Goal: Task Accomplishment & Management: Manage account settings

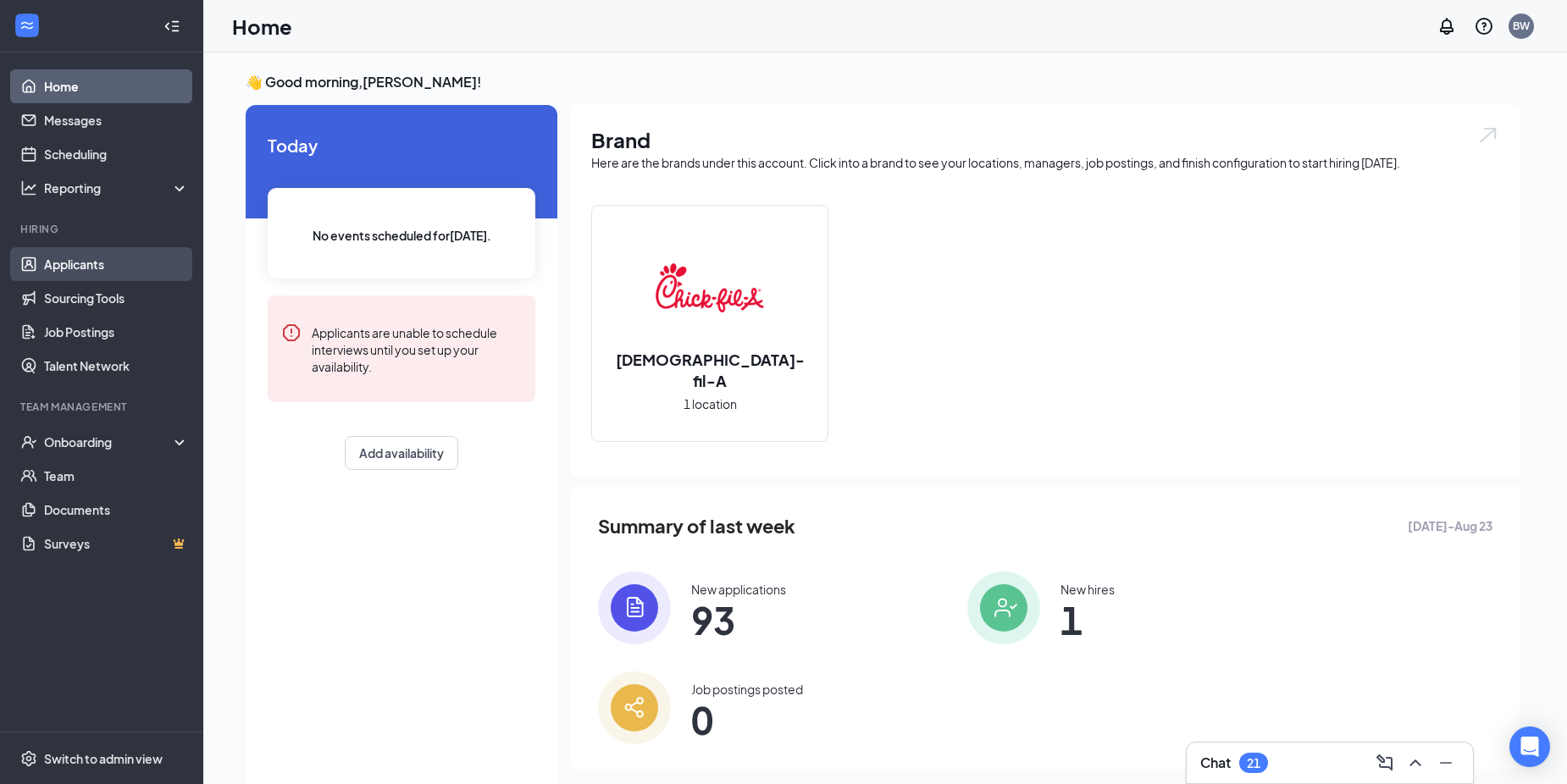
click at [55, 260] on link "Applicants" at bounding box center [116, 264] width 145 height 34
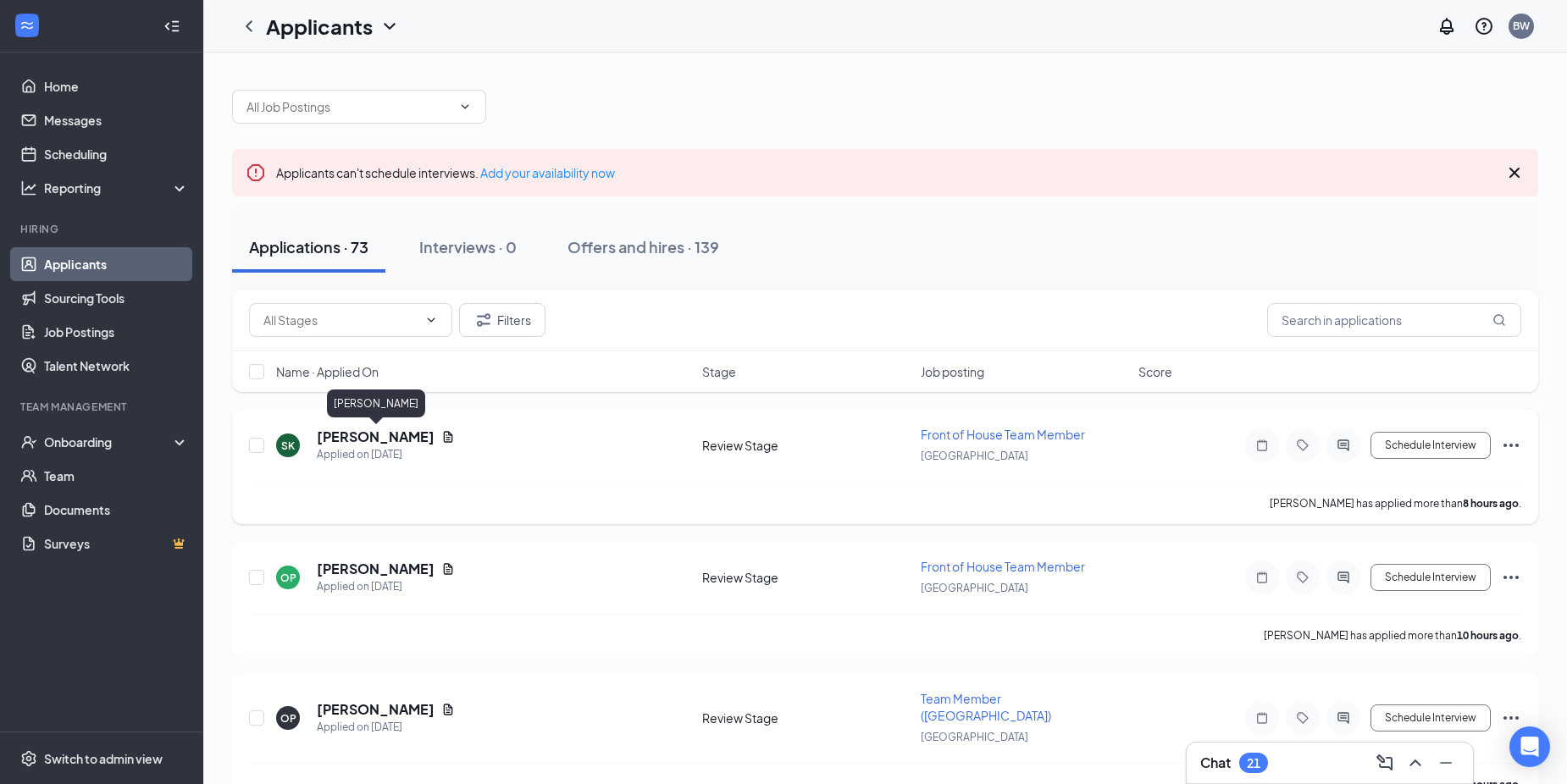
click at [360, 431] on h5 "[PERSON_NAME]" at bounding box center [376, 436] width 118 height 19
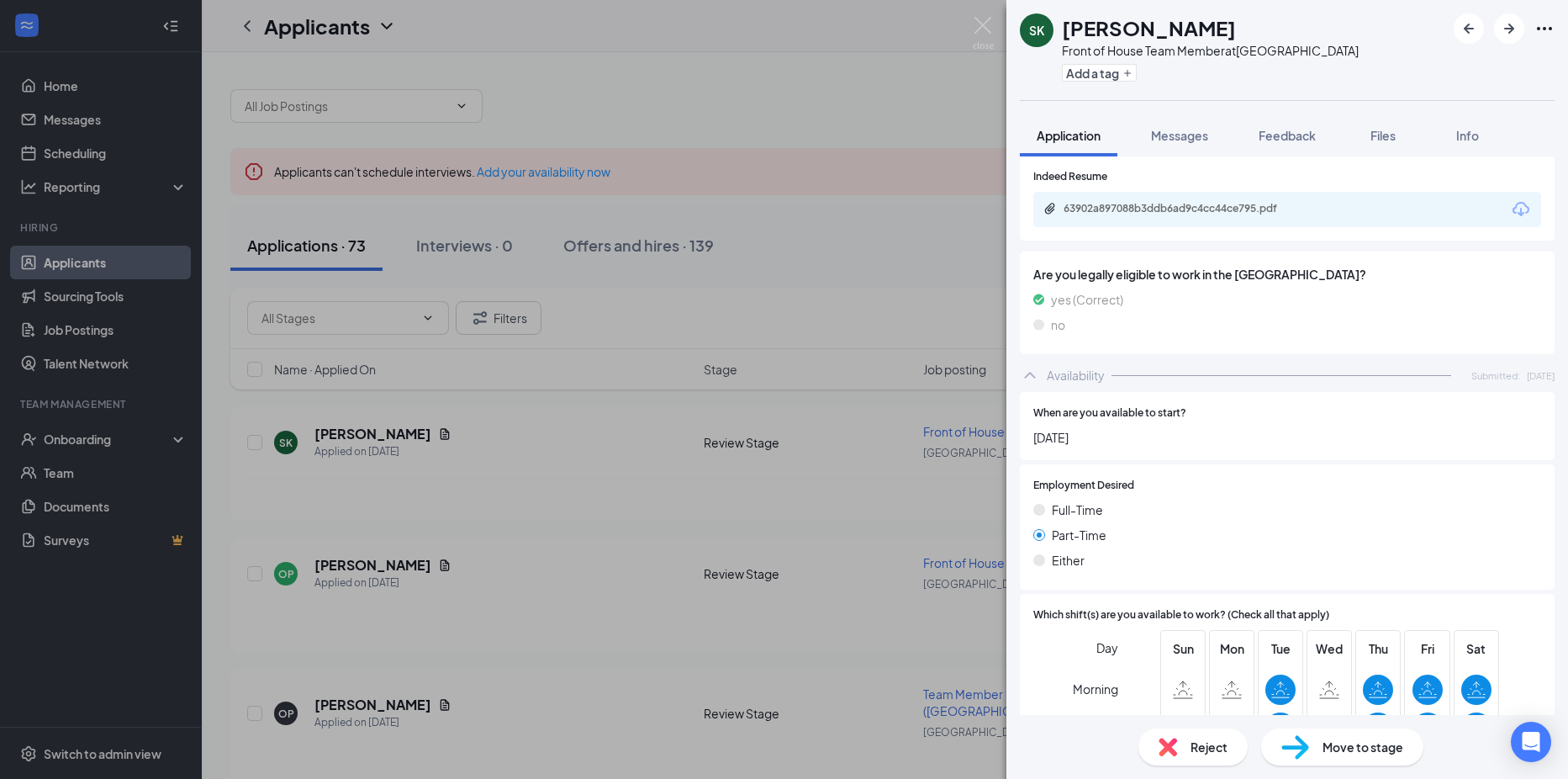
scroll to position [335, 0]
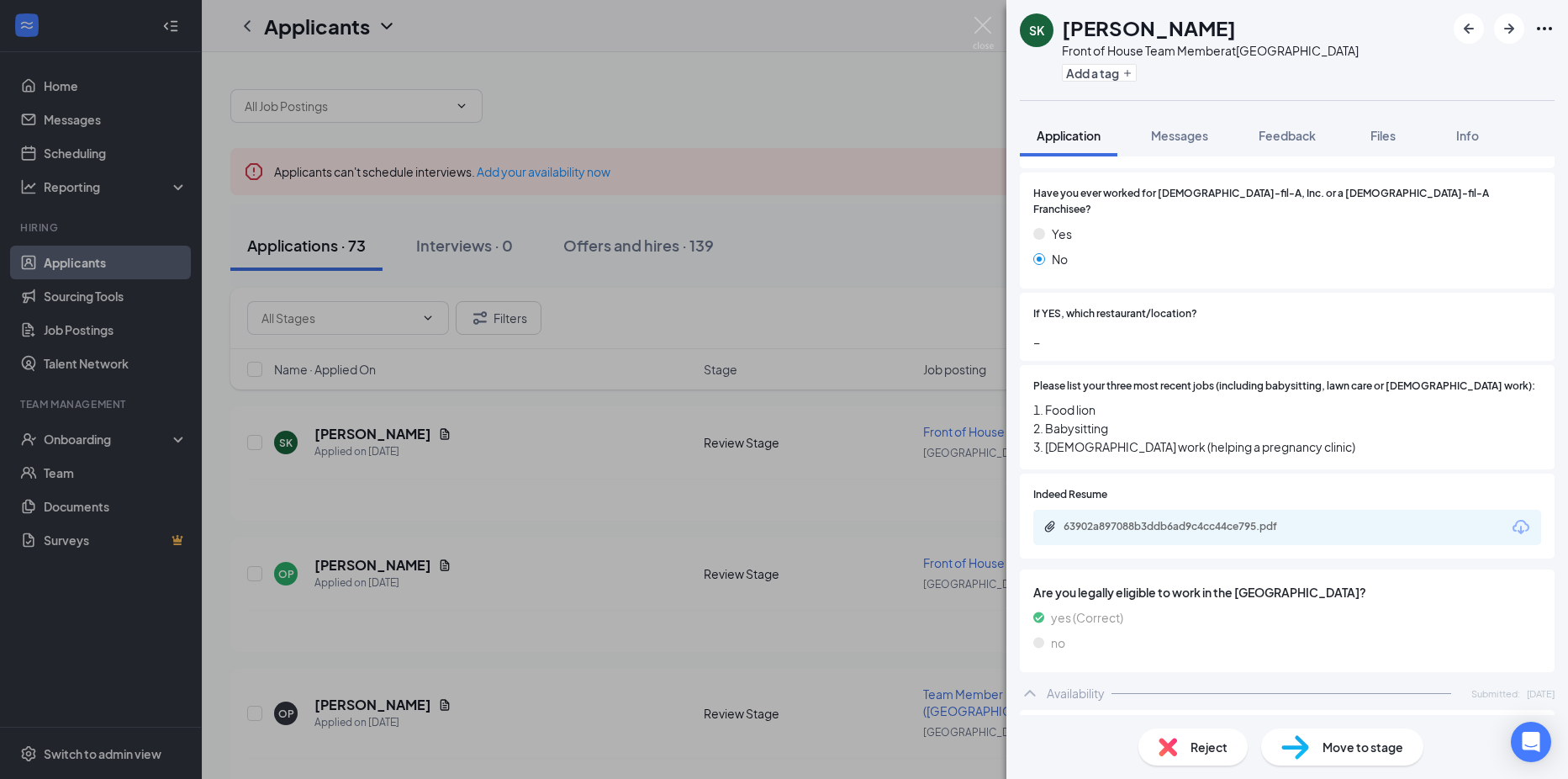
click at [1157, 523] on div "63902a897088b3ddb6ad9c4cc44ce795.pdf" at bounding box center [1287, 527] width 507 height 35
click at [1148, 520] on div "63902a897088b3ddb6ad9c4cc44ce795.pdf" at bounding box center [1181, 526] width 235 height 13
drag, startPoint x: 578, startPoint y: 479, endPoint x: 466, endPoint y: 525, distance: 121.1
click at [578, 479] on div "SK Savannah Kendrick Front of House Team Member at Riverside Drive Add a tag Ap…" at bounding box center [784, 389] width 1568 height 779
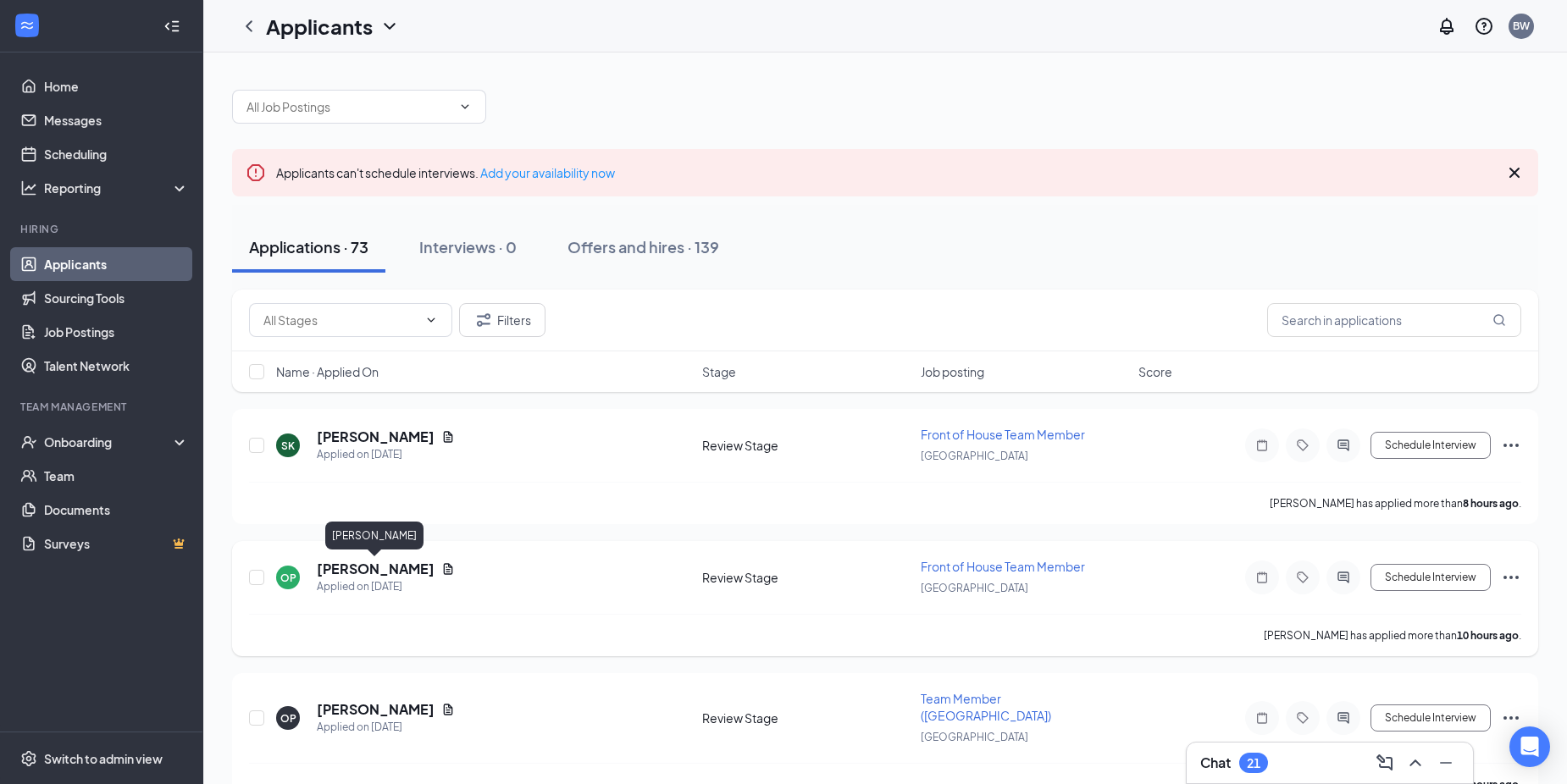
click at [342, 576] on h5 "[PERSON_NAME]" at bounding box center [376, 569] width 118 height 19
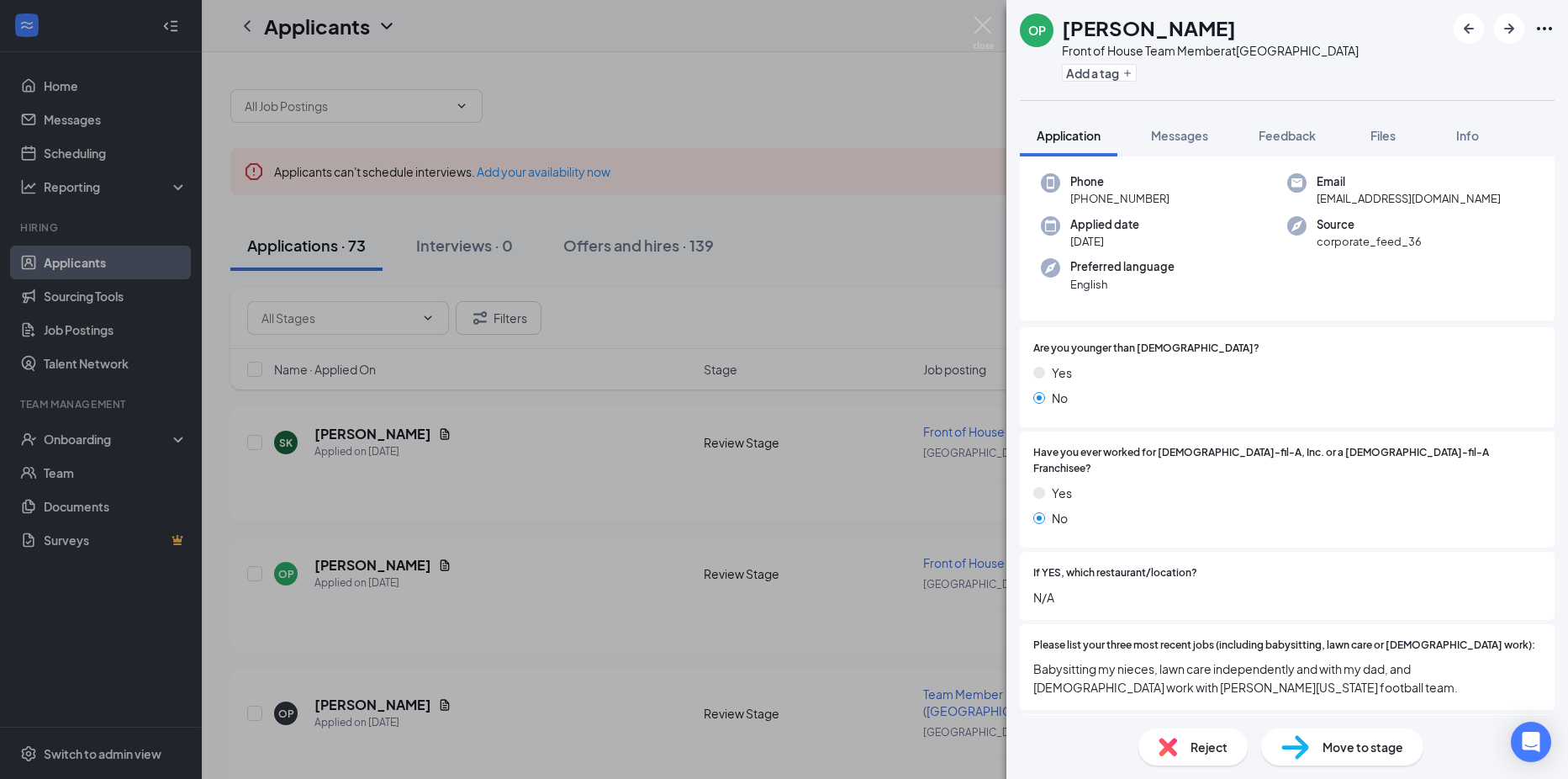
scroll to position [336, 0]
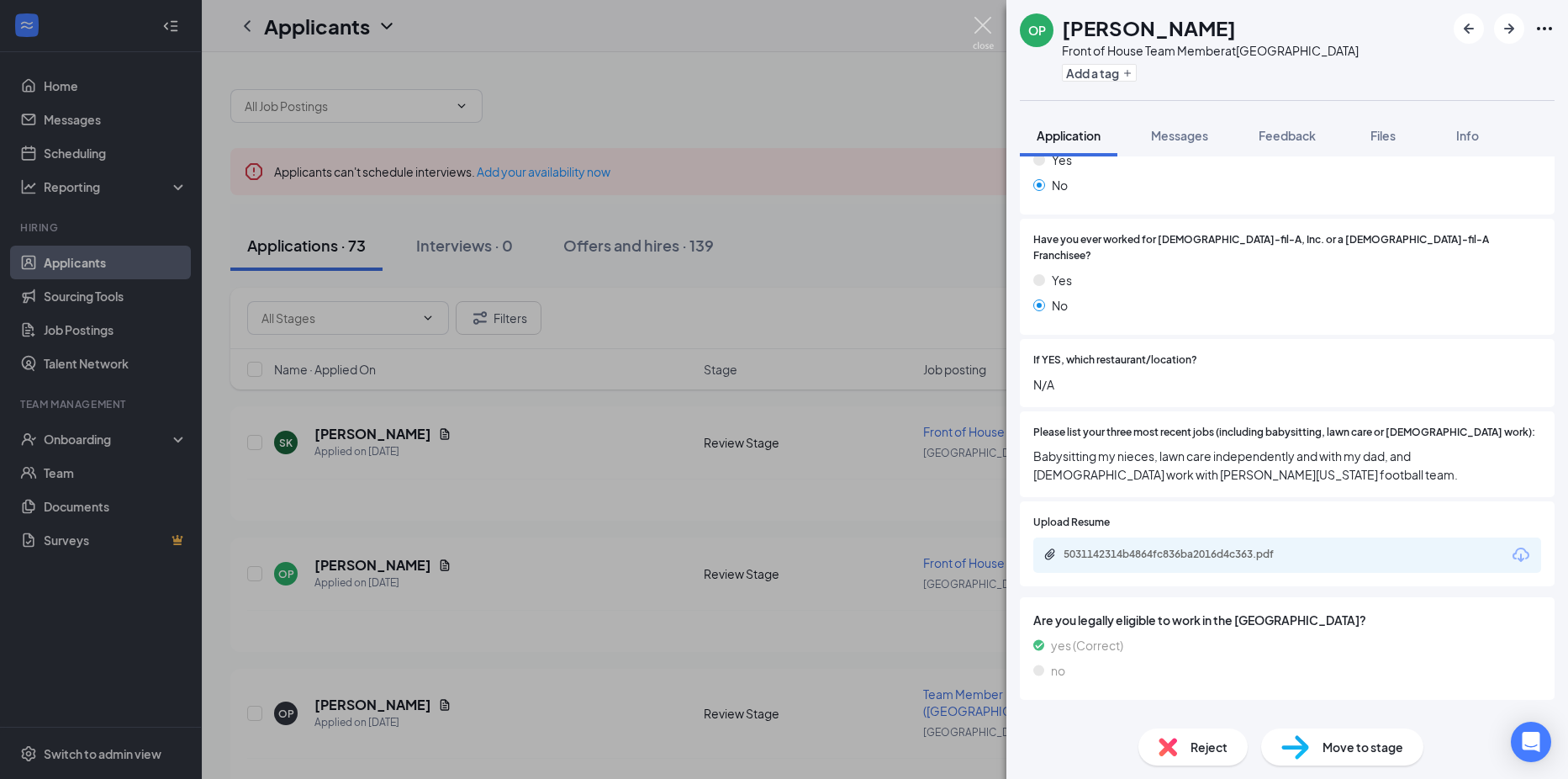
click at [981, 42] on img at bounding box center [983, 33] width 21 height 33
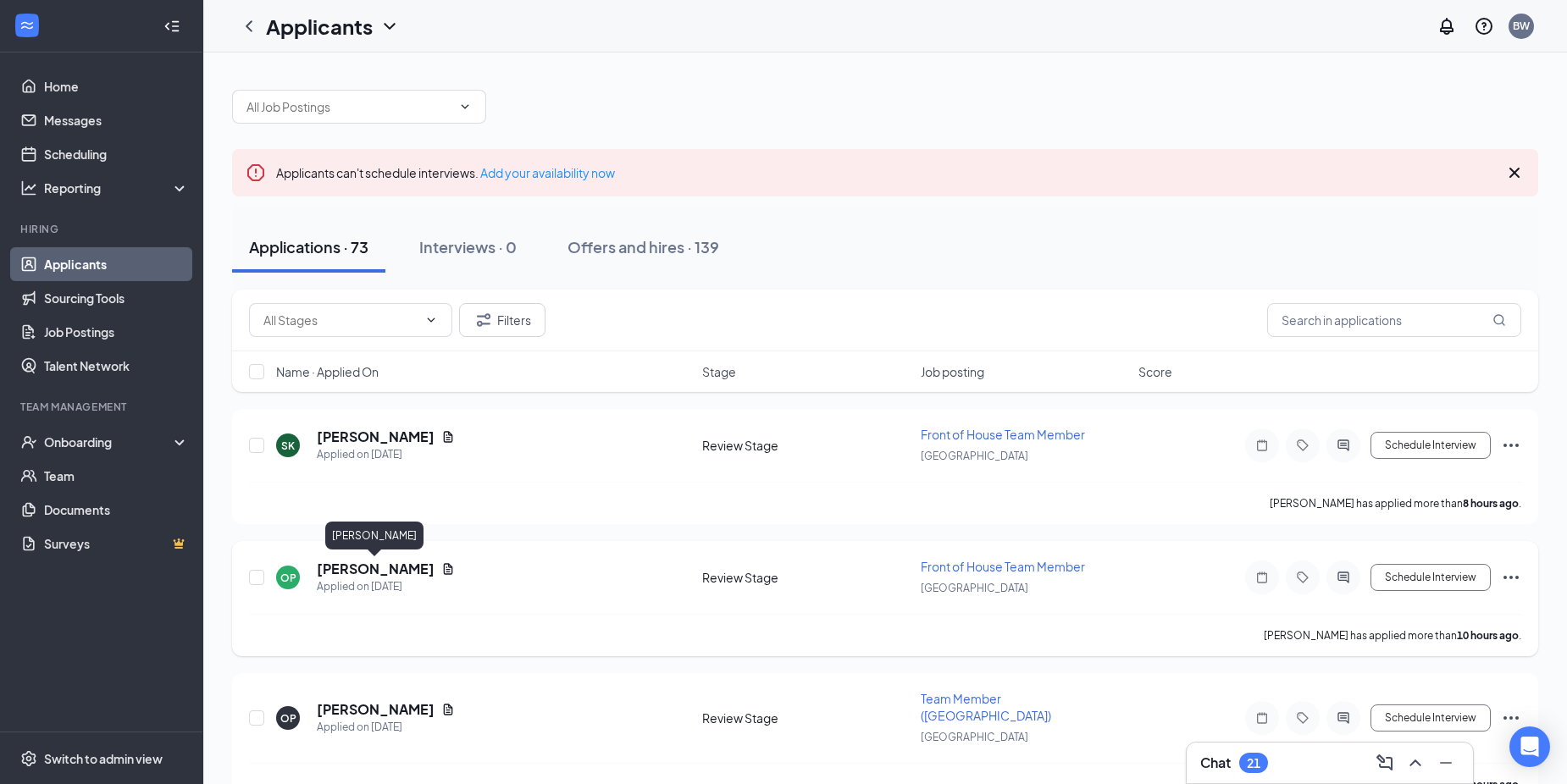
click at [401, 569] on h5 "[PERSON_NAME]" at bounding box center [376, 569] width 118 height 19
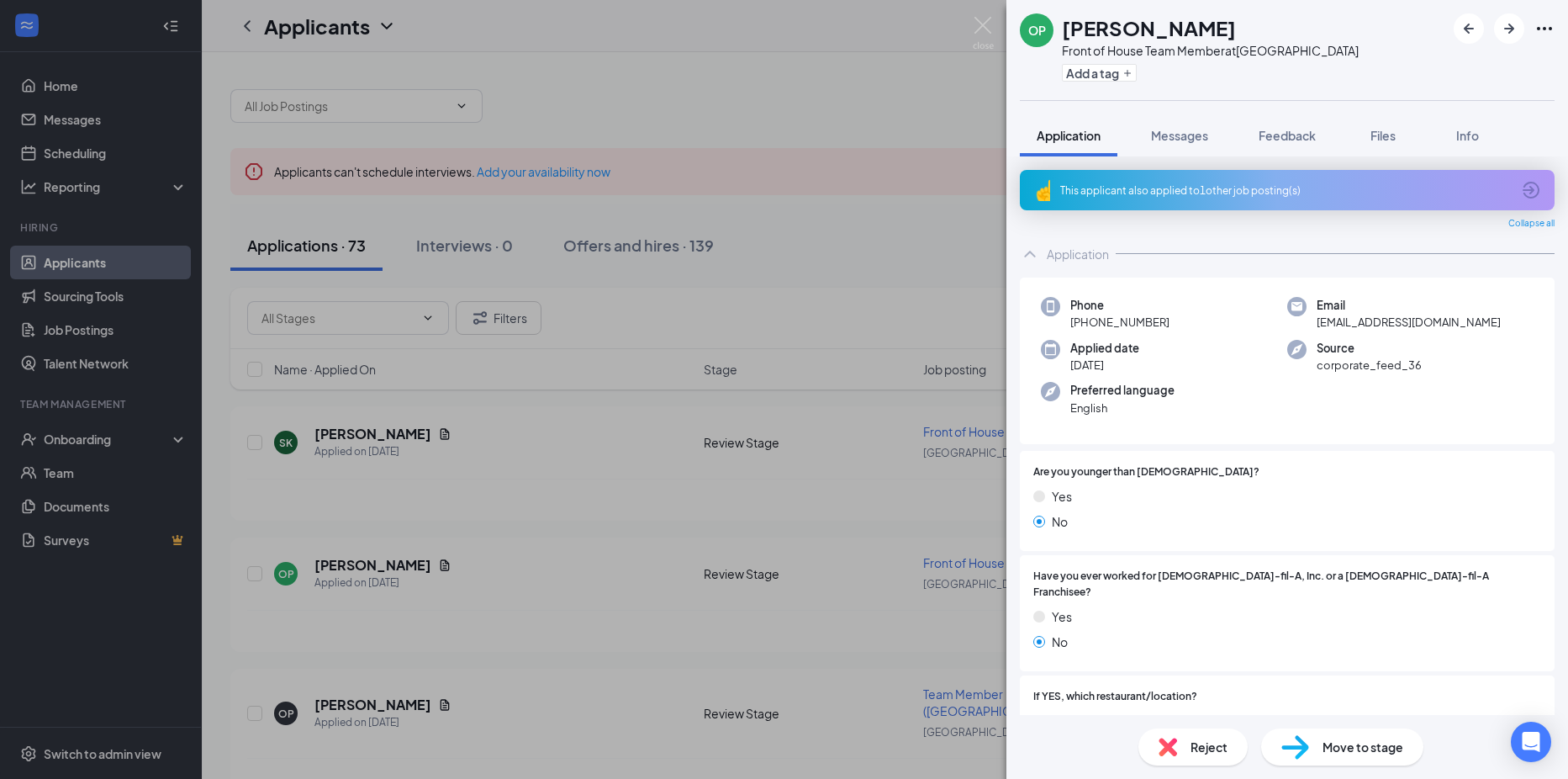
click at [1170, 752] on img at bounding box center [1168, 746] width 19 height 19
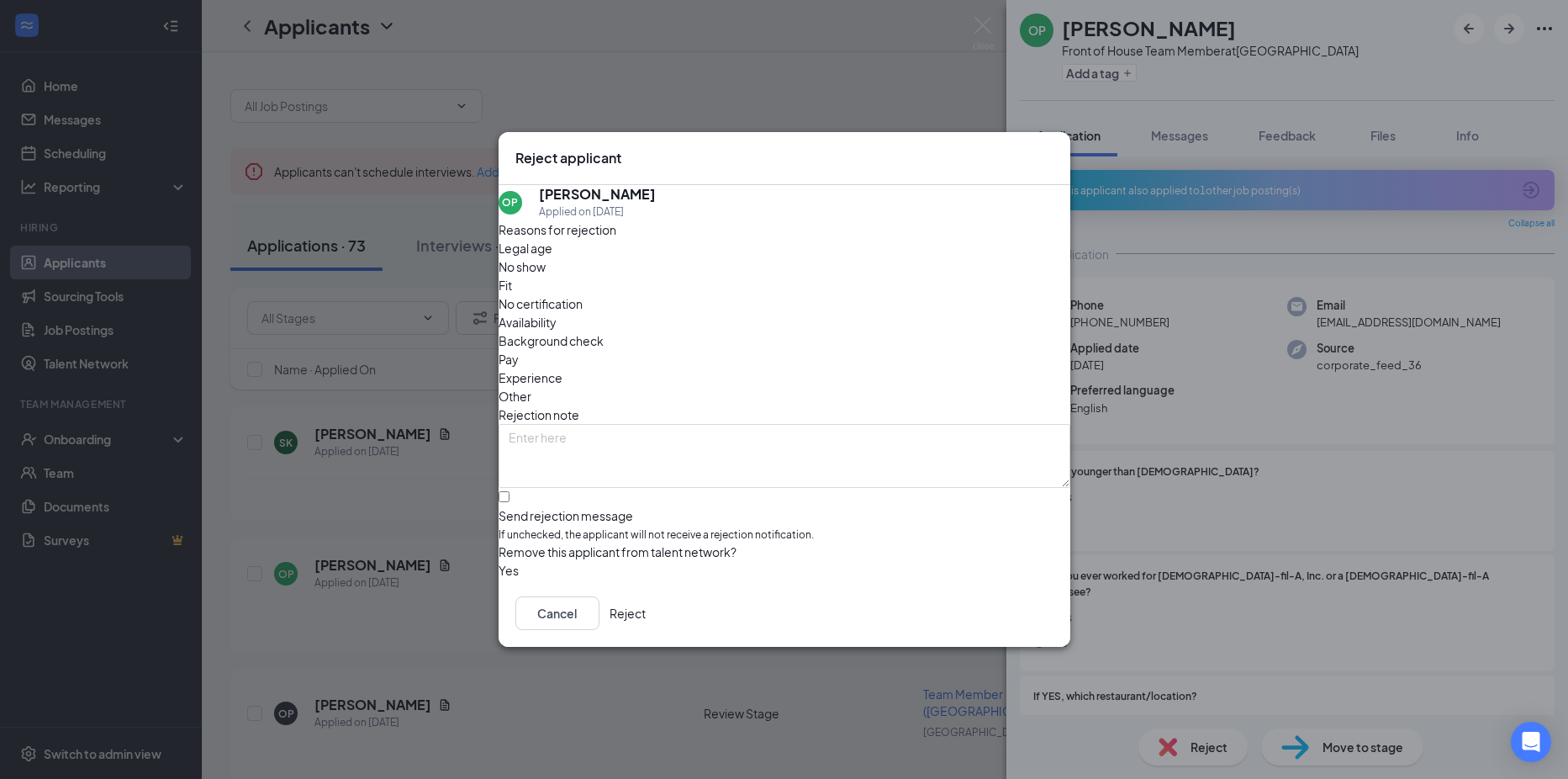
click at [645, 618] on button "Reject" at bounding box center [628, 613] width 36 height 34
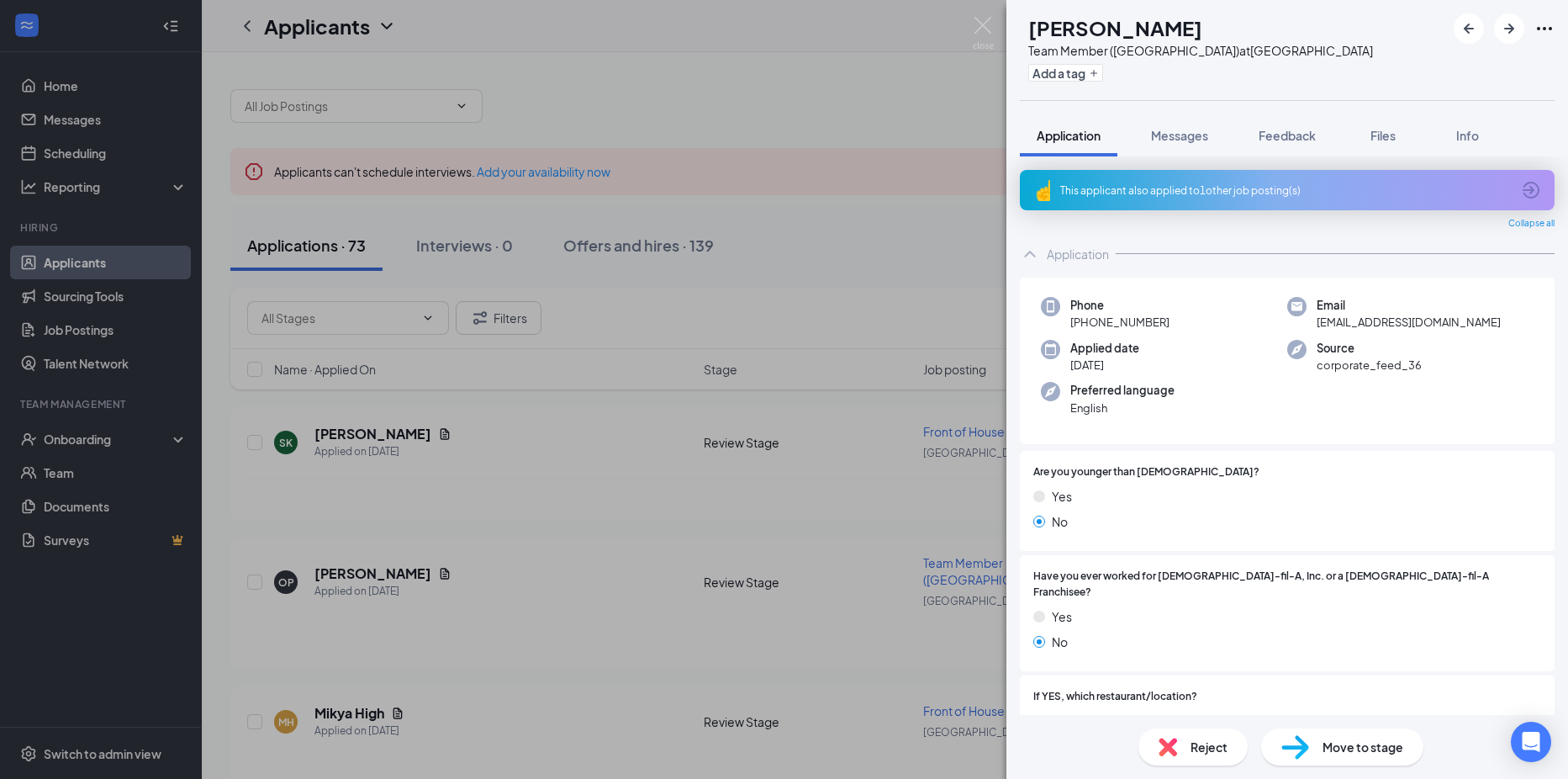
click at [1170, 754] on img at bounding box center [1168, 746] width 19 height 19
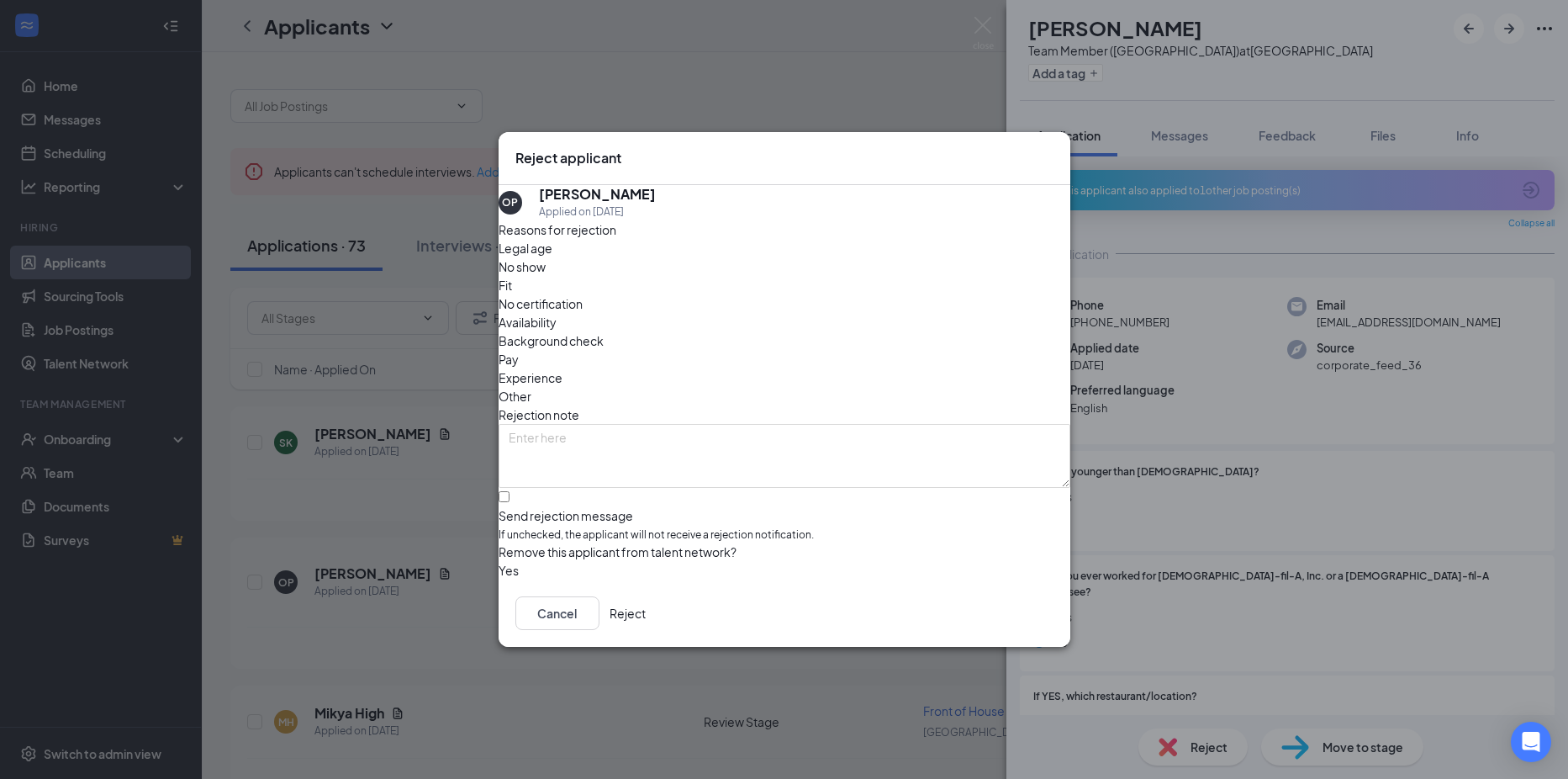
click at [645, 628] on button "Reject" at bounding box center [628, 613] width 36 height 34
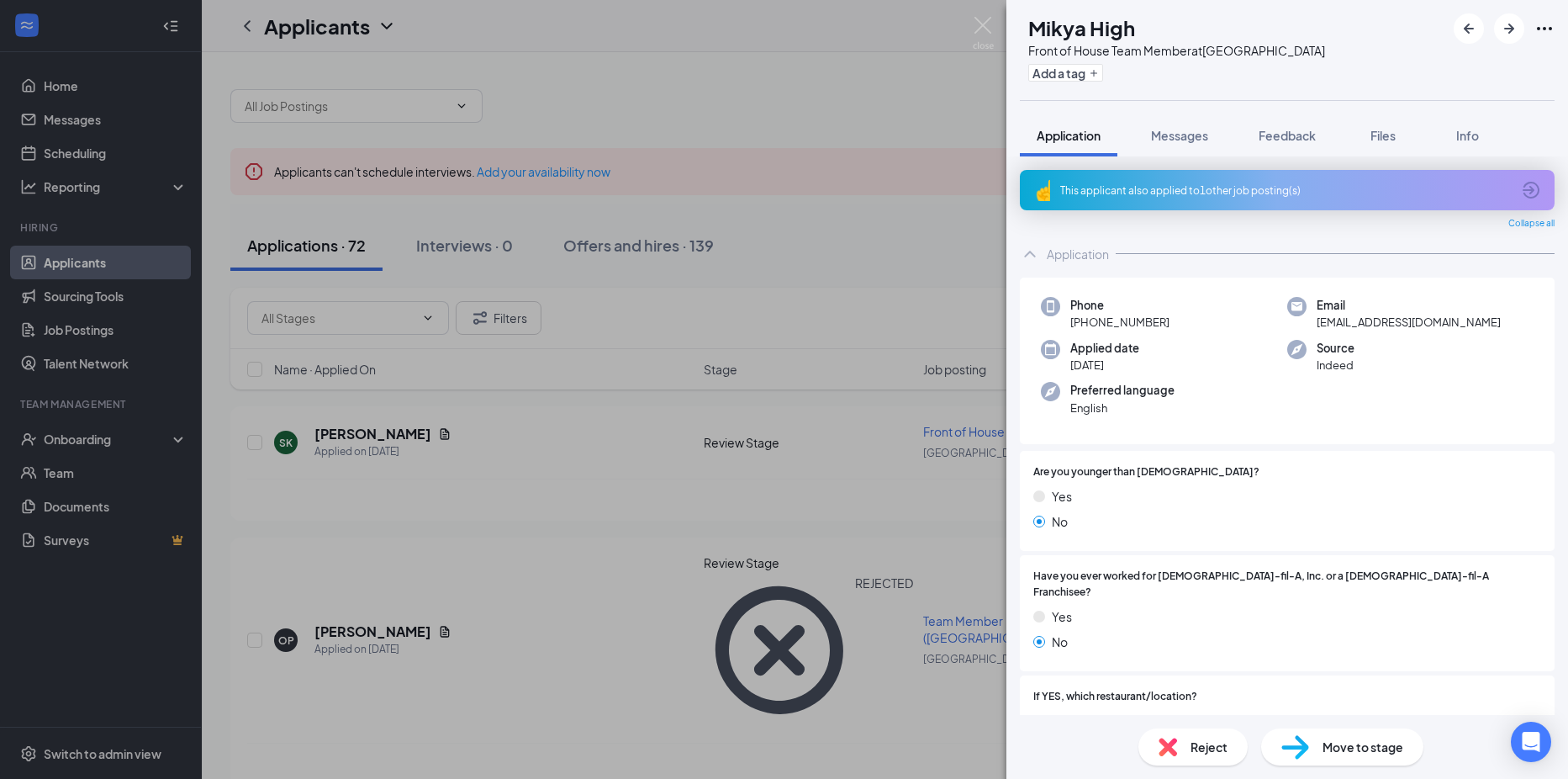
click at [1176, 745] on img at bounding box center [1168, 746] width 19 height 19
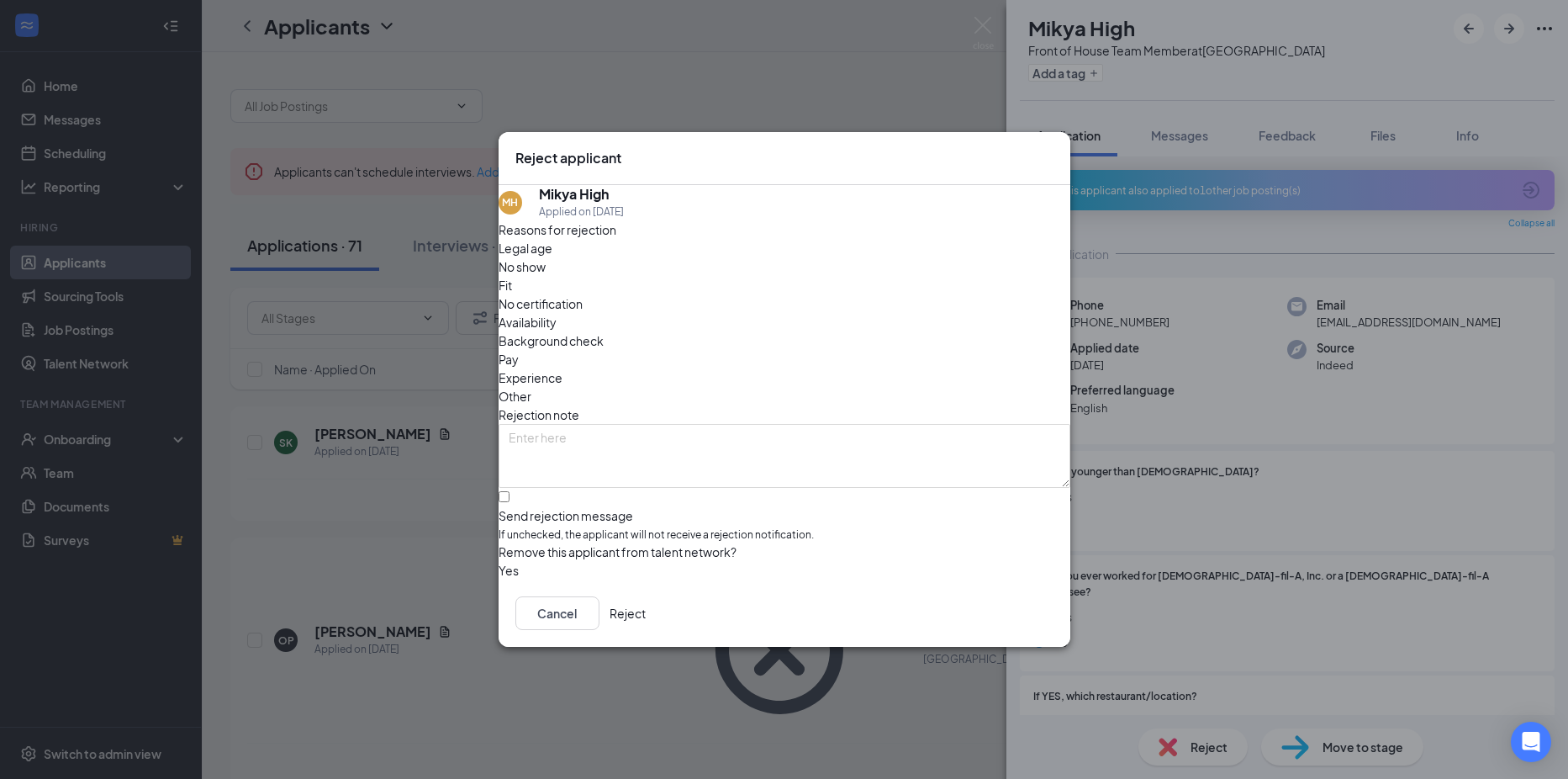
click at [645, 608] on button "Reject" at bounding box center [628, 613] width 36 height 34
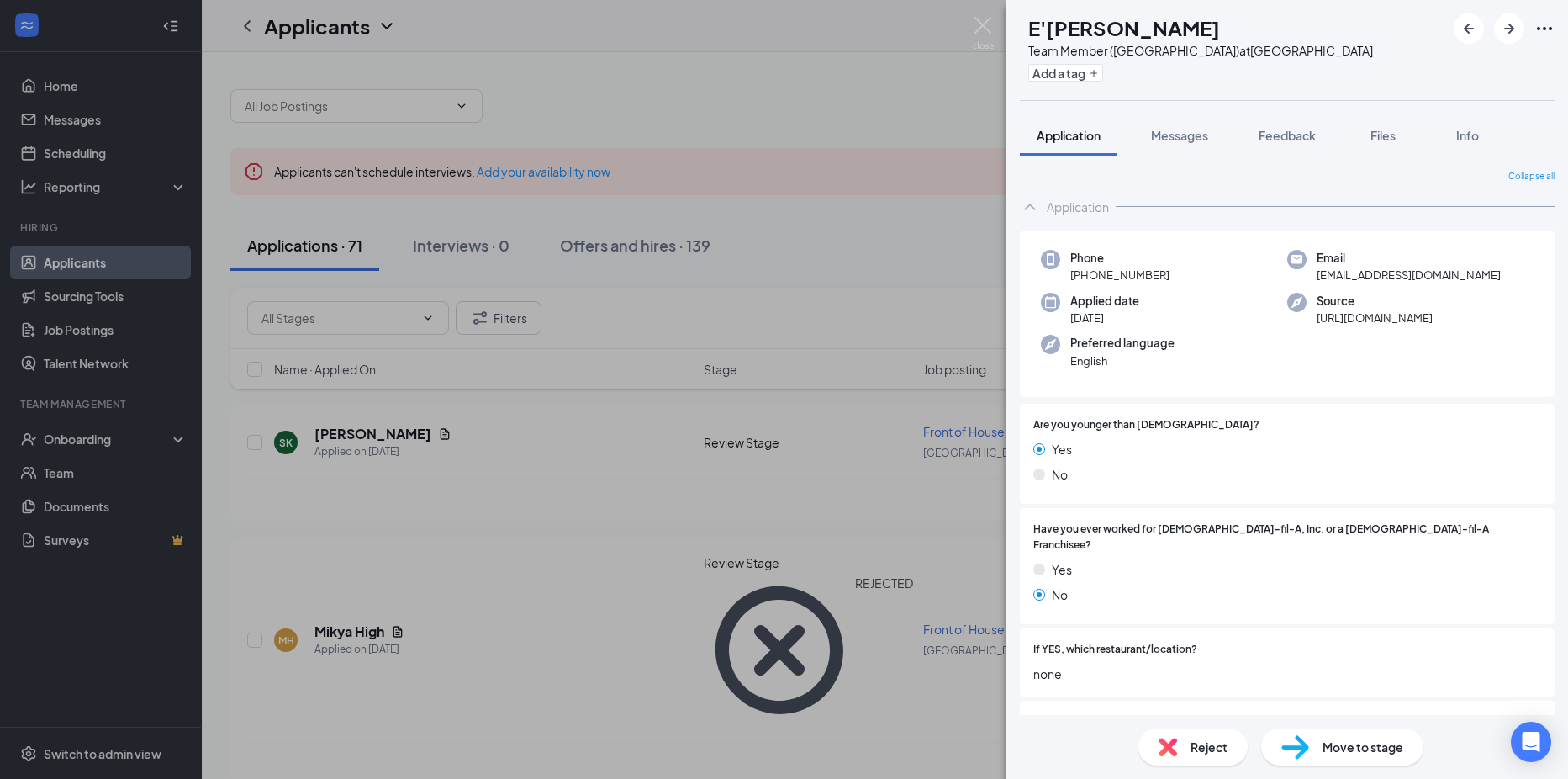
click at [1163, 753] on img at bounding box center [1168, 746] width 19 height 19
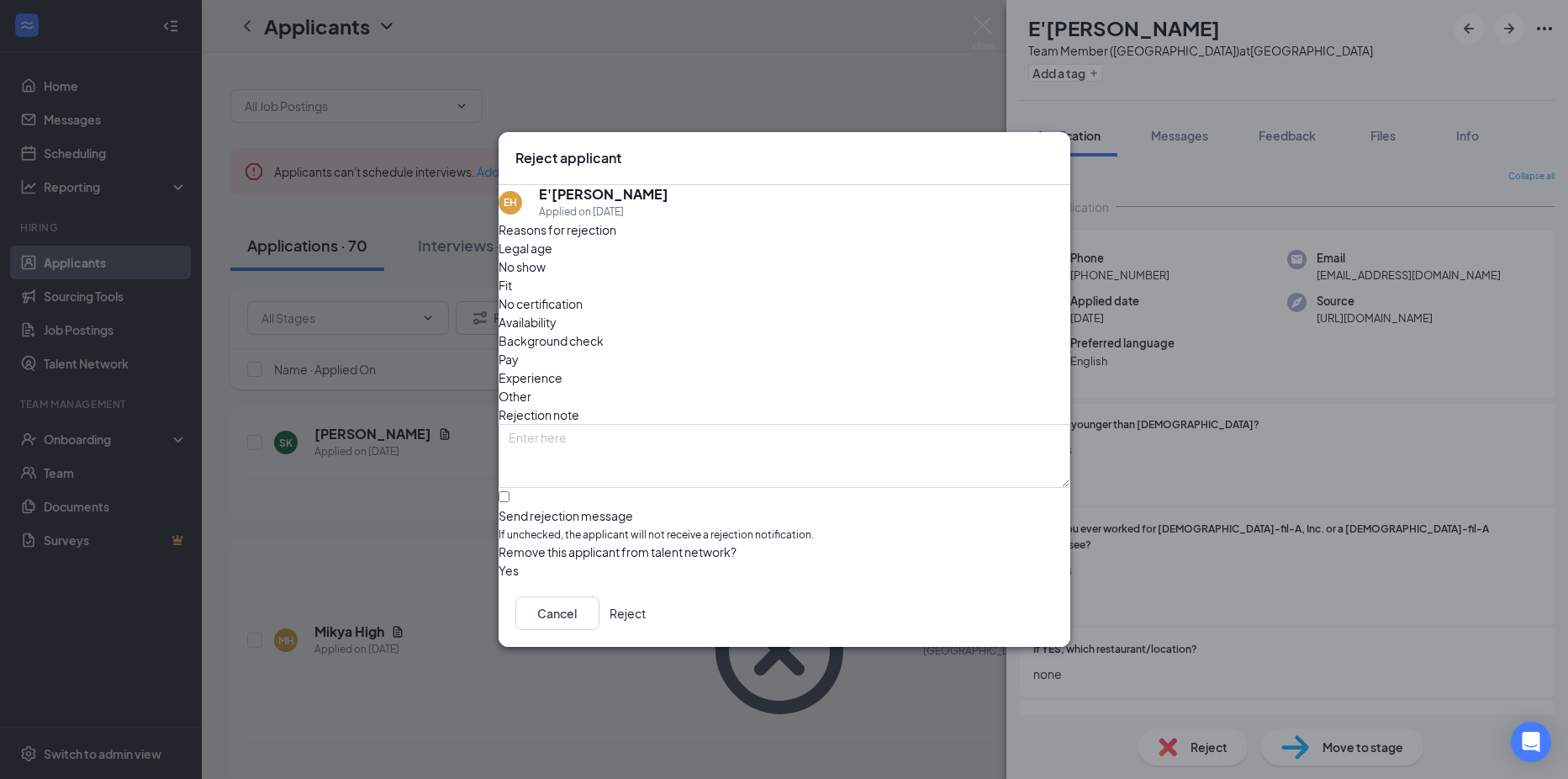
click at [645, 619] on button "Reject" at bounding box center [628, 613] width 36 height 34
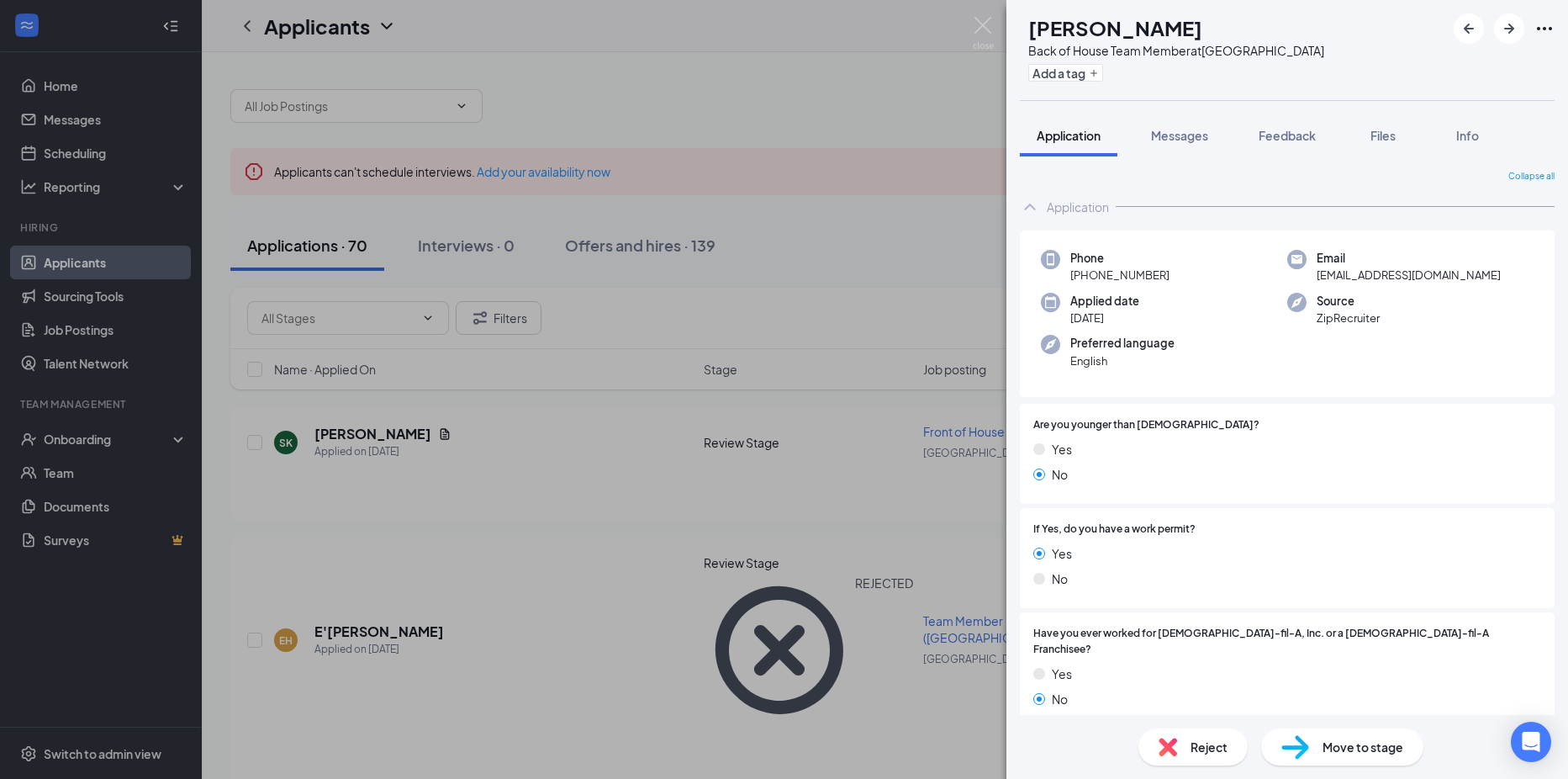
click at [1154, 751] on div "Reject" at bounding box center [1193, 747] width 110 height 37
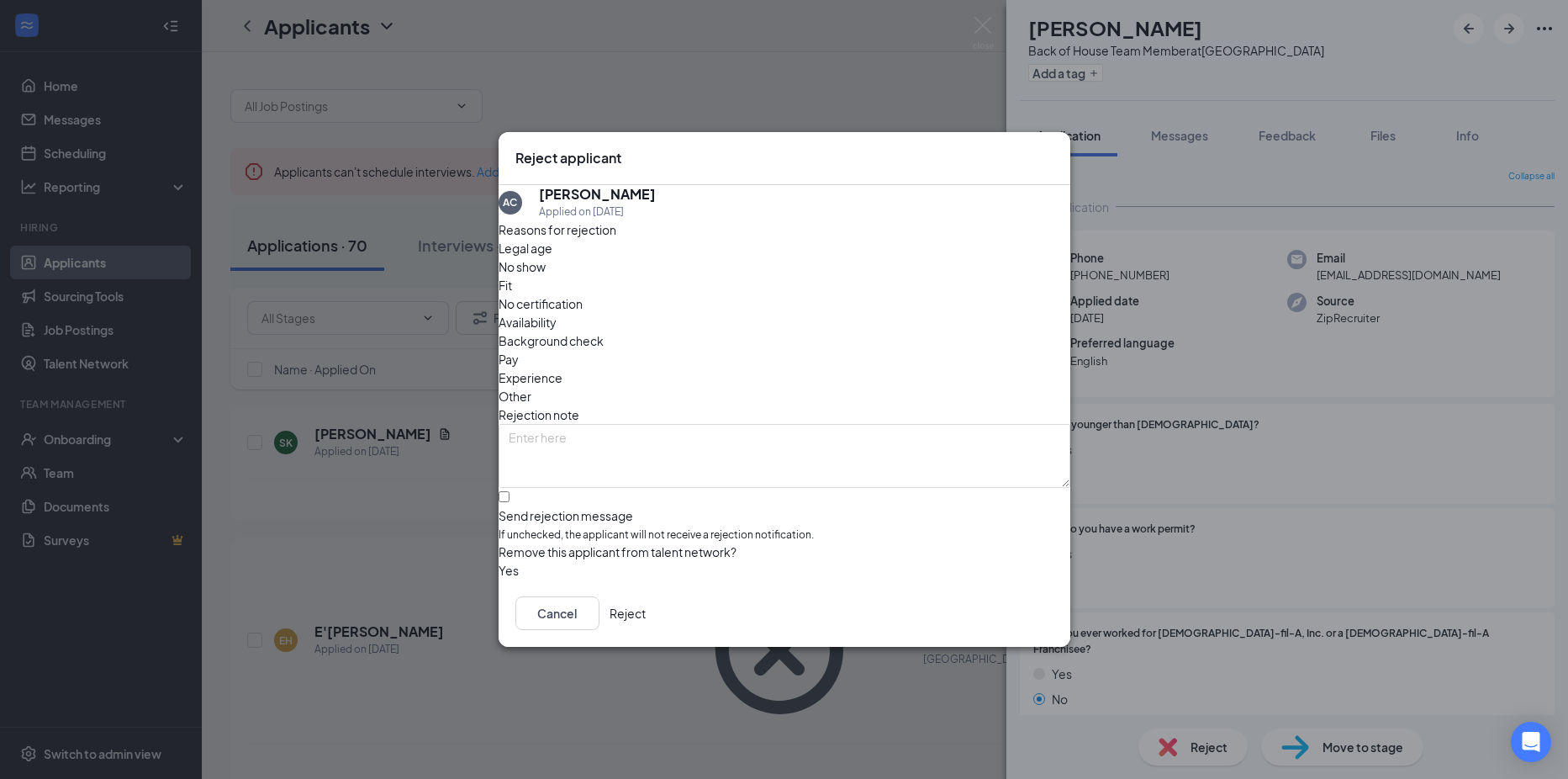
click at [645, 610] on button "Reject" at bounding box center [628, 613] width 36 height 34
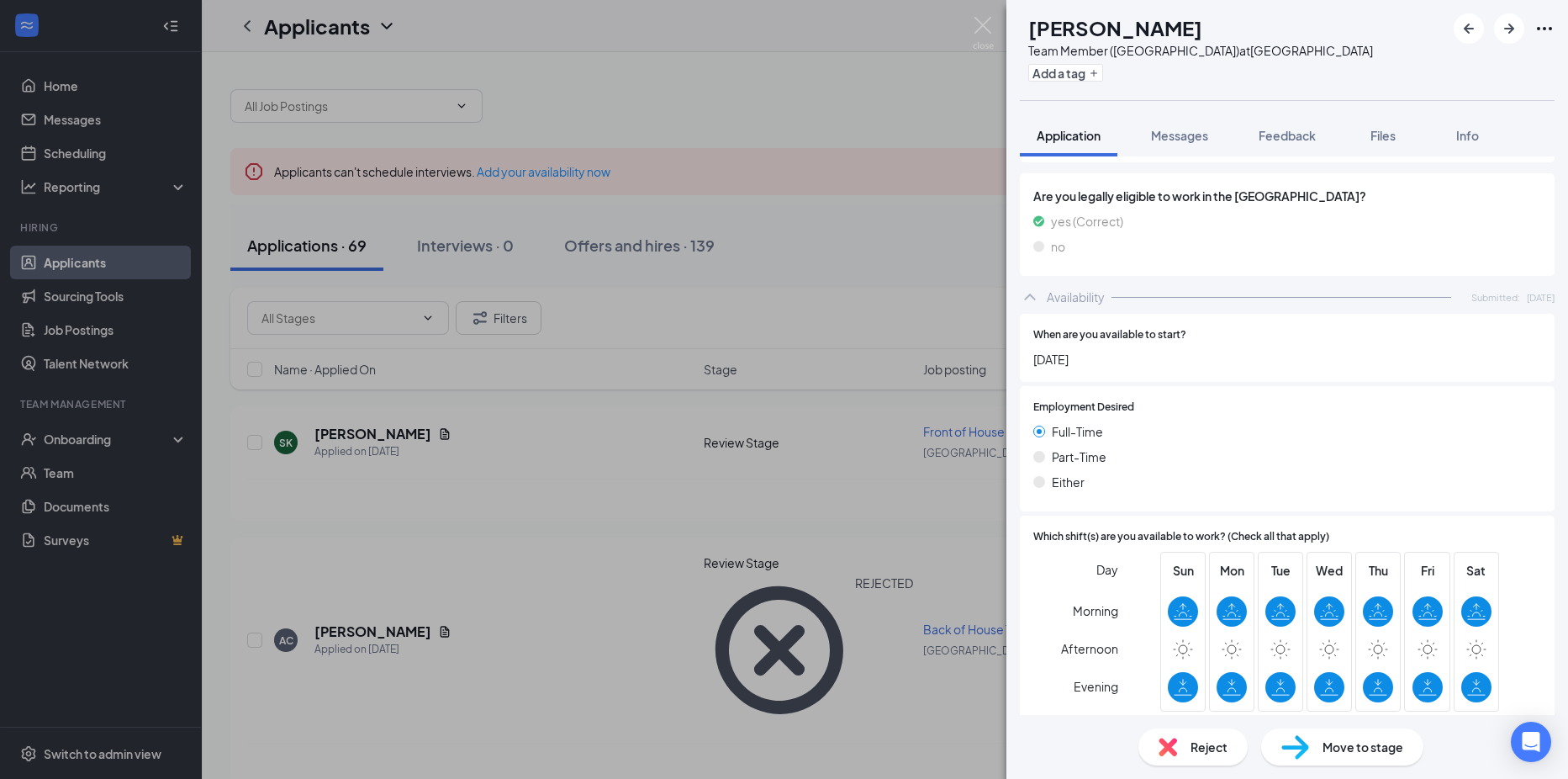
scroll to position [803, 0]
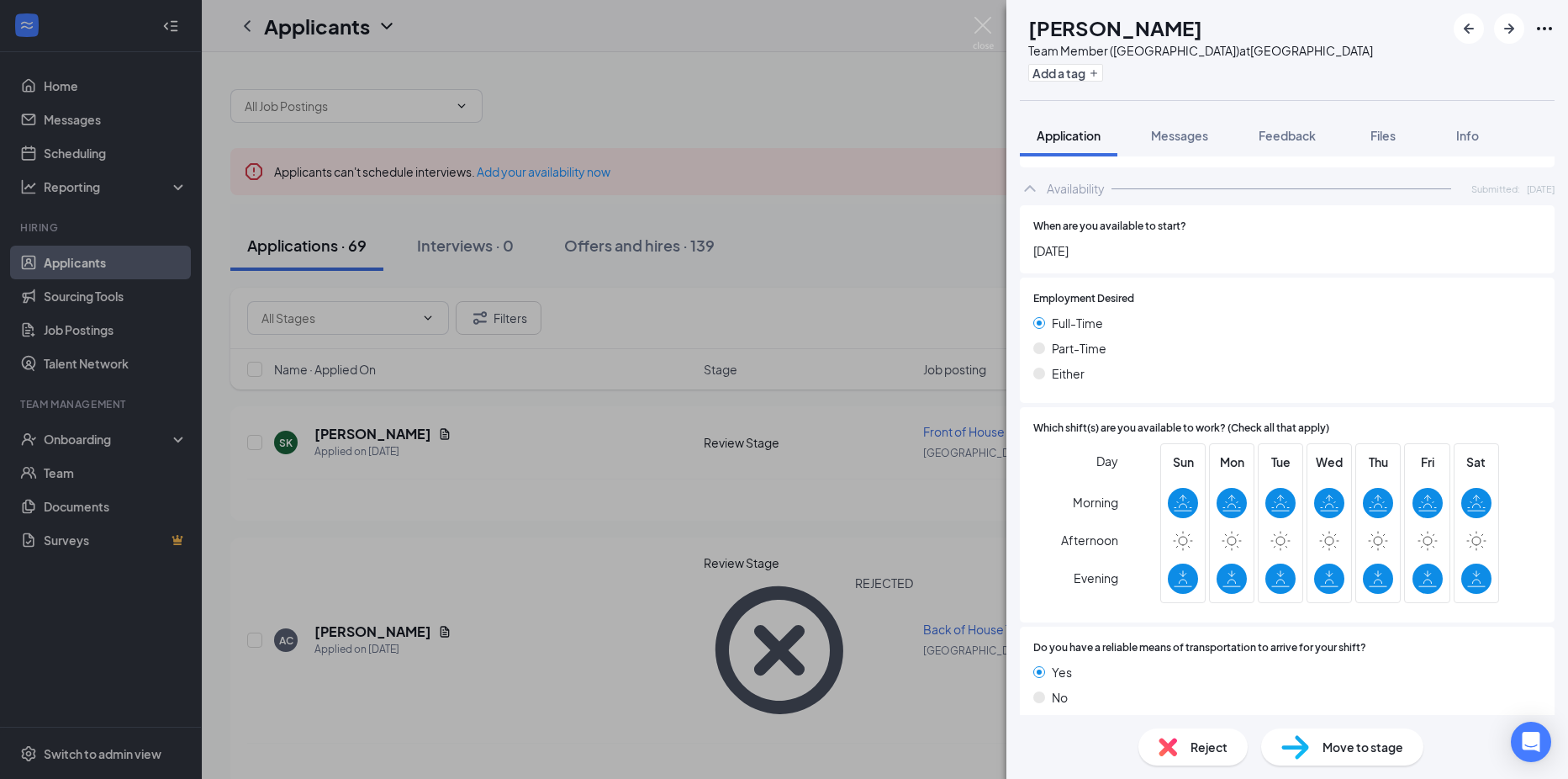
click at [1168, 753] on img at bounding box center [1168, 746] width 19 height 19
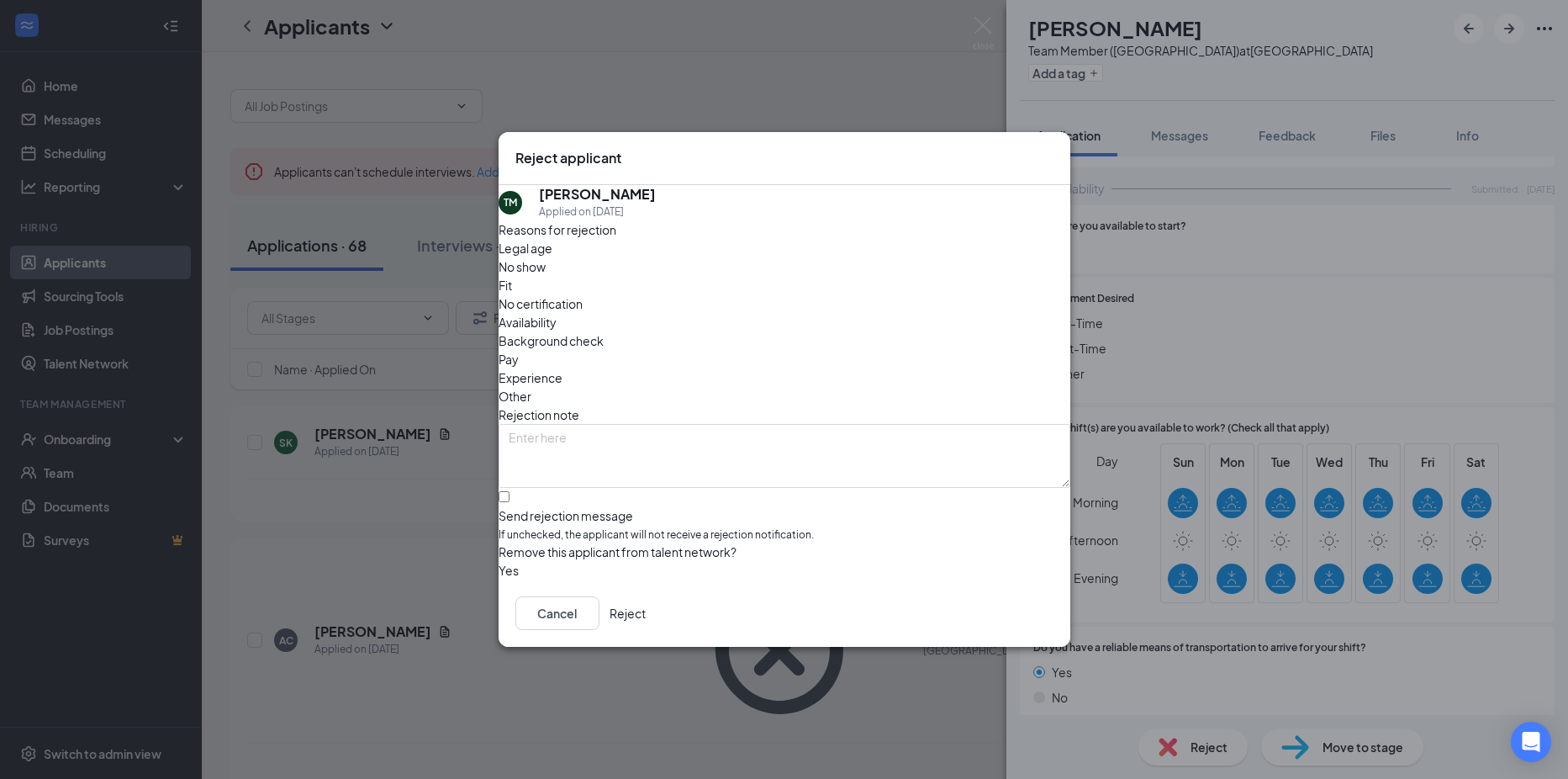
click at [645, 630] on button "Reject" at bounding box center [628, 613] width 36 height 34
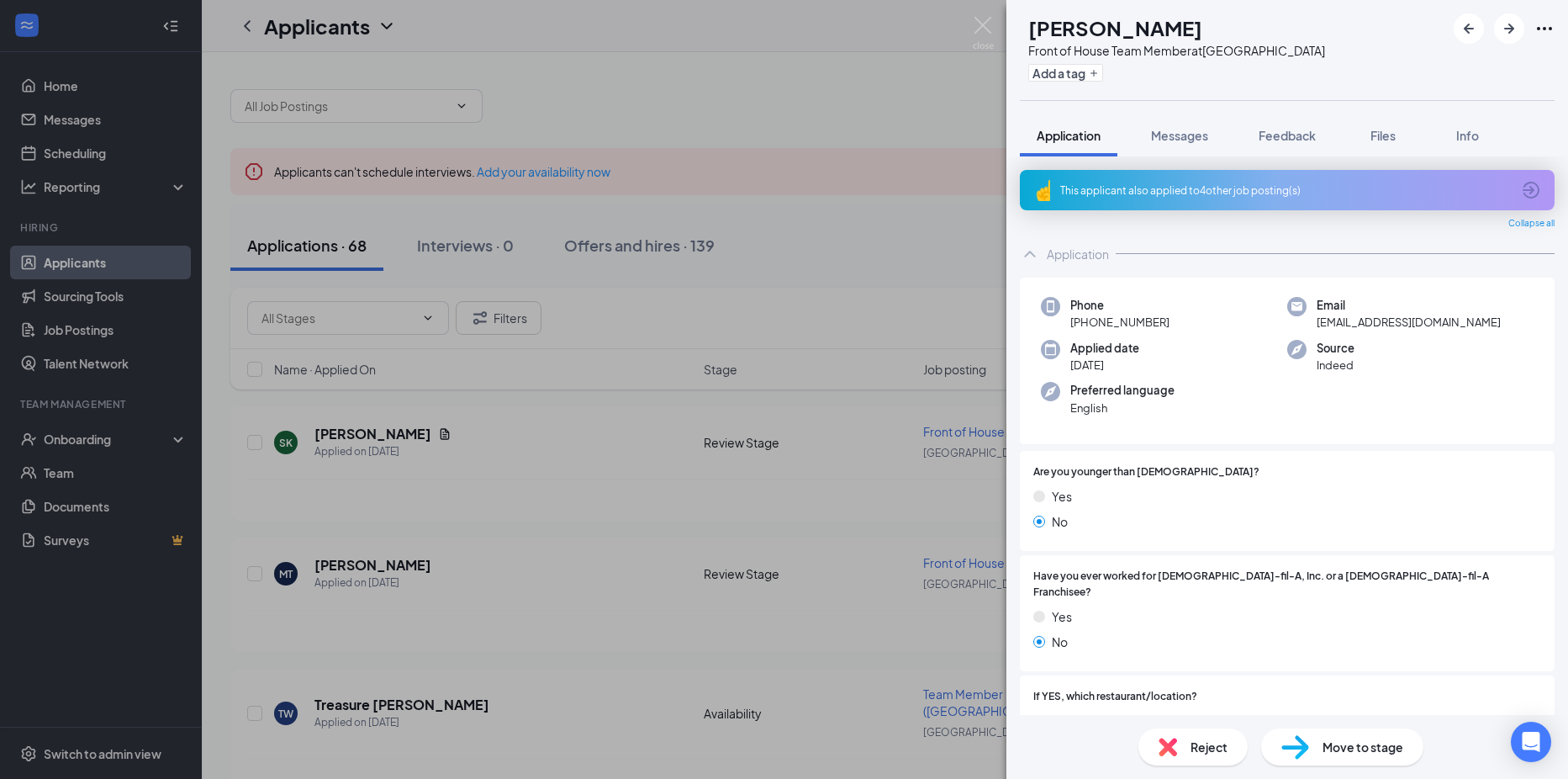
click at [607, 686] on div "MT Madison Tate Front of House Team Member at Riverside Drive Add a tag Applica…" at bounding box center [784, 389] width 1568 height 779
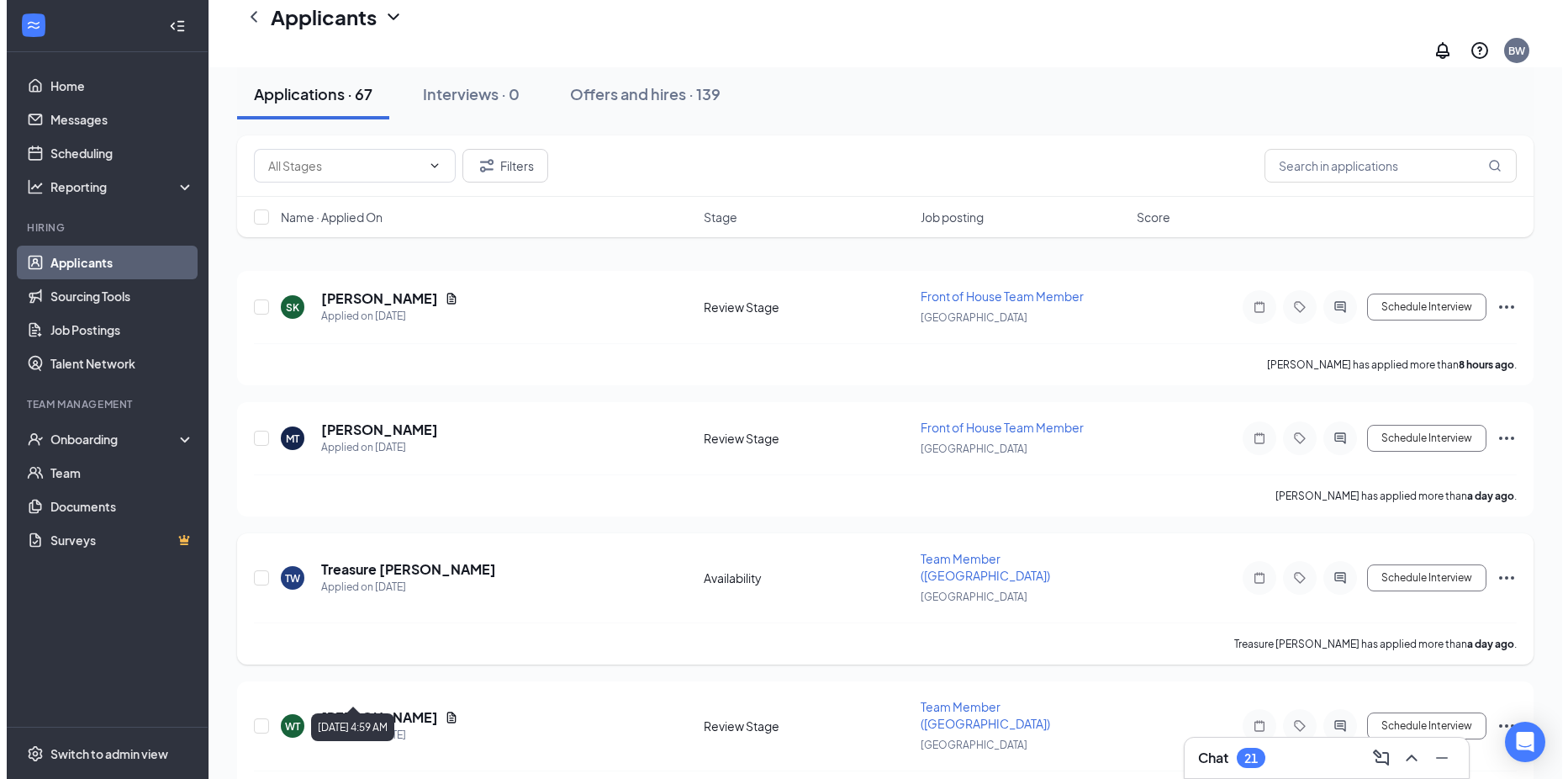
scroll to position [168, 0]
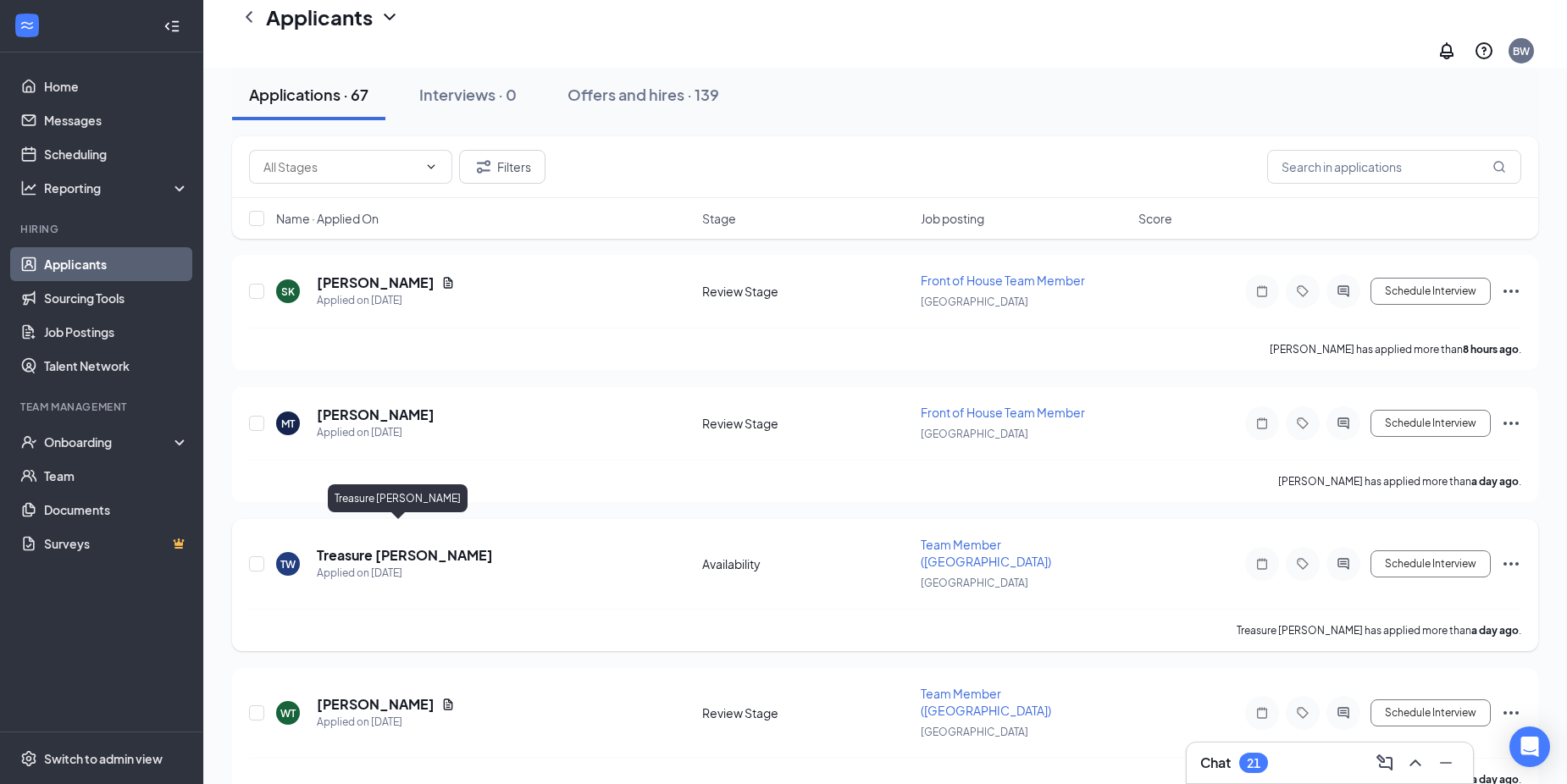
click at [356, 546] on h5 "Treasure [PERSON_NAME]" at bounding box center [405, 554] width 176 height 19
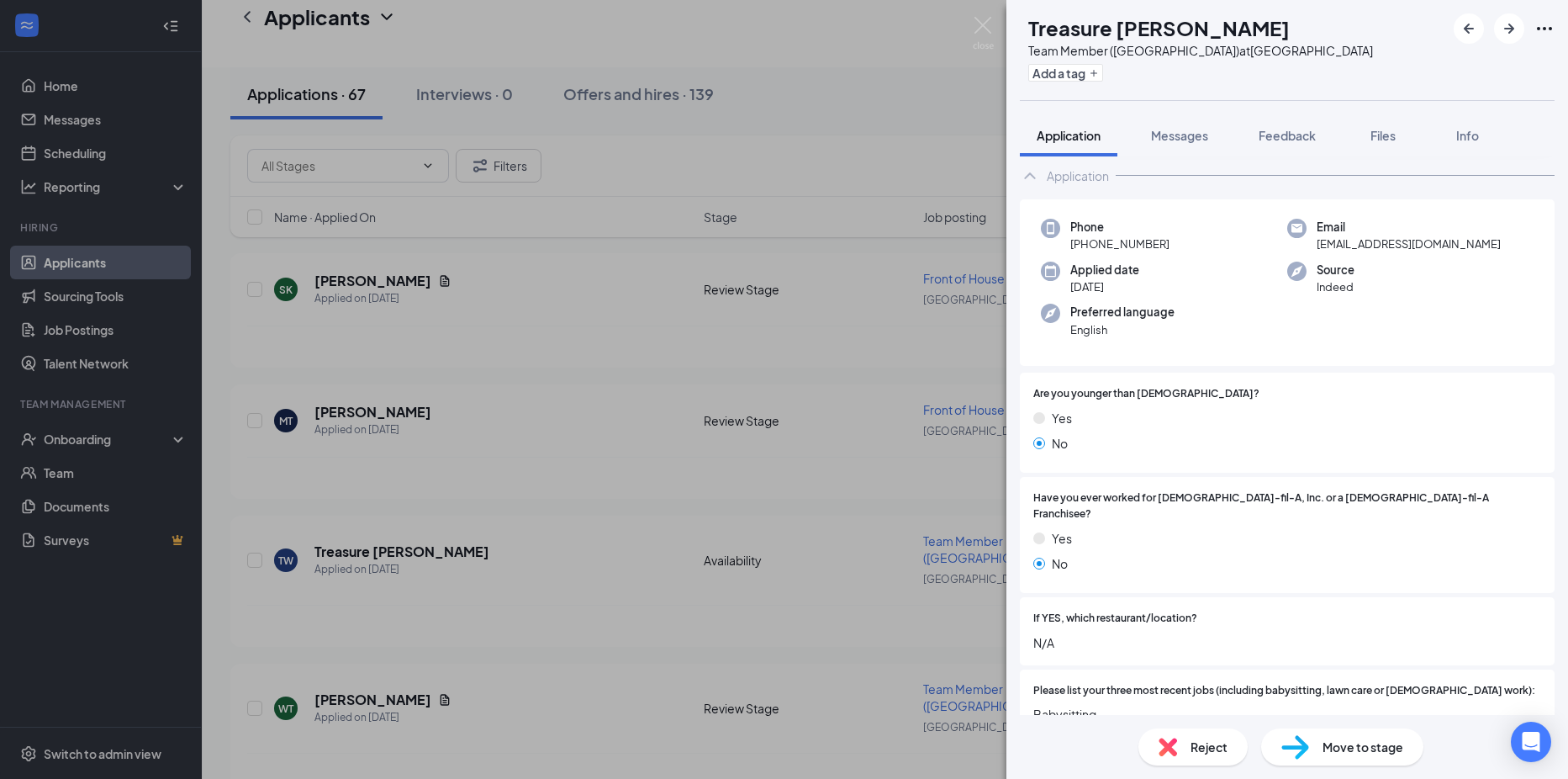
scroll to position [233, 0]
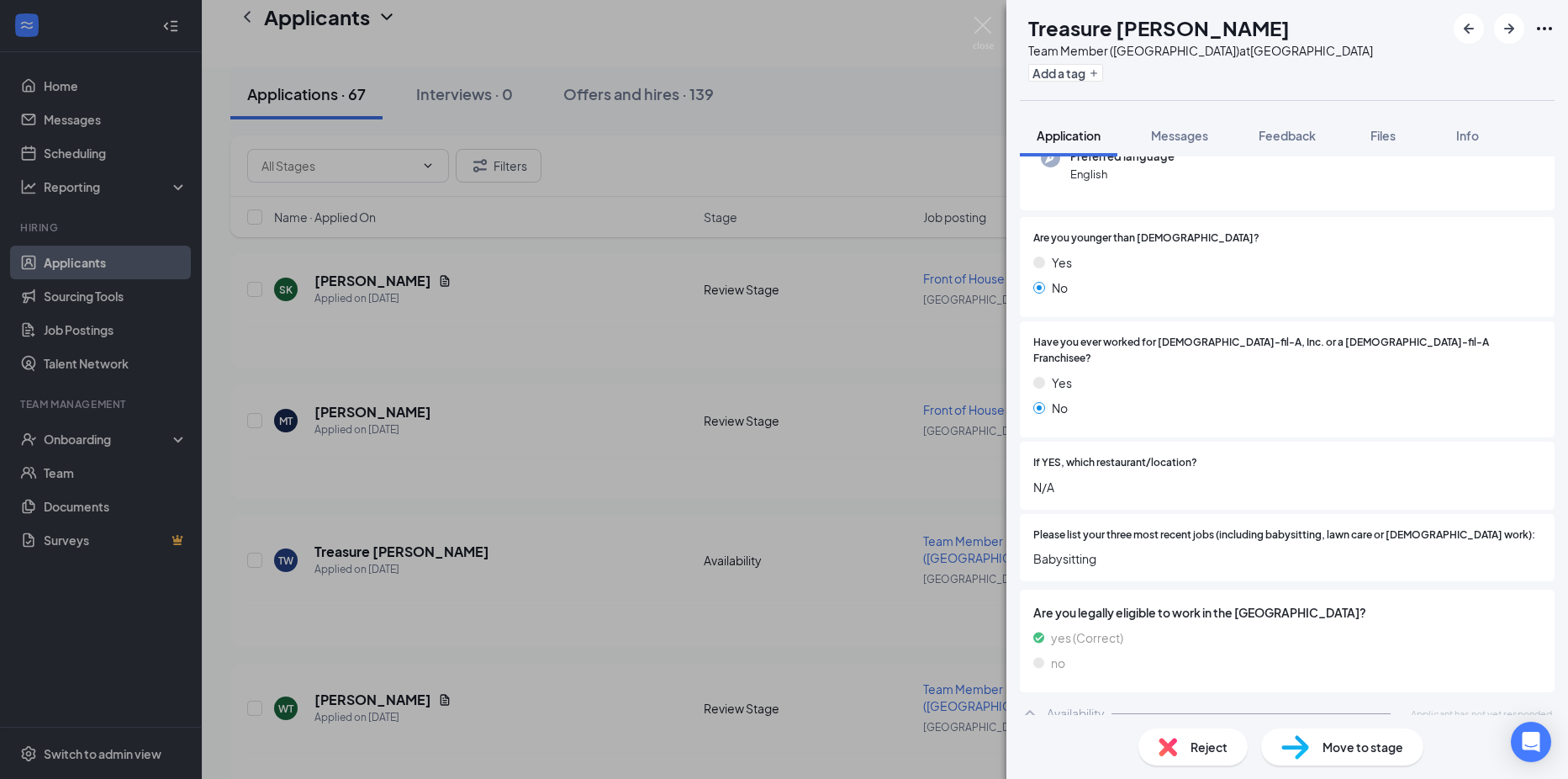
click at [1178, 741] on div "Reject" at bounding box center [1193, 747] width 110 height 37
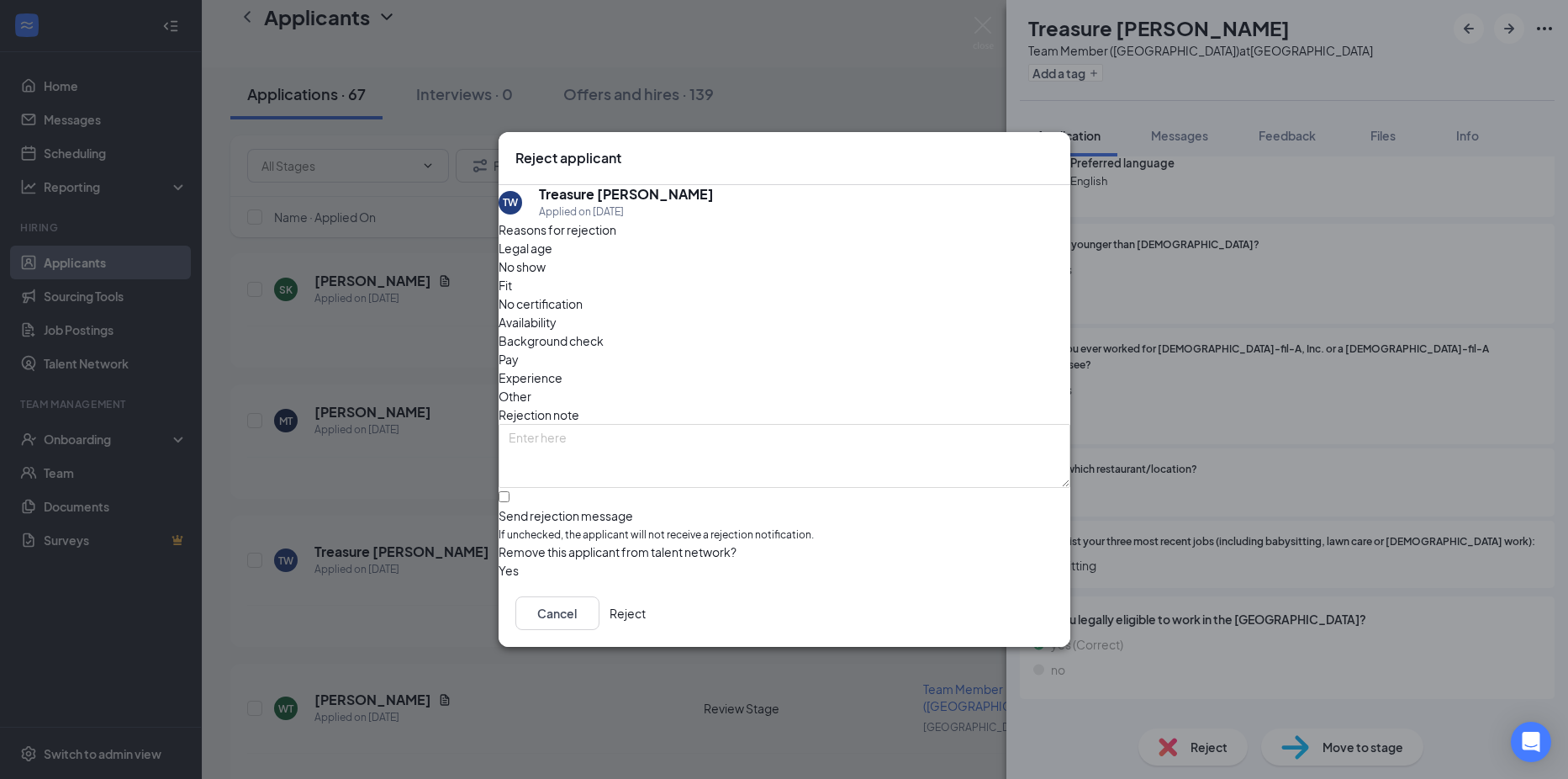
click at [1055, 610] on div "Cancel Reject" at bounding box center [784, 613] width 572 height 67
click at [645, 617] on button "Reject" at bounding box center [628, 613] width 36 height 34
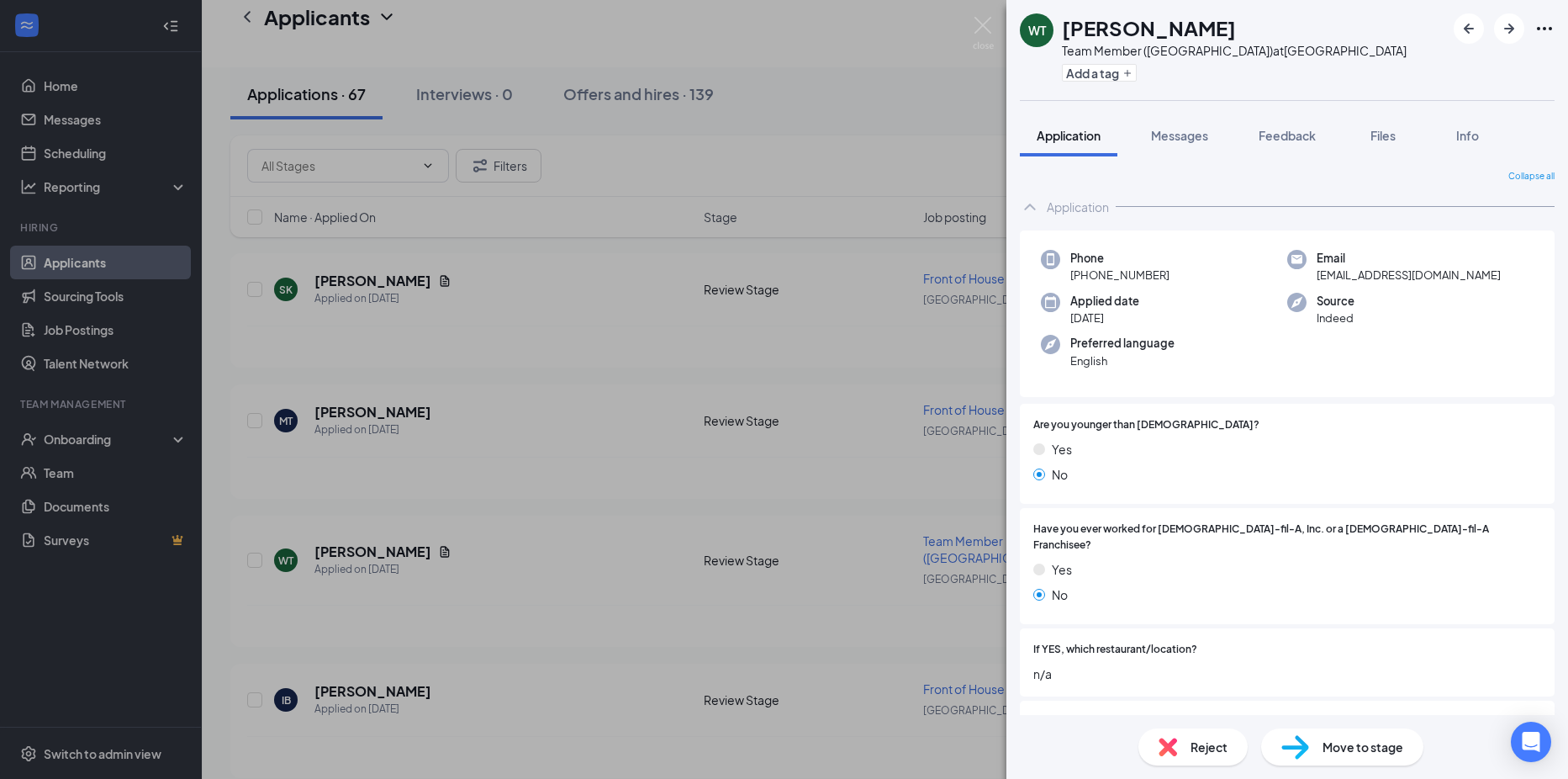
click at [1184, 757] on div "Reject" at bounding box center [1193, 747] width 110 height 37
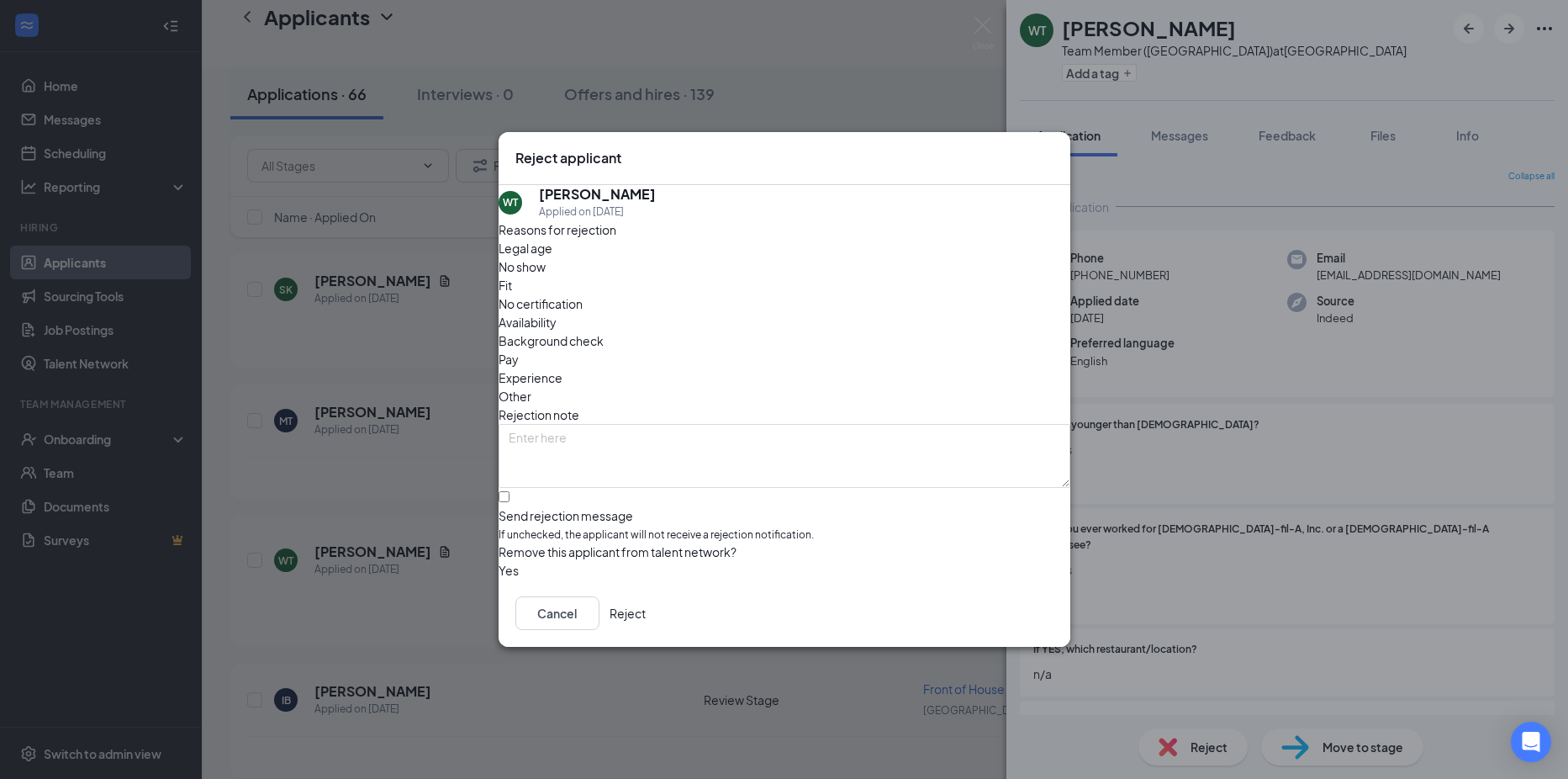
click at [645, 624] on button "Reject" at bounding box center [628, 613] width 36 height 34
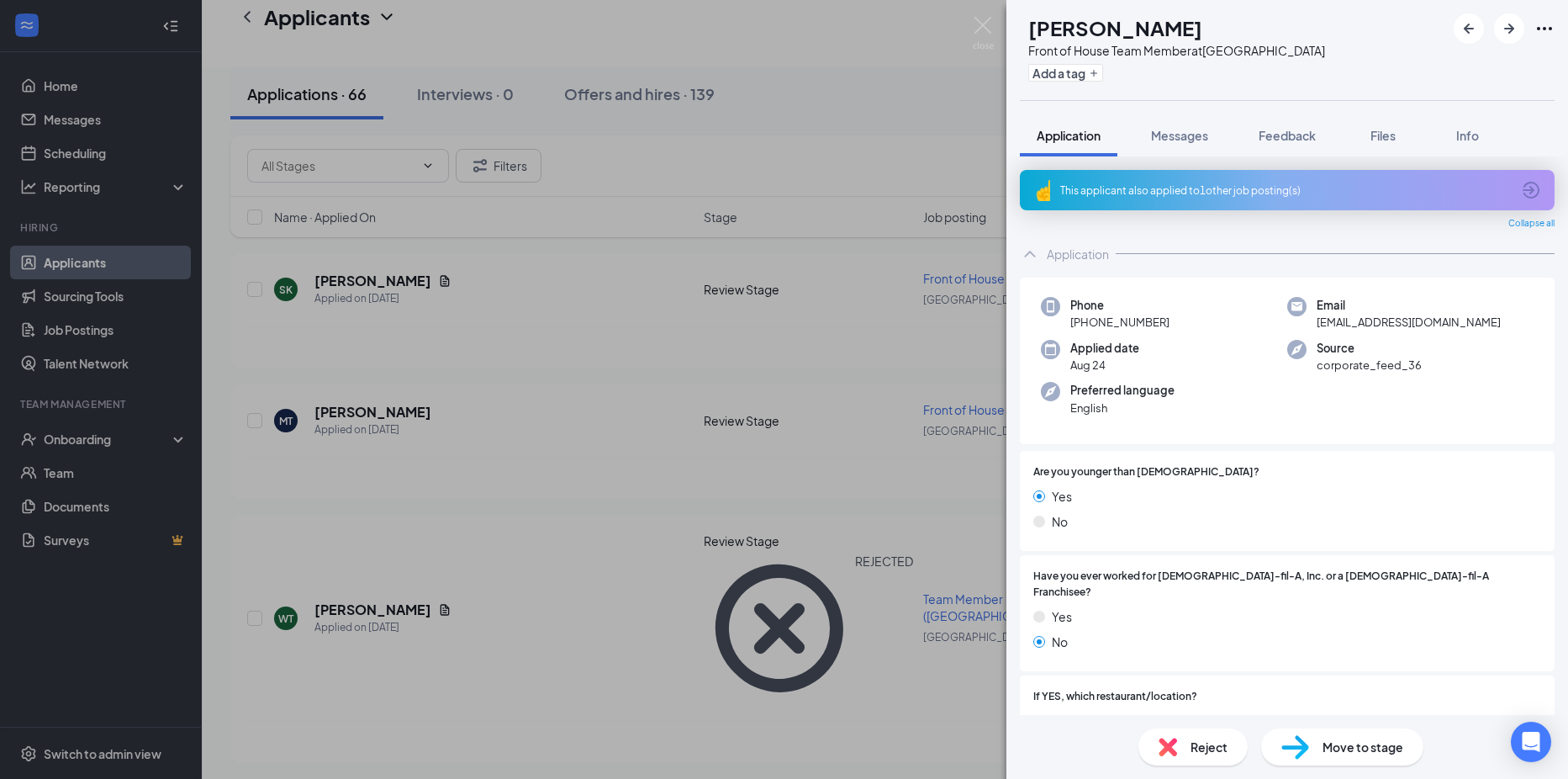
click at [1152, 749] on div "Reject" at bounding box center [1193, 747] width 110 height 37
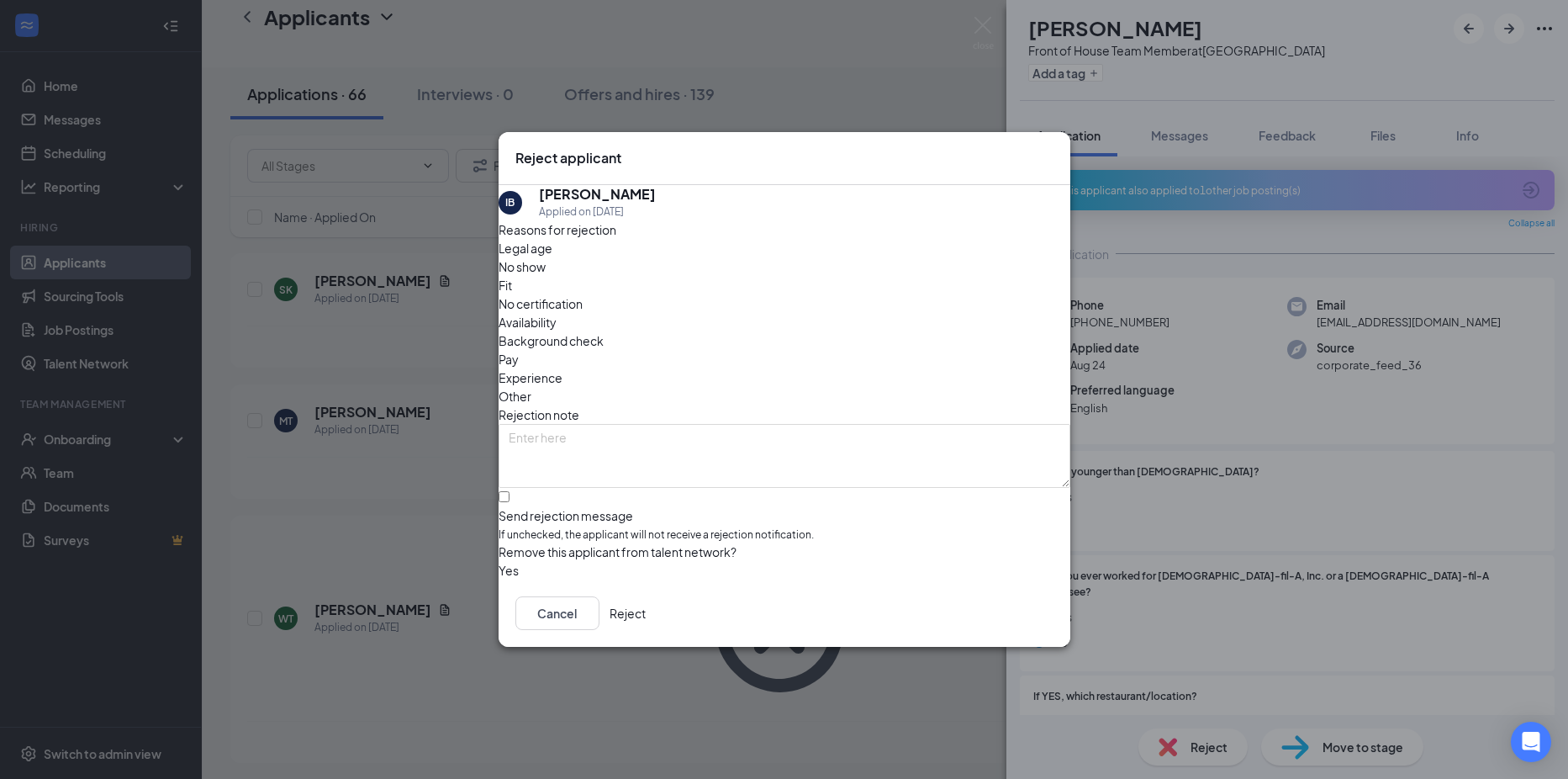
click at [645, 625] on button "Reject" at bounding box center [628, 613] width 36 height 34
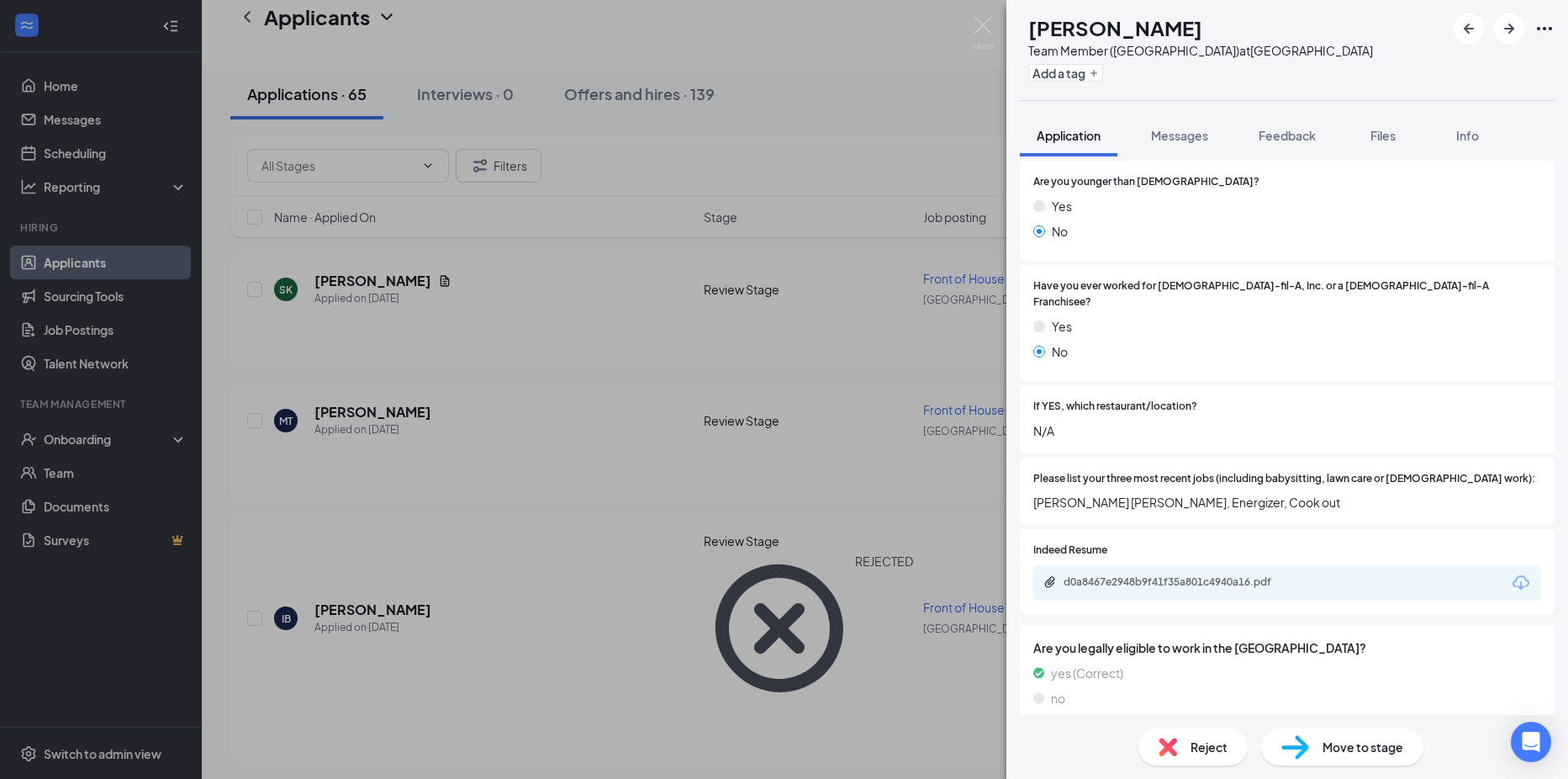
scroll to position [252, 0]
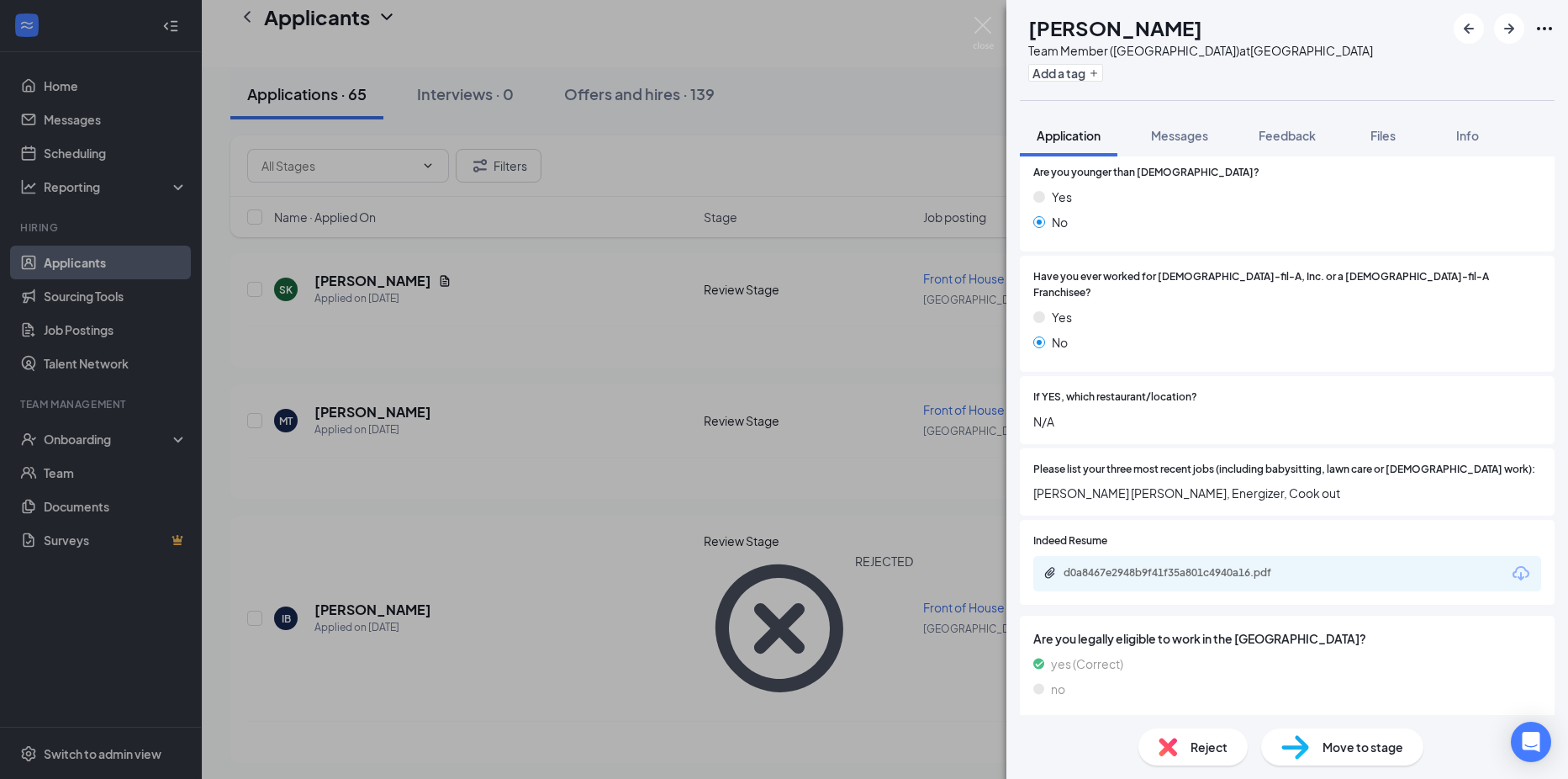
click at [1193, 747] on span "Reject" at bounding box center [1209, 746] width 37 height 19
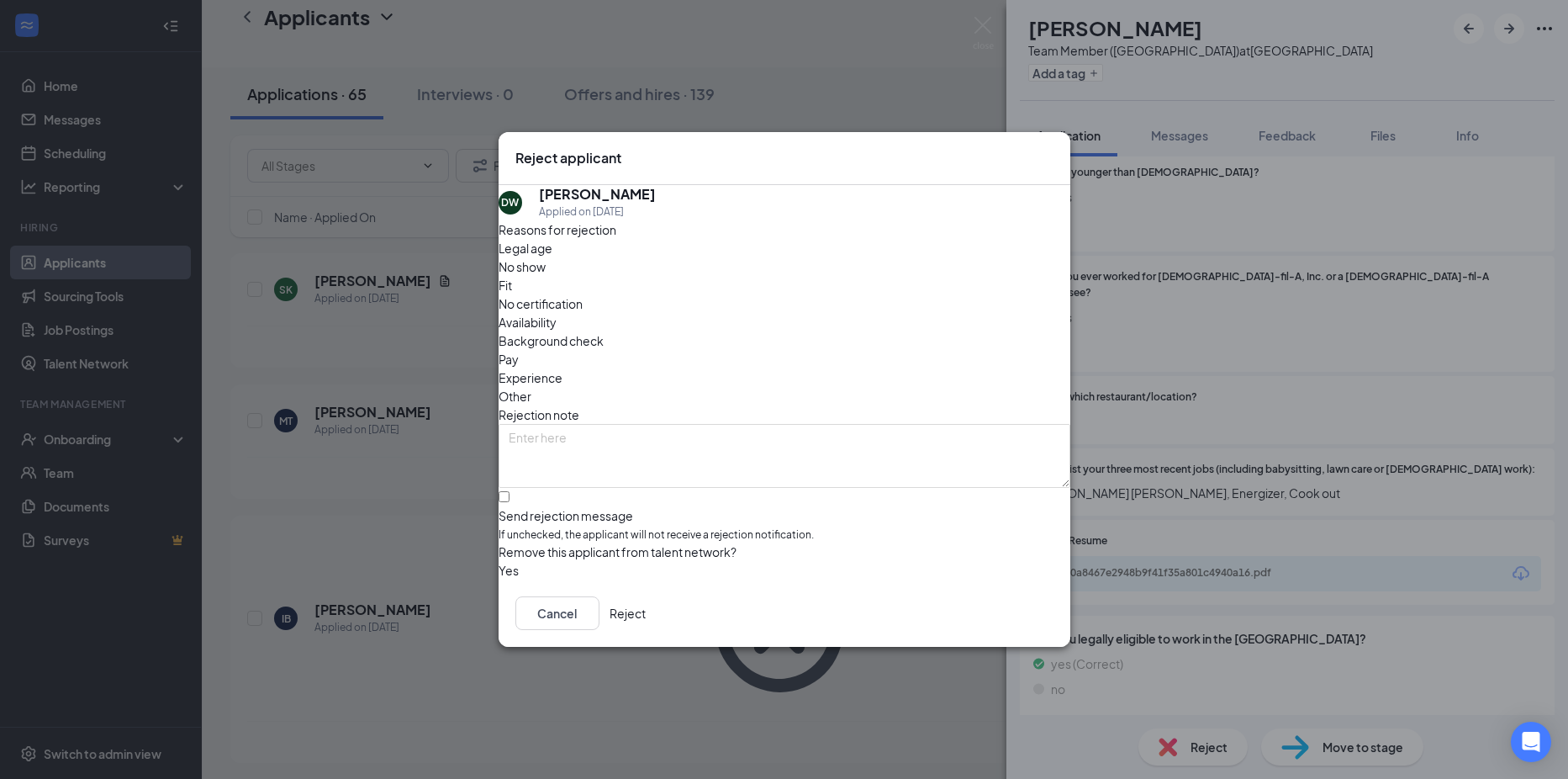
click at [645, 617] on button "Reject" at bounding box center [628, 613] width 36 height 34
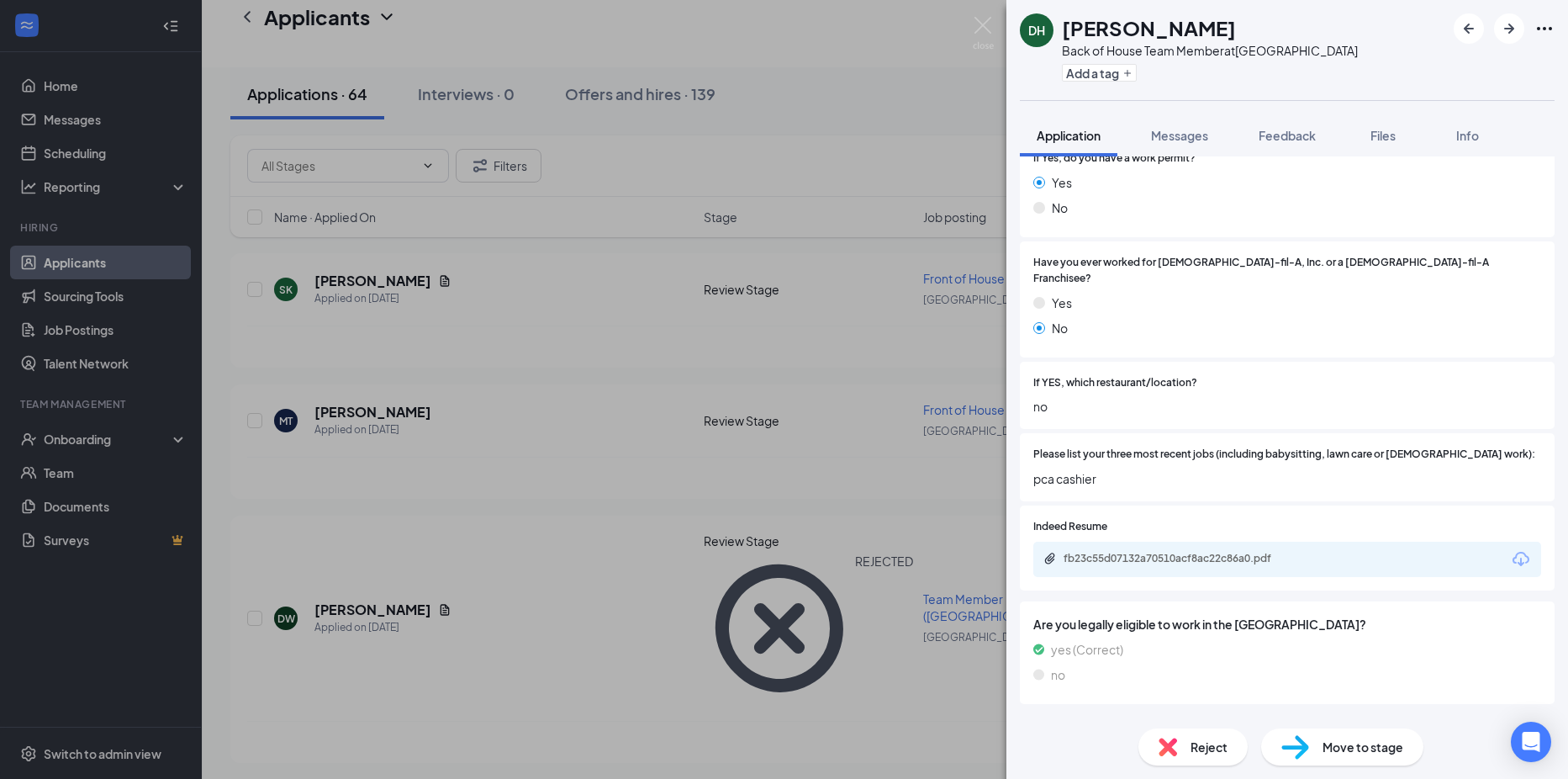
scroll to position [429, 0]
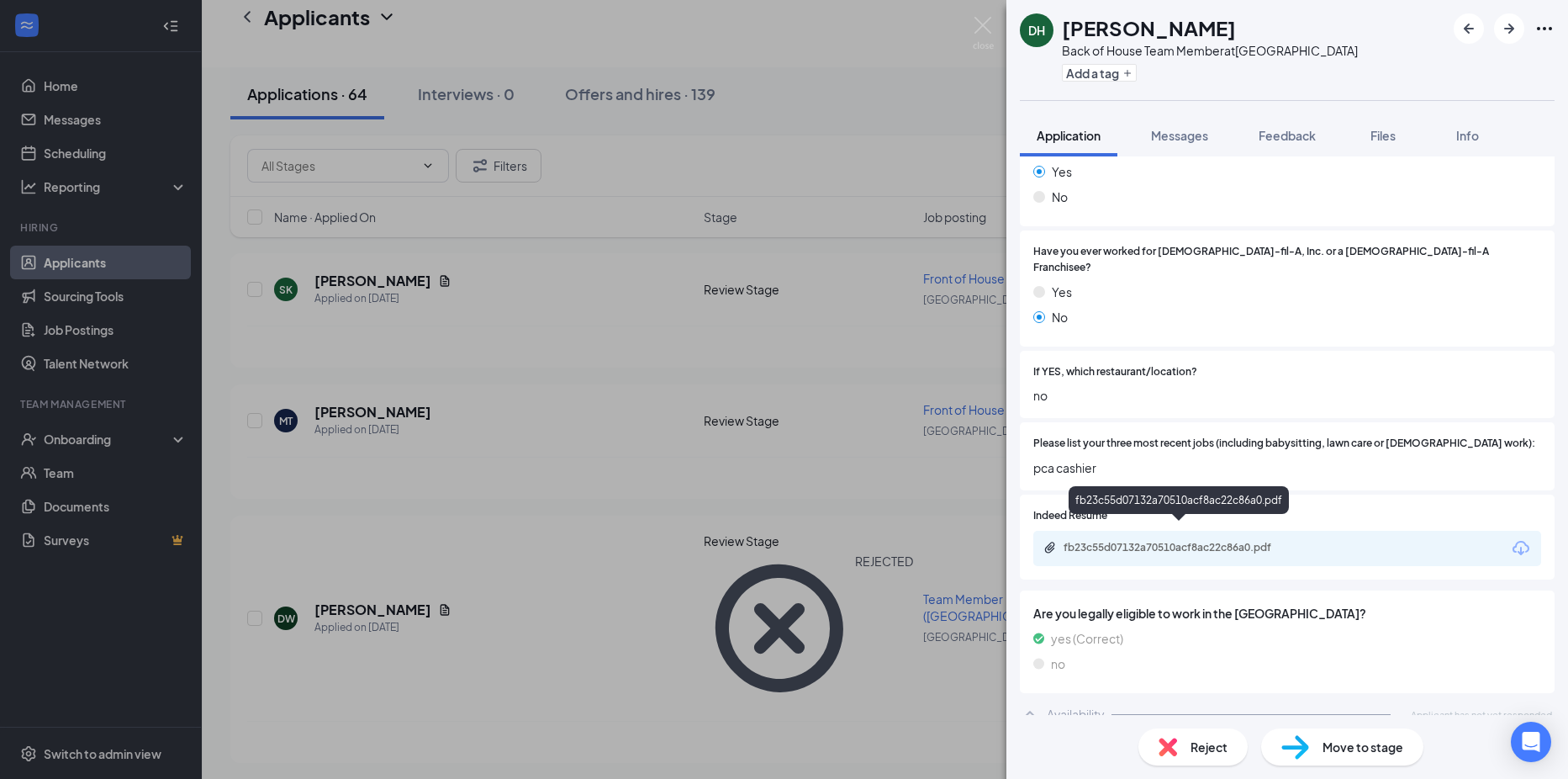
click at [1146, 531] on div "fb23c55d07132a70510acf8ac22c86a0.pdf" at bounding box center [1287, 548] width 507 height 35
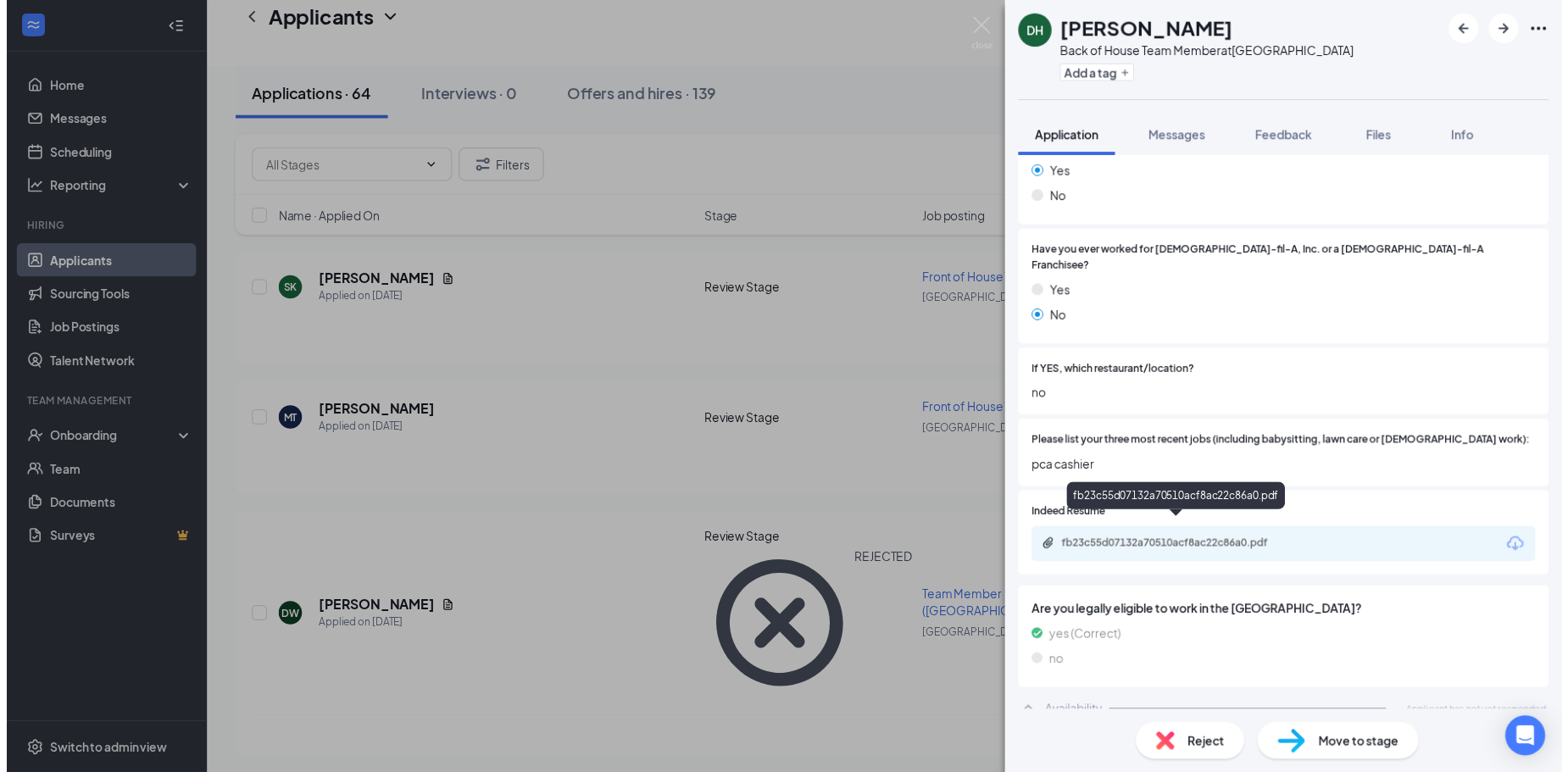
scroll to position [426, 0]
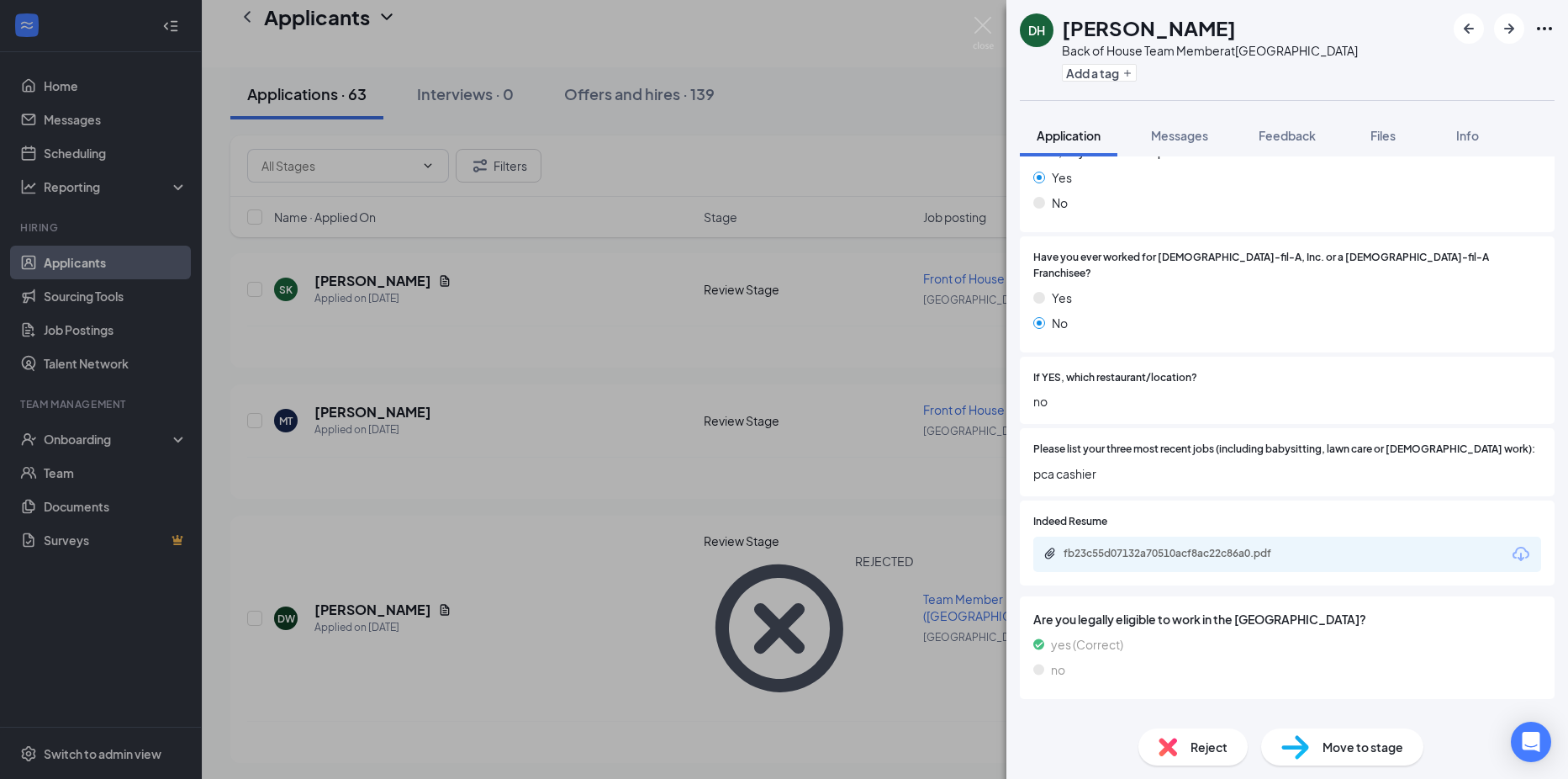
click at [1142, 546] on div "fb23c55d07132a70510acf8ac22c86a0.pdf" at bounding box center [1181, 553] width 235 height 13
click at [576, 496] on div "DH dorothy harris Back of House Team Member at Riverside Drive Add a tag Applic…" at bounding box center [784, 389] width 1568 height 779
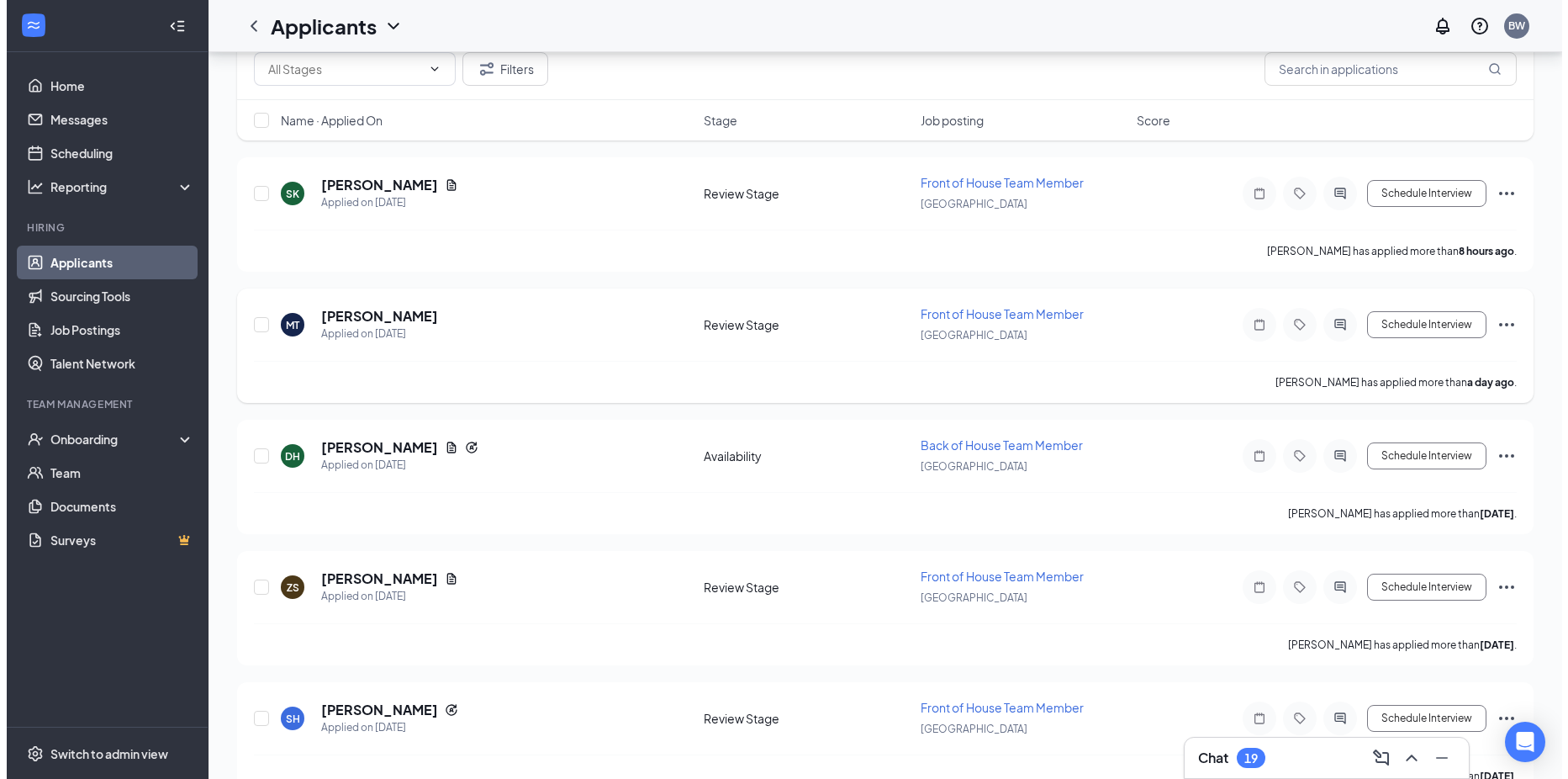
scroll to position [252, 0]
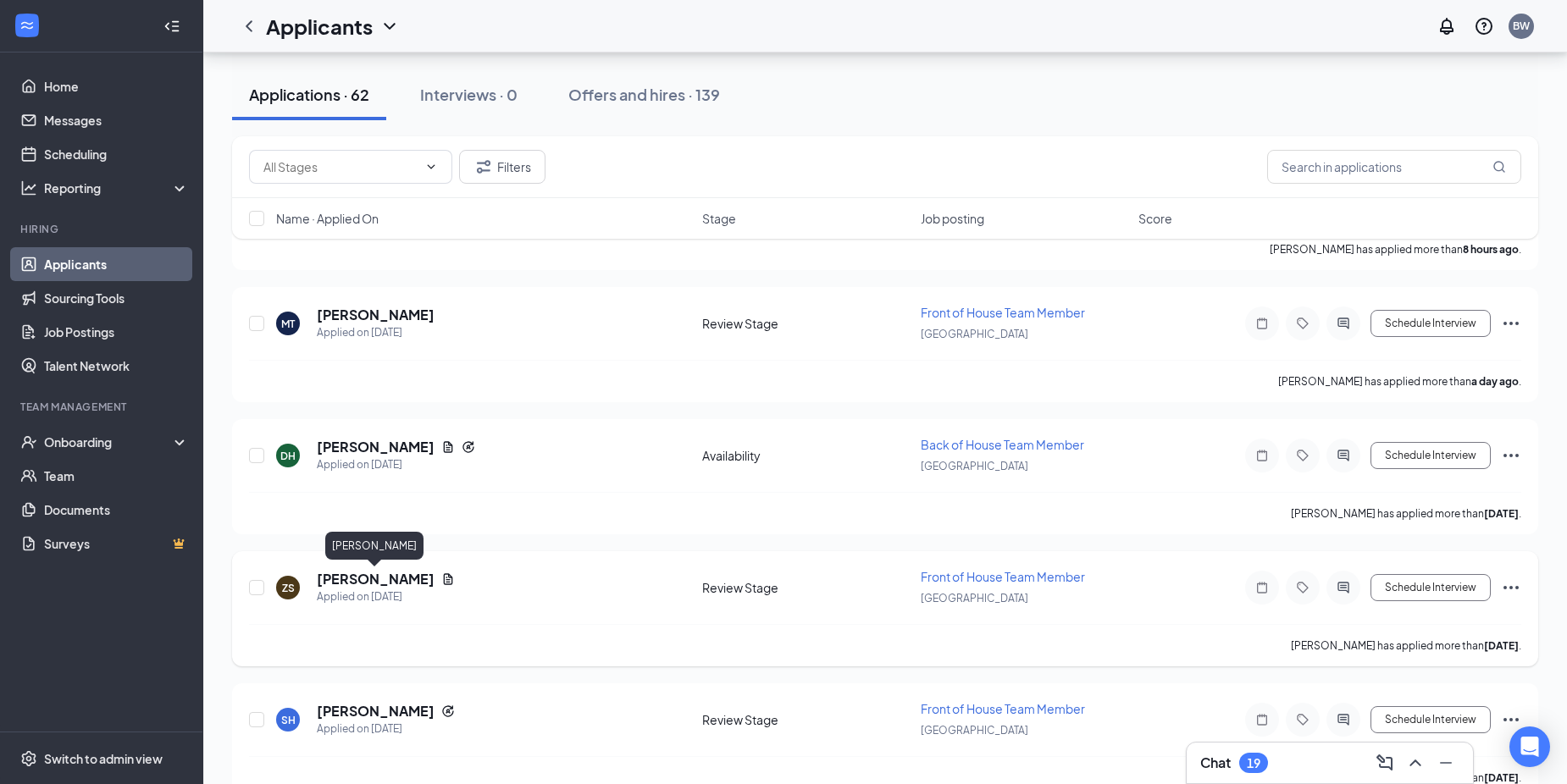
click at [390, 582] on h5 "[PERSON_NAME]" at bounding box center [376, 578] width 118 height 19
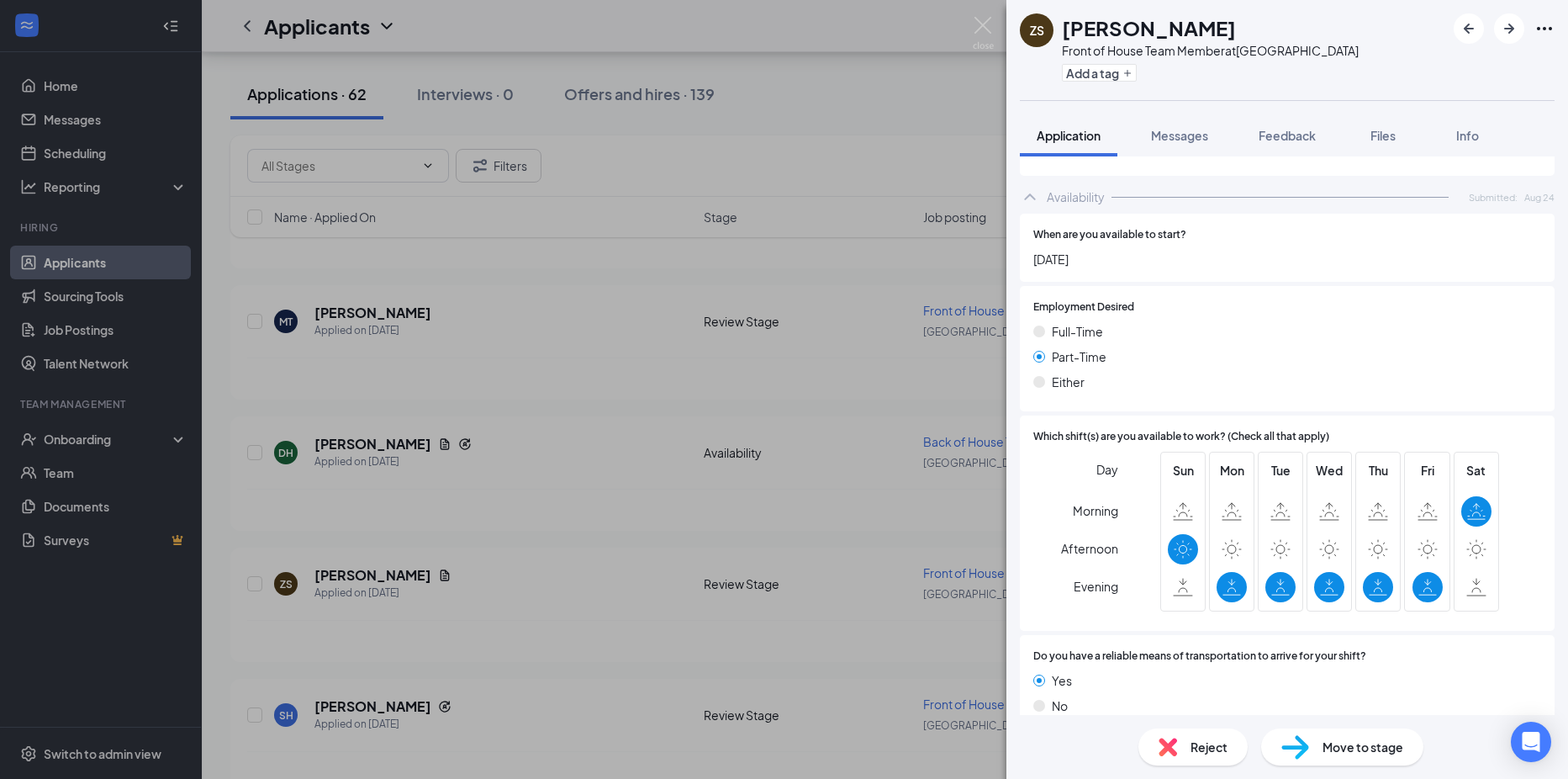
scroll to position [803, 0]
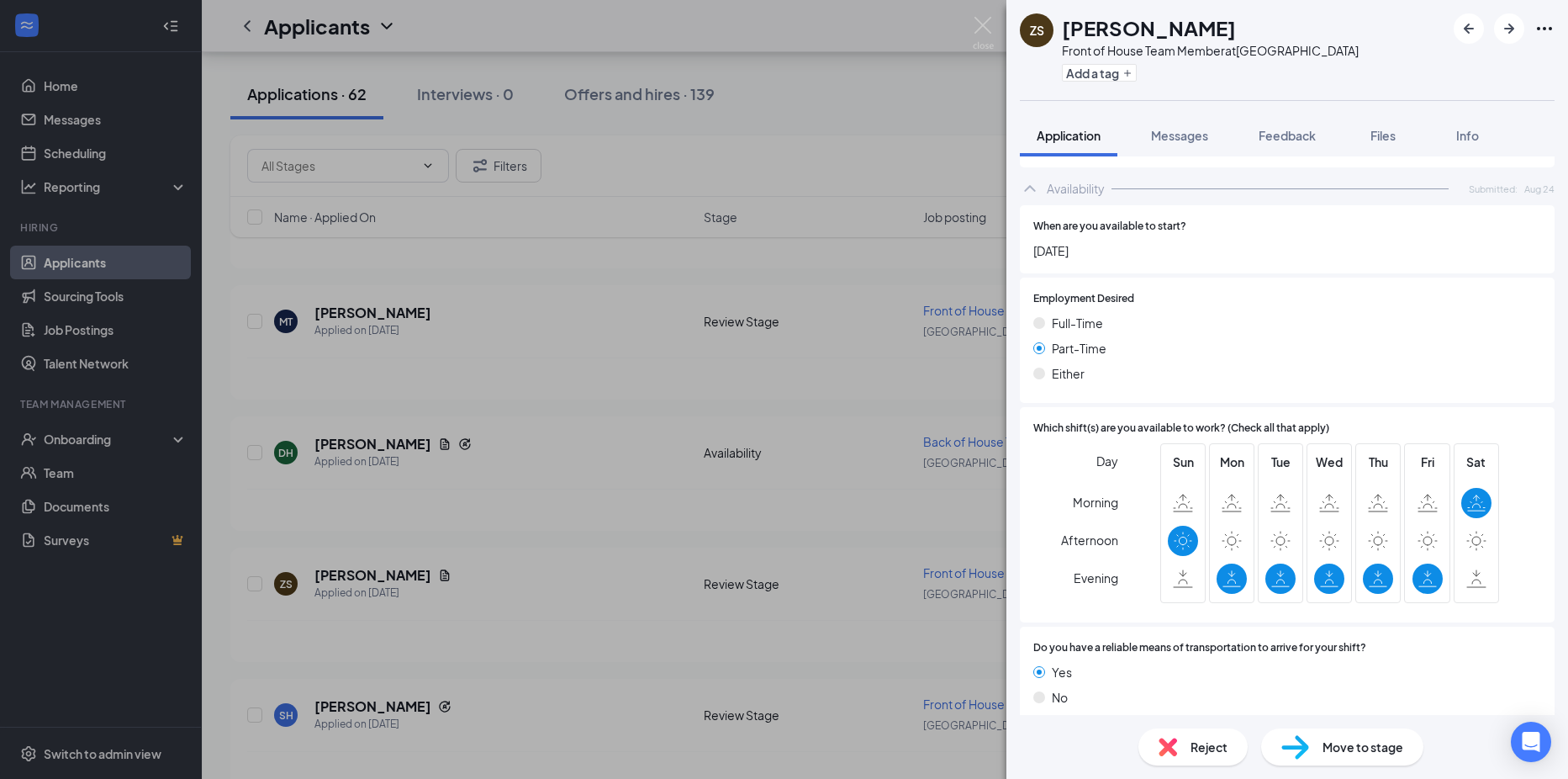
click at [1172, 758] on div "Reject" at bounding box center [1193, 747] width 110 height 37
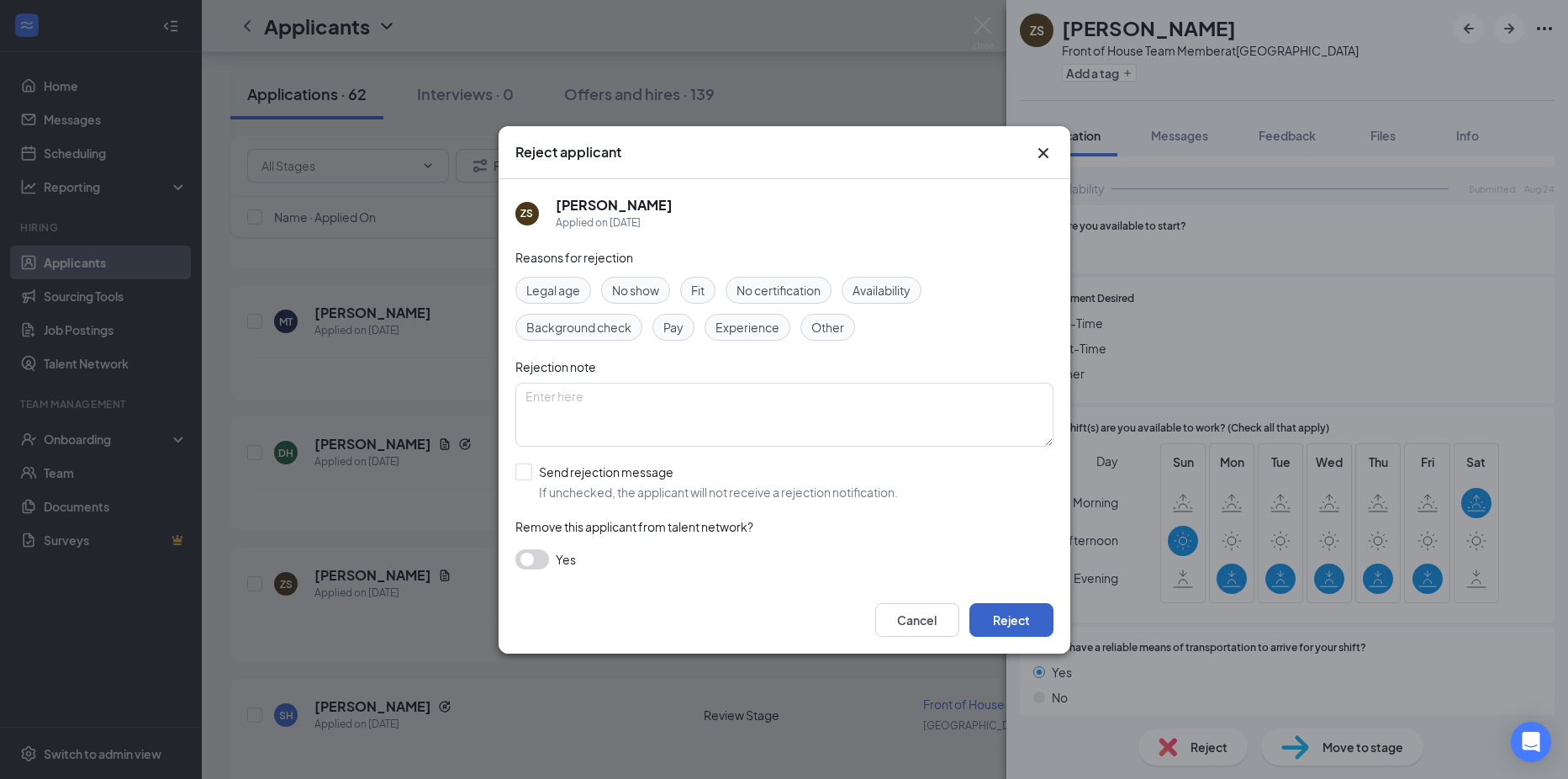
click at [1020, 624] on button "Reject" at bounding box center [1011, 620] width 84 height 34
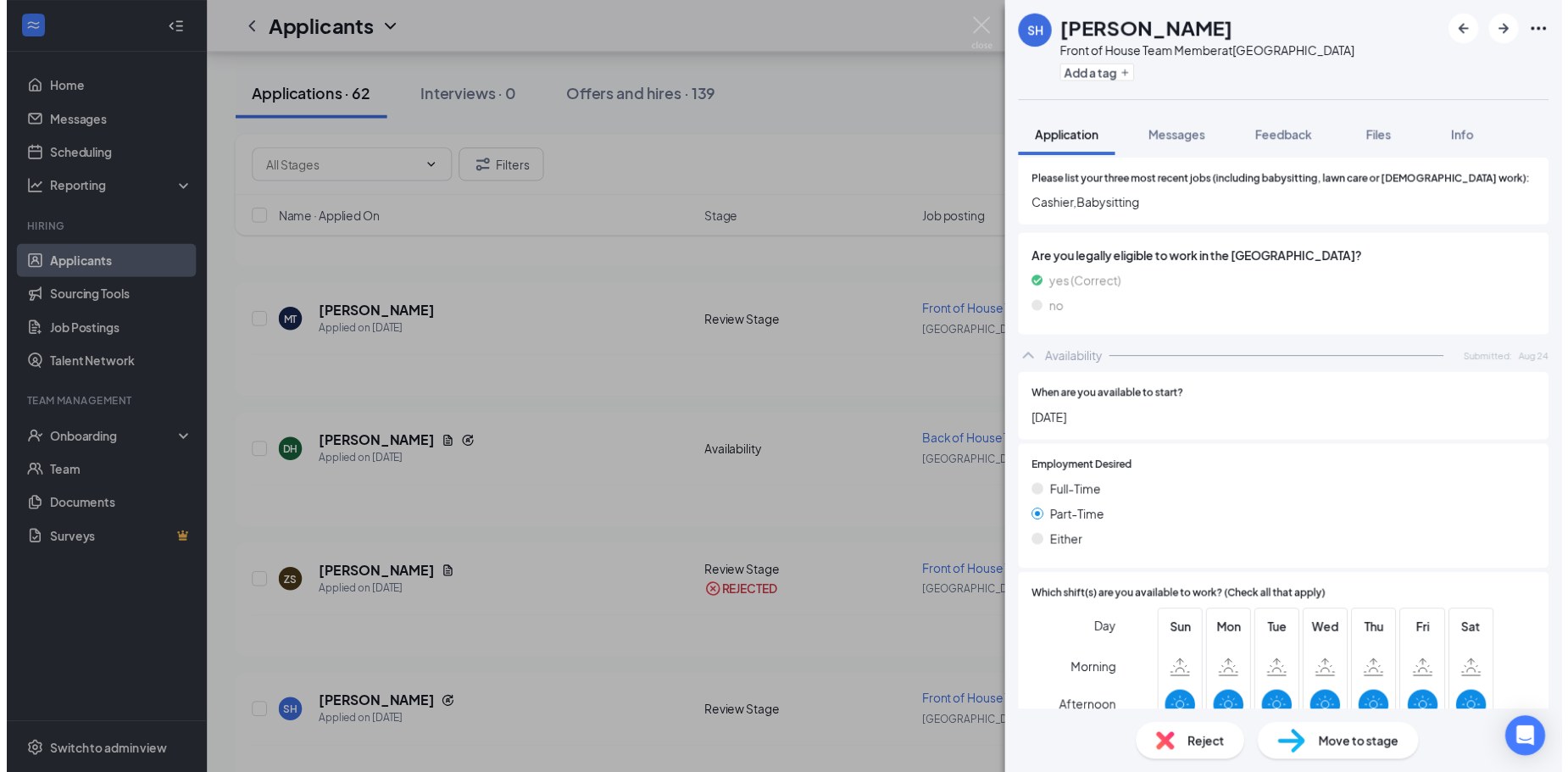
scroll to position [765, 0]
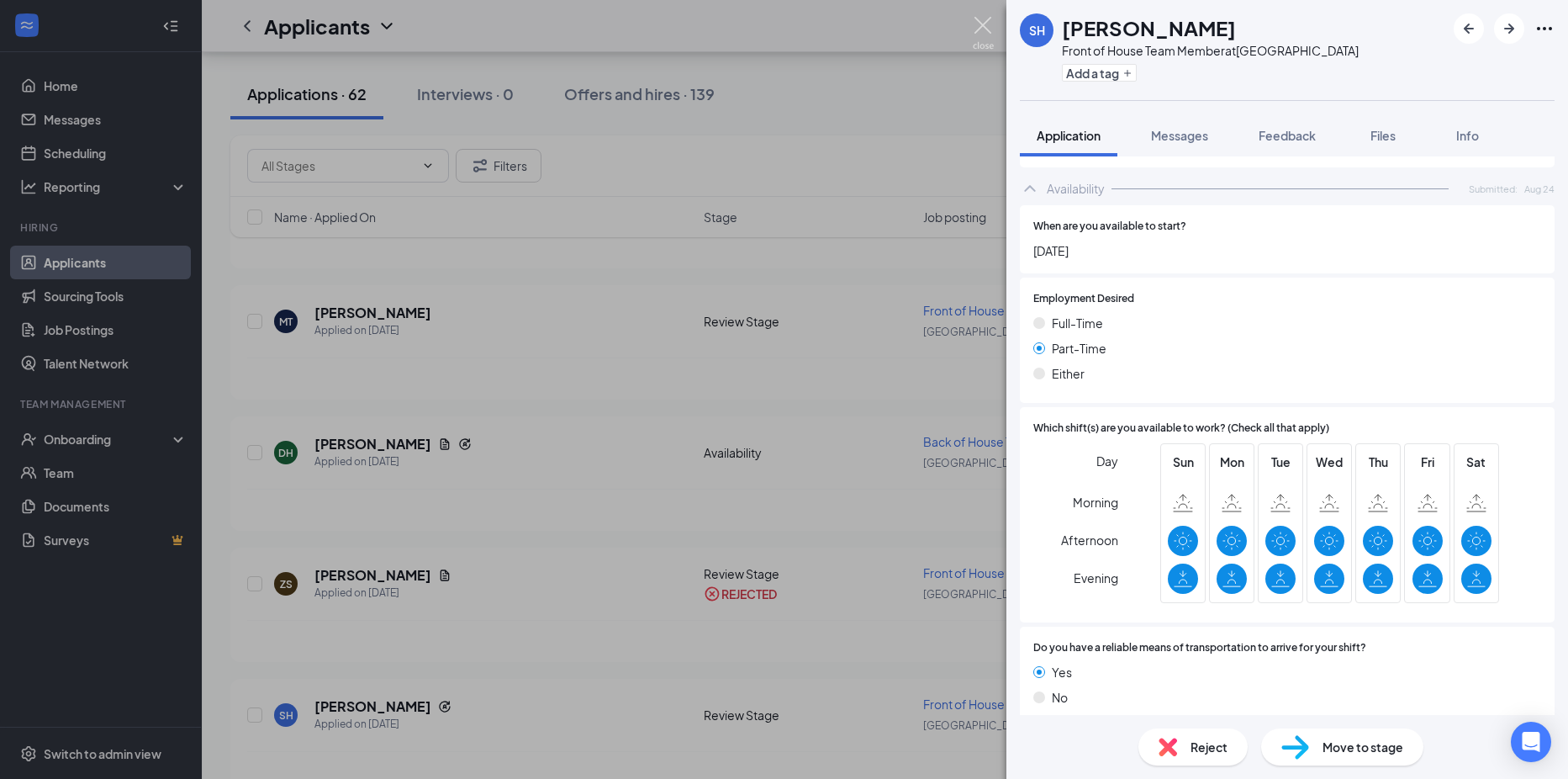
drag, startPoint x: 978, startPoint y: 19, endPoint x: 978, endPoint y: 34, distance: 15.0
click at [978, 19] on img at bounding box center [983, 33] width 21 height 33
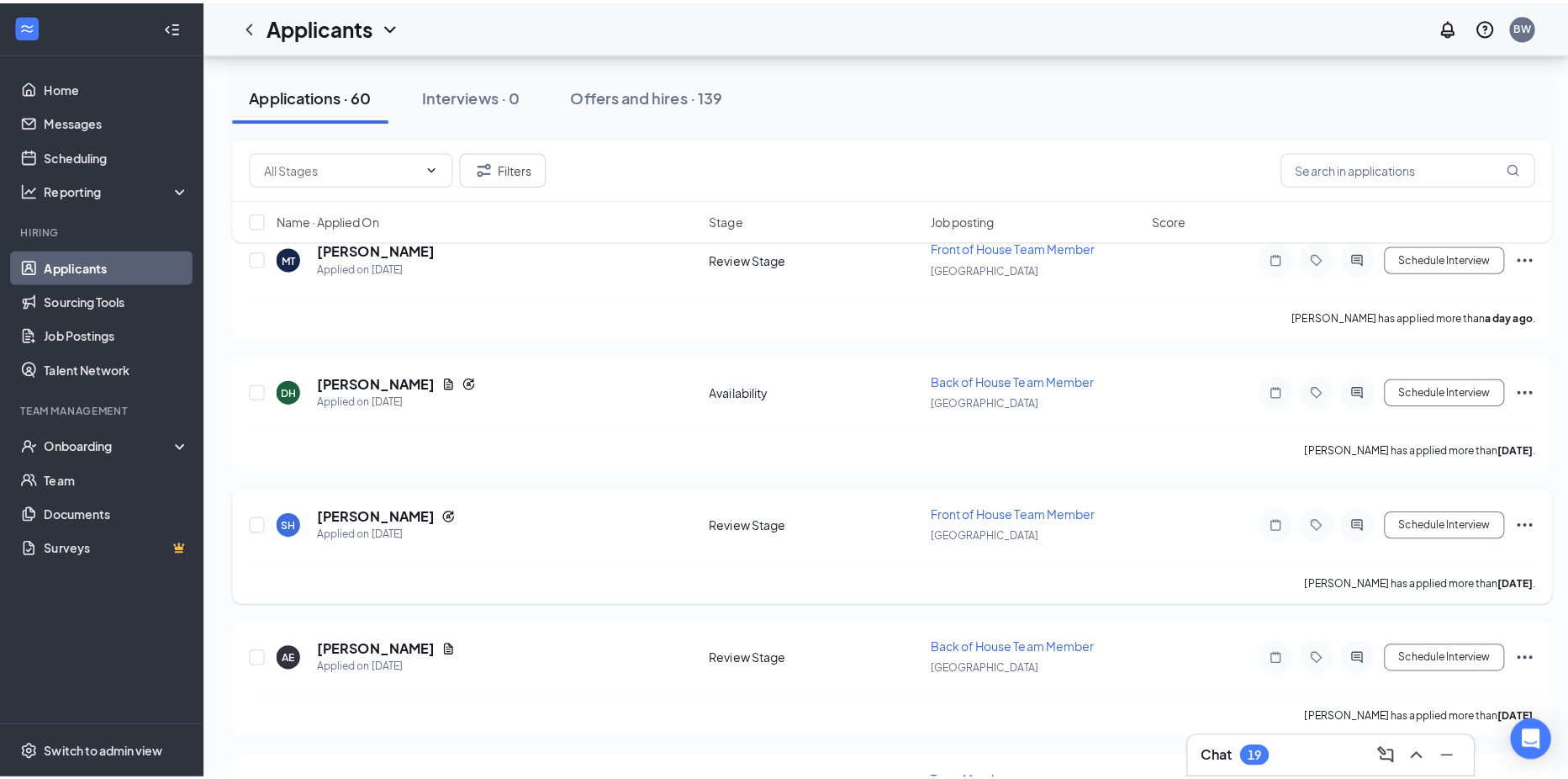
scroll to position [336, 0]
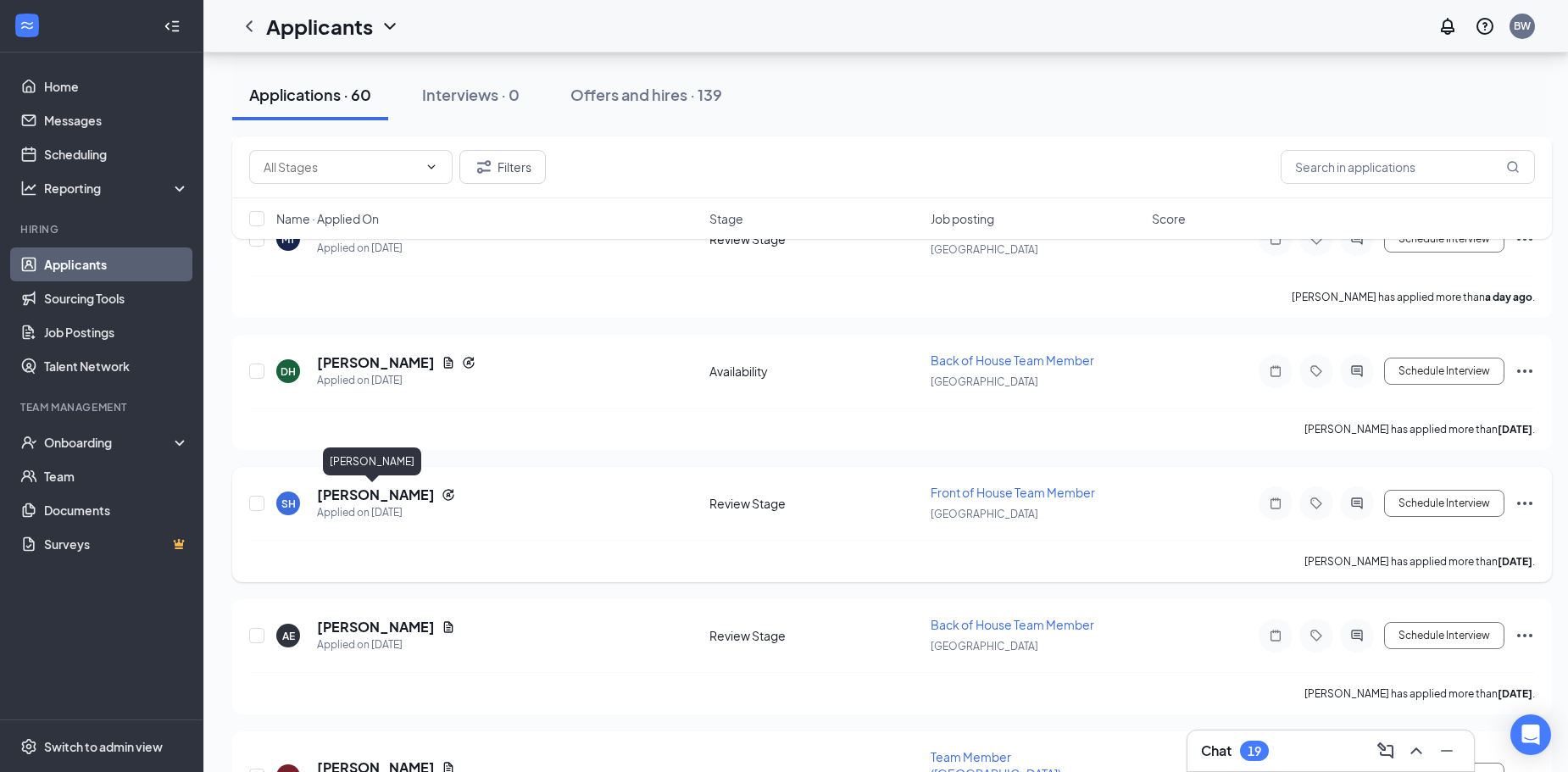
click at [352, 498] on h5 "[PERSON_NAME]" at bounding box center [376, 495] width 118 height 19
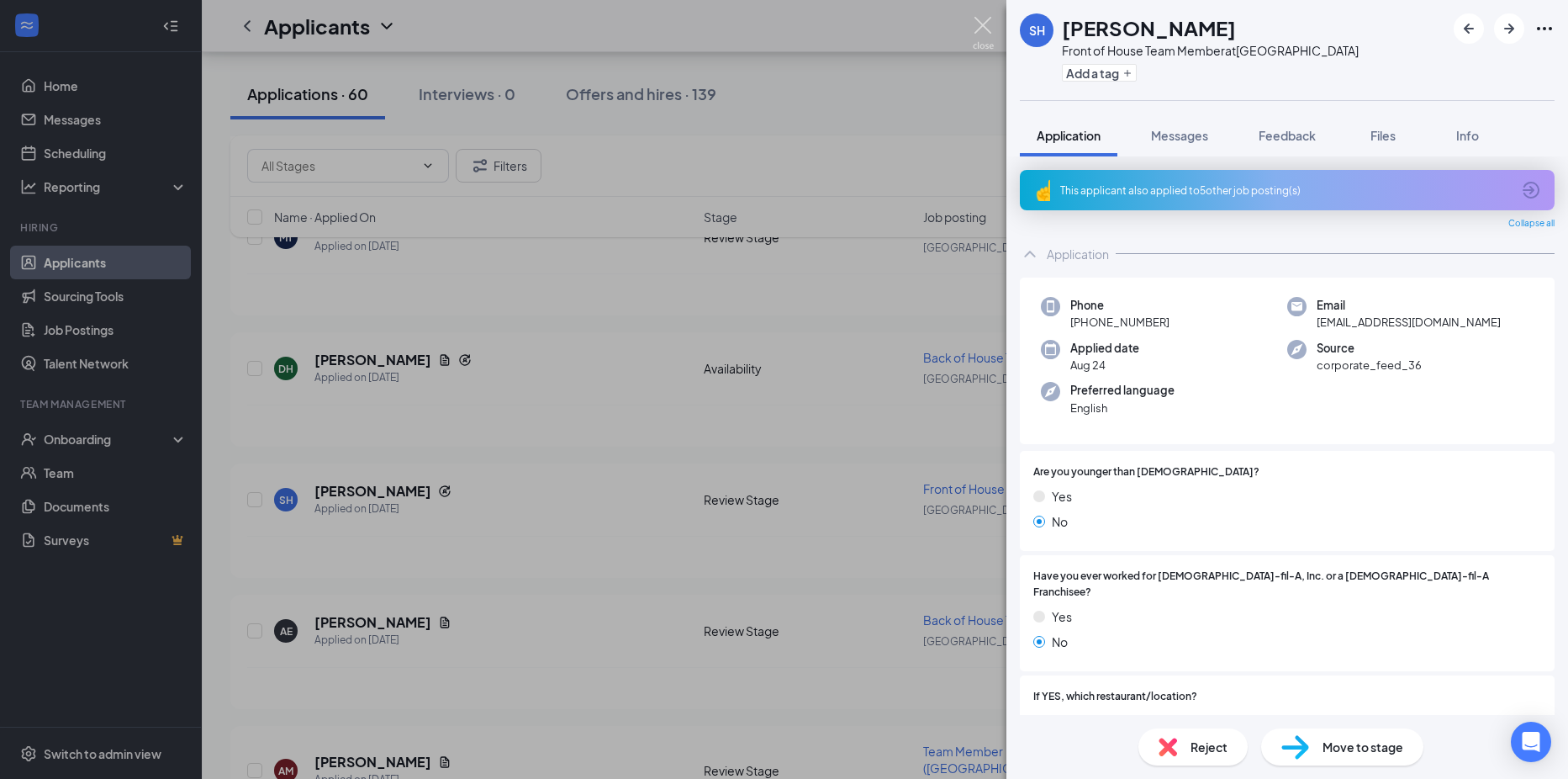
click at [987, 30] on img at bounding box center [983, 33] width 21 height 33
drag, startPoint x: 987, startPoint y: 30, endPoint x: 1099, endPoint y: 584, distance: 565.2
click at [986, 30] on img at bounding box center [983, 33] width 21 height 33
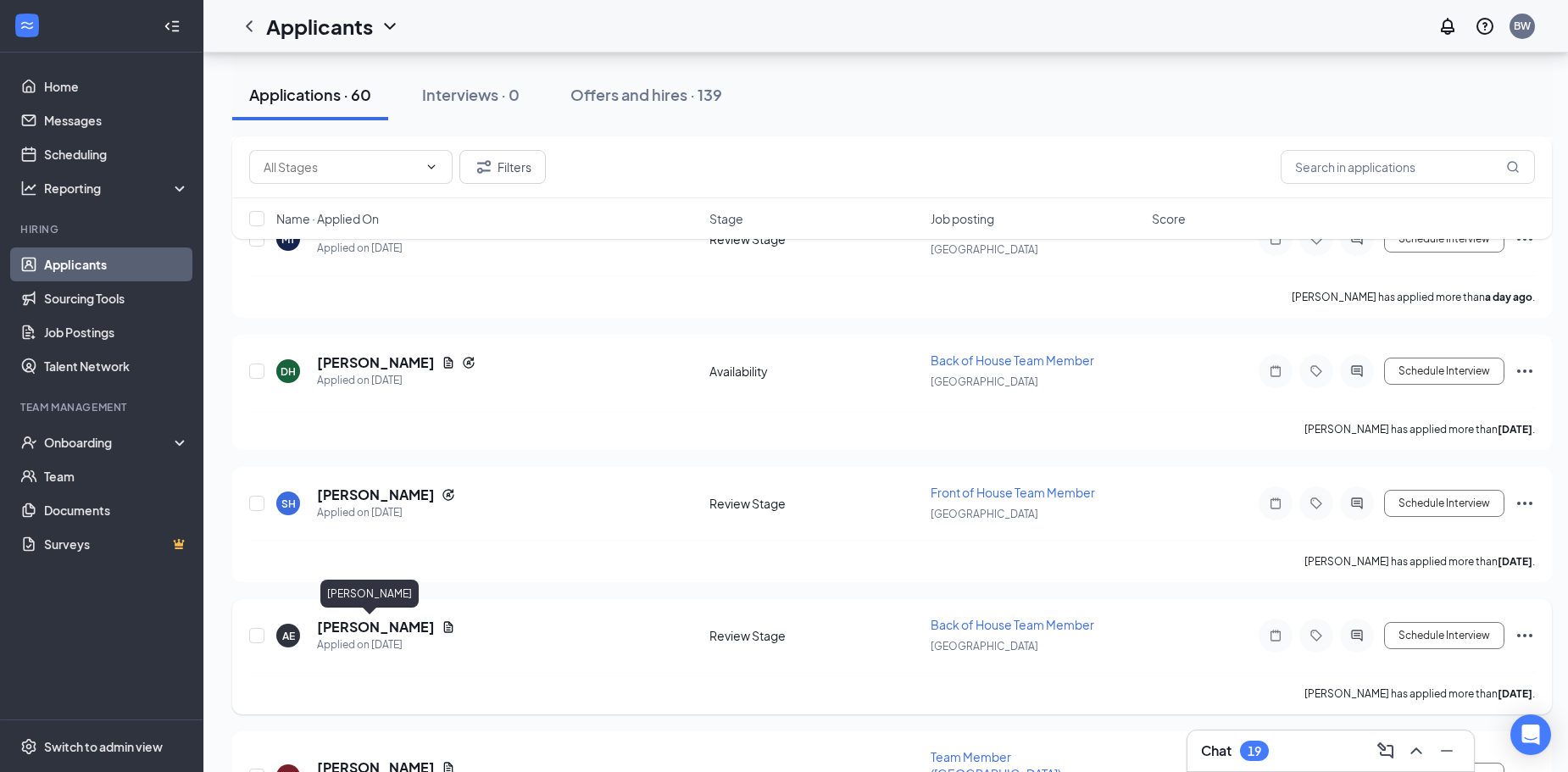
click at [338, 628] on h5 "[PERSON_NAME]" at bounding box center [376, 627] width 118 height 19
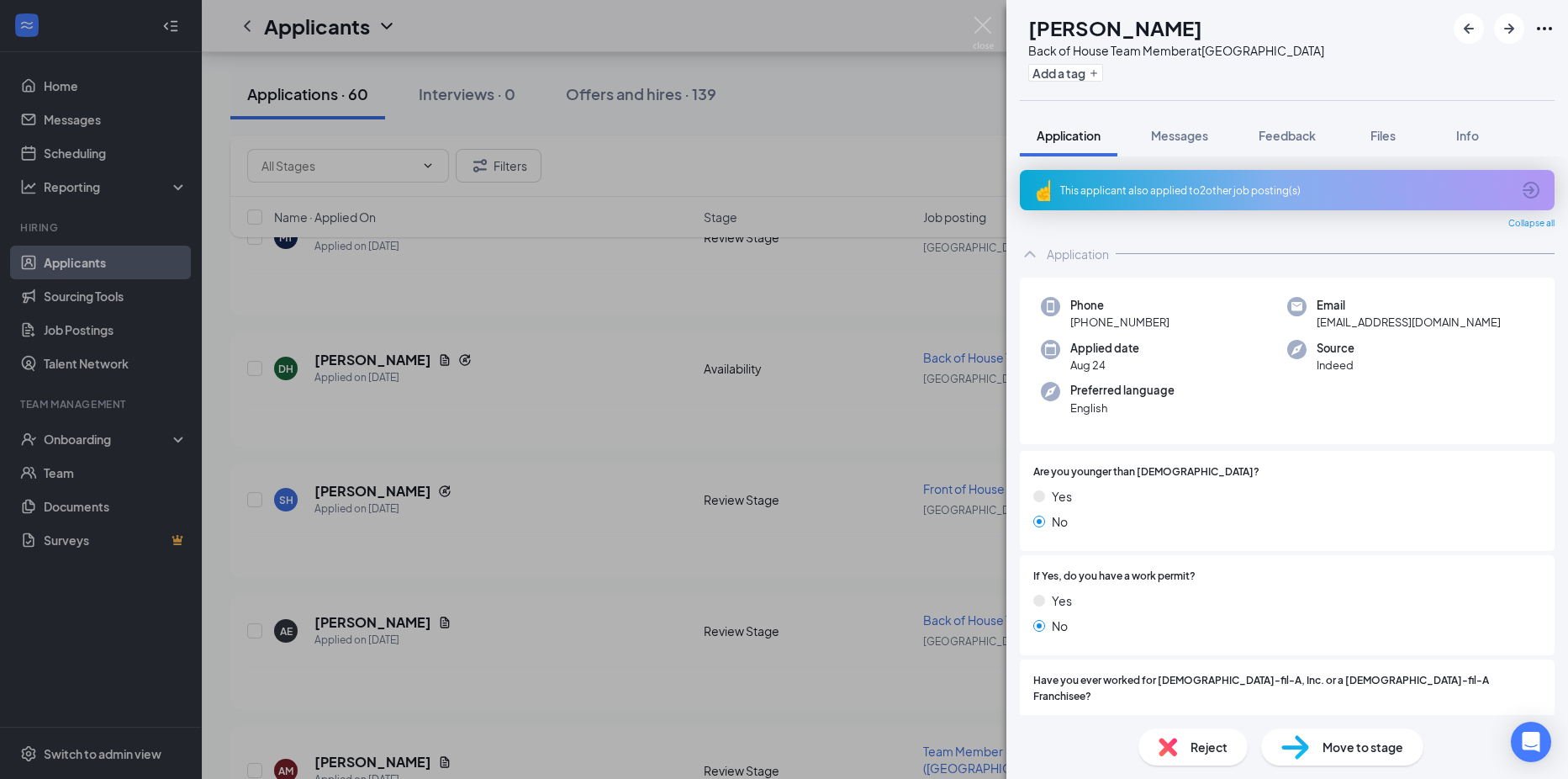
click at [1154, 745] on div "Reject" at bounding box center [1193, 747] width 110 height 37
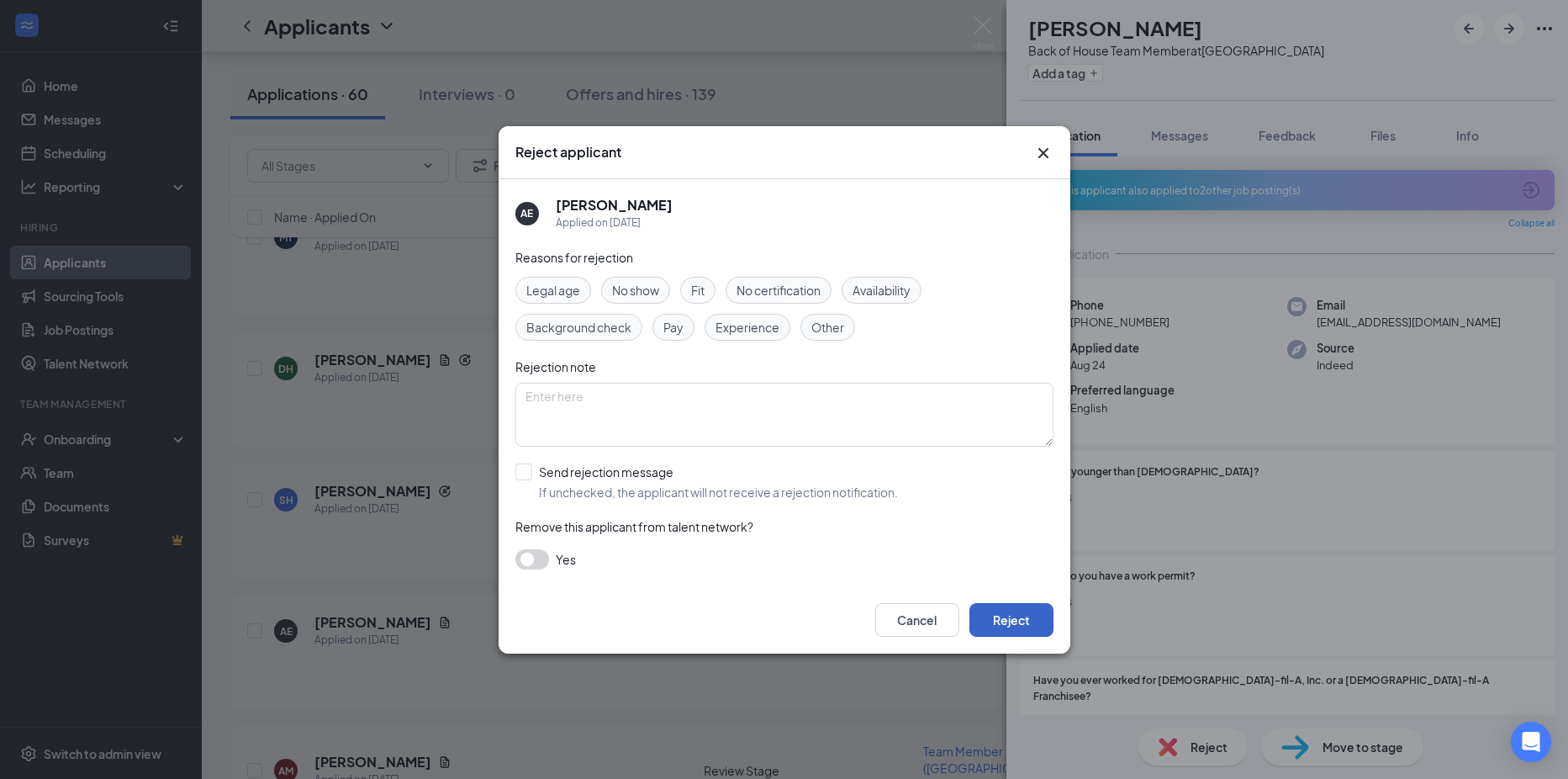
click at [991, 623] on button "Reject" at bounding box center [1011, 620] width 84 height 34
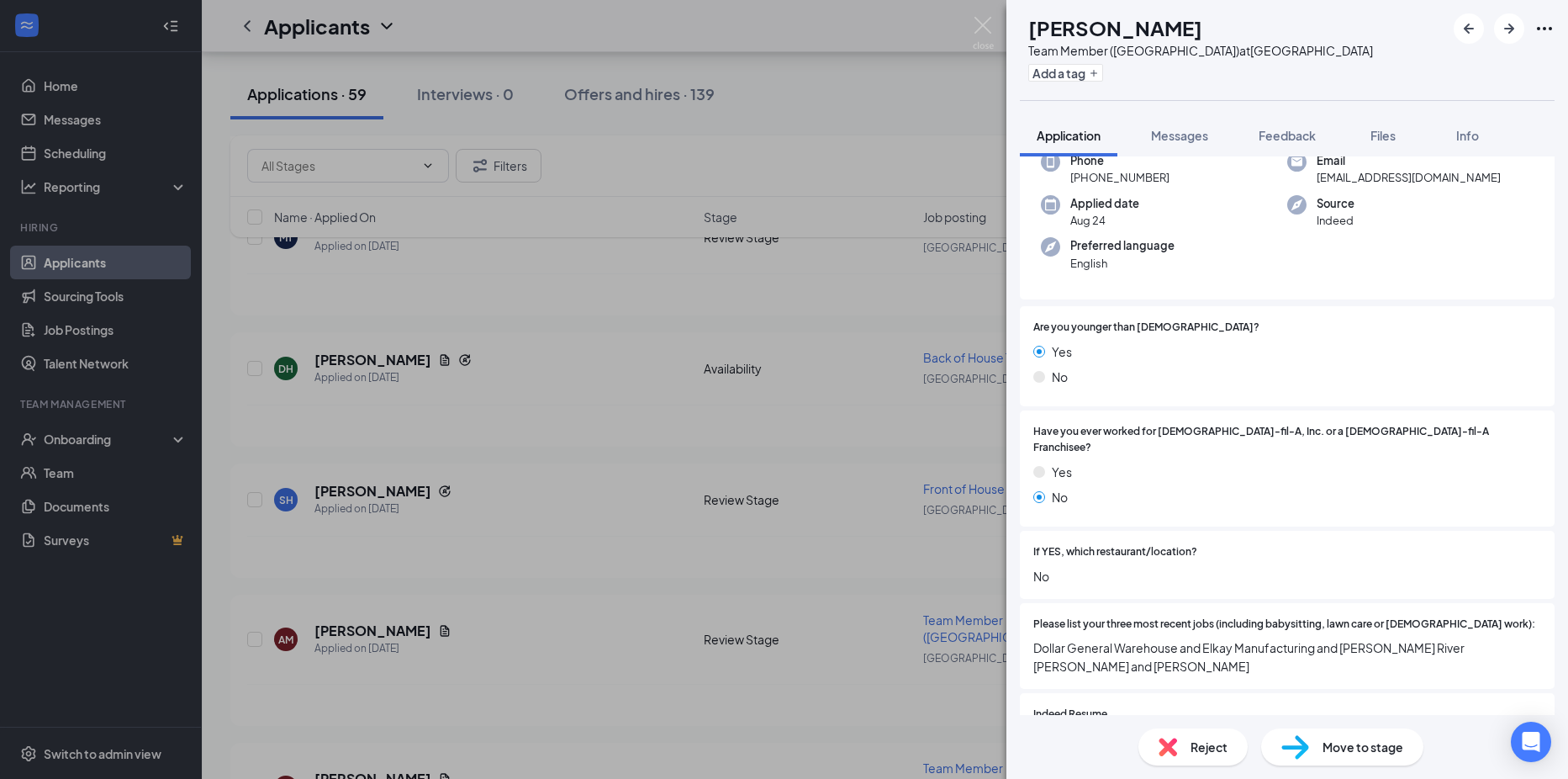
scroll to position [336, 0]
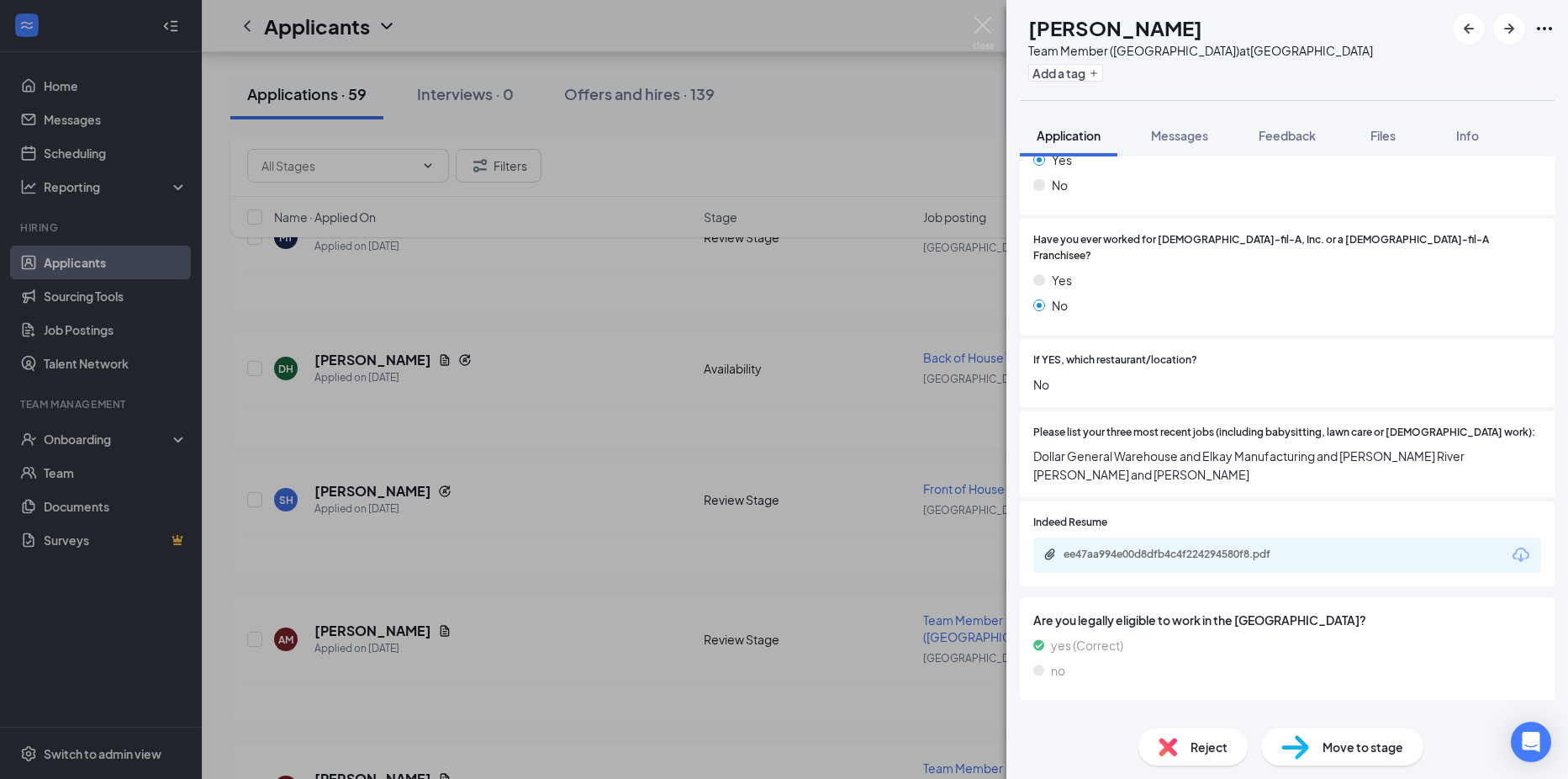
click at [1173, 750] on img at bounding box center [1168, 746] width 19 height 19
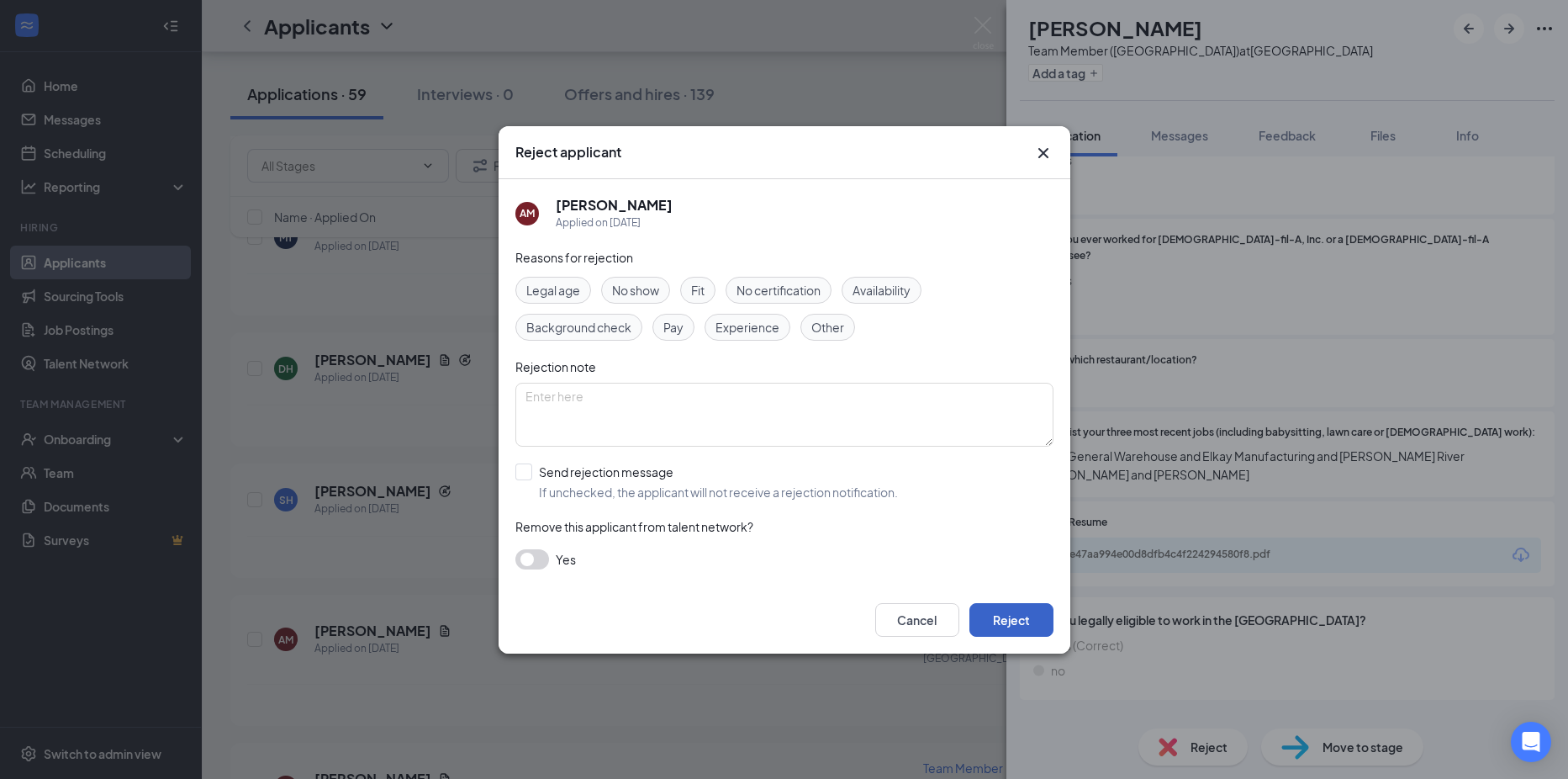
click at [1008, 621] on button "Reject" at bounding box center [1011, 620] width 84 height 34
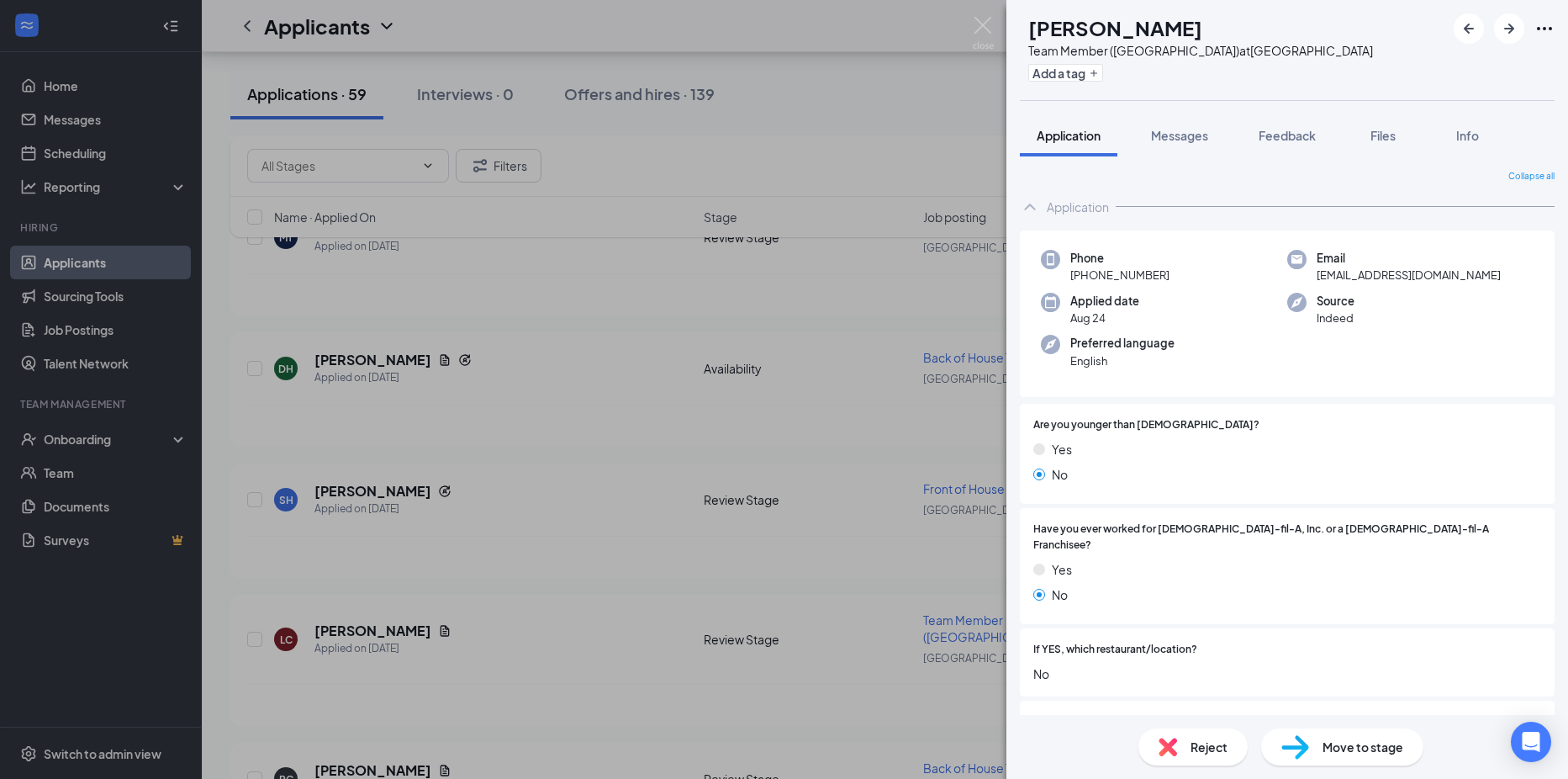
click at [1165, 745] on img at bounding box center [1168, 746] width 19 height 19
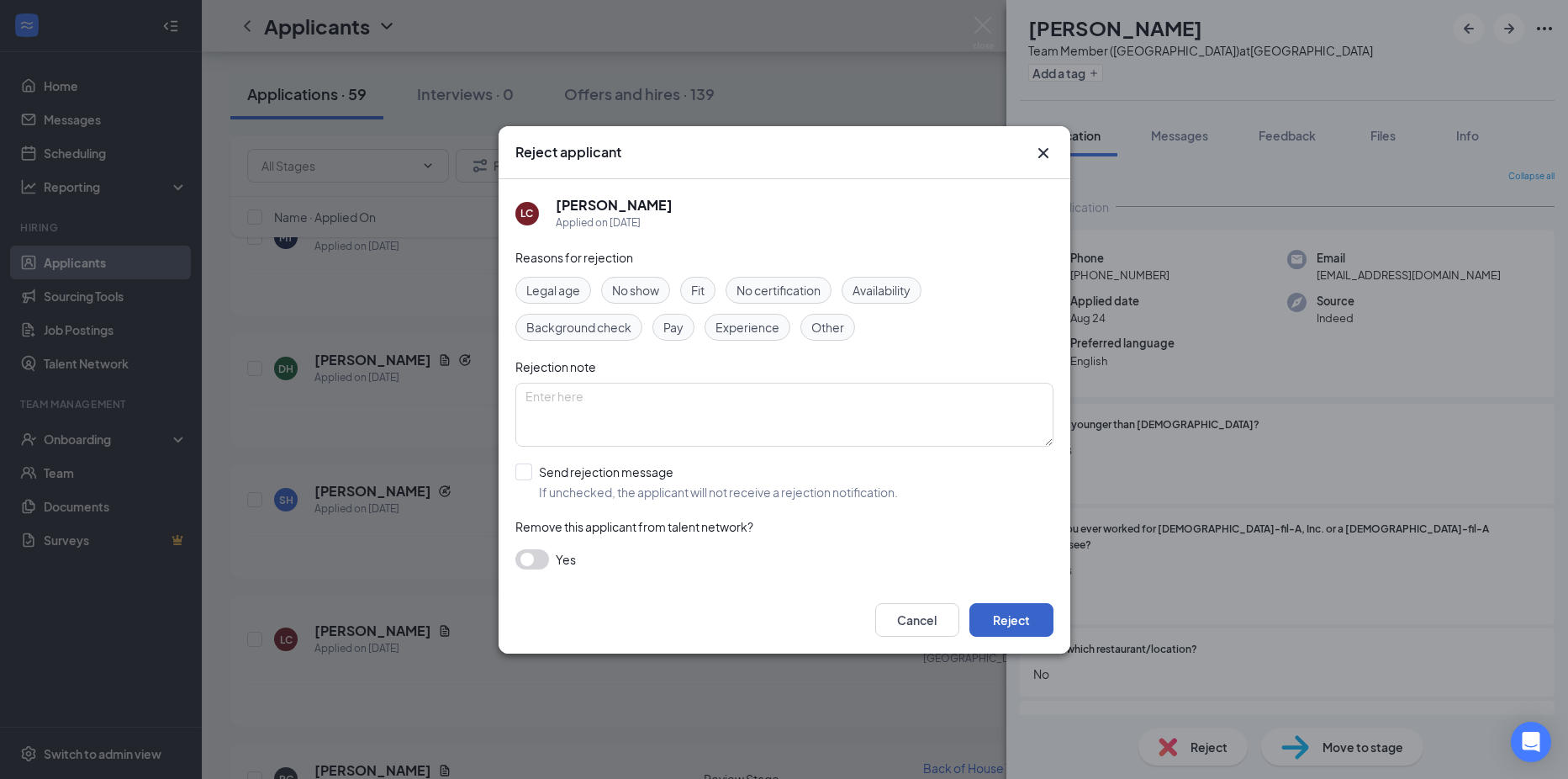
click at [1006, 607] on button "Reject" at bounding box center [1011, 620] width 84 height 34
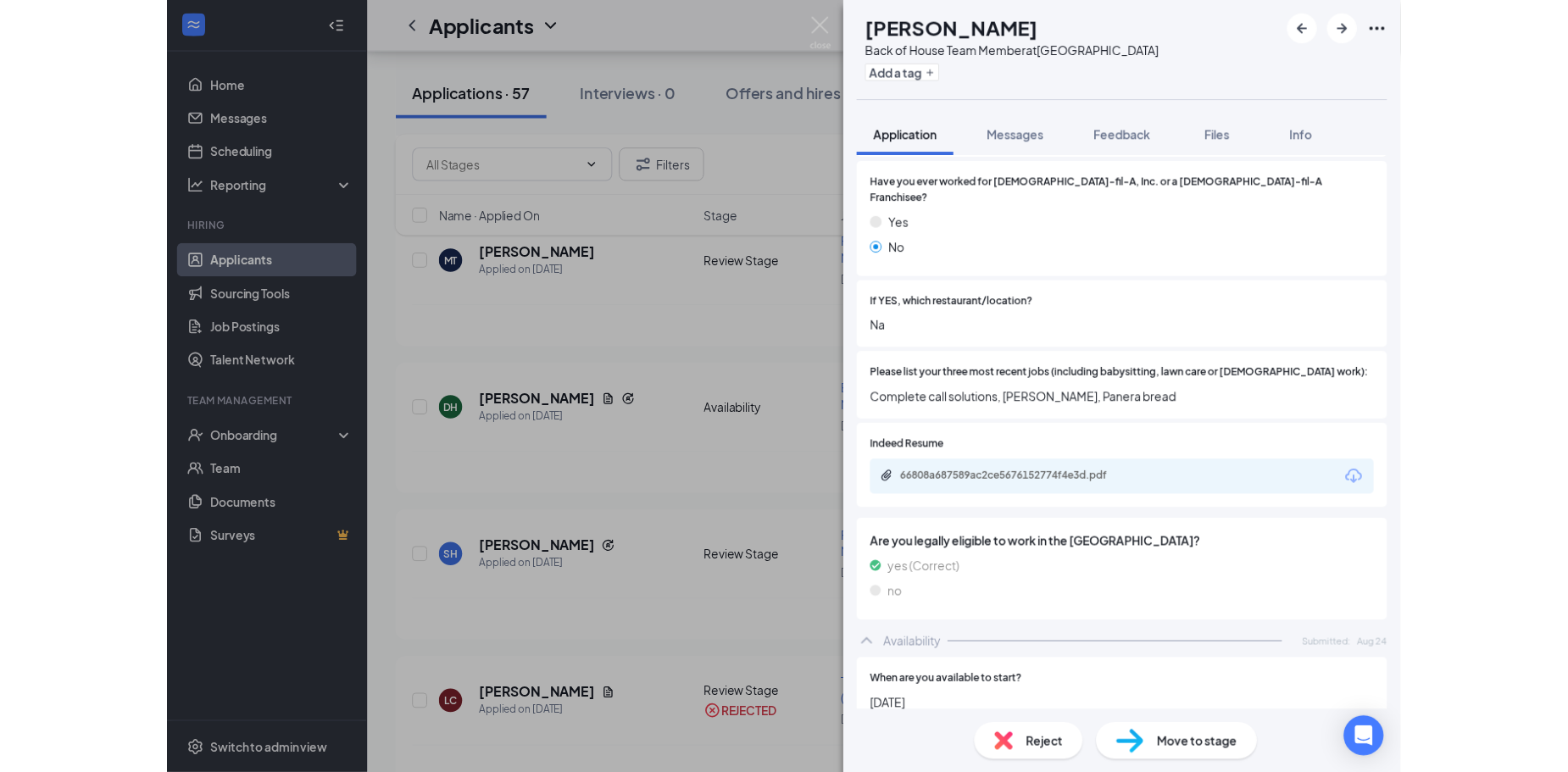
scroll to position [509, 0]
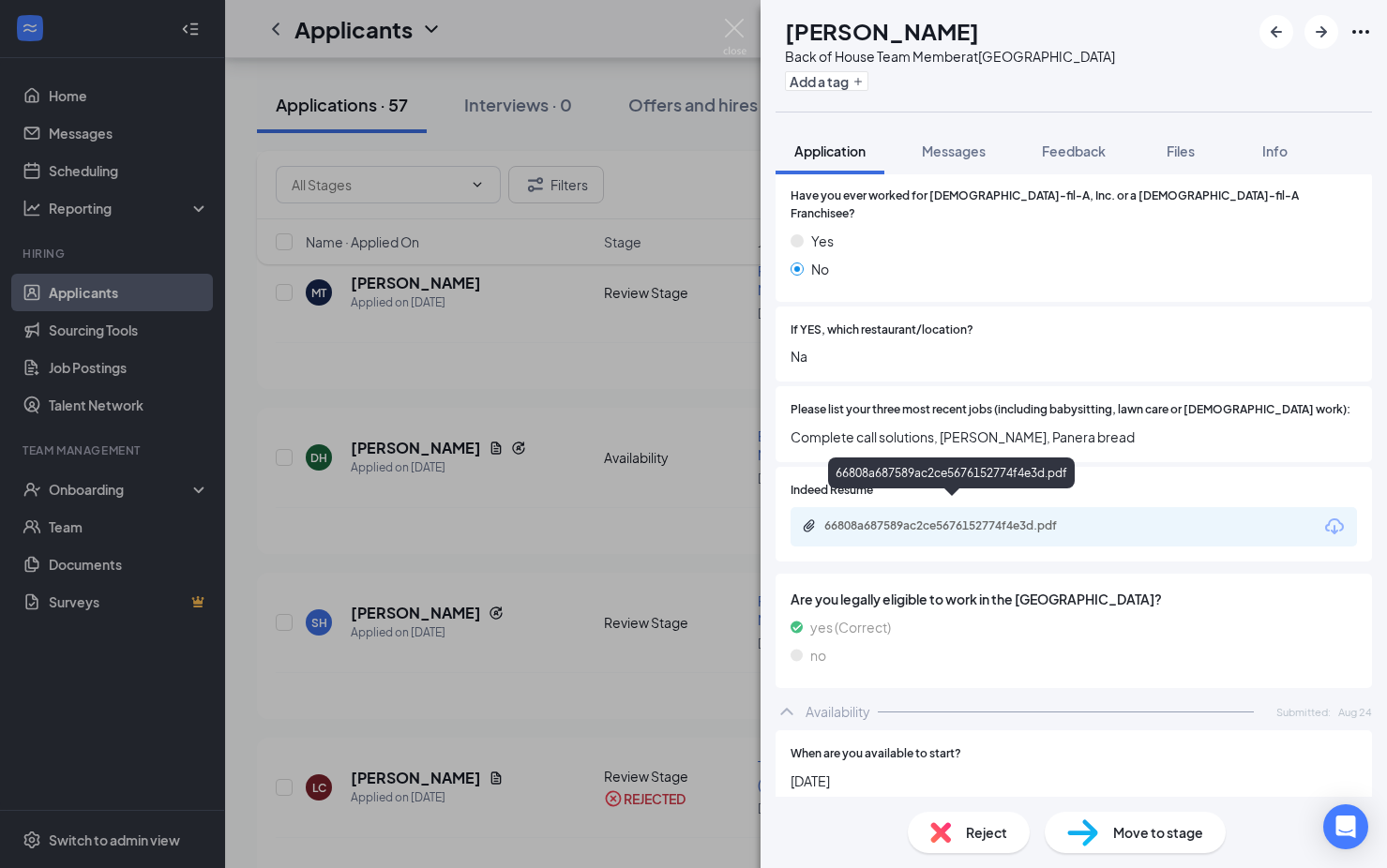
click at [1068, 518] on div "66808a687589ac2ce5676152774f4e3d.pdf" at bounding box center [955, 525] width 262 height 15
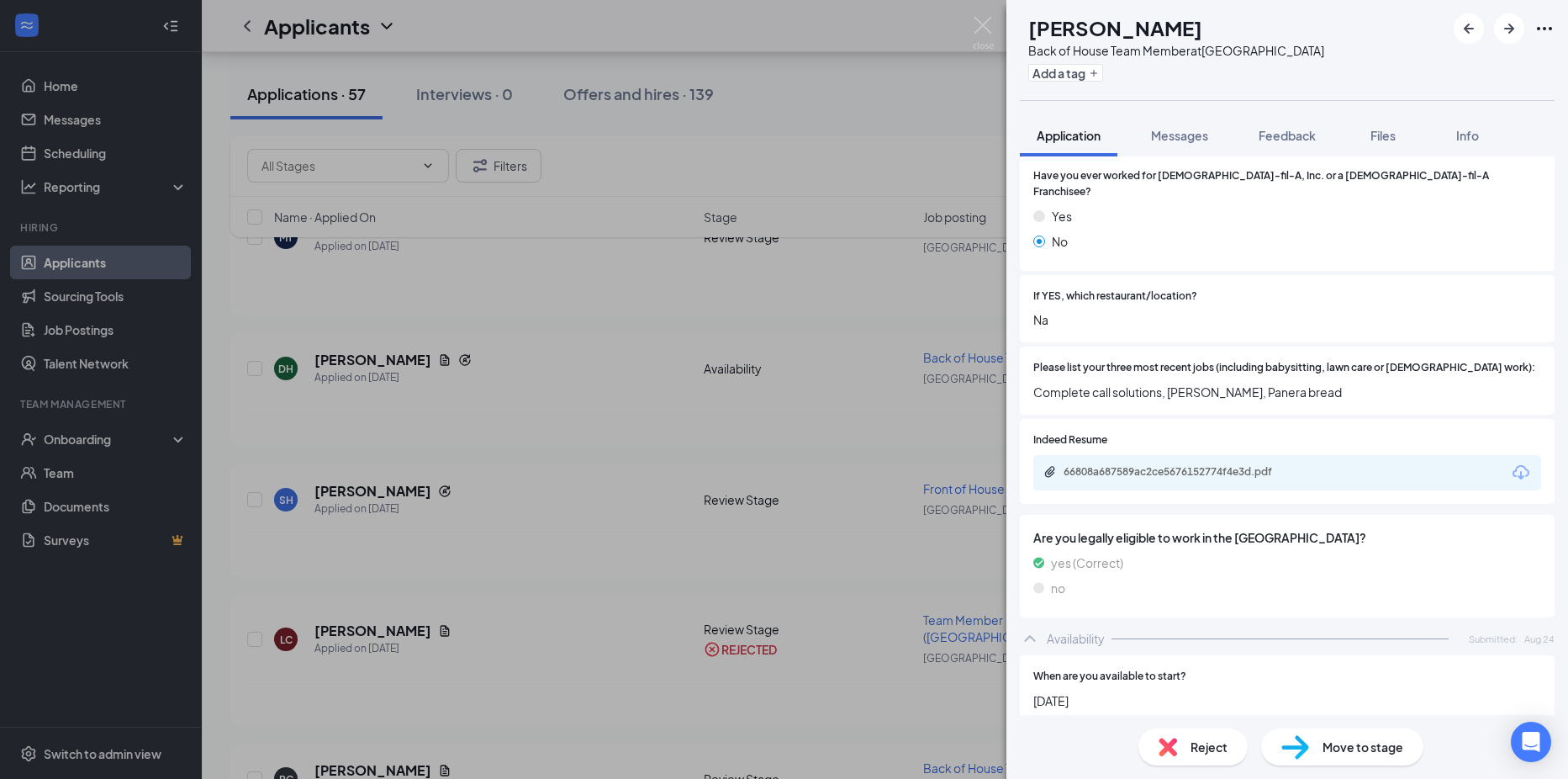
click at [611, 483] on div "RC [PERSON_NAME] Back of House Team Member at [GEOGRAPHIC_DATA] Add a tag Appli…" at bounding box center [784, 389] width 1568 height 779
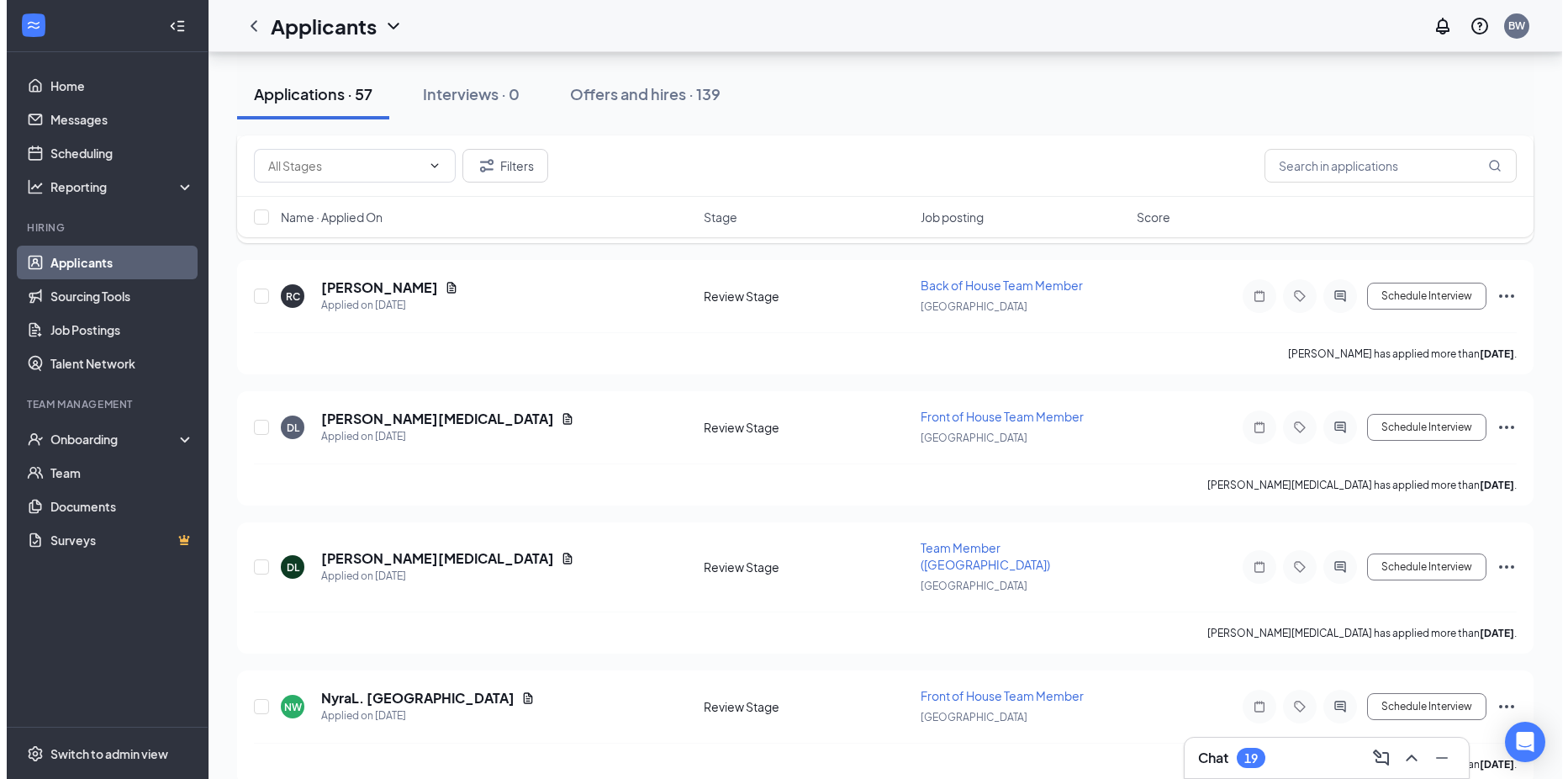
scroll to position [673, 0]
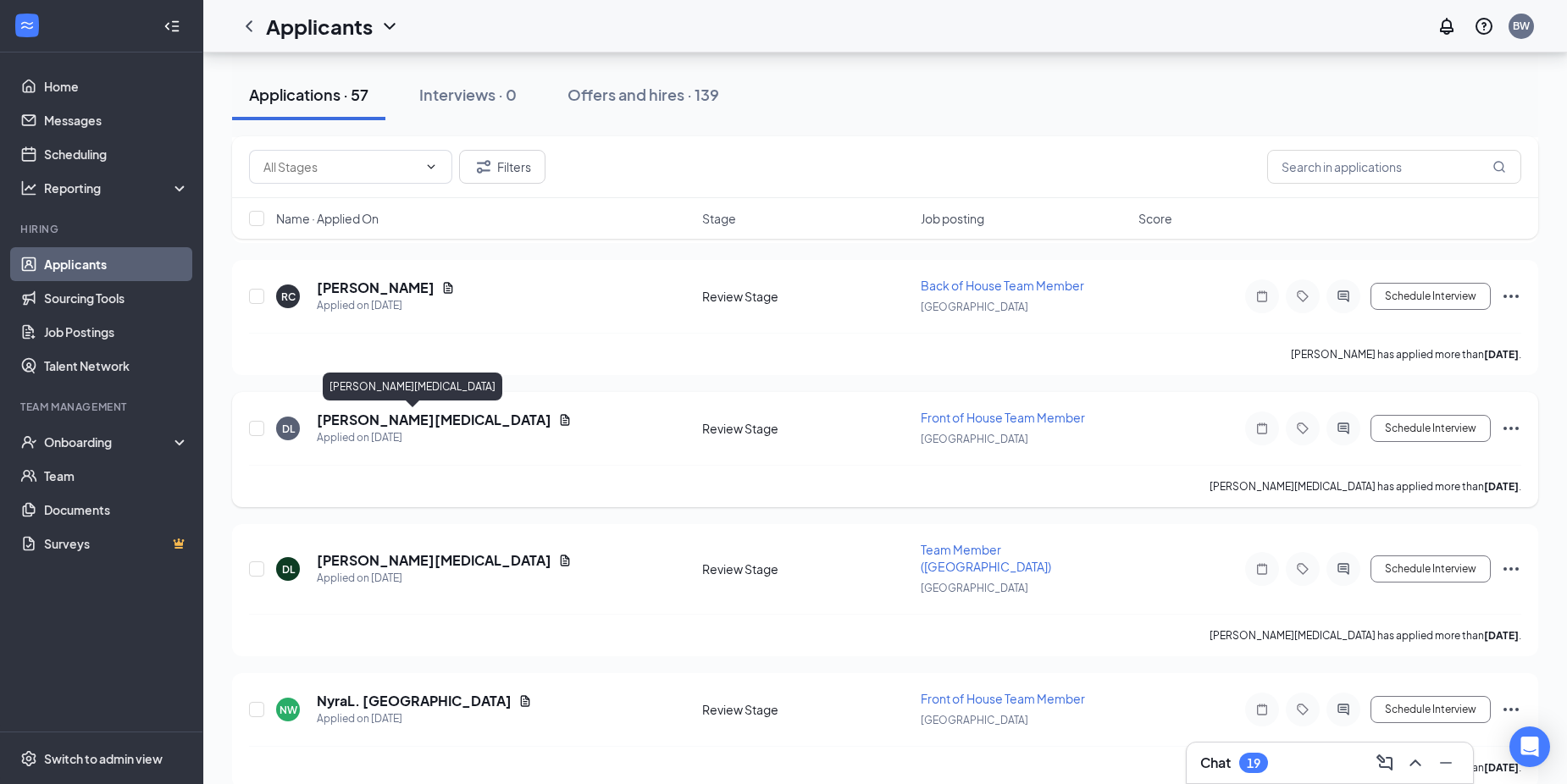
click at [380, 418] on h5 "[PERSON_NAME][MEDICAL_DATA]" at bounding box center [434, 419] width 234 height 19
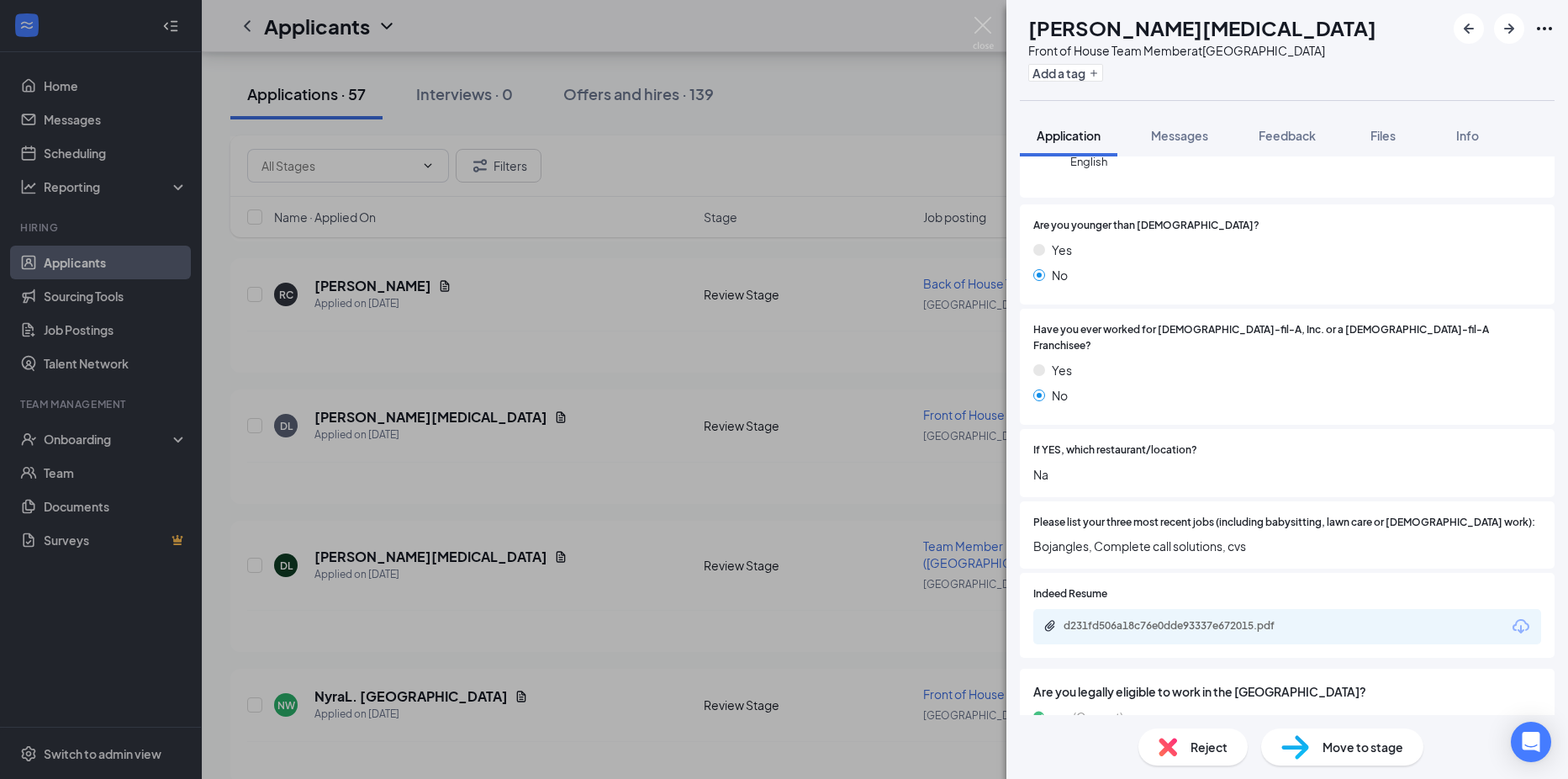
scroll to position [252, 0]
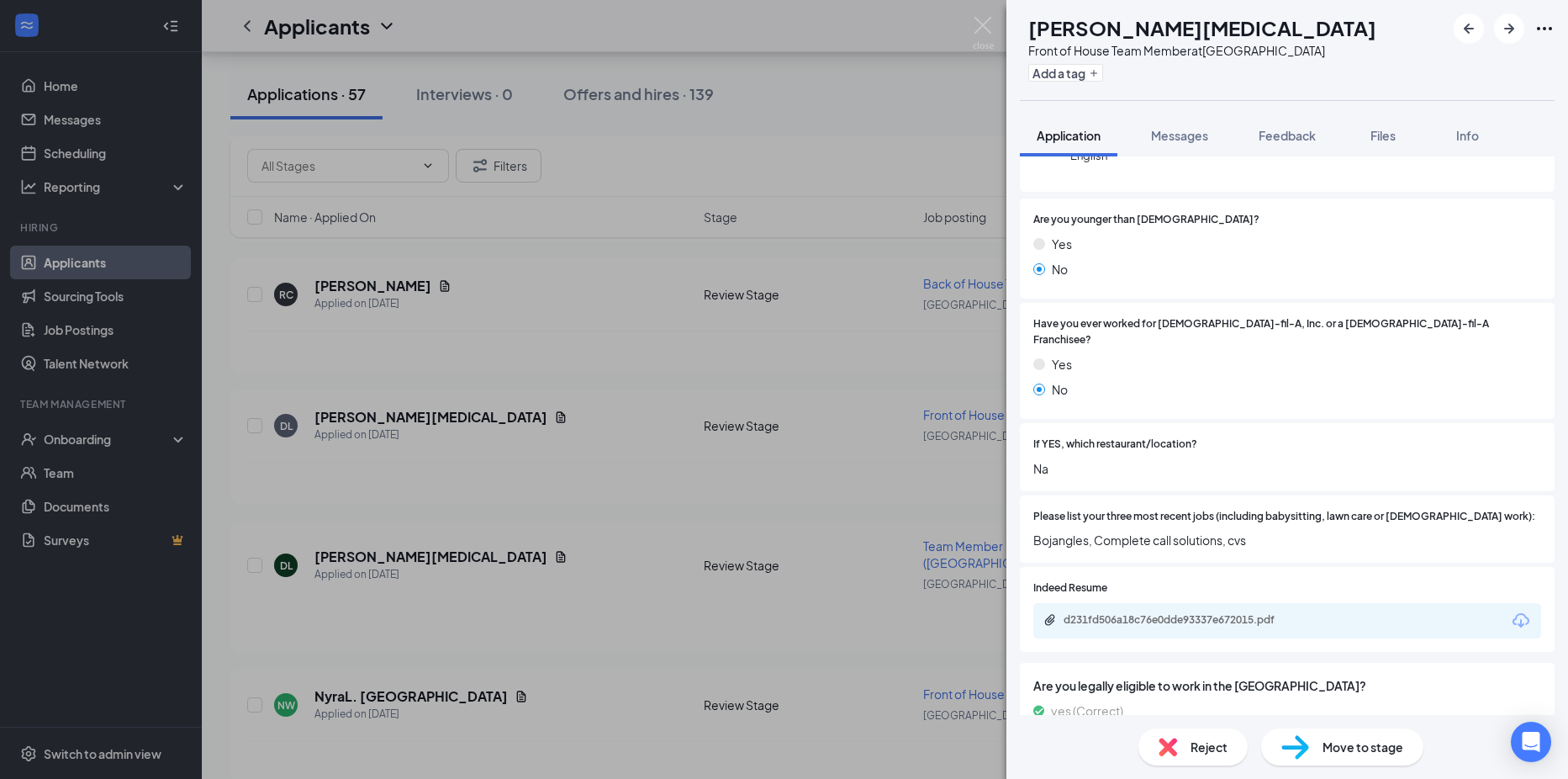
click at [1209, 753] on span "Reject" at bounding box center [1209, 746] width 37 height 19
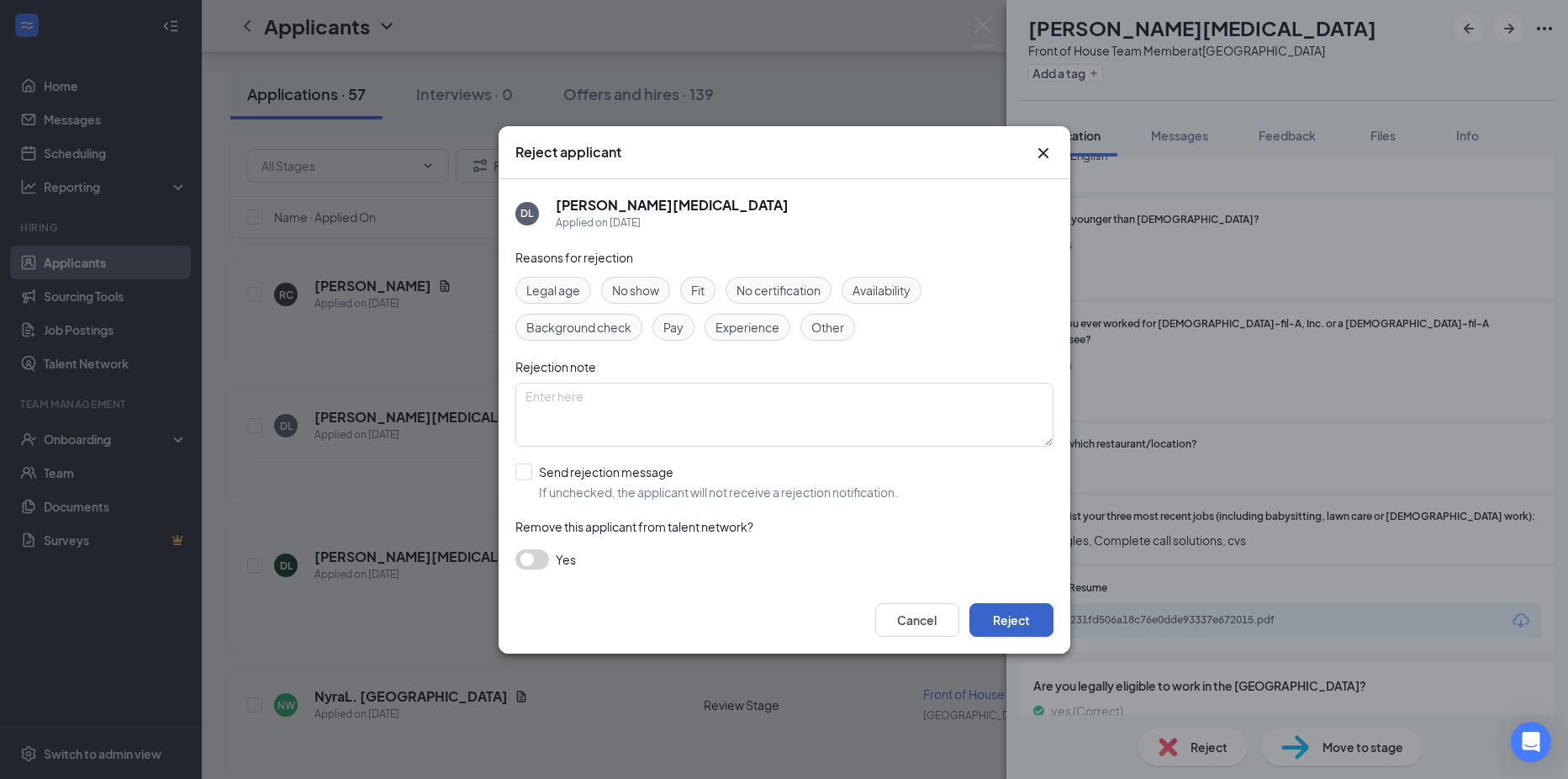
click at [1001, 607] on button "Reject" at bounding box center [1011, 620] width 84 height 34
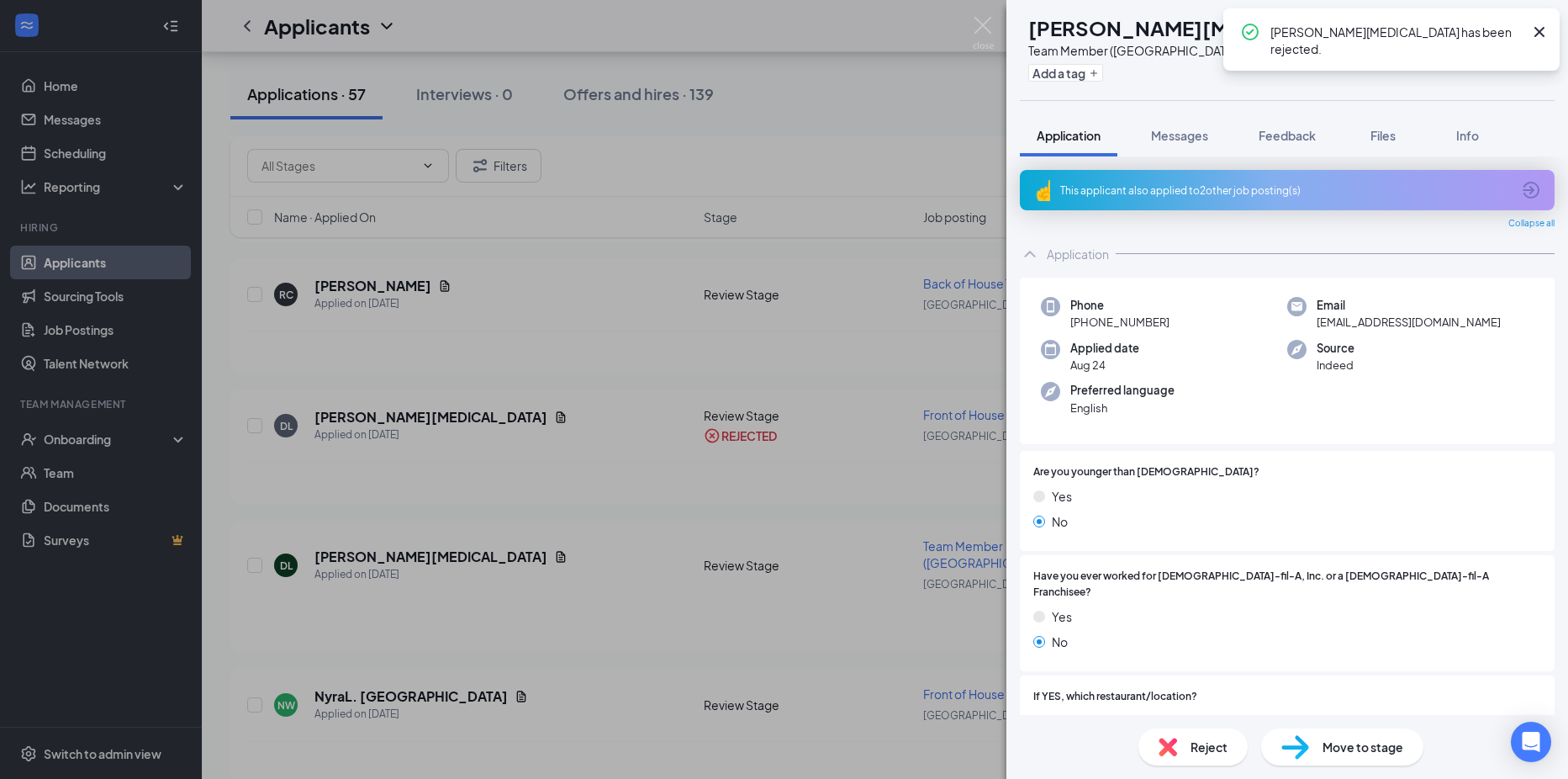
click at [1211, 760] on div "Reject" at bounding box center [1193, 747] width 110 height 37
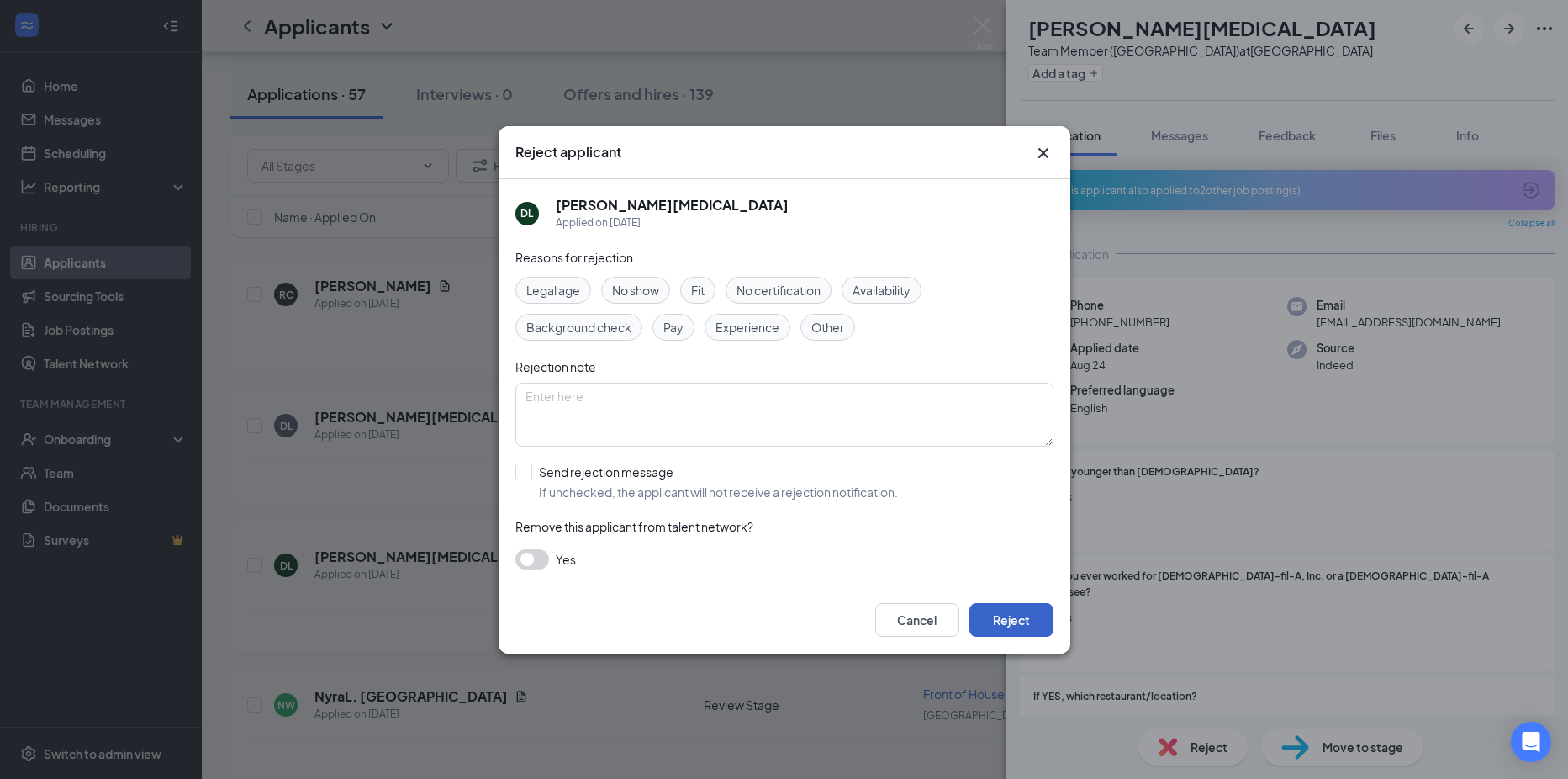
click at [1023, 617] on button "Reject" at bounding box center [1011, 620] width 84 height 34
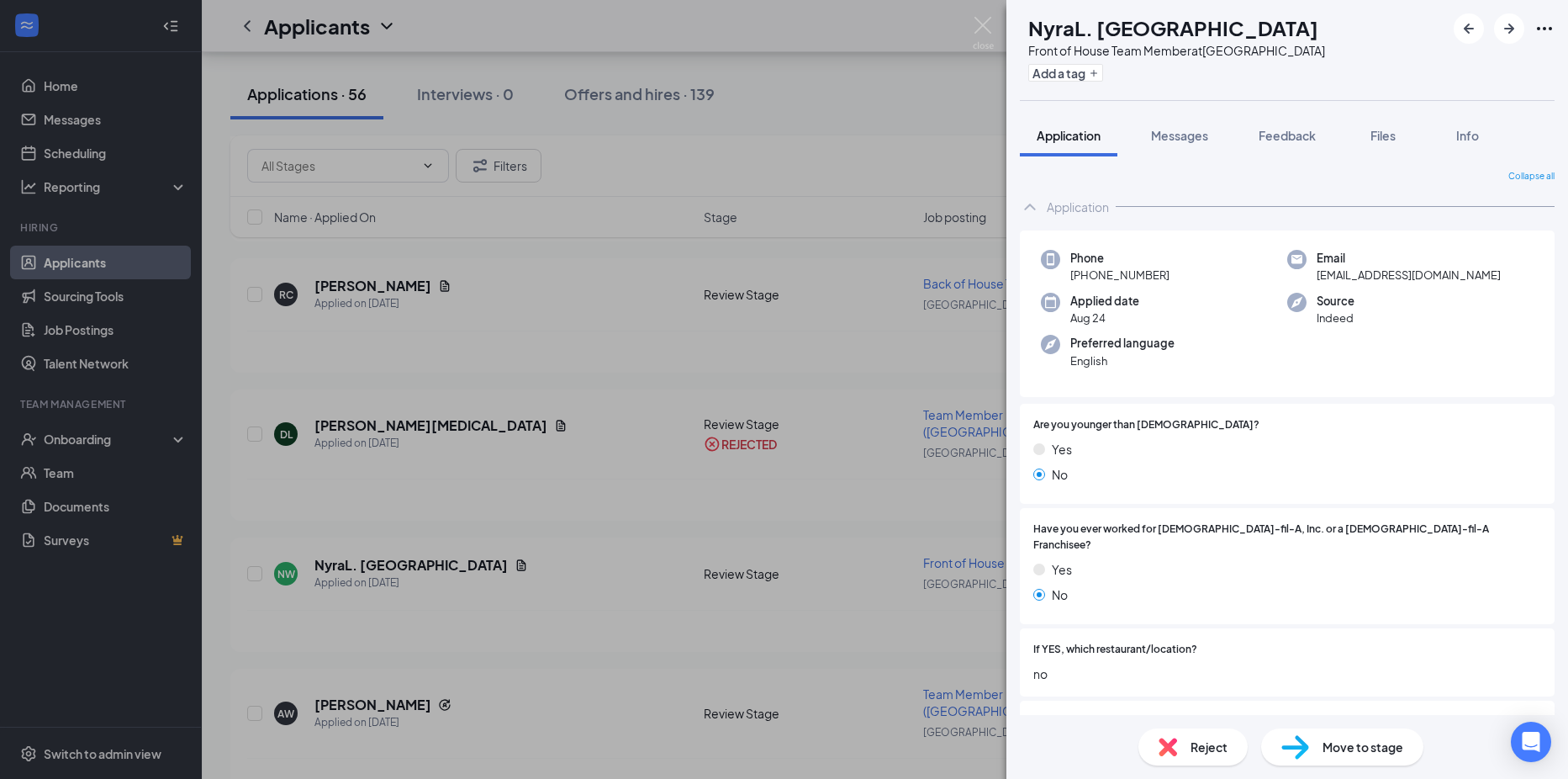
scroll to position [252, 0]
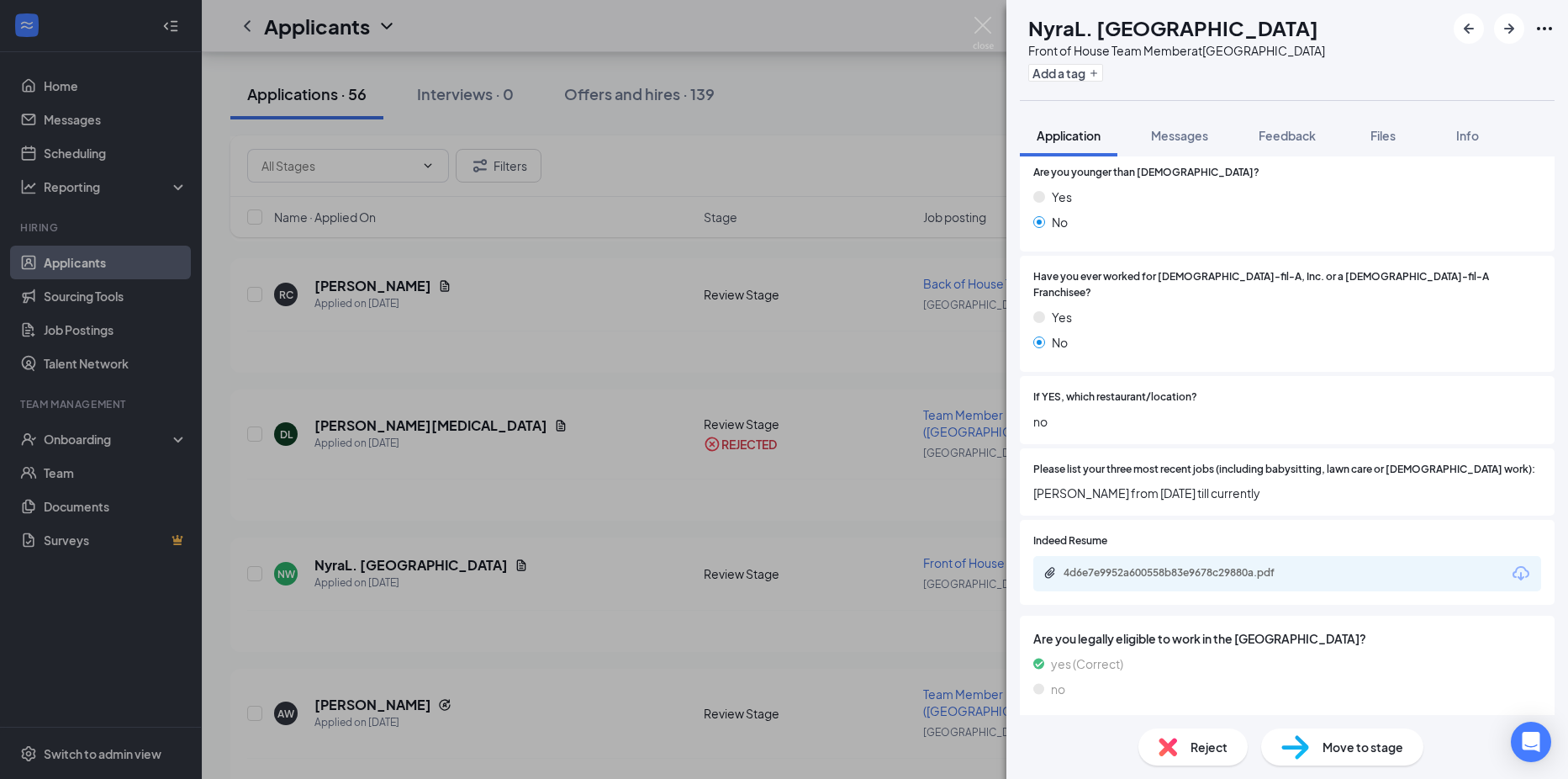
click at [1165, 736] on div "Reject" at bounding box center [1193, 747] width 110 height 37
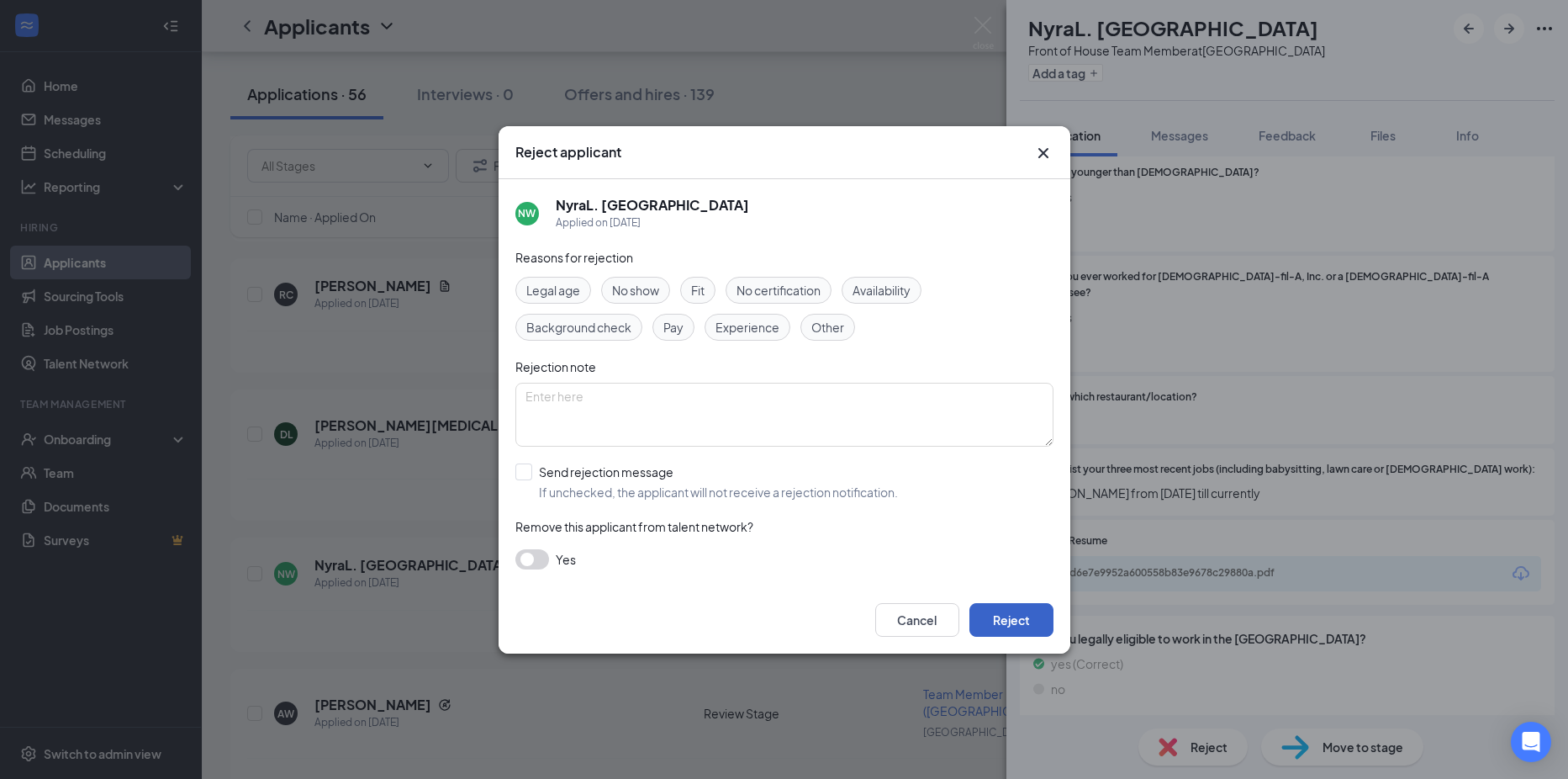
click at [1020, 620] on button "Reject" at bounding box center [1011, 620] width 84 height 34
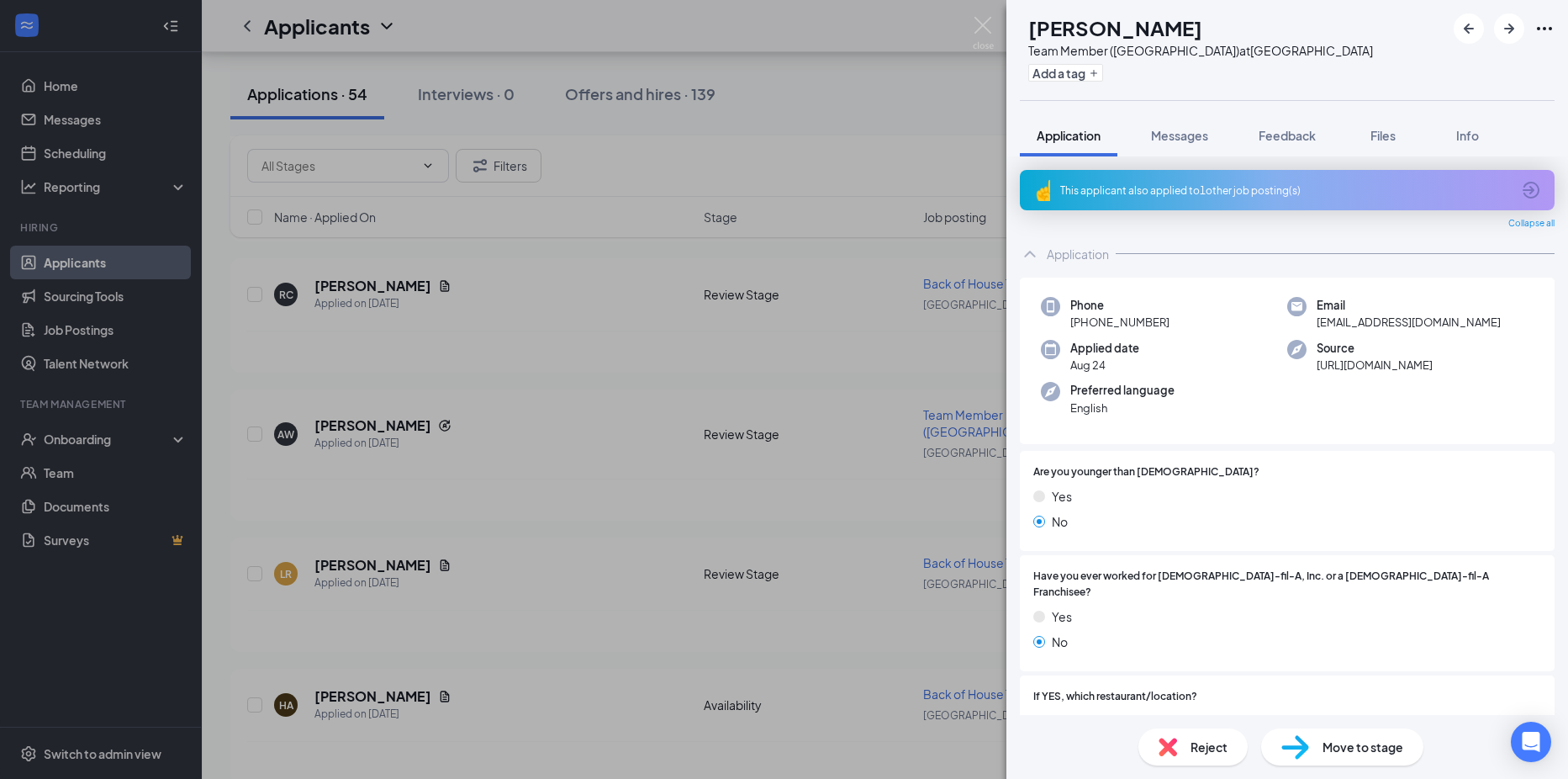
click at [982, 20] on img at bounding box center [983, 33] width 21 height 33
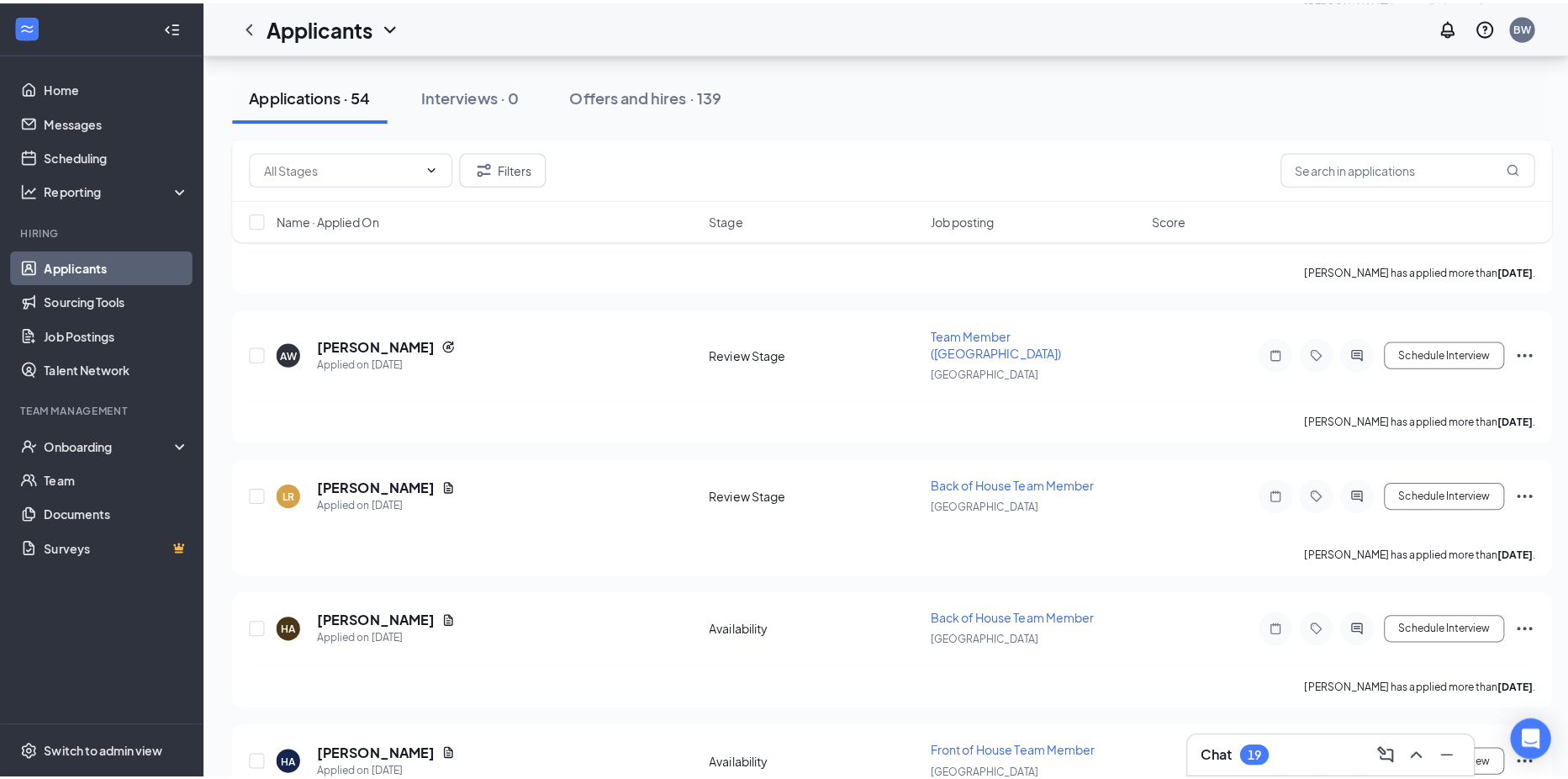
scroll to position [757, 0]
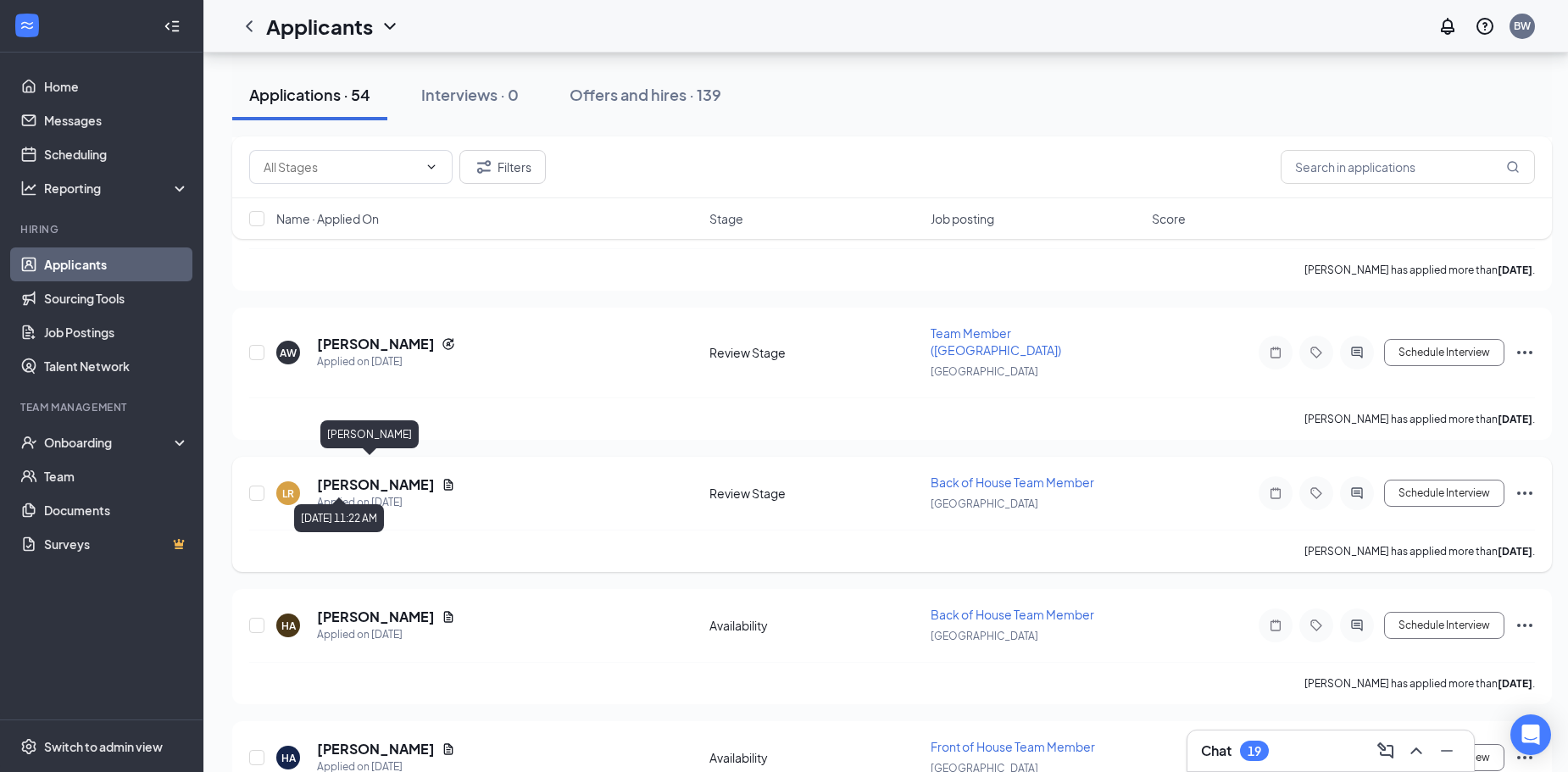
click at [345, 476] on h5 "[PERSON_NAME]" at bounding box center [376, 485] width 118 height 19
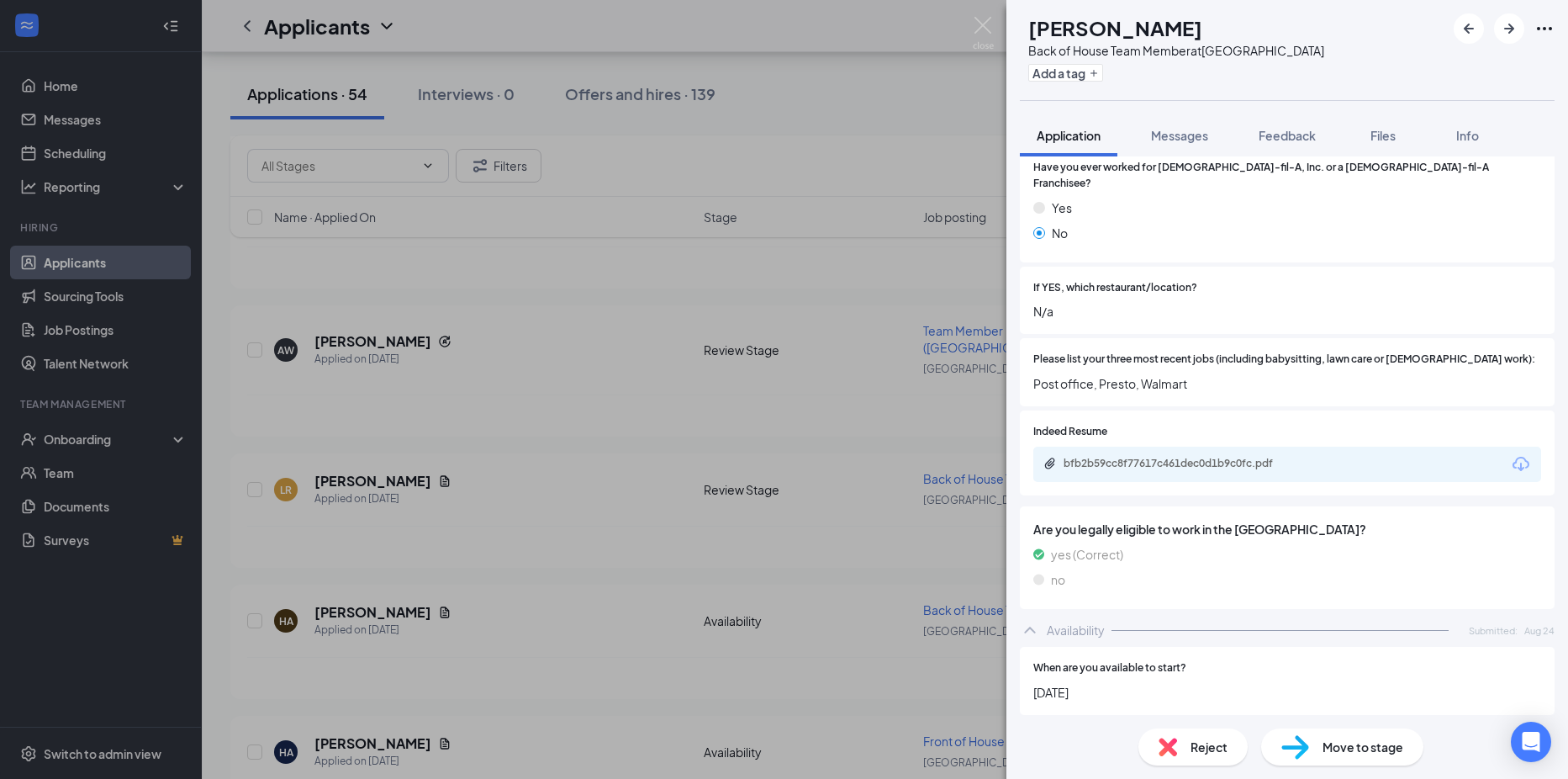
scroll to position [505, 0]
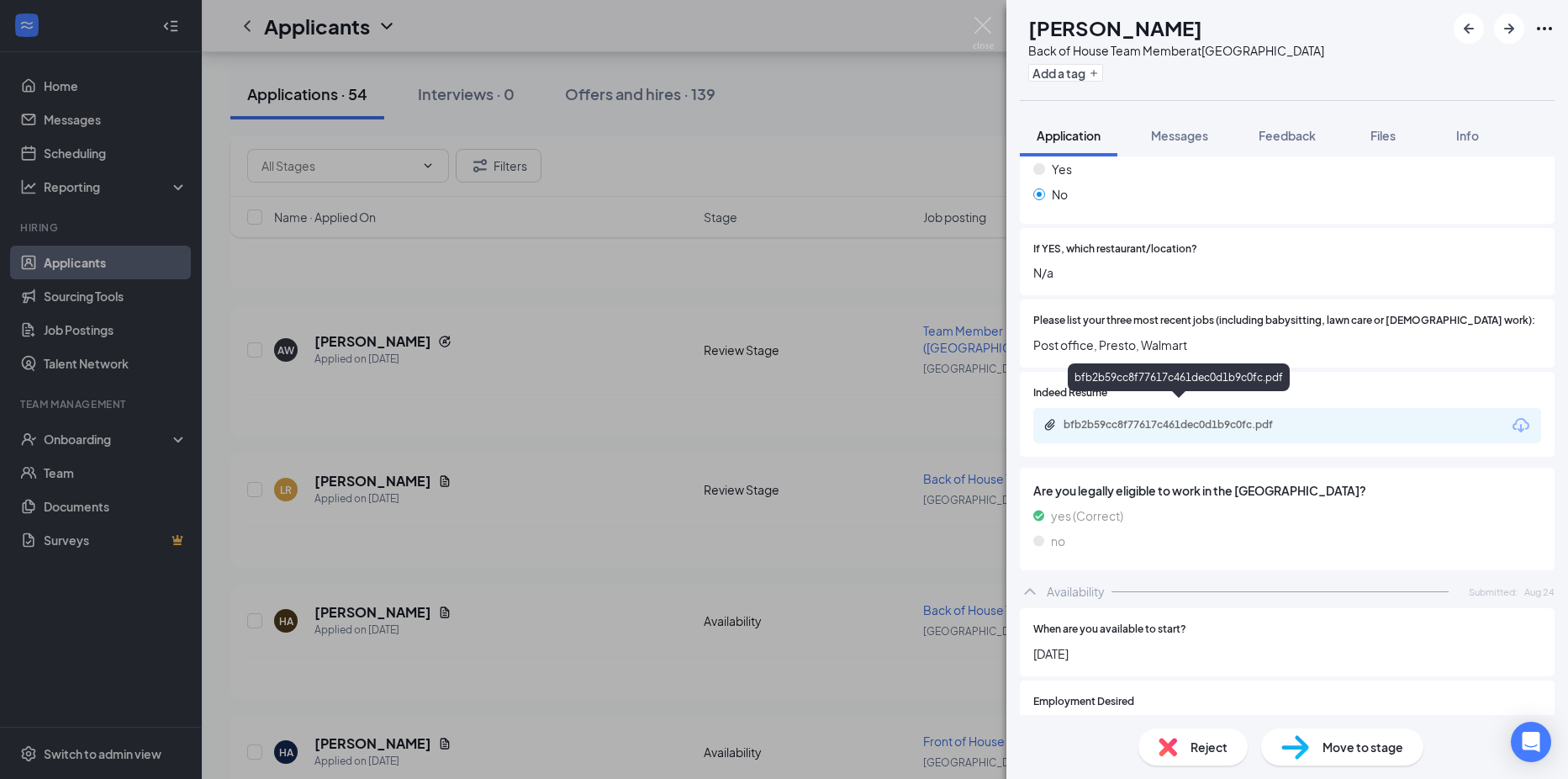
click at [1182, 418] on div "bfb2b59cc8f77617c461dec0d1b9c0fc.pdf" at bounding box center [1181, 424] width 235 height 13
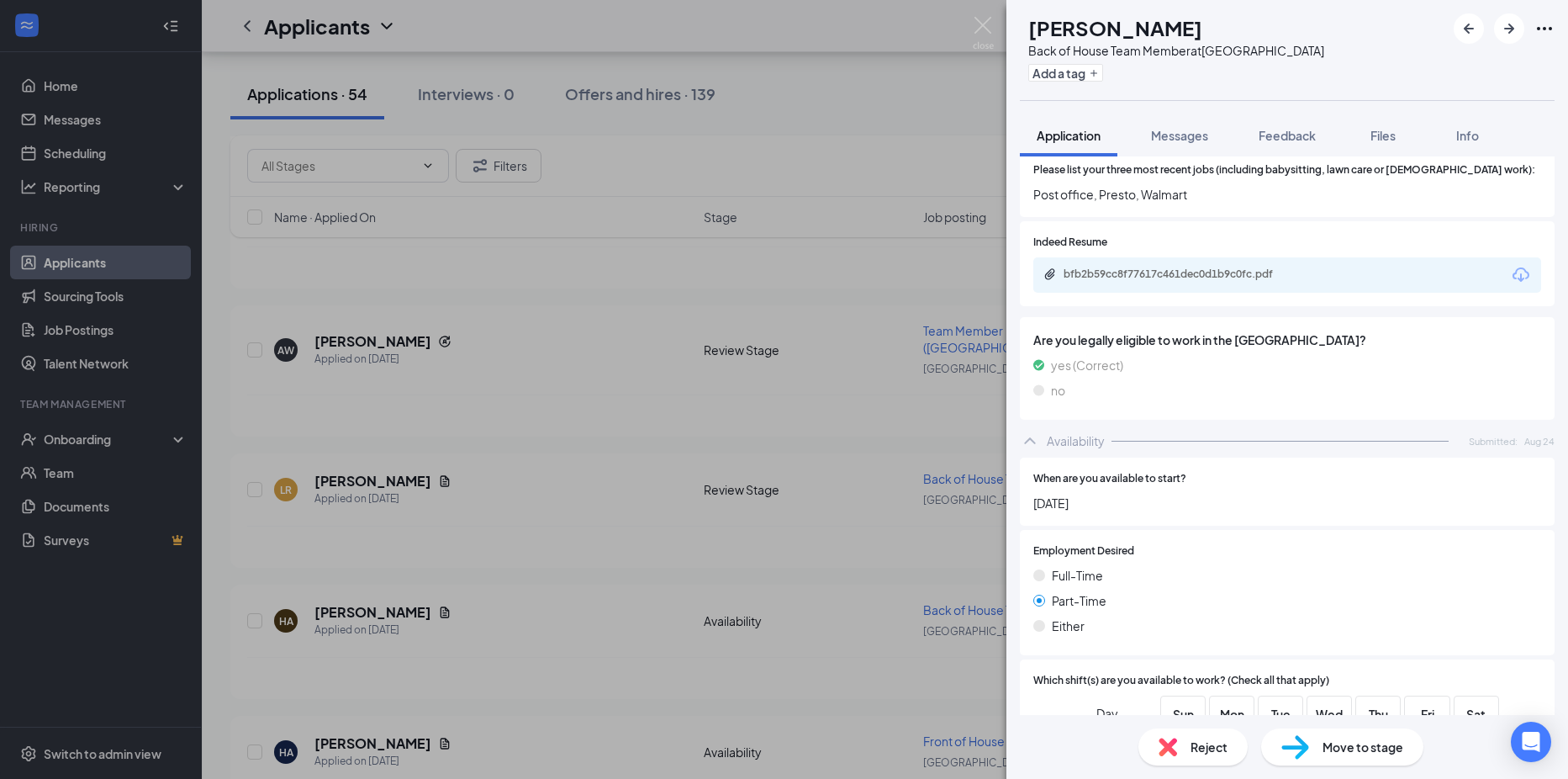
scroll to position [907, 0]
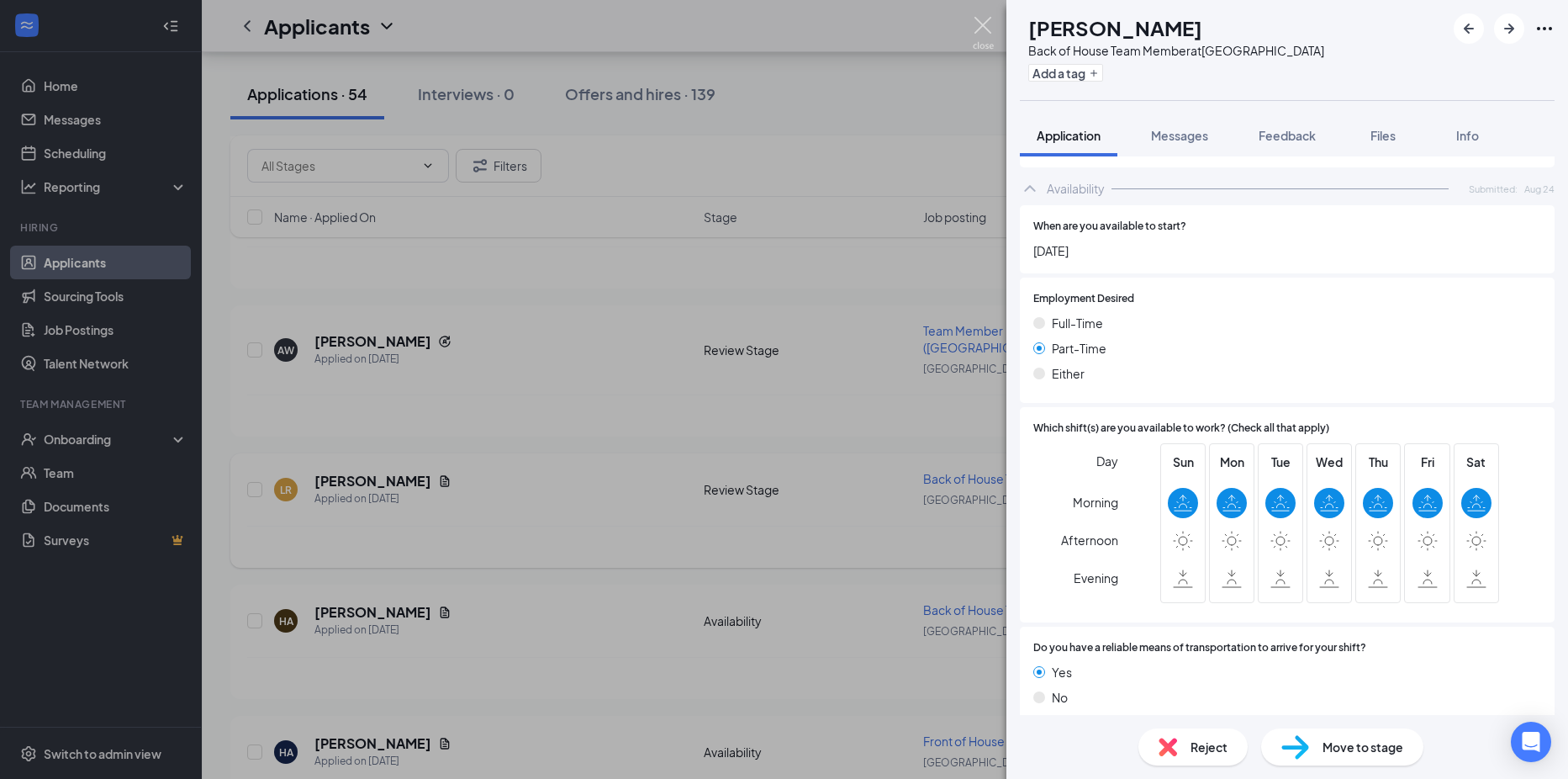
drag, startPoint x: 981, startPoint y: 22, endPoint x: 525, endPoint y: 494, distance: 656.3
click at [981, 24] on img at bounding box center [983, 33] width 21 height 33
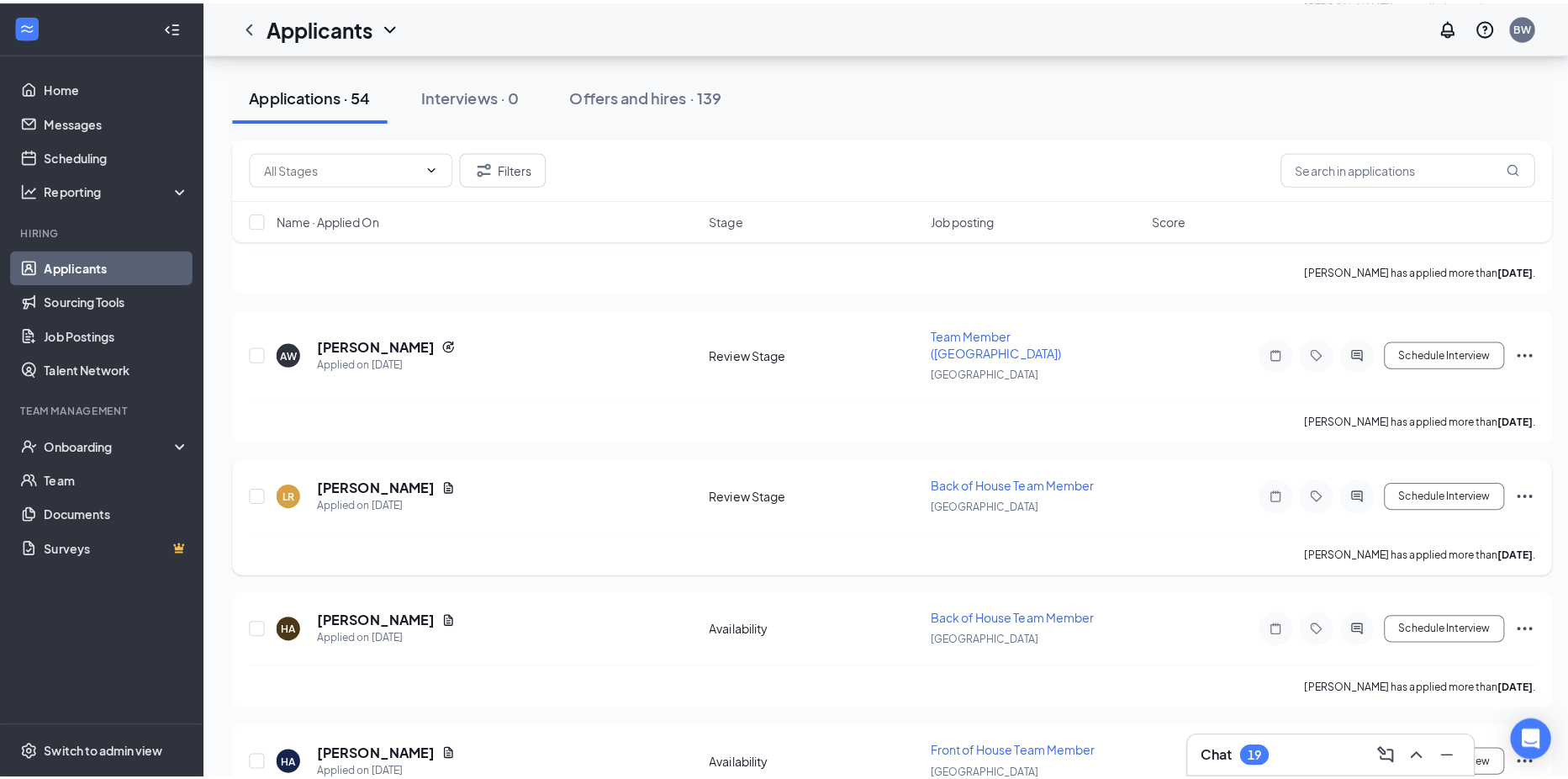
scroll to position [841, 0]
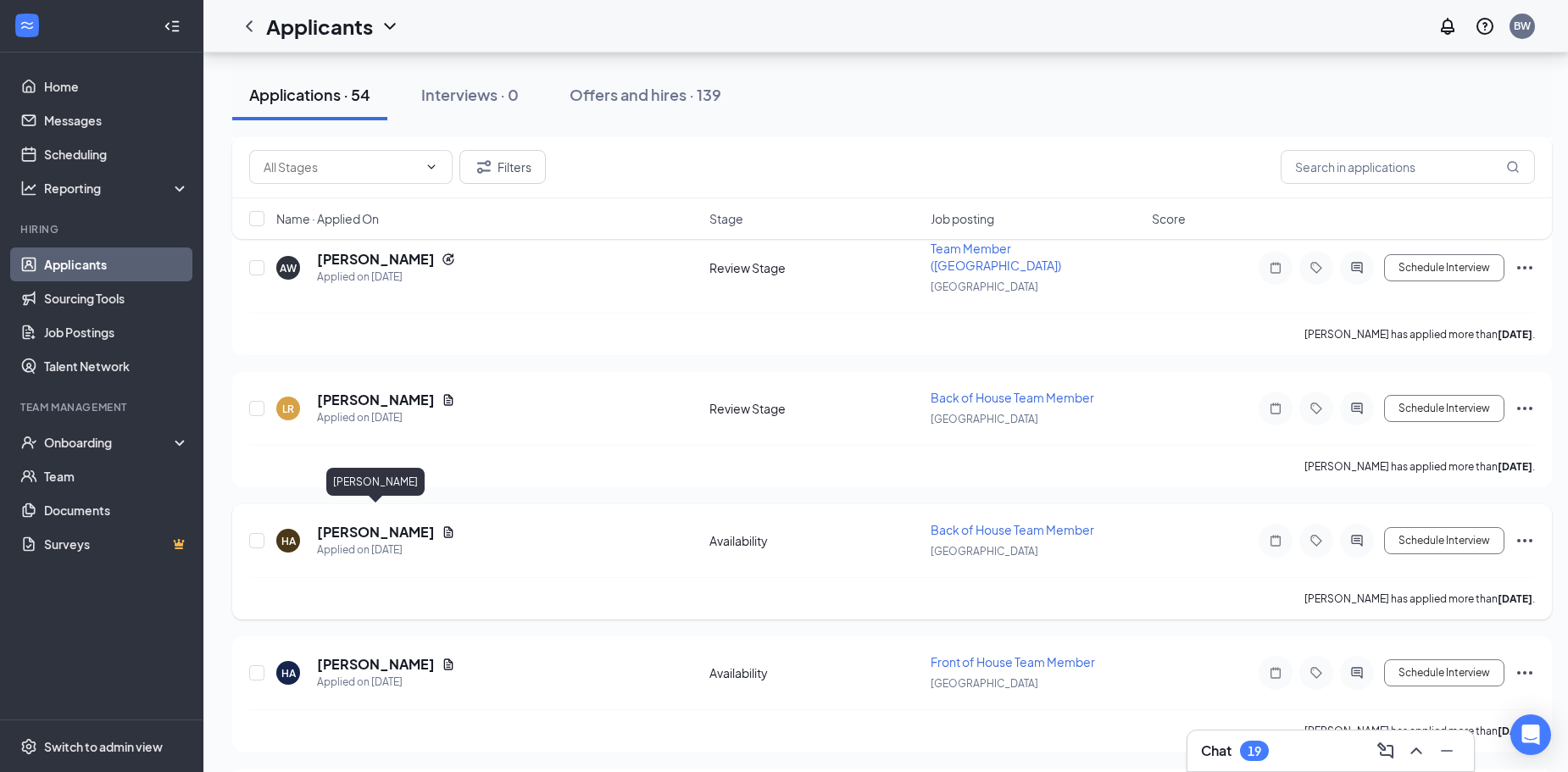
click at [374, 523] on h5 "[PERSON_NAME]" at bounding box center [376, 532] width 118 height 19
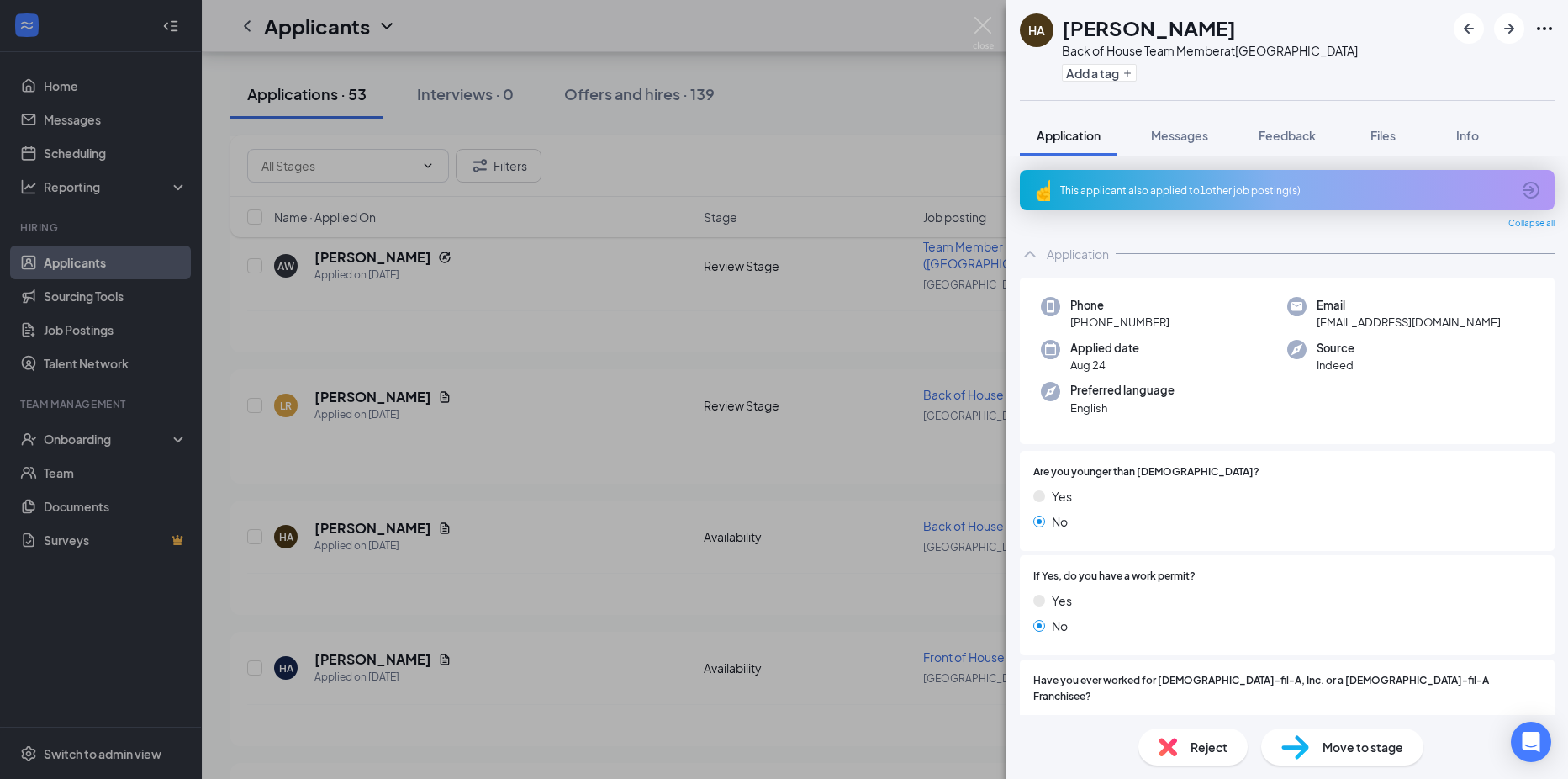
click at [1206, 729] on div "Reject" at bounding box center [1193, 747] width 110 height 37
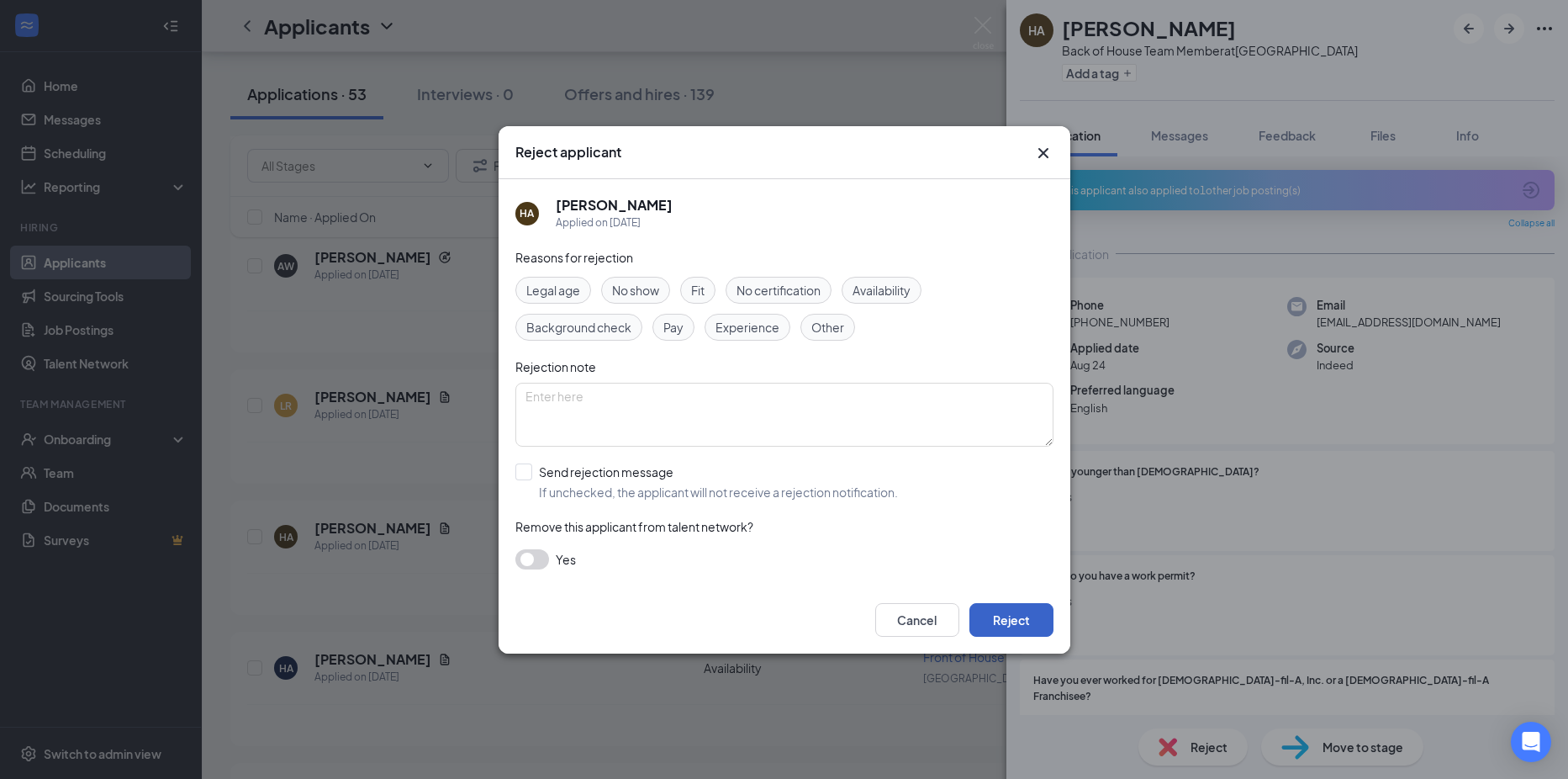
click at [986, 617] on button "Reject" at bounding box center [1011, 620] width 84 height 34
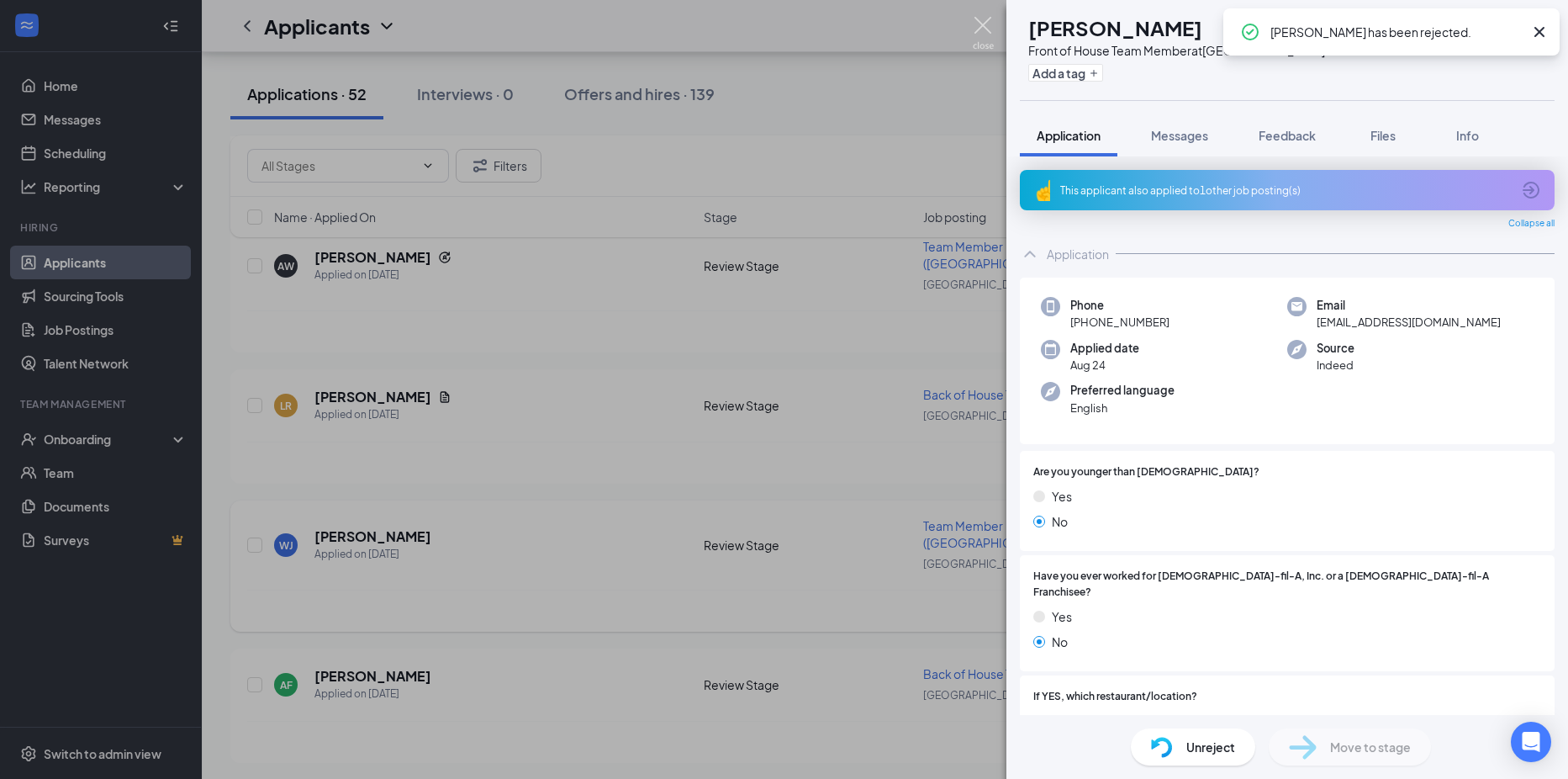
drag, startPoint x: 972, startPoint y: 27, endPoint x: 714, endPoint y: 569, distance: 600.3
click at [973, 27] on img at bounding box center [983, 33] width 21 height 33
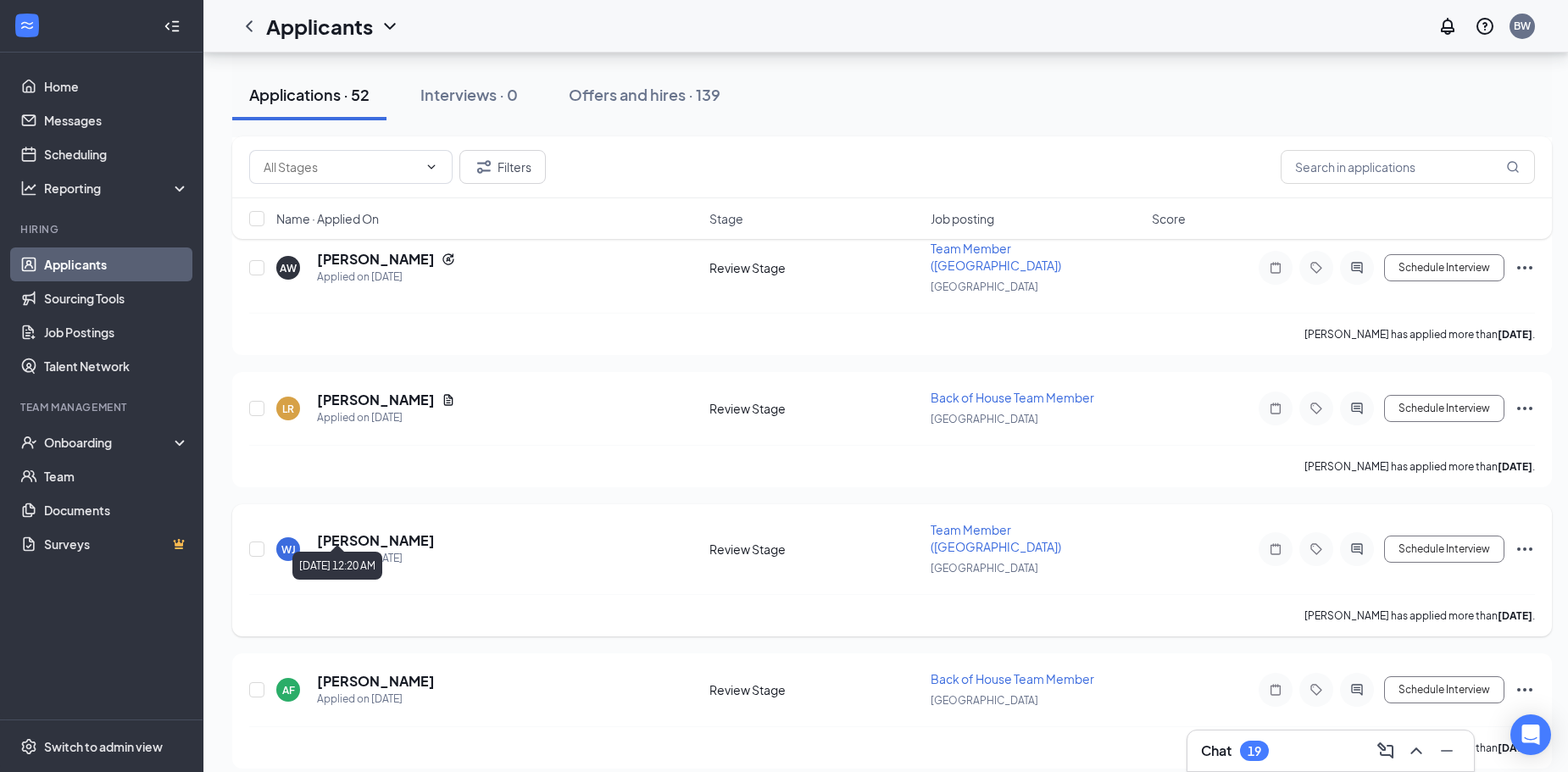
click at [339, 531] on h5 "[PERSON_NAME]" at bounding box center [376, 540] width 118 height 19
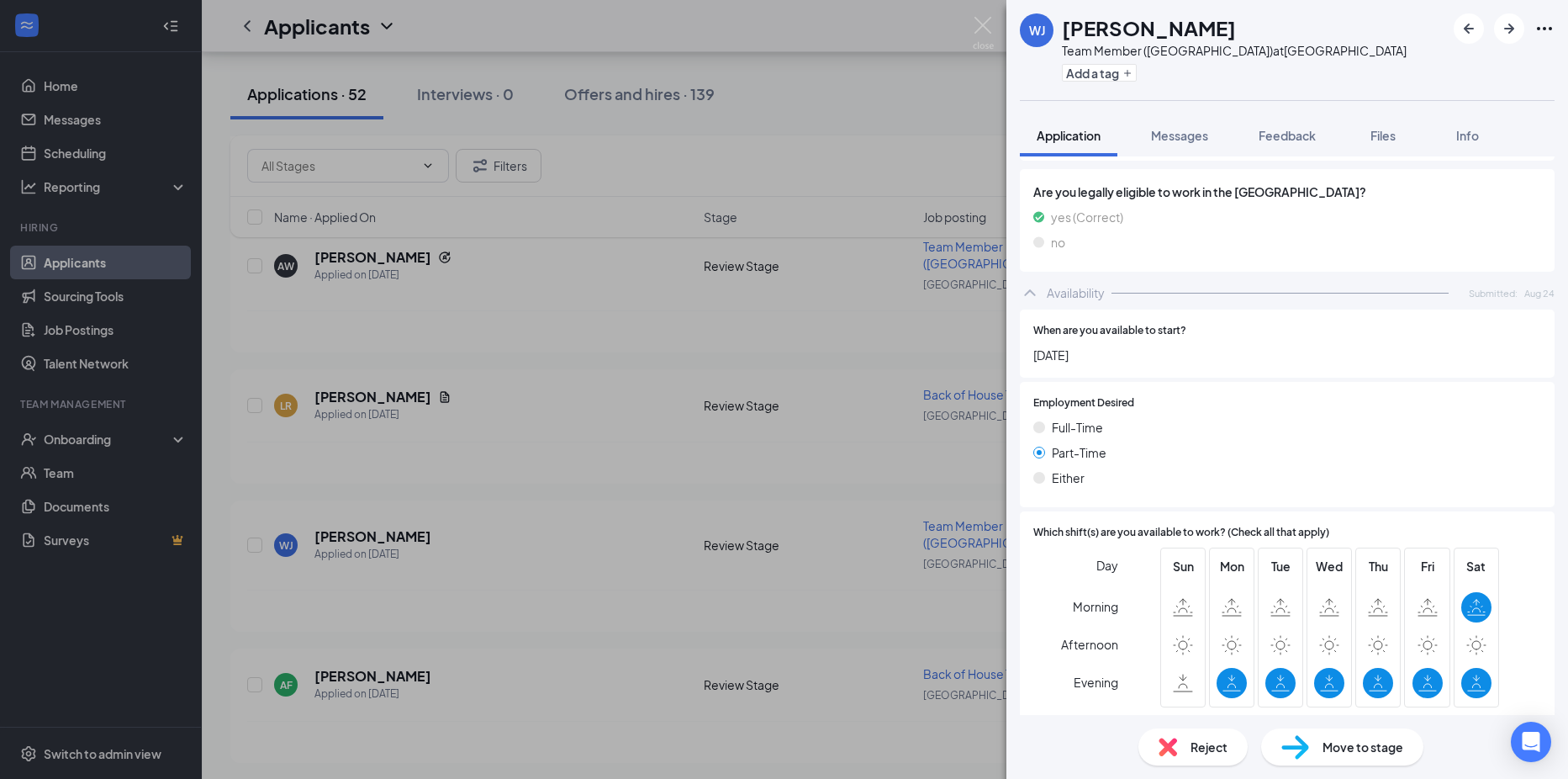
scroll to position [712, 0]
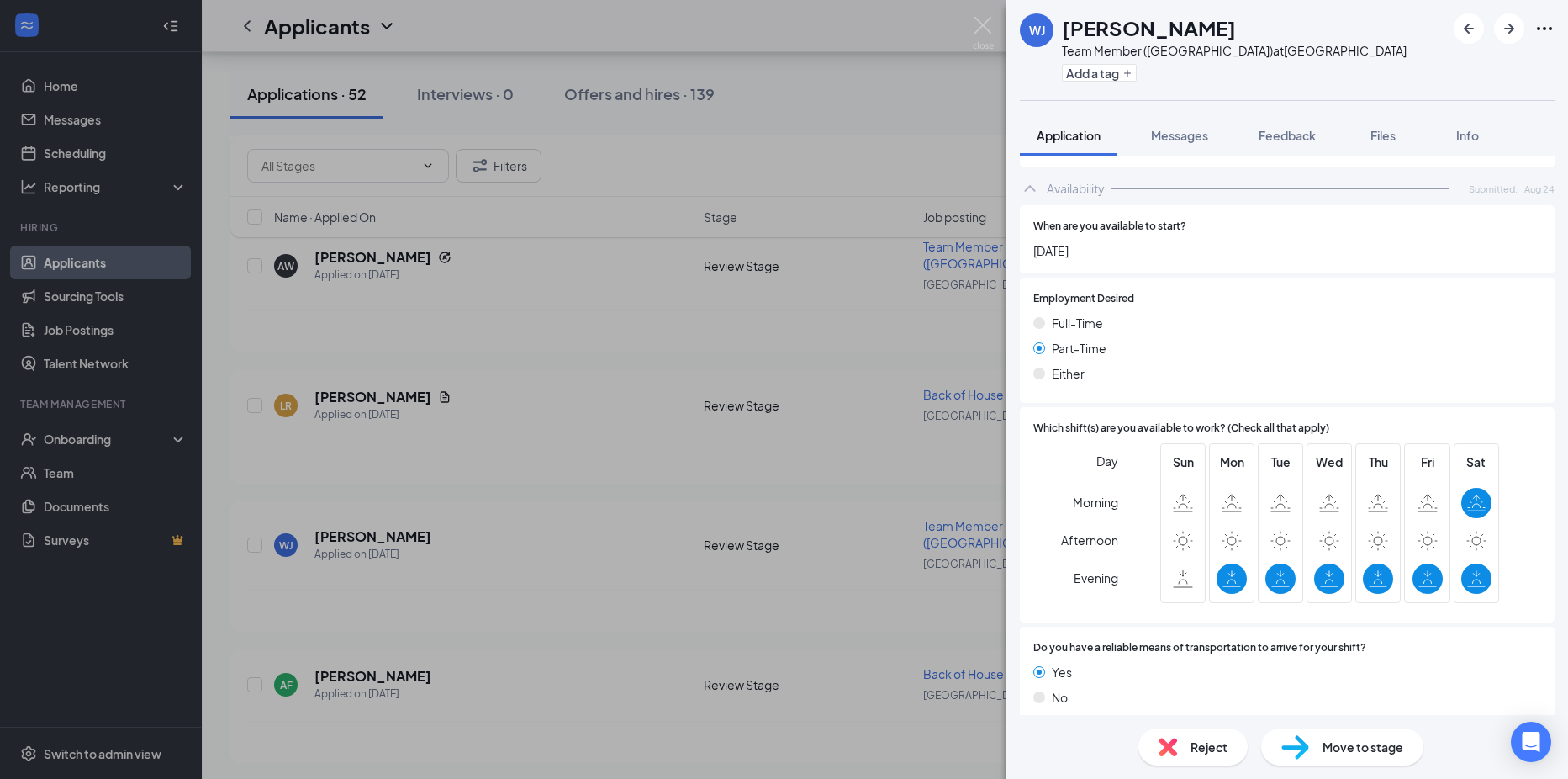
click at [1172, 756] on div "Reject" at bounding box center [1193, 747] width 110 height 37
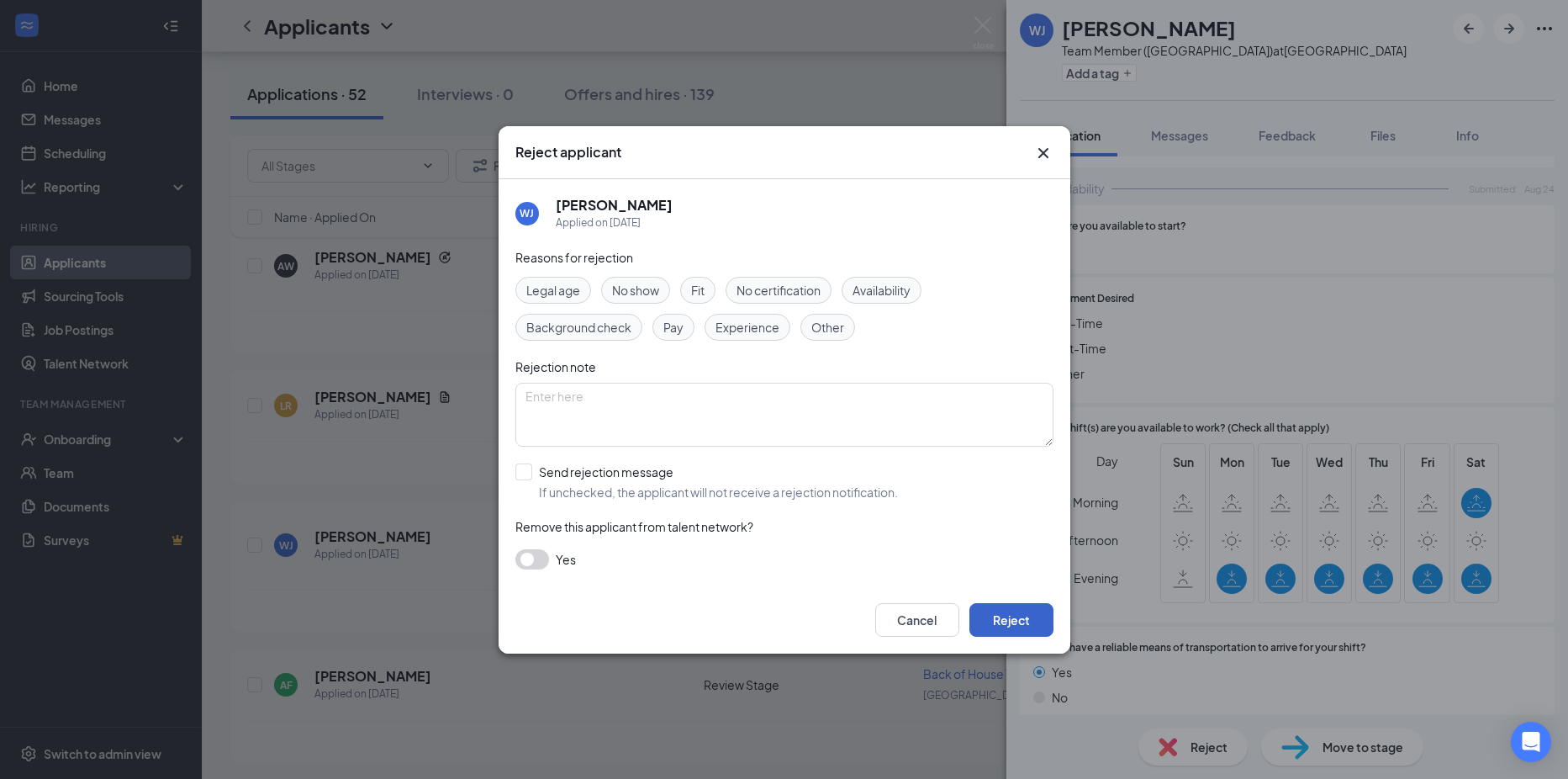
click at [996, 615] on button "Reject" at bounding box center [1011, 620] width 84 height 34
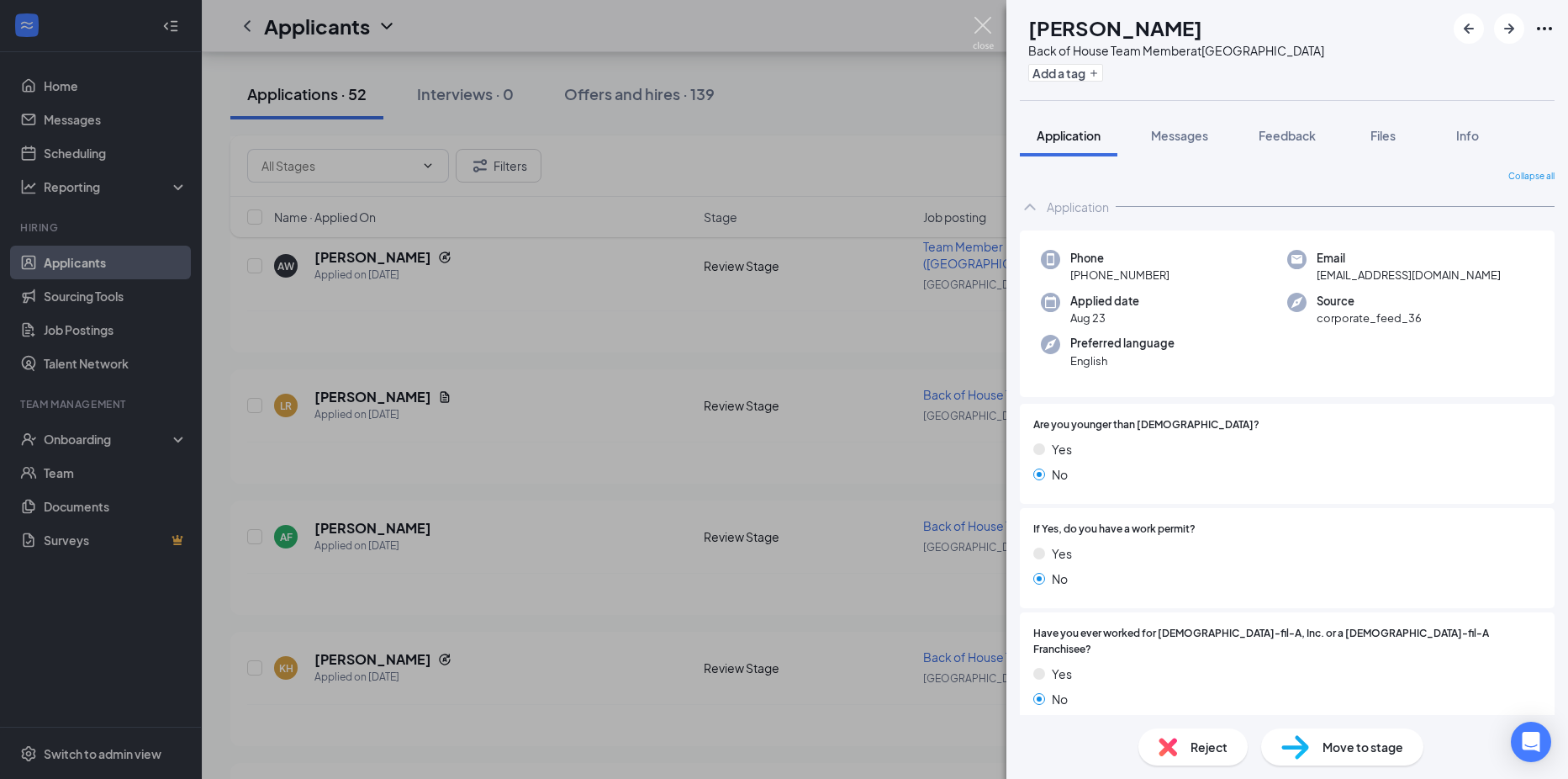
click at [986, 31] on img at bounding box center [983, 33] width 21 height 33
drag, startPoint x: 986, startPoint y: 31, endPoint x: 438, endPoint y: 474, distance: 704.7
click at [986, 31] on img at bounding box center [983, 33] width 21 height 33
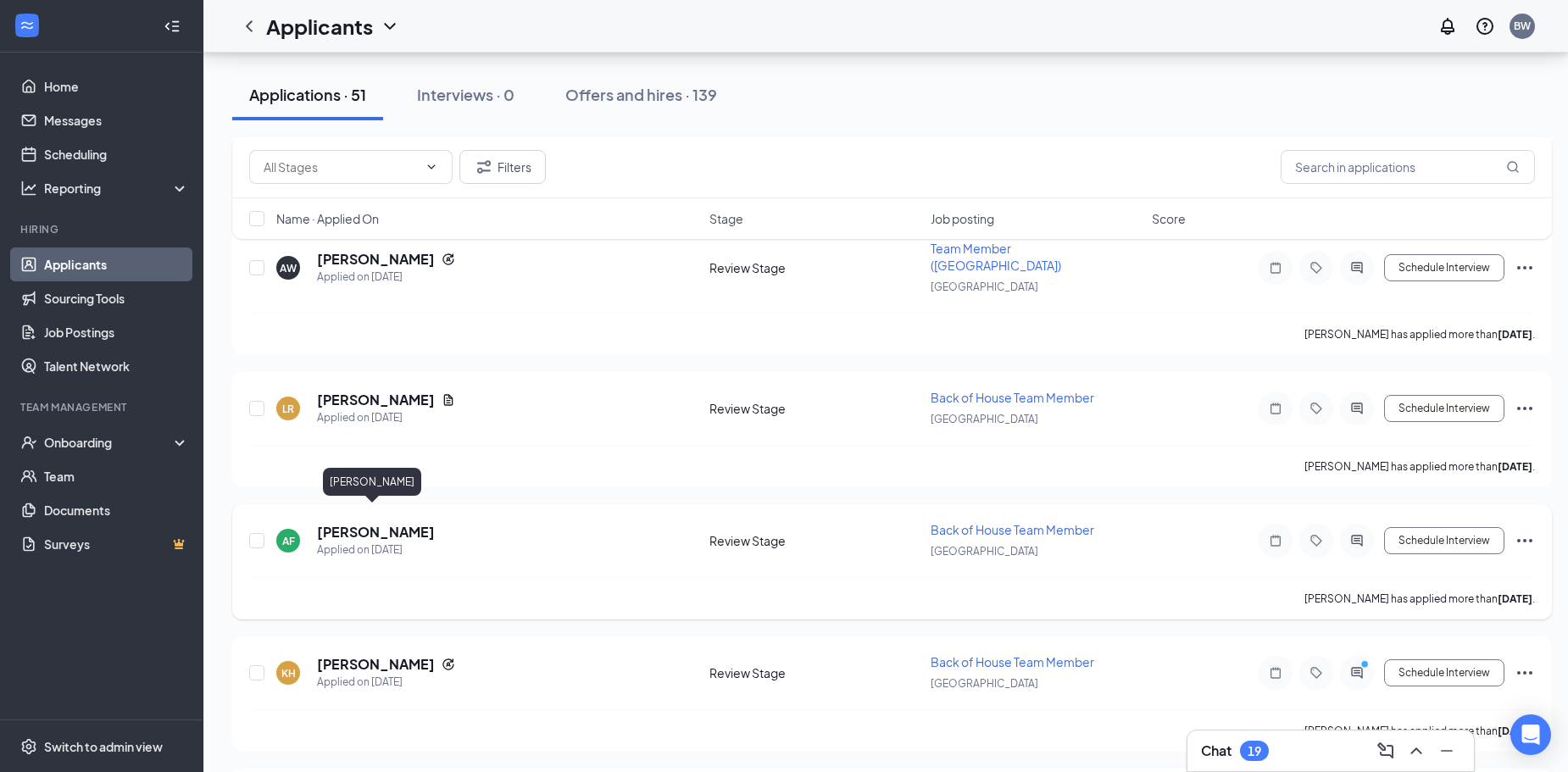
drag, startPoint x: 395, startPoint y: 516, endPoint x: 404, endPoint y: 523, distance: 11.4
click at [395, 523] on h5 "[PERSON_NAME]" at bounding box center [376, 532] width 118 height 19
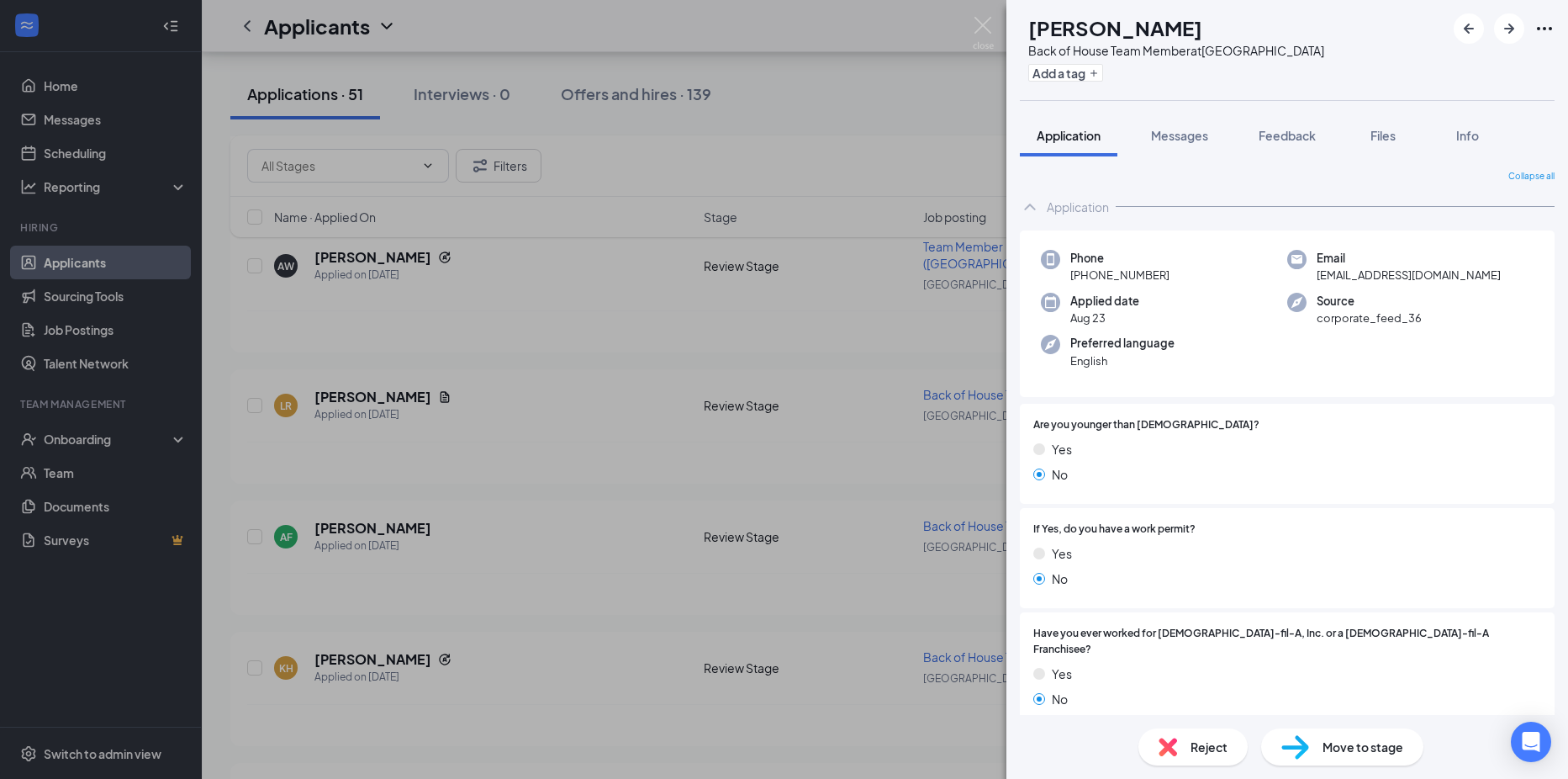
click at [1179, 752] on div "Reject" at bounding box center [1193, 747] width 110 height 37
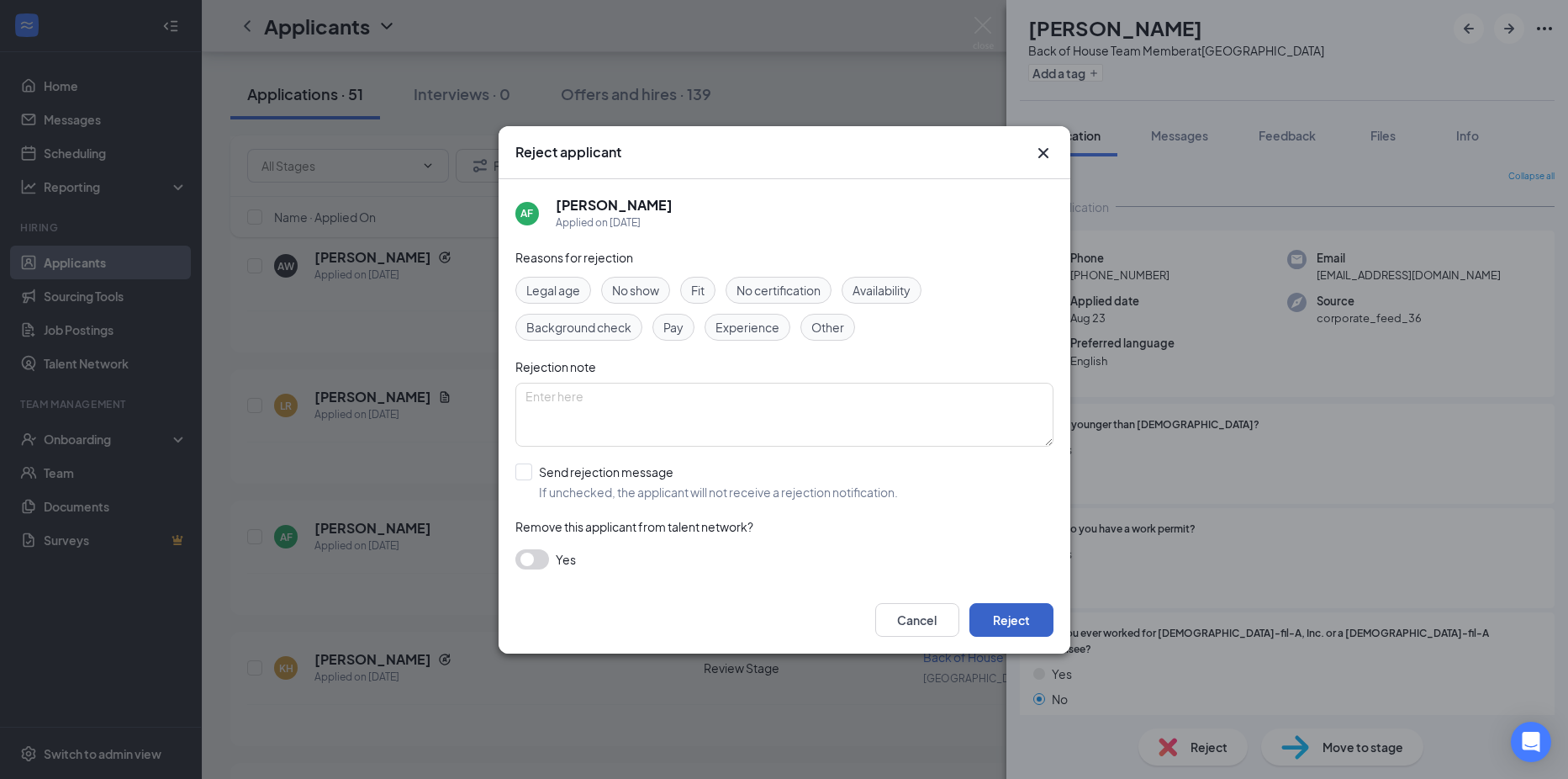
click at [1039, 635] on button "Reject" at bounding box center [1011, 620] width 84 height 34
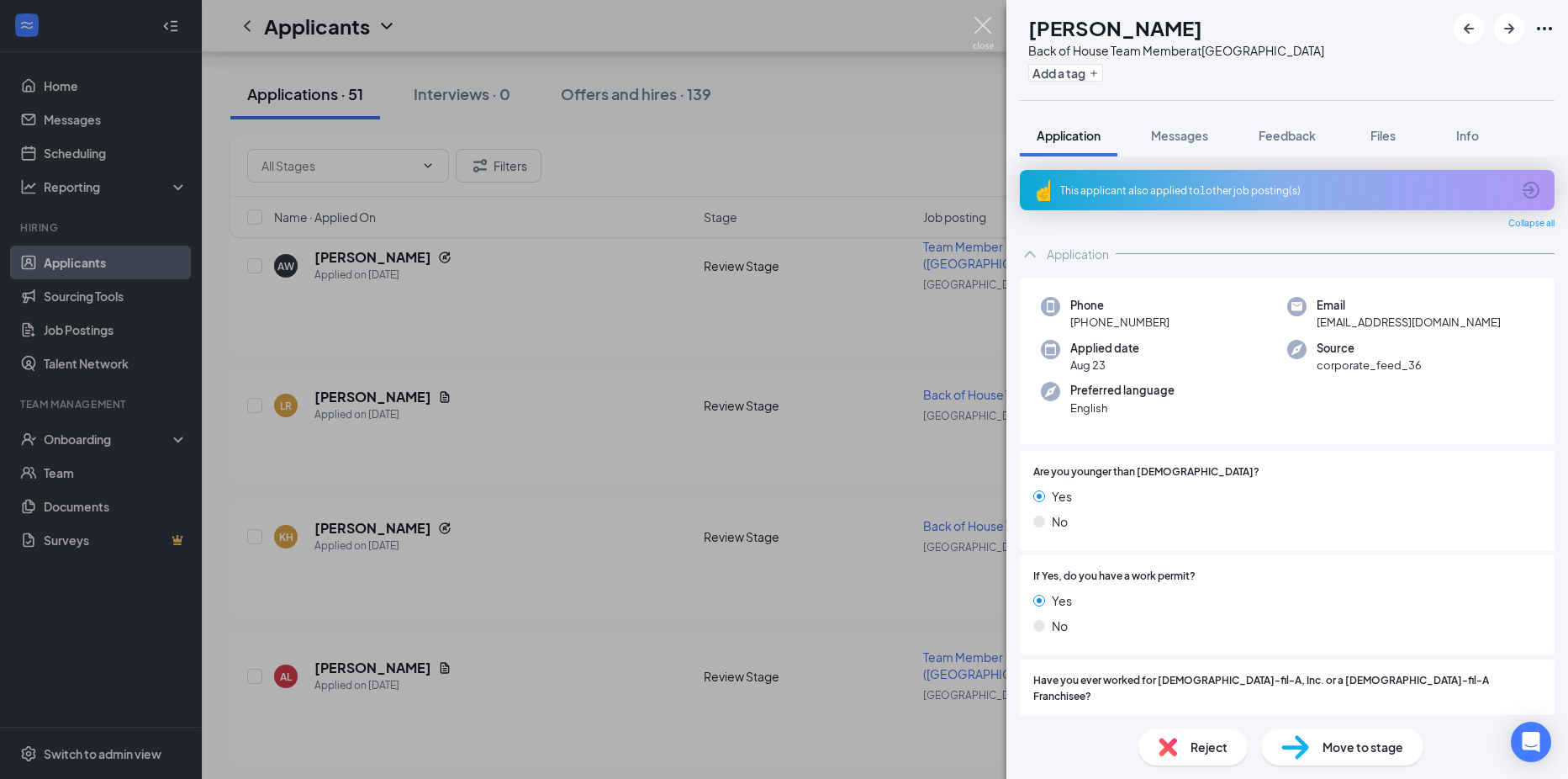
drag, startPoint x: 991, startPoint y: 26, endPoint x: 735, endPoint y: 715, distance: 735.0
click at [991, 26] on img at bounding box center [983, 33] width 21 height 33
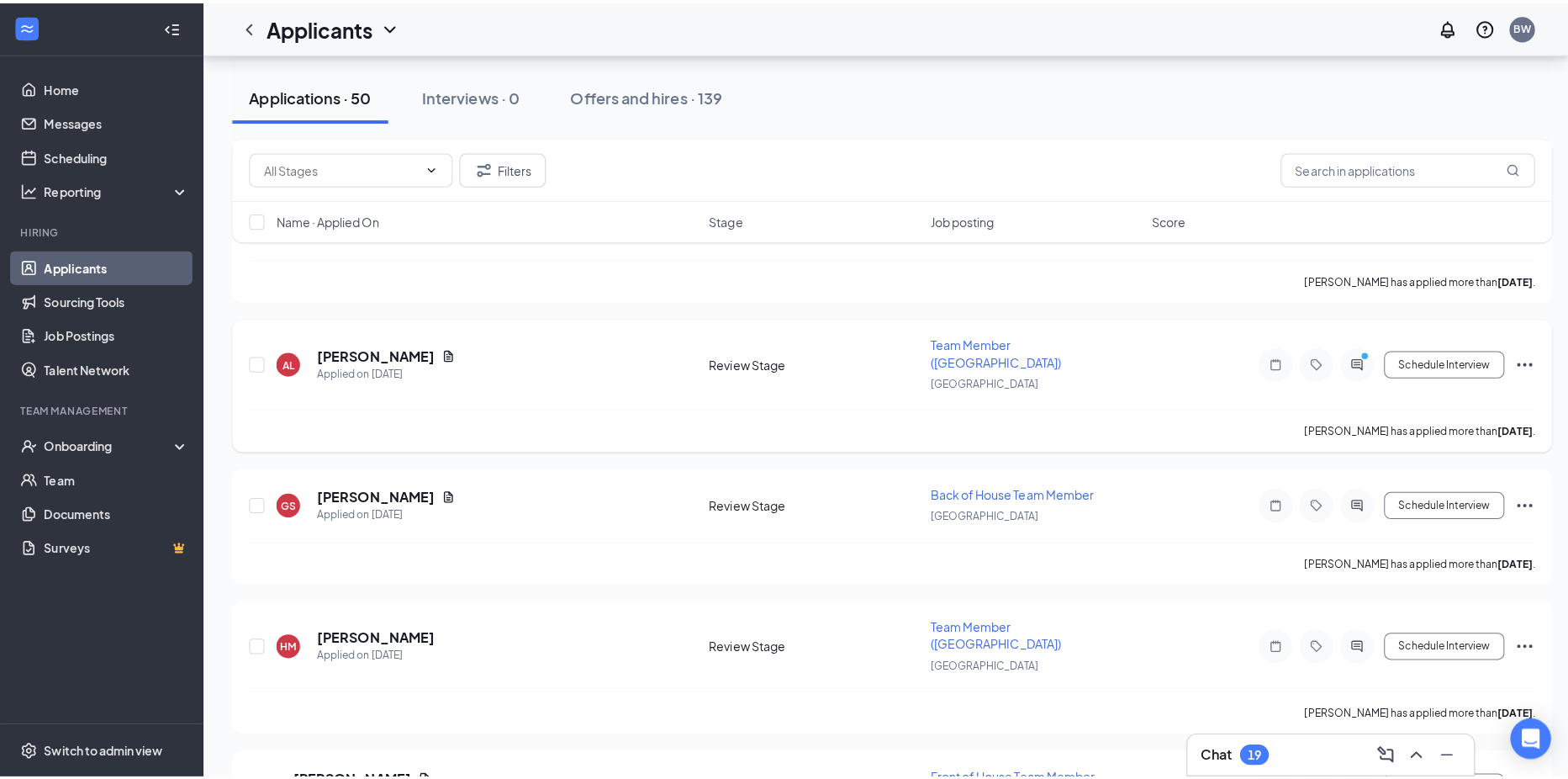
scroll to position [1178, 0]
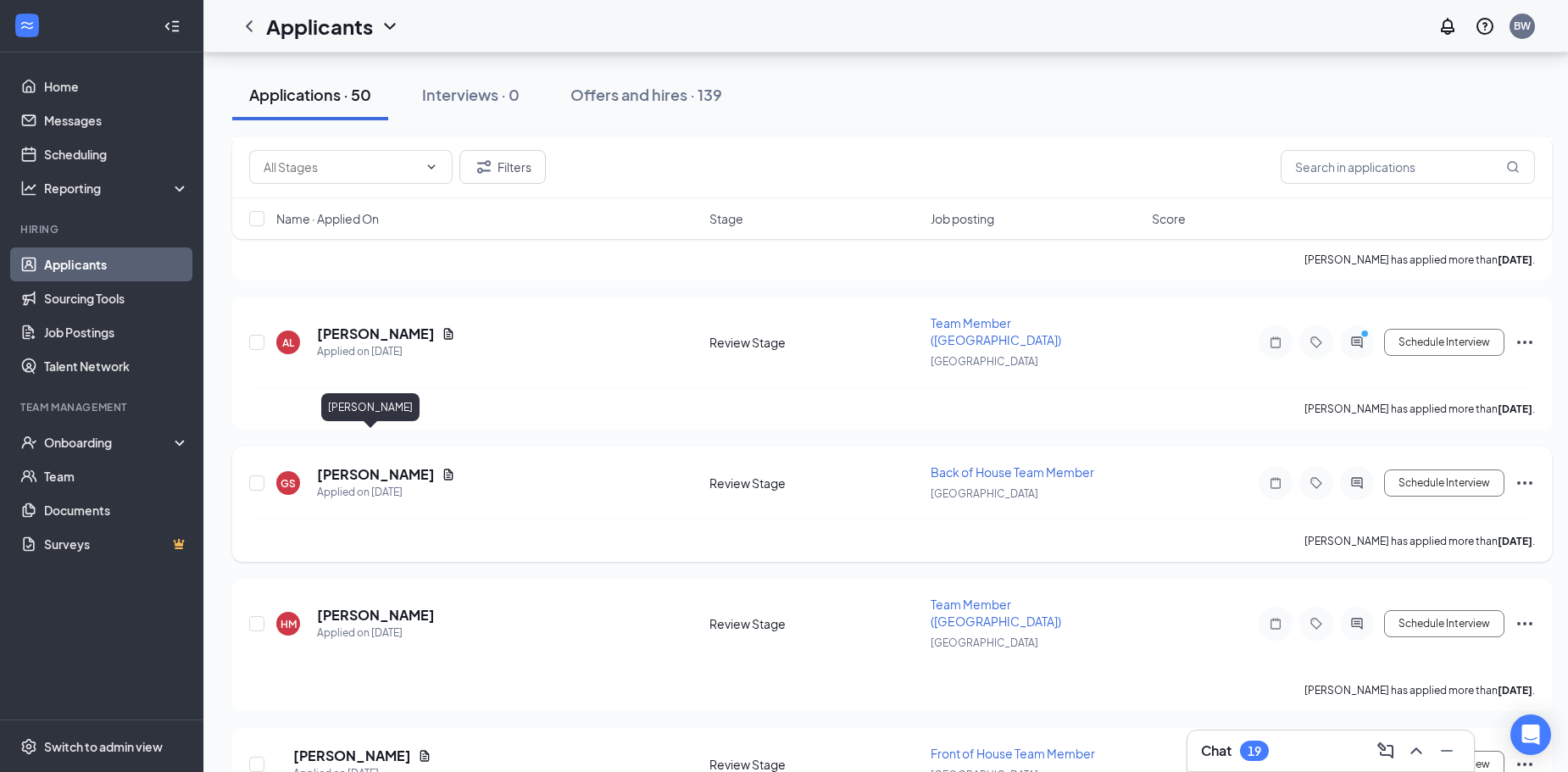
click at [375, 465] on h5 "[PERSON_NAME]" at bounding box center [376, 474] width 118 height 19
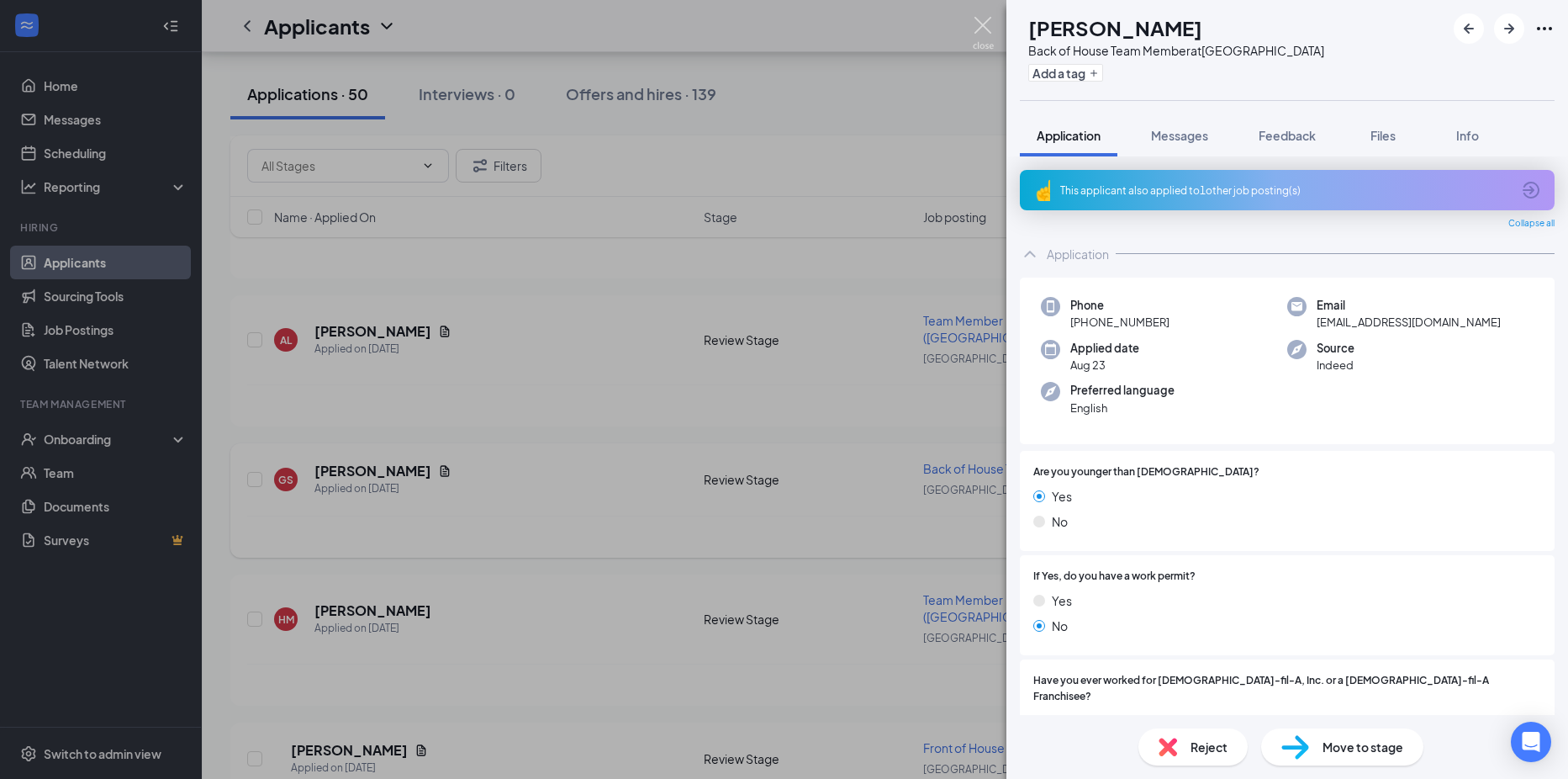
click at [990, 26] on img at bounding box center [983, 33] width 21 height 33
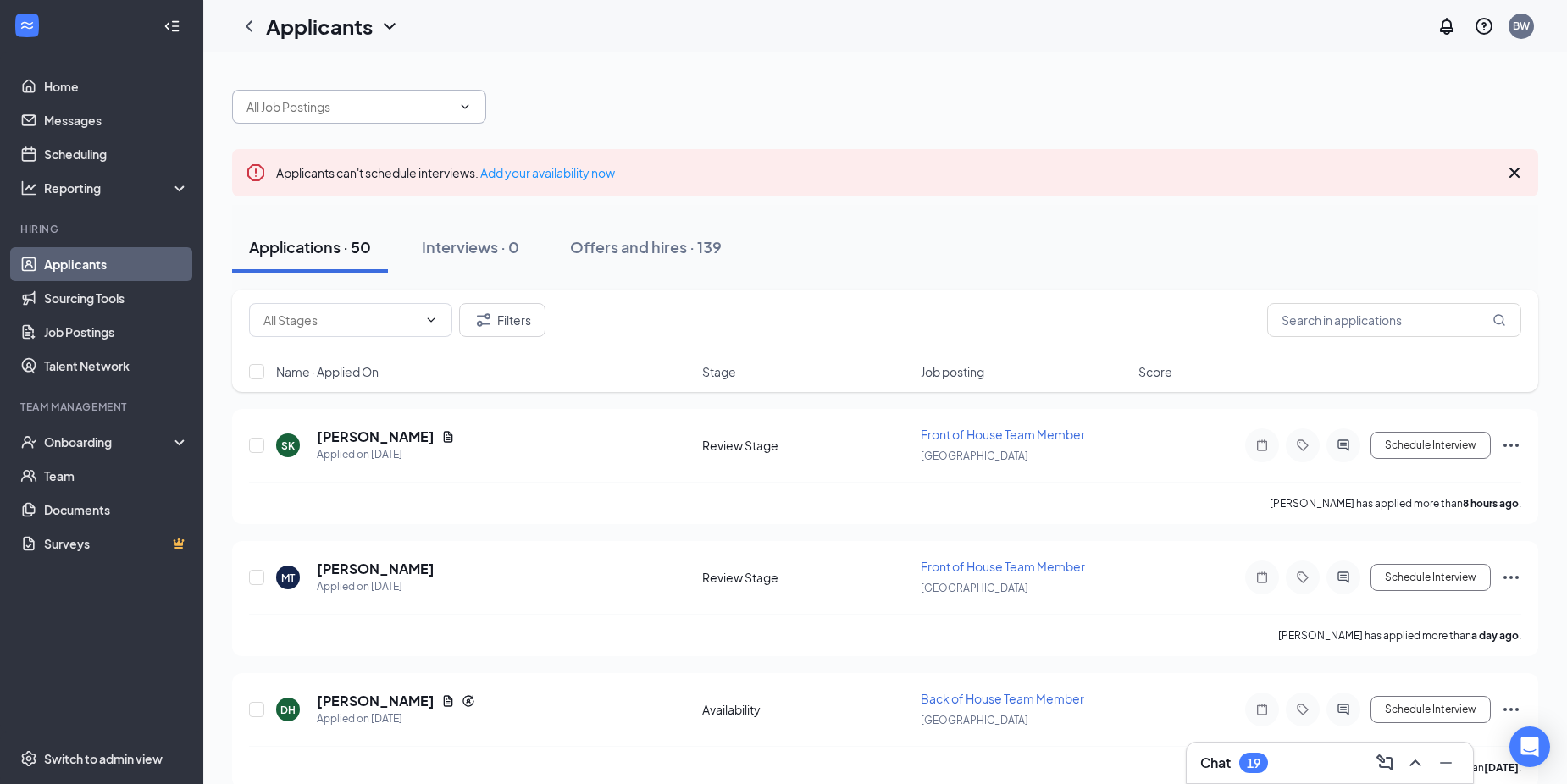
click at [455, 93] on span at bounding box center [359, 107] width 254 height 34
click at [452, 98] on span at bounding box center [359, 107] width 254 height 34
click at [463, 110] on icon "ChevronDown" at bounding box center [465, 106] width 13 height 13
click at [462, 110] on icon "ChevronUp" at bounding box center [465, 106] width 13 height 13
click at [462, 110] on icon "ChevronDown" at bounding box center [465, 106] width 13 height 13
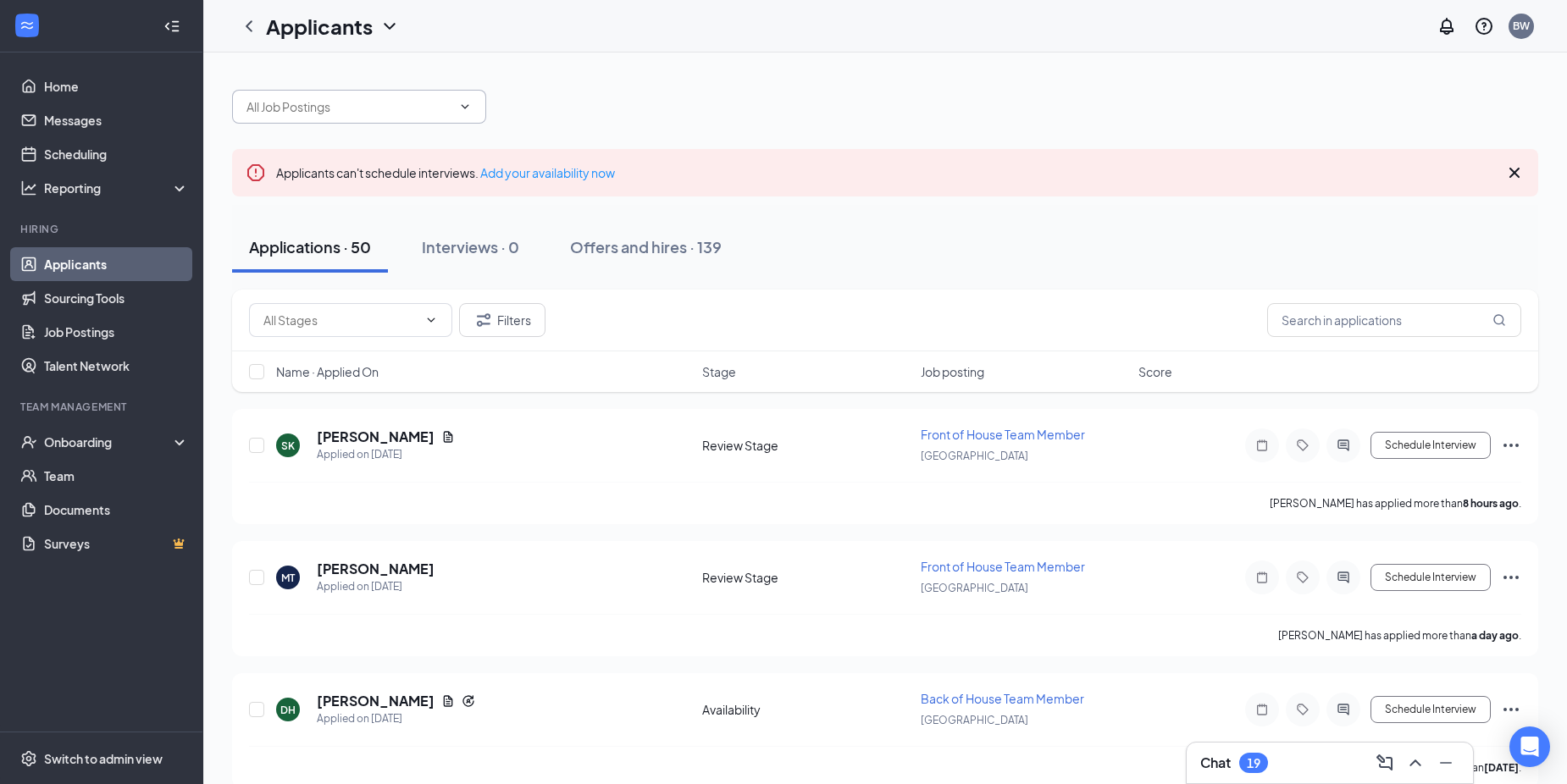
click at [403, 118] on span at bounding box center [359, 107] width 254 height 34
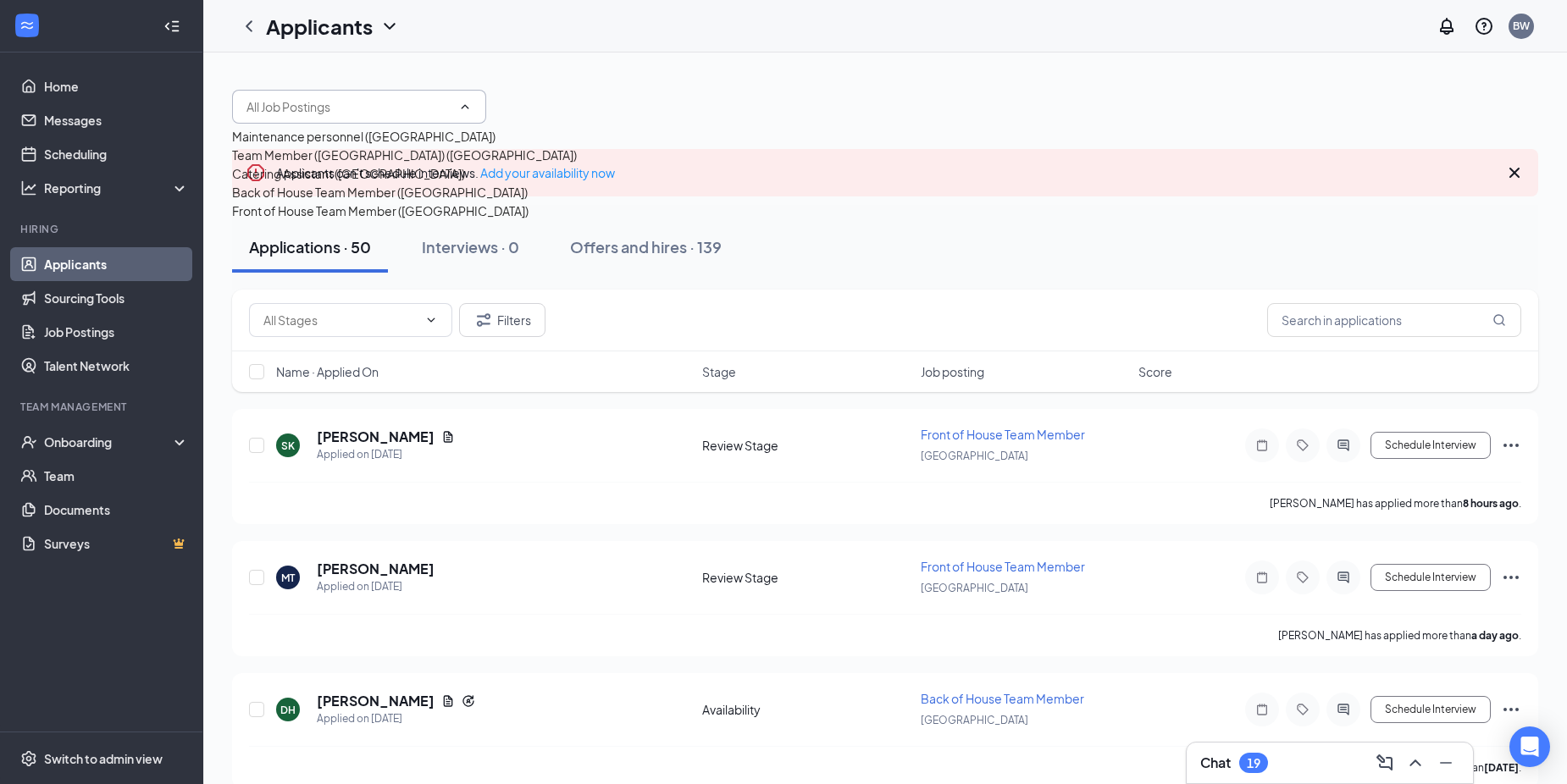
click at [680, 93] on div at bounding box center [885, 98] width 1306 height 51
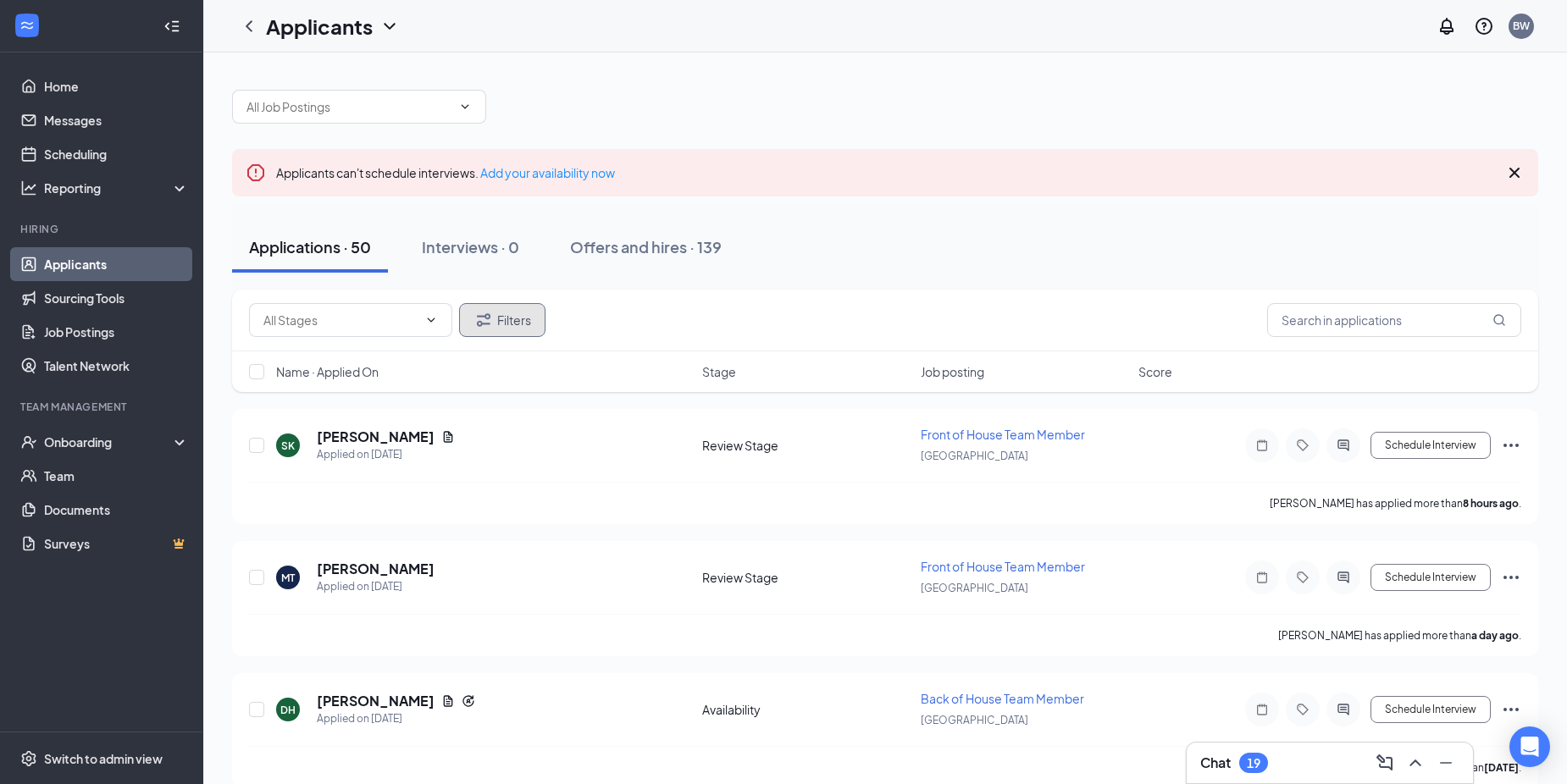
click at [511, 318] on button "Filters" at bounding box center [502, 320] width 86 height 34
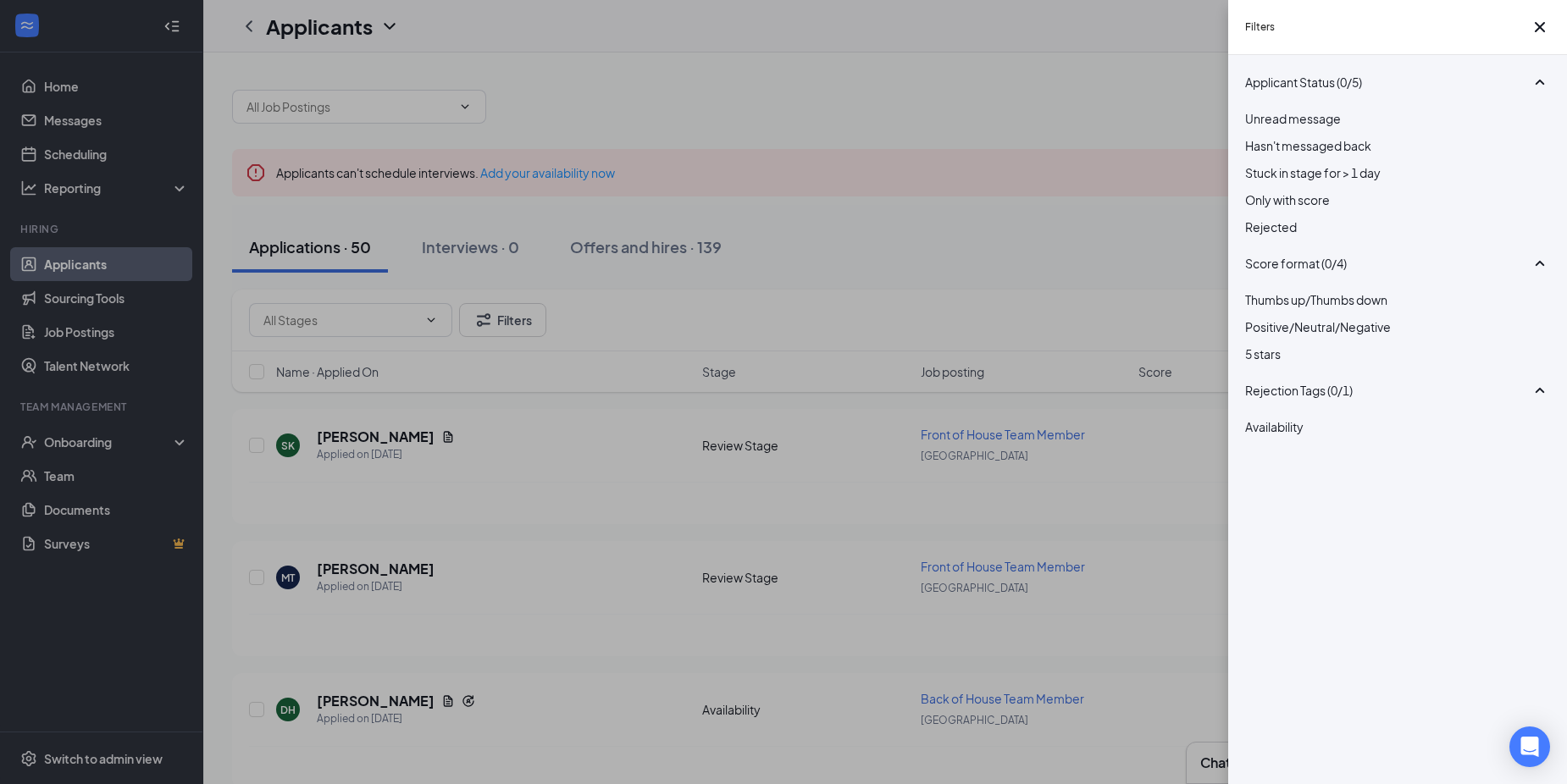
click at [417, 323] on div "Filters Applicant Status (0/5) Unread message Hasn't messaged back Stuck in sta…" at bounding box center [784, 392] width 1567 height 784
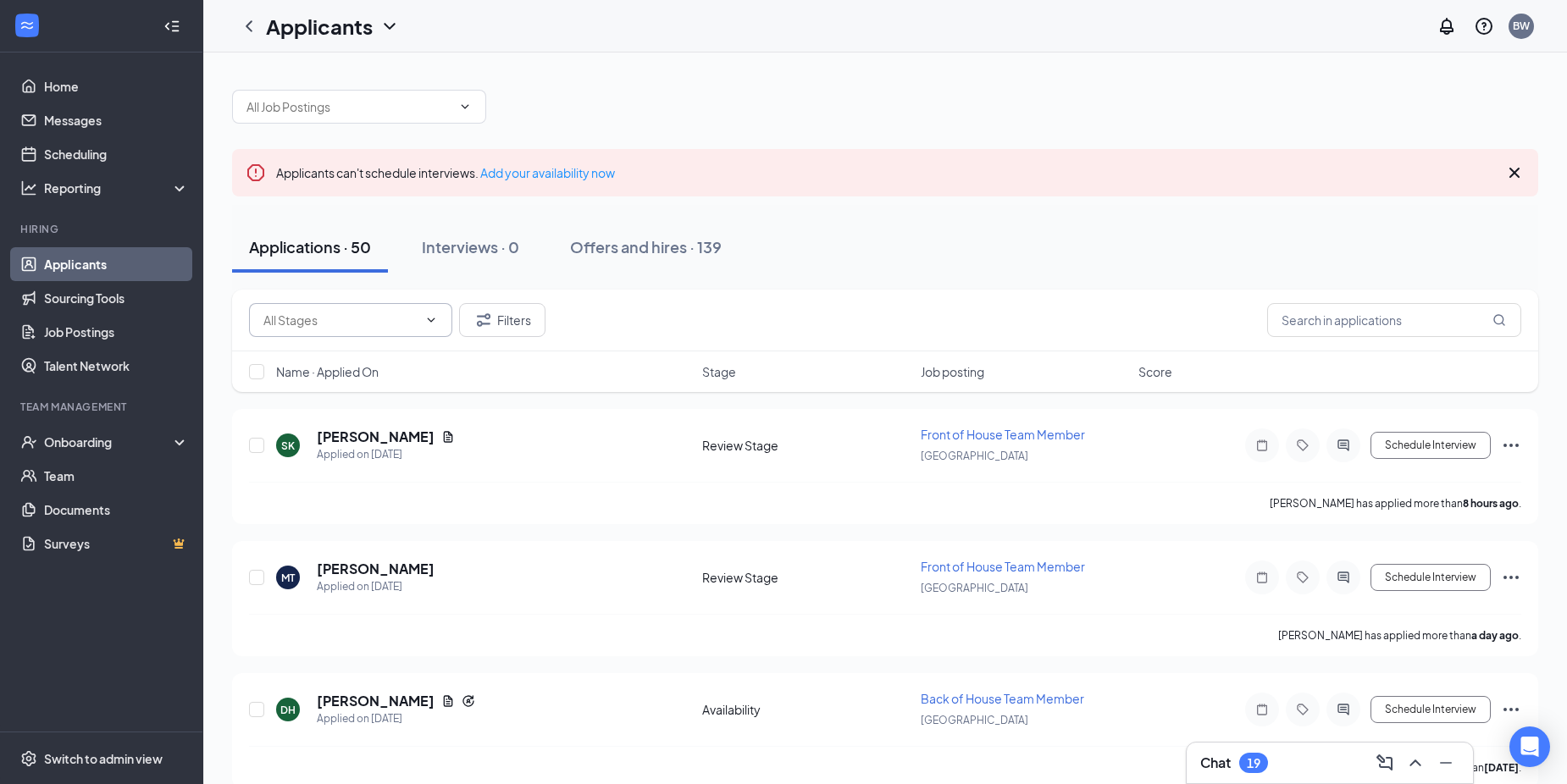
click at [426, 322] on span at bounding box center [429, 319] width 17 height 13
click at [506, 320] on button "Filters" at bounding box center [502, 320] width 86 height 34
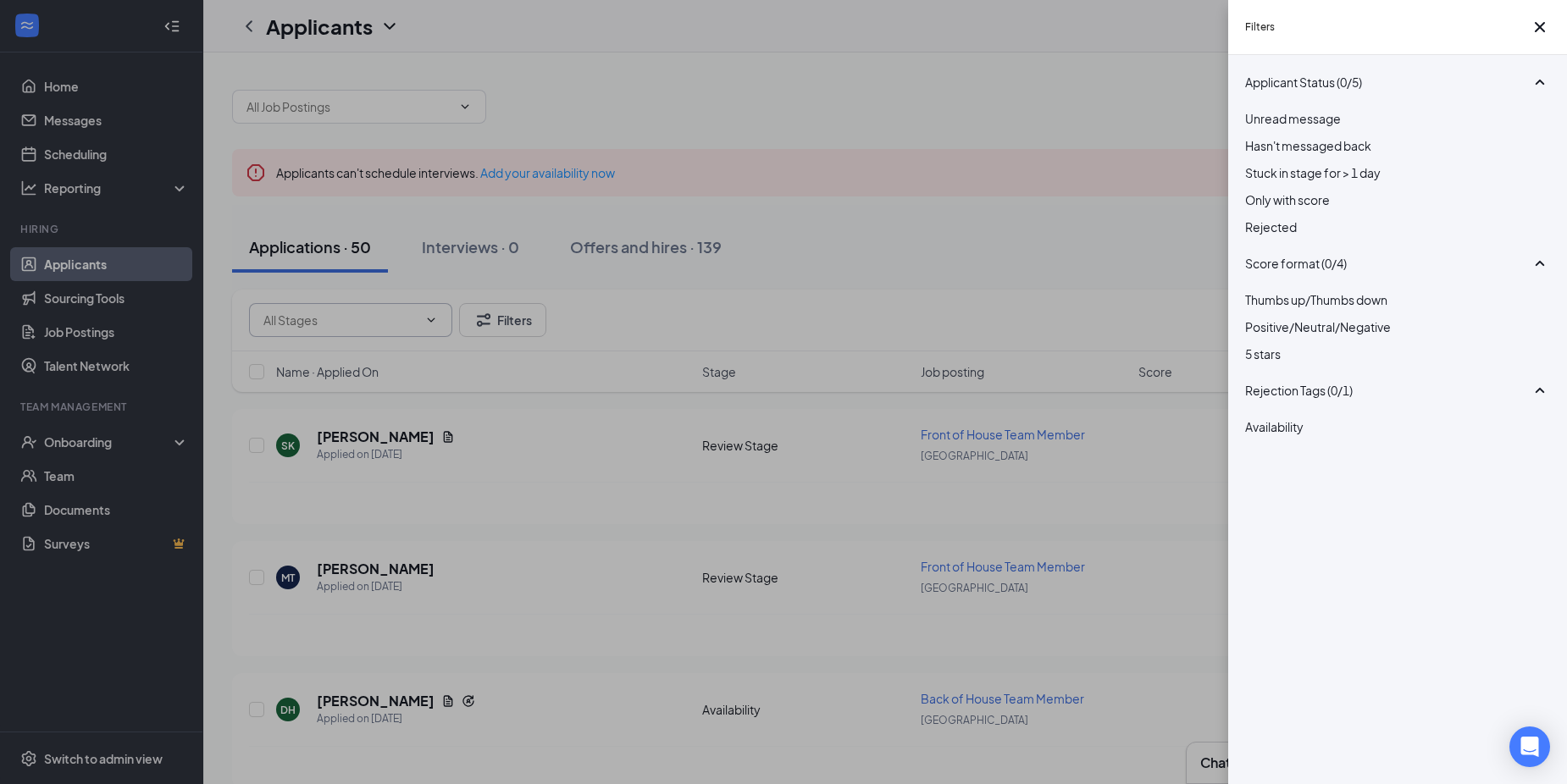
click at [1240, 246] on div "Applicant Status (0/5) Unread message Hasn't messaged back Stuck in stage for >…" at bounding box center [1397, 419] width 338 height 729
click at [1254, 217] on div at bounding box center [1397, 217] width 304 height 0
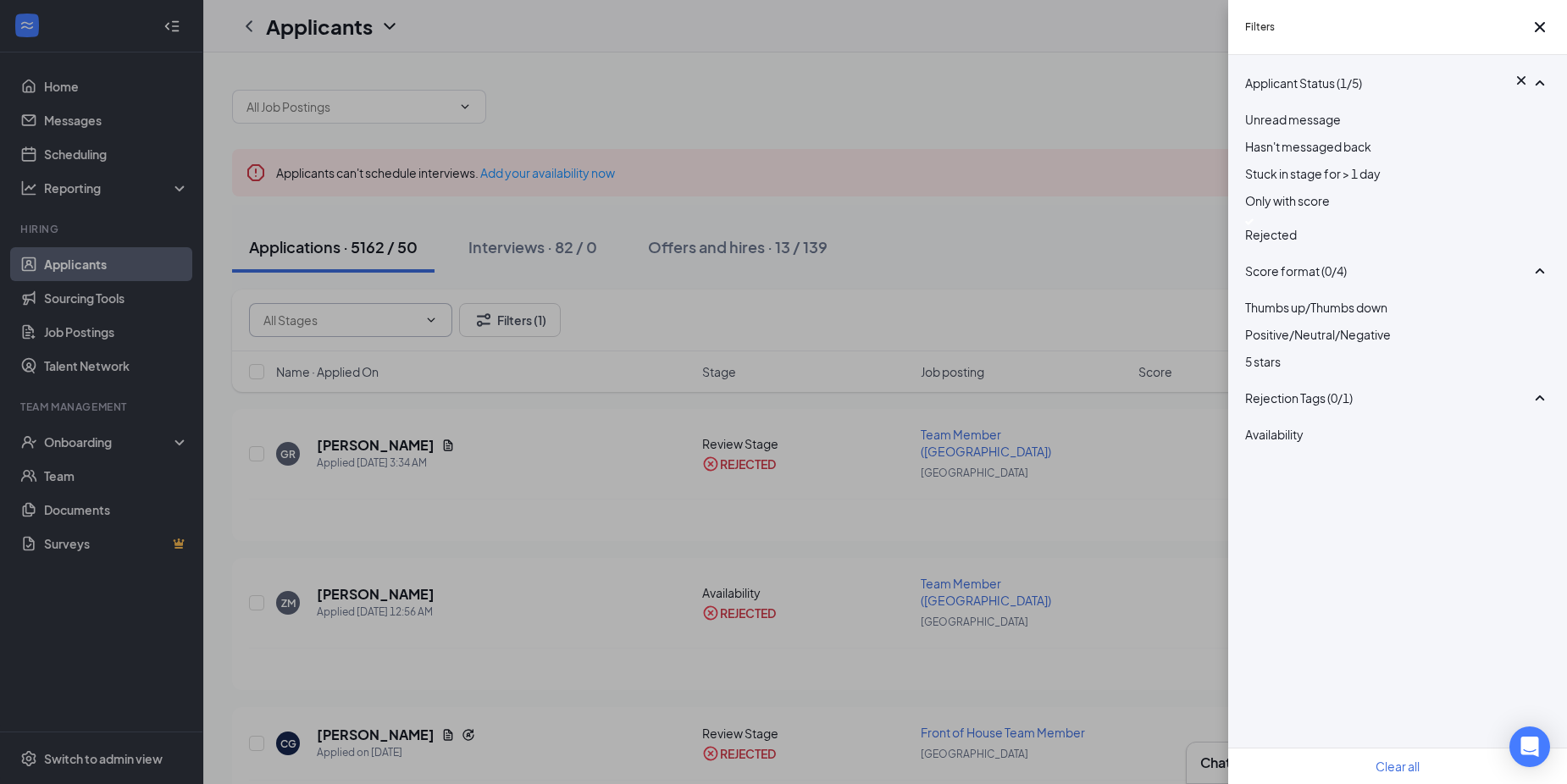
click at [806, 239] on div "Filters Applicant Status (1/5) Unread message Hasn't messaged back Stuck in sta…" at bounding box center [784, 392] width 1567 height 784
click at [1538, 28] on icon "Cross" at bounding box center [1539, 27] width 20 height 20
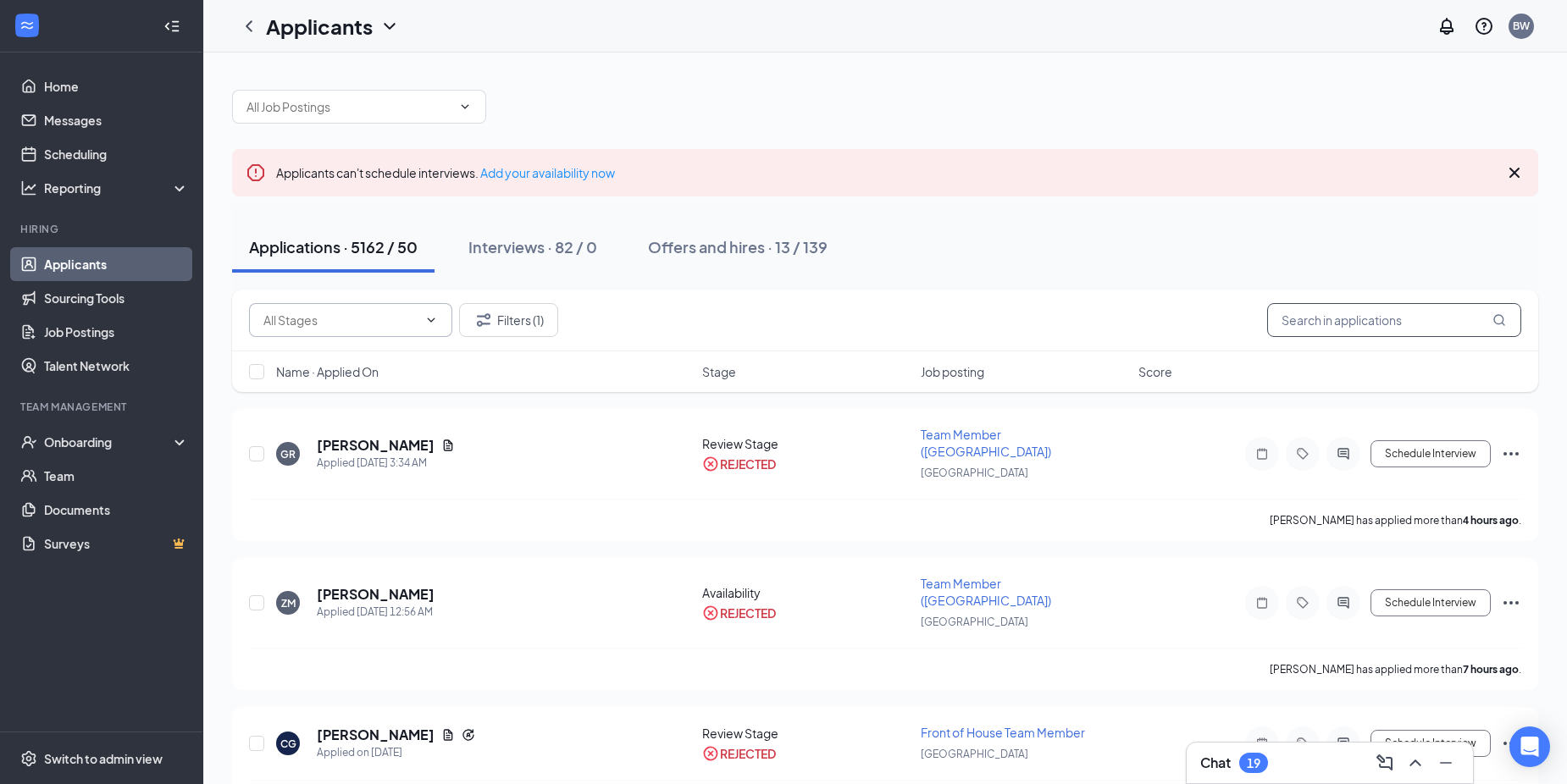
click at [1360, 328] on input "text" at bounding box center [1393, 320] width 254 height 34
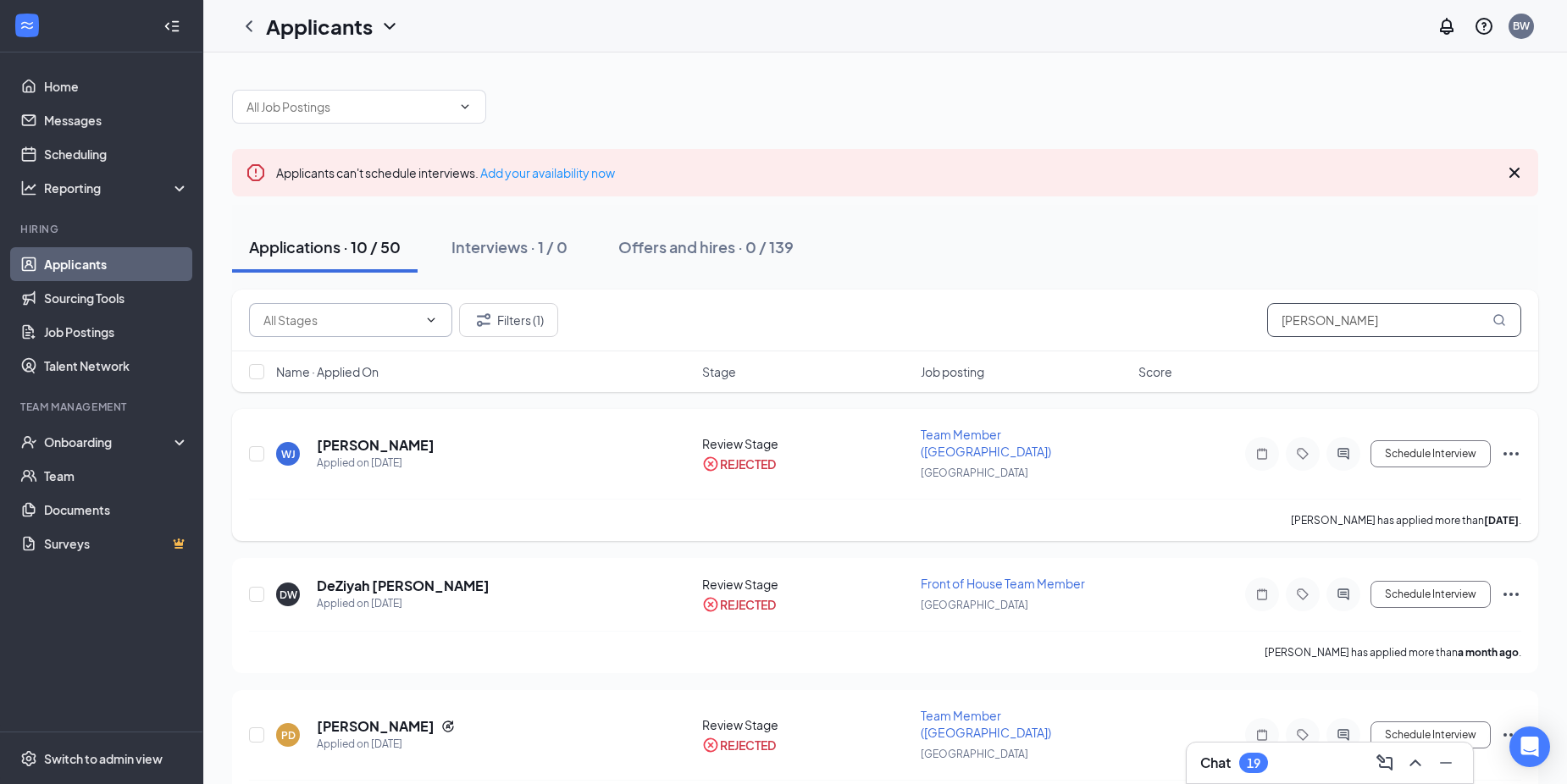
type input "[PERSON_NAME]"
click at [1512, 443] on icon "Ellipses" at bounding box center [1510, 453] width 20 height 20
drag, startPoint x: 1512, startPoint y: 443, endPoint x: 1499, endPoint y: 449, distance: 14.3
click at [1499, 449] on div "Schedule Interview Unreject Send SMS Send email Move to stage Move to another p…" at bounding box center [1368, 454] width 304 height 34
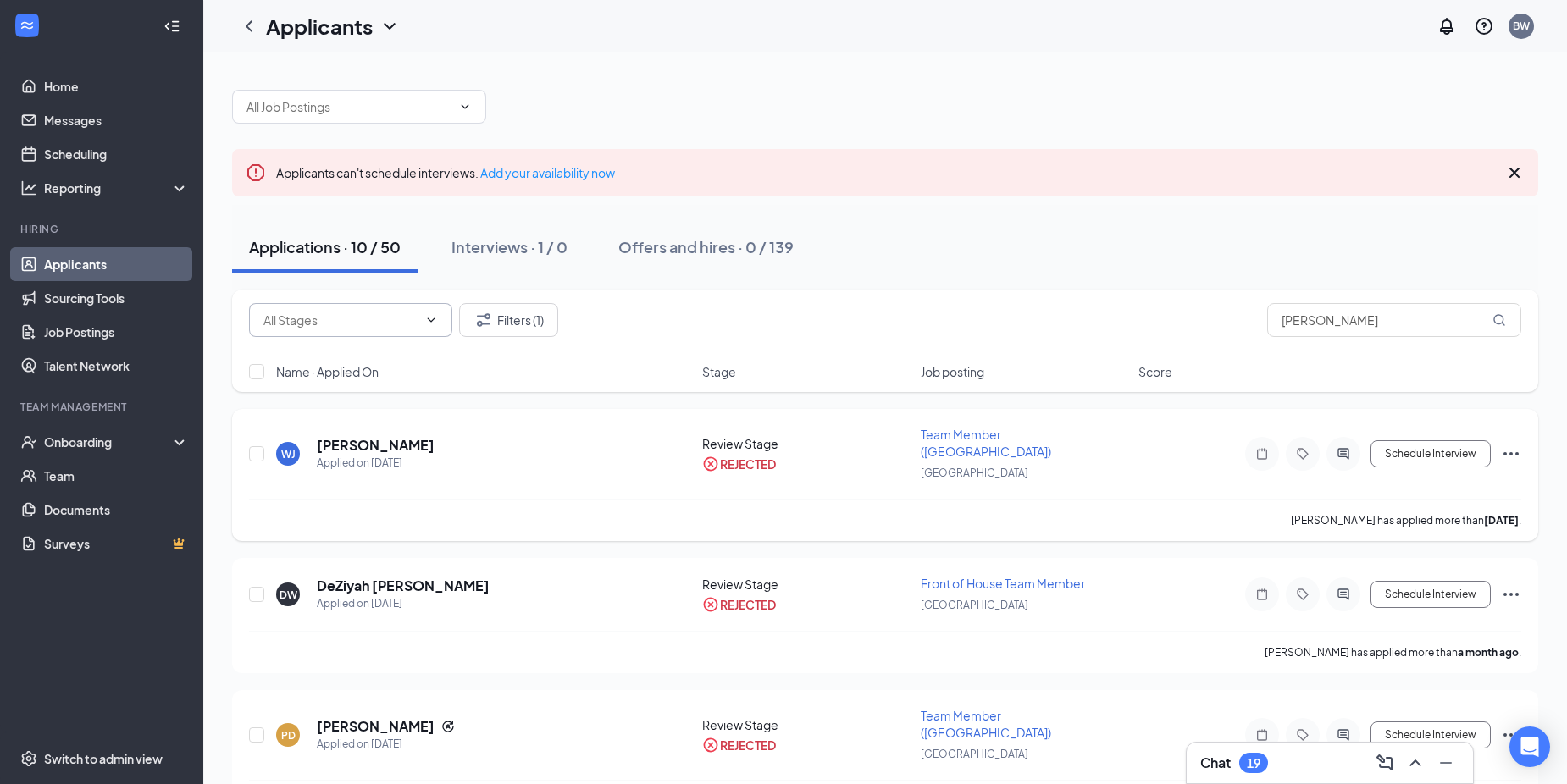
click at [1508, 443] on icon "Ellipses" at bounding box center [1510, 453] width 20 height 20
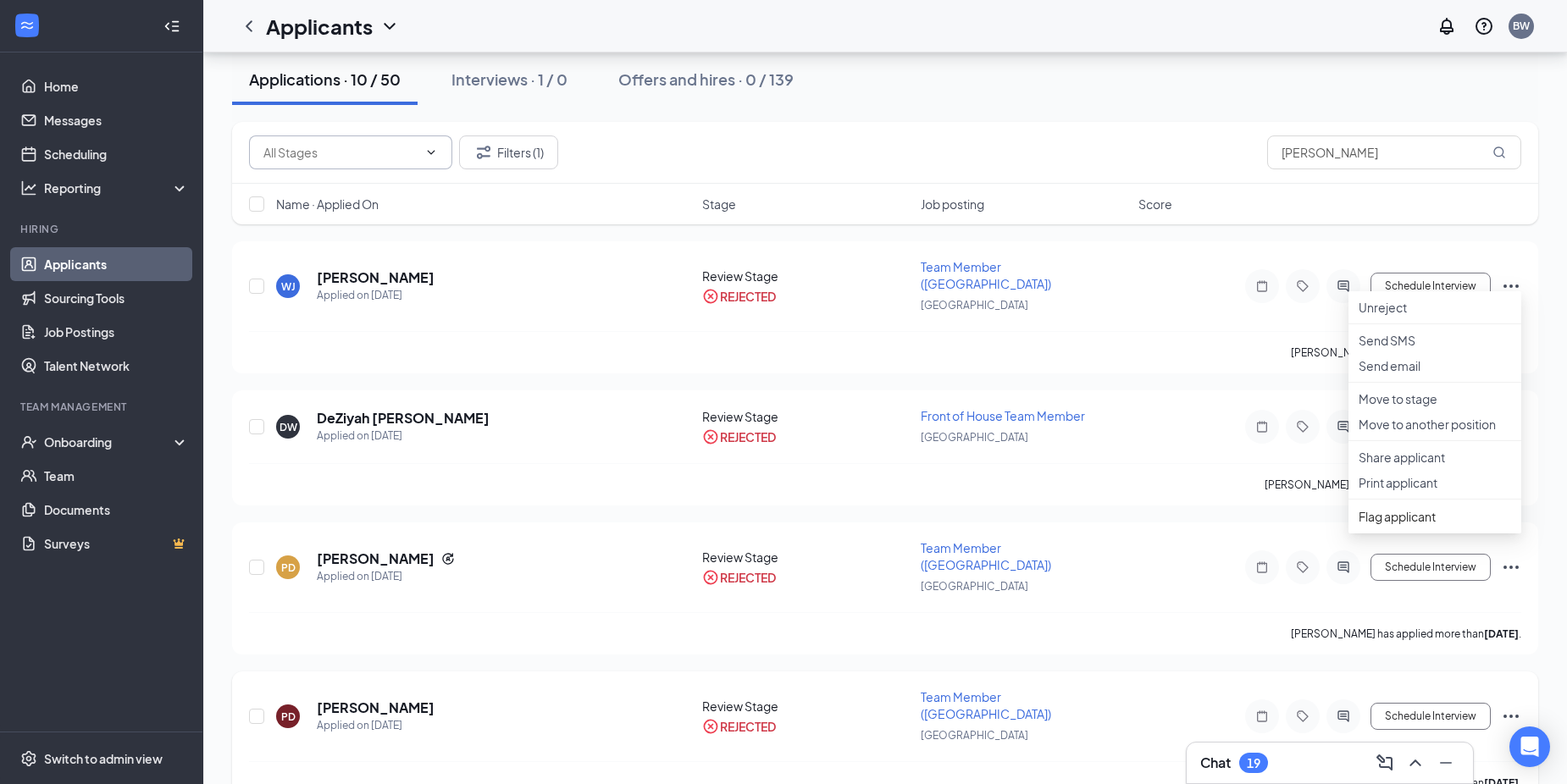
scroll to position [169, 0]
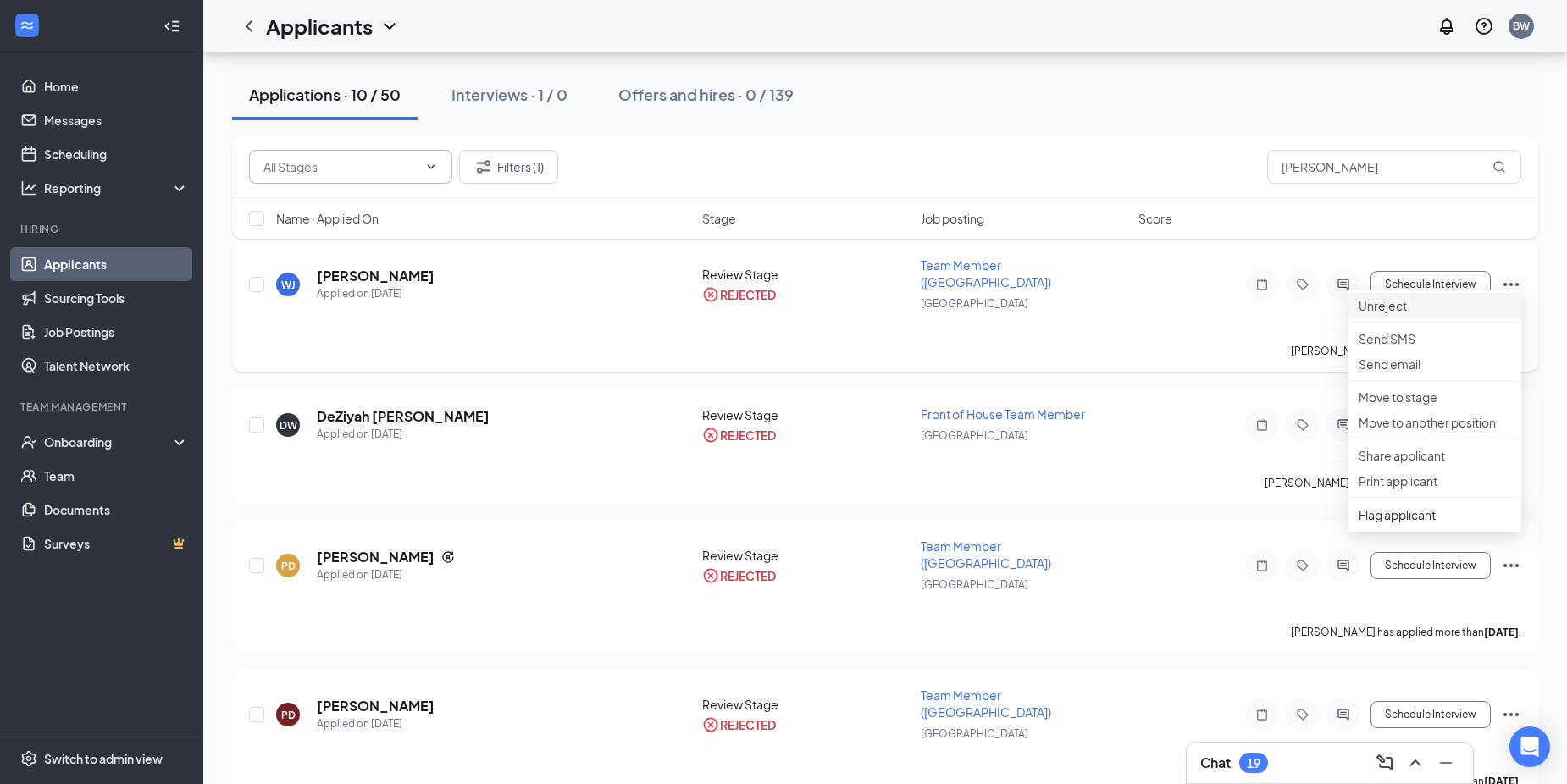
click at [1396, 307] on p "Unreject" at bounding box center [1434, 305] width 152 height 17
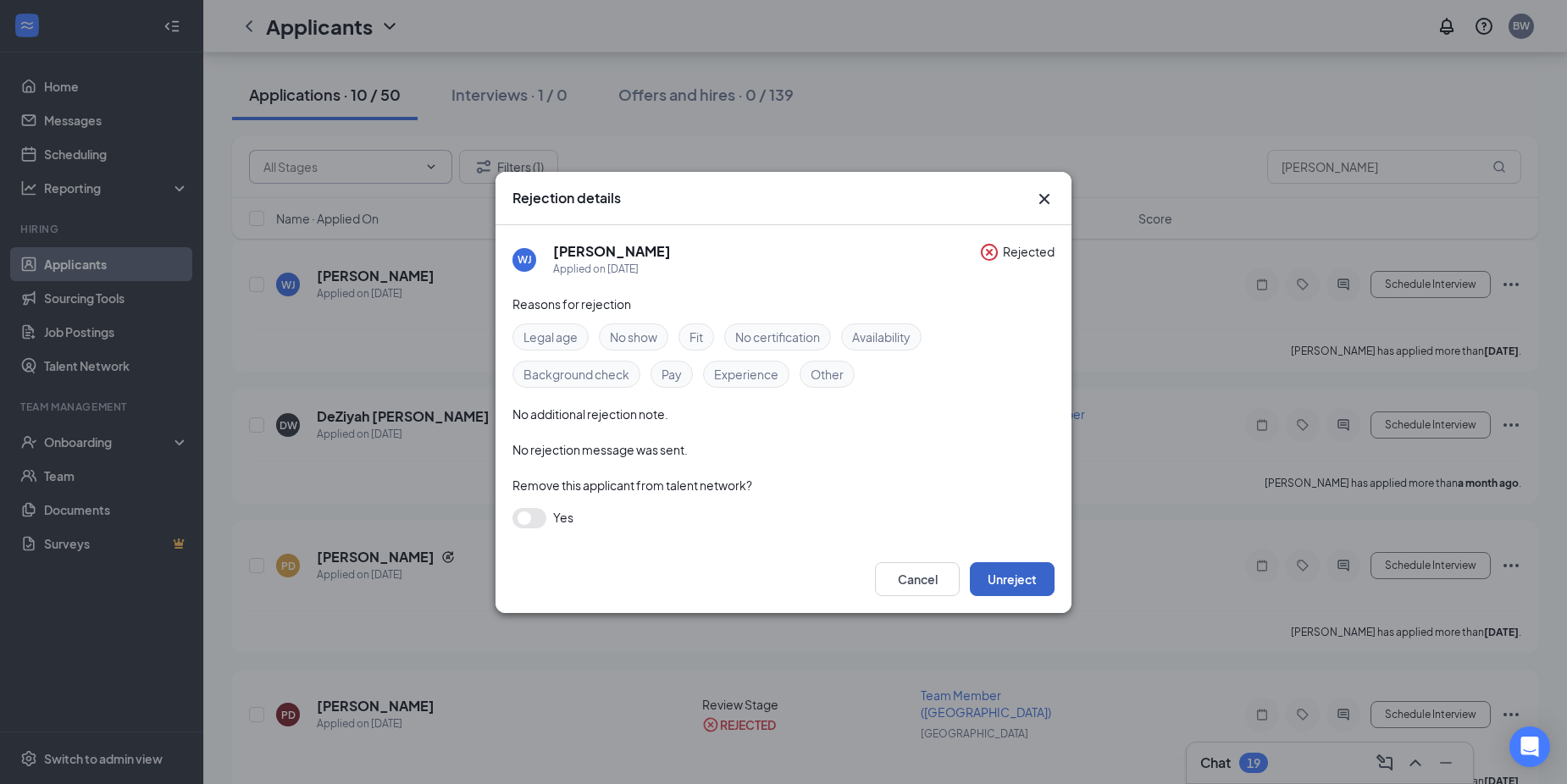
click at [1010, 589] on button "Unreject" at bounding box center [1011, 579] width 85 height 34
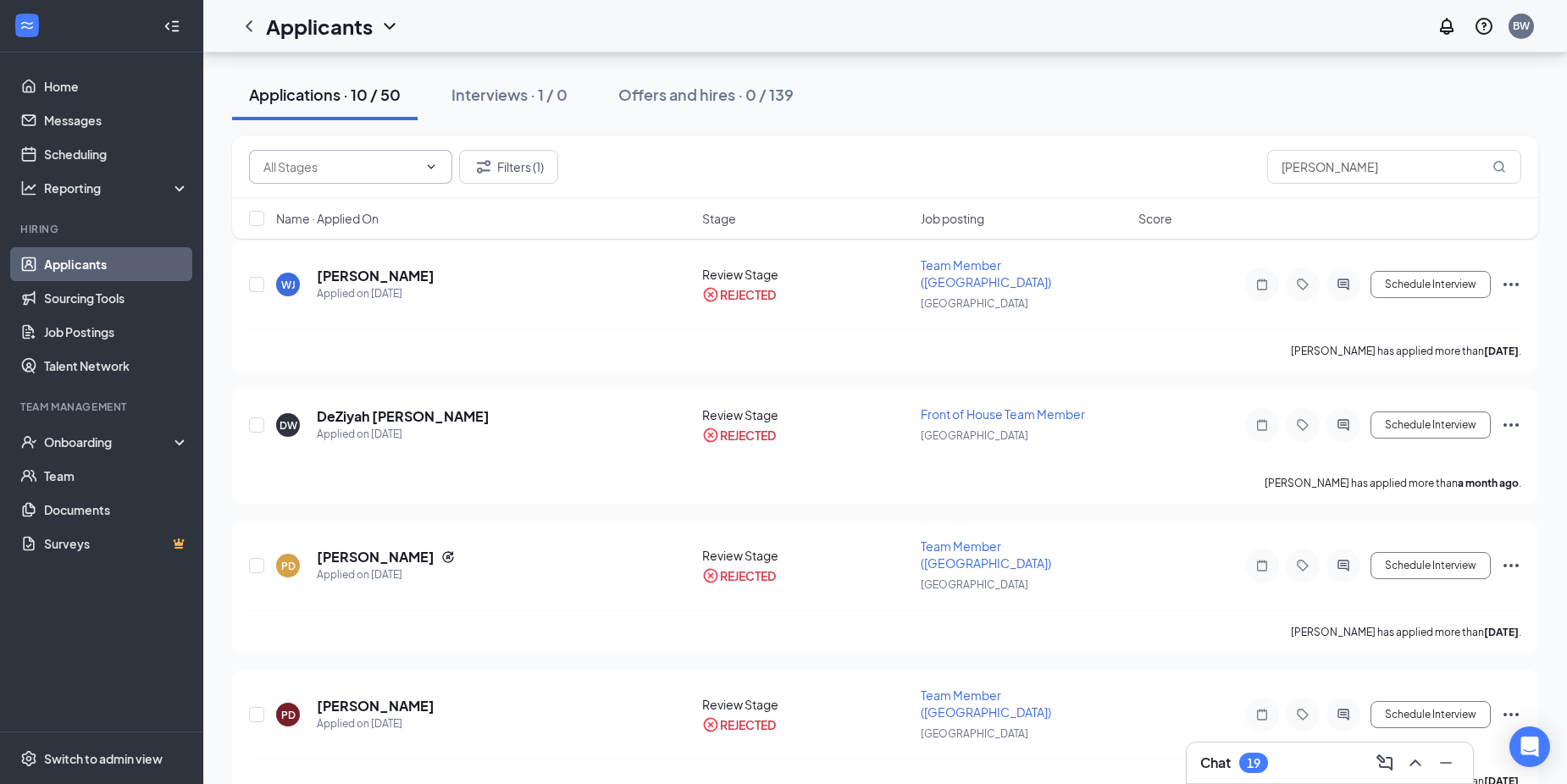
click at [129, 260] on link "Applicants" at bounding box center [116, 264] width 145 height 34
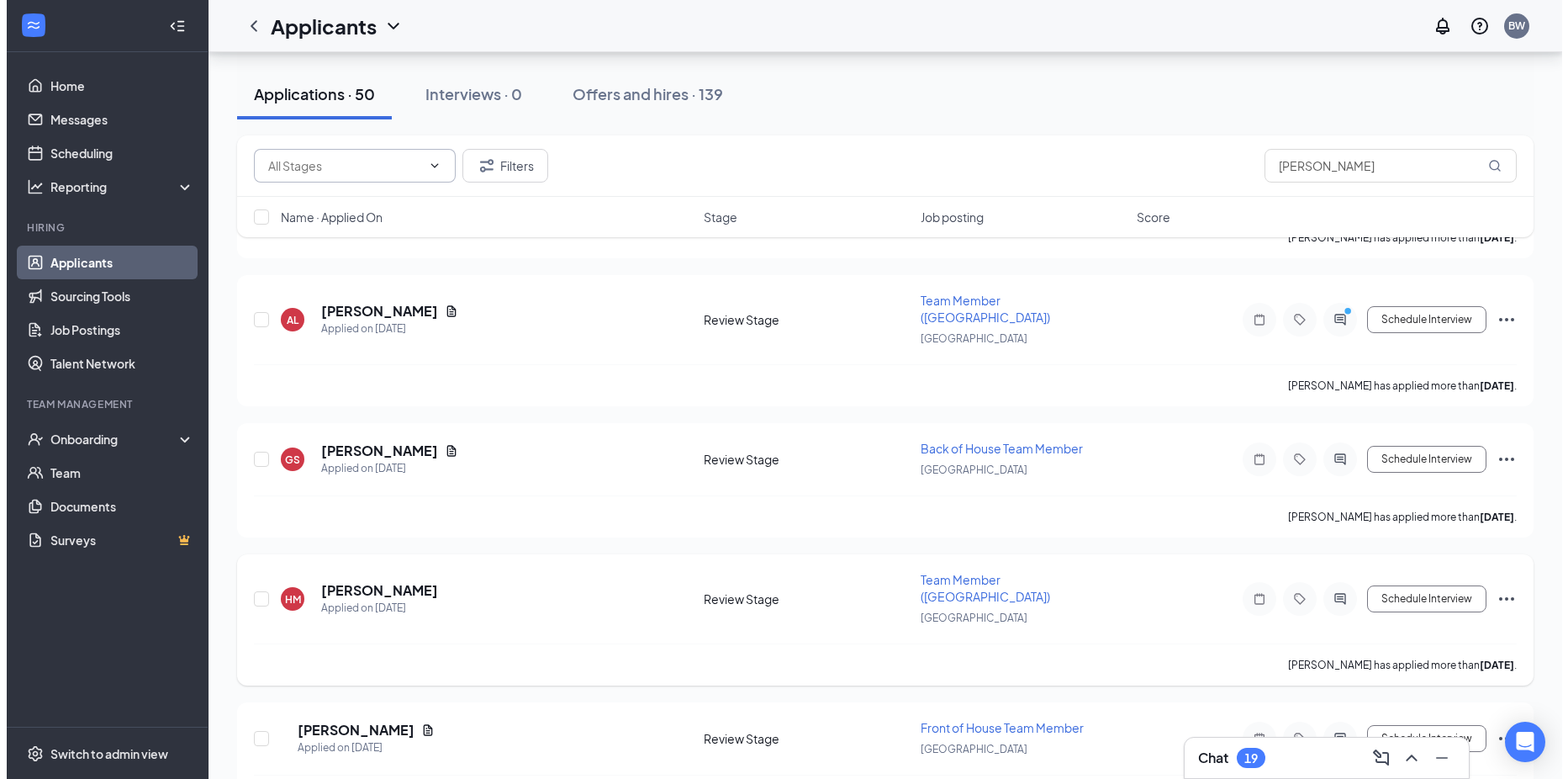
scroll to position [1430, 0]
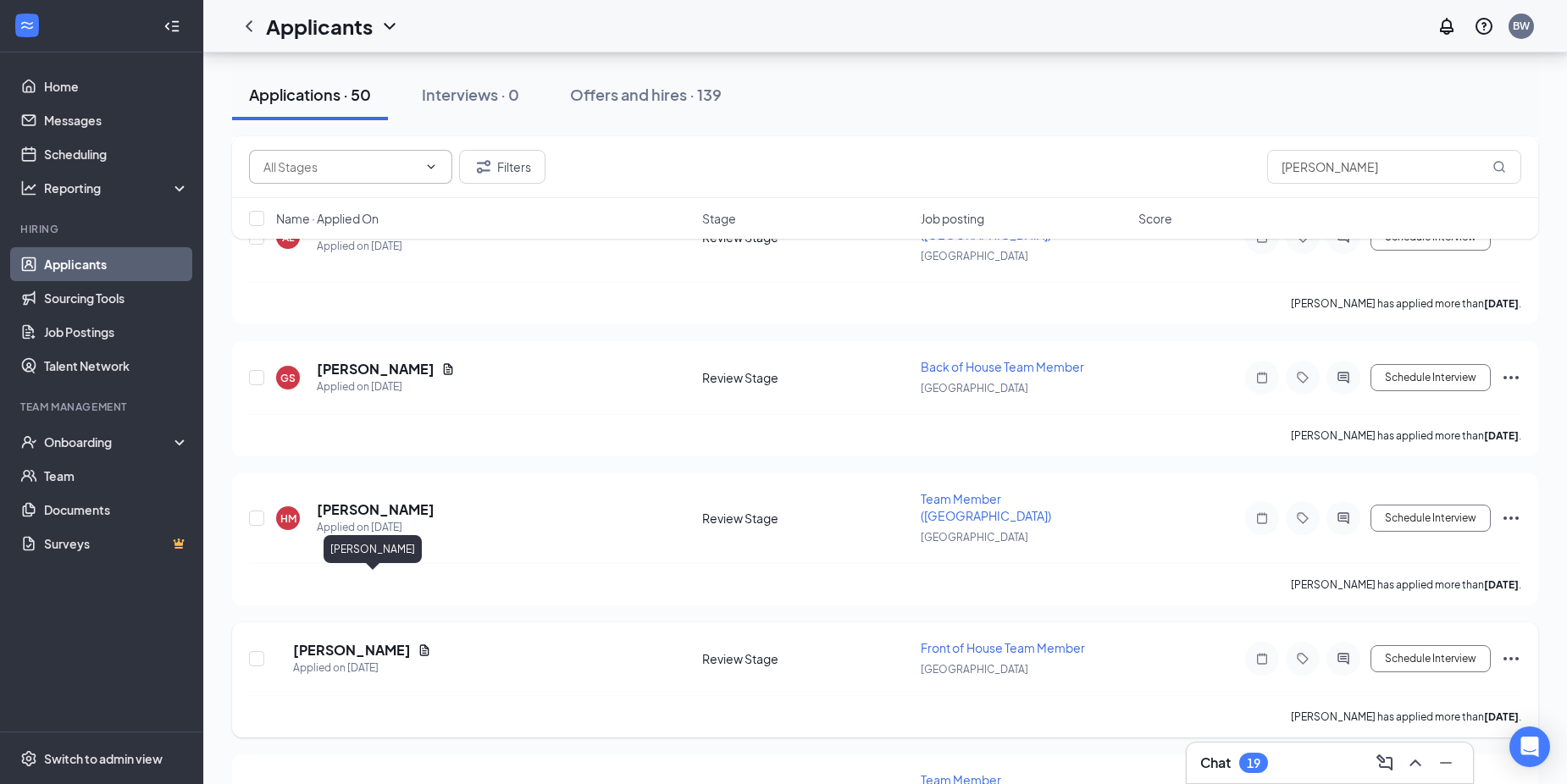
click at [363, 641] on h5 "[PERSON_NAME]" at bounding box center [352, 650] width 118 height 19
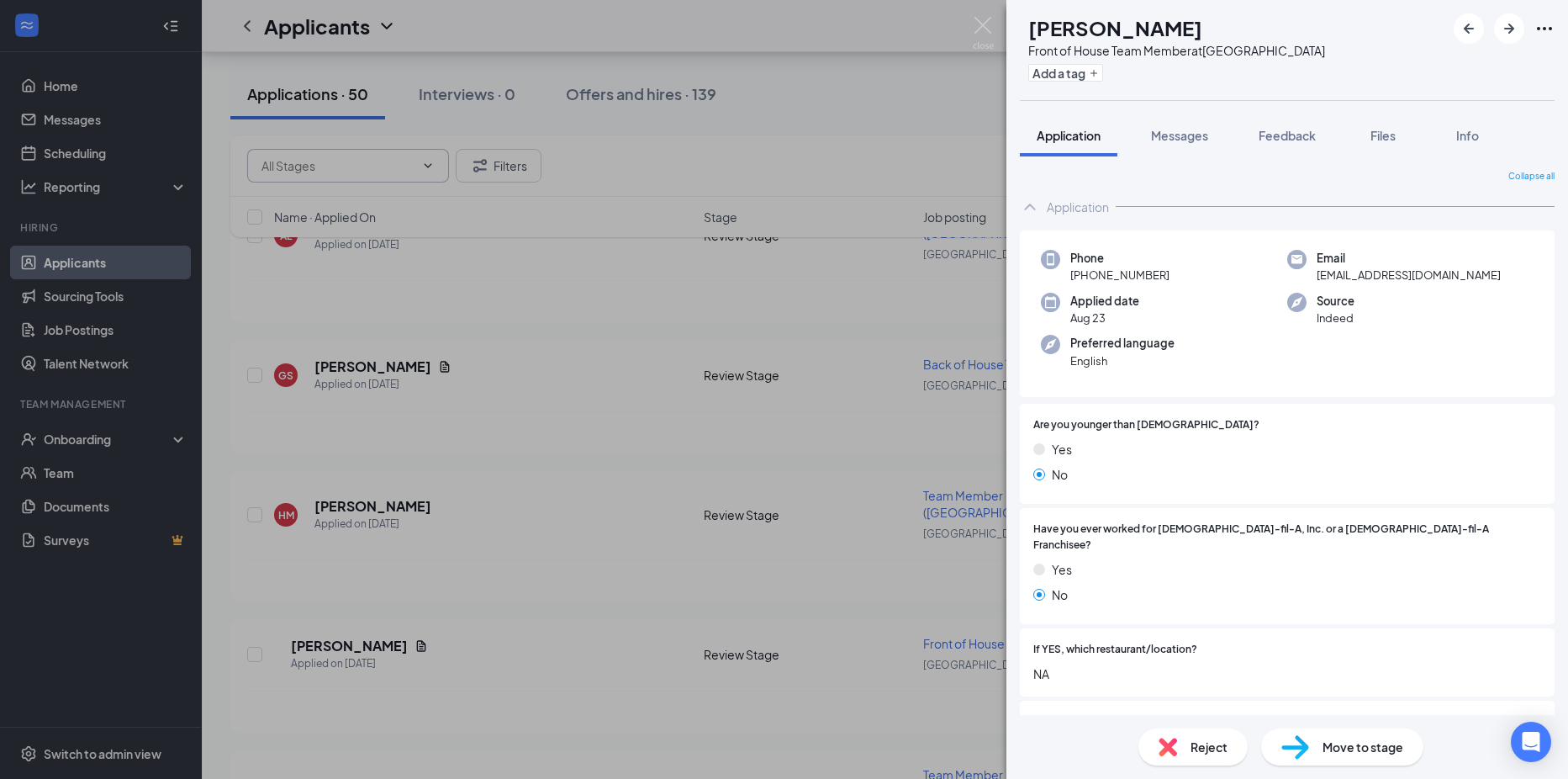
click at [1185, 747] on div "Reject" at bounding box center [1193, 747] width 110 height 37
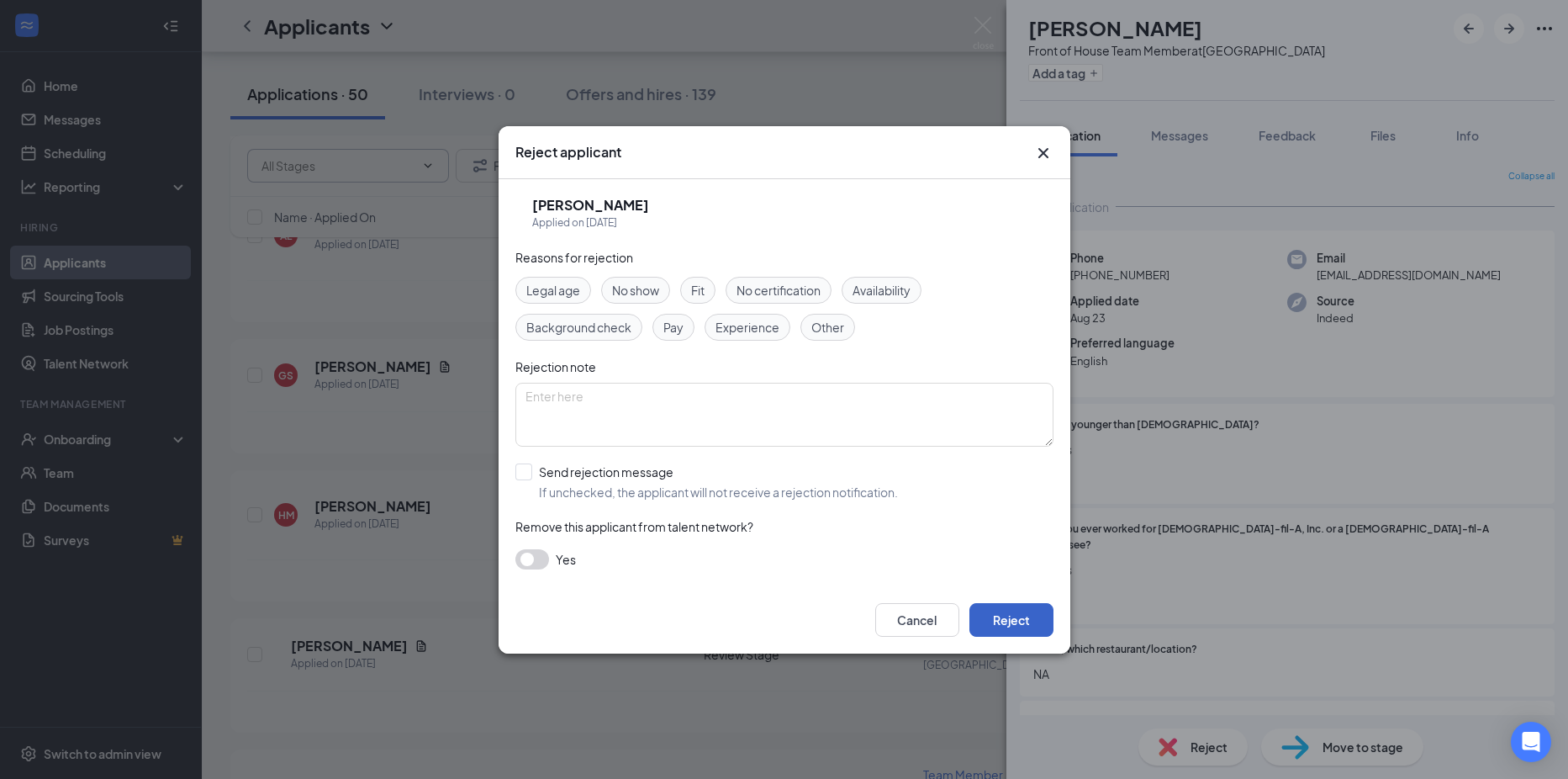
click at [1035, 630] on button "Reject" at bounding box center [1011, 620] width 84 height 34
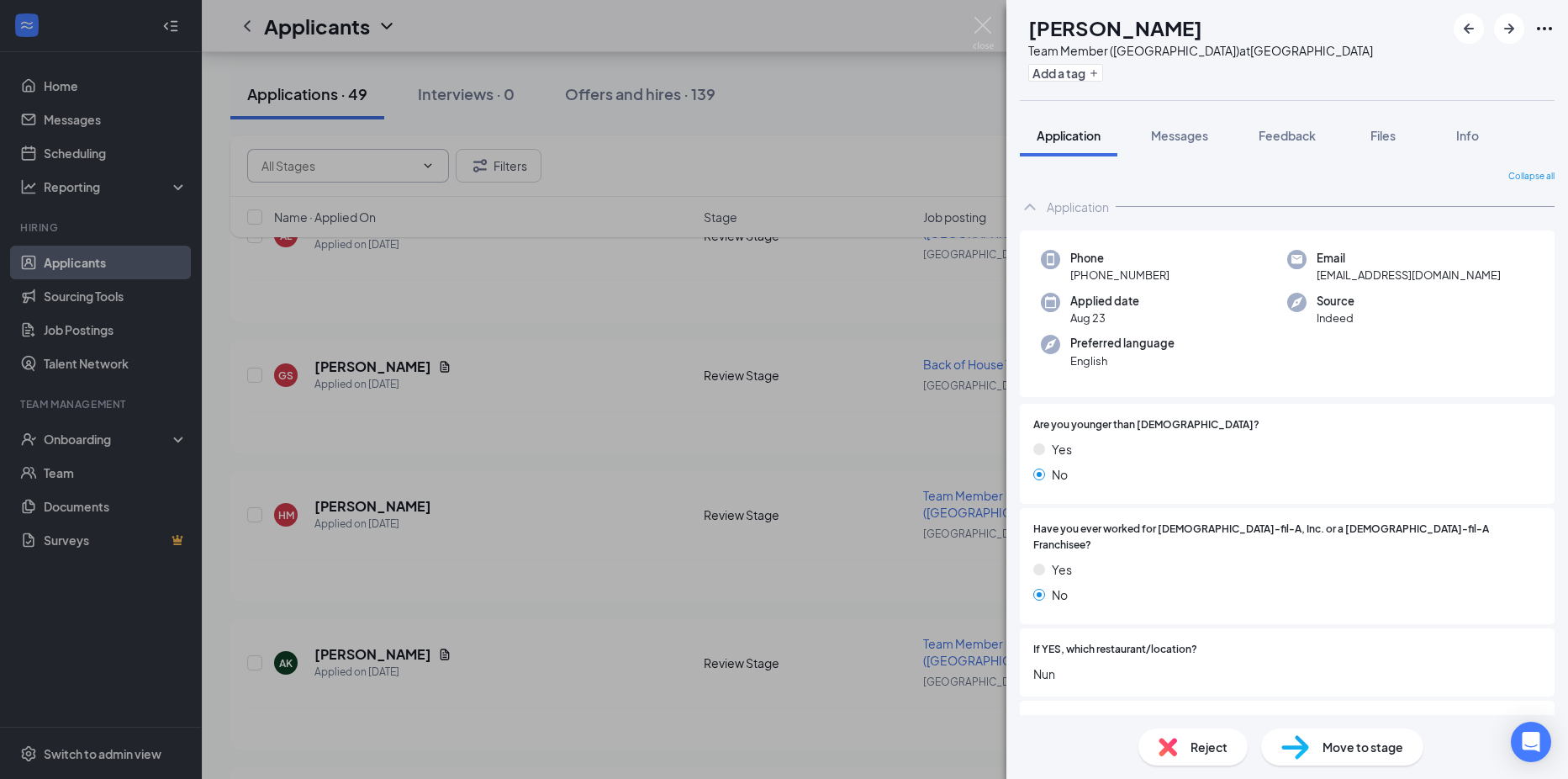
click at [1188, 747] on div "Reject" at bounding box center [1193, 747] width 110 height 37
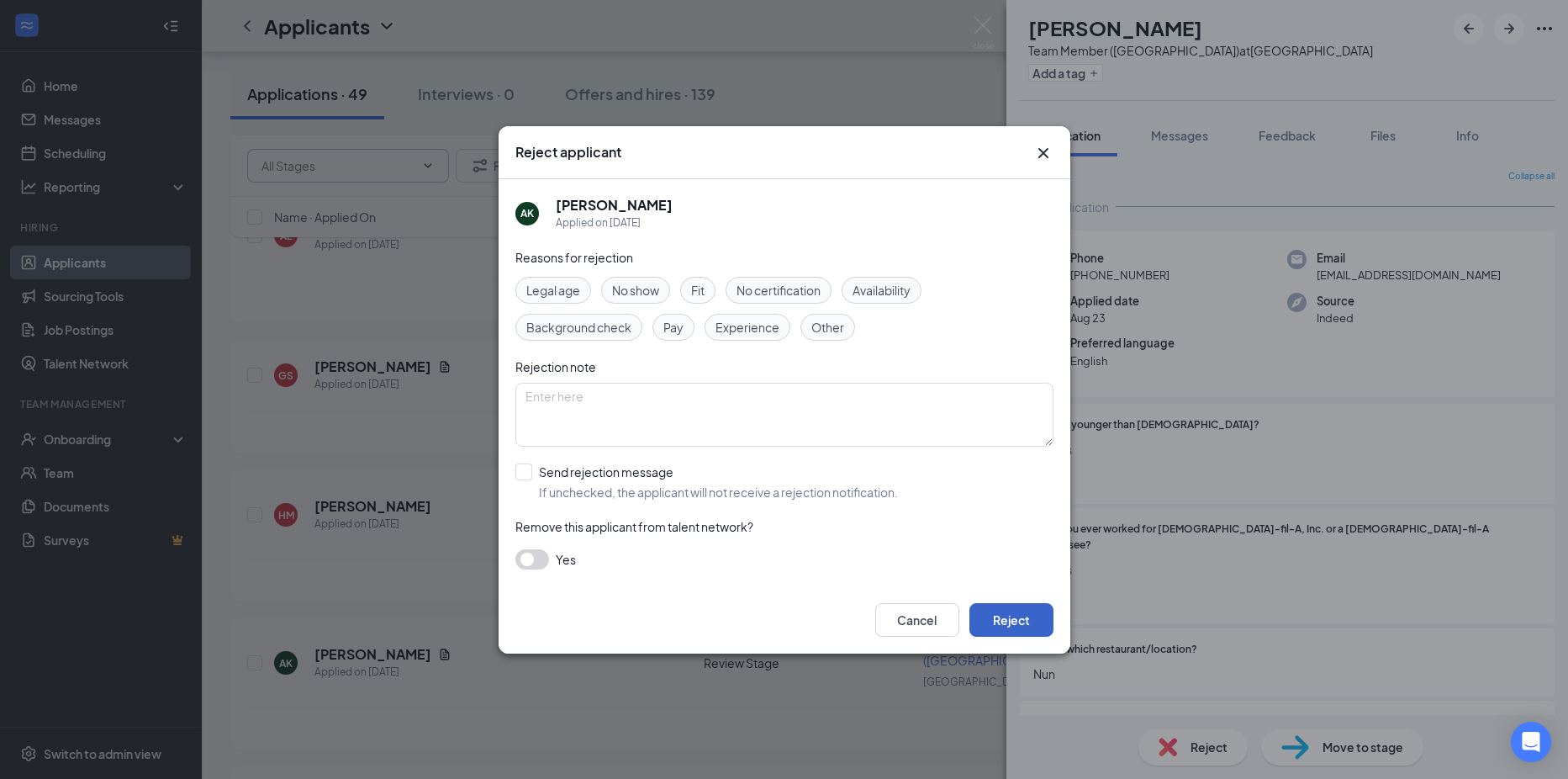
click at [1031, 607] on button "Reject" at bounding box center [1011, 620] width 84 height 34
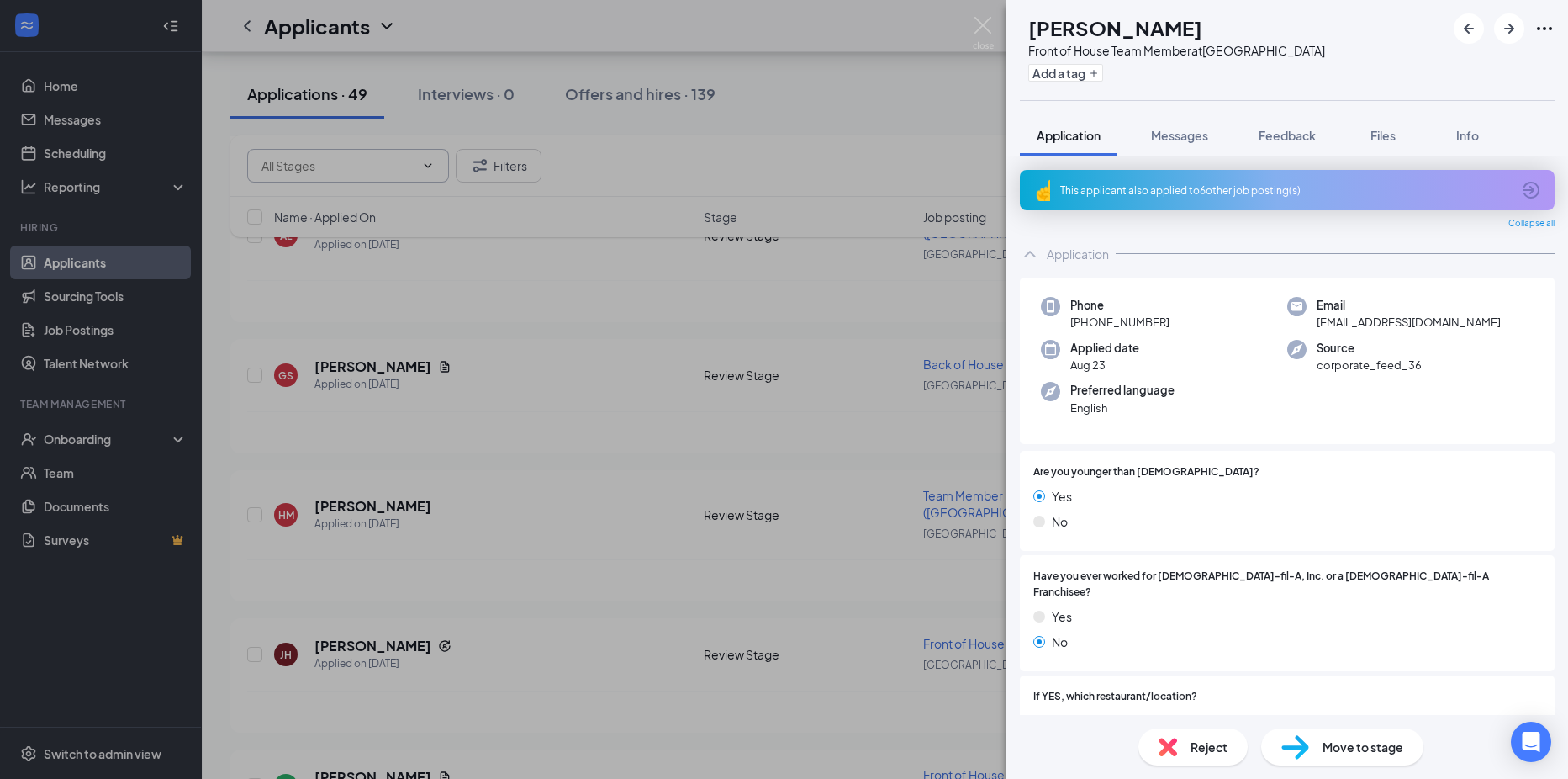
click at [1167, 748] on img at bounding box center [1168, 746] width 19 height 19
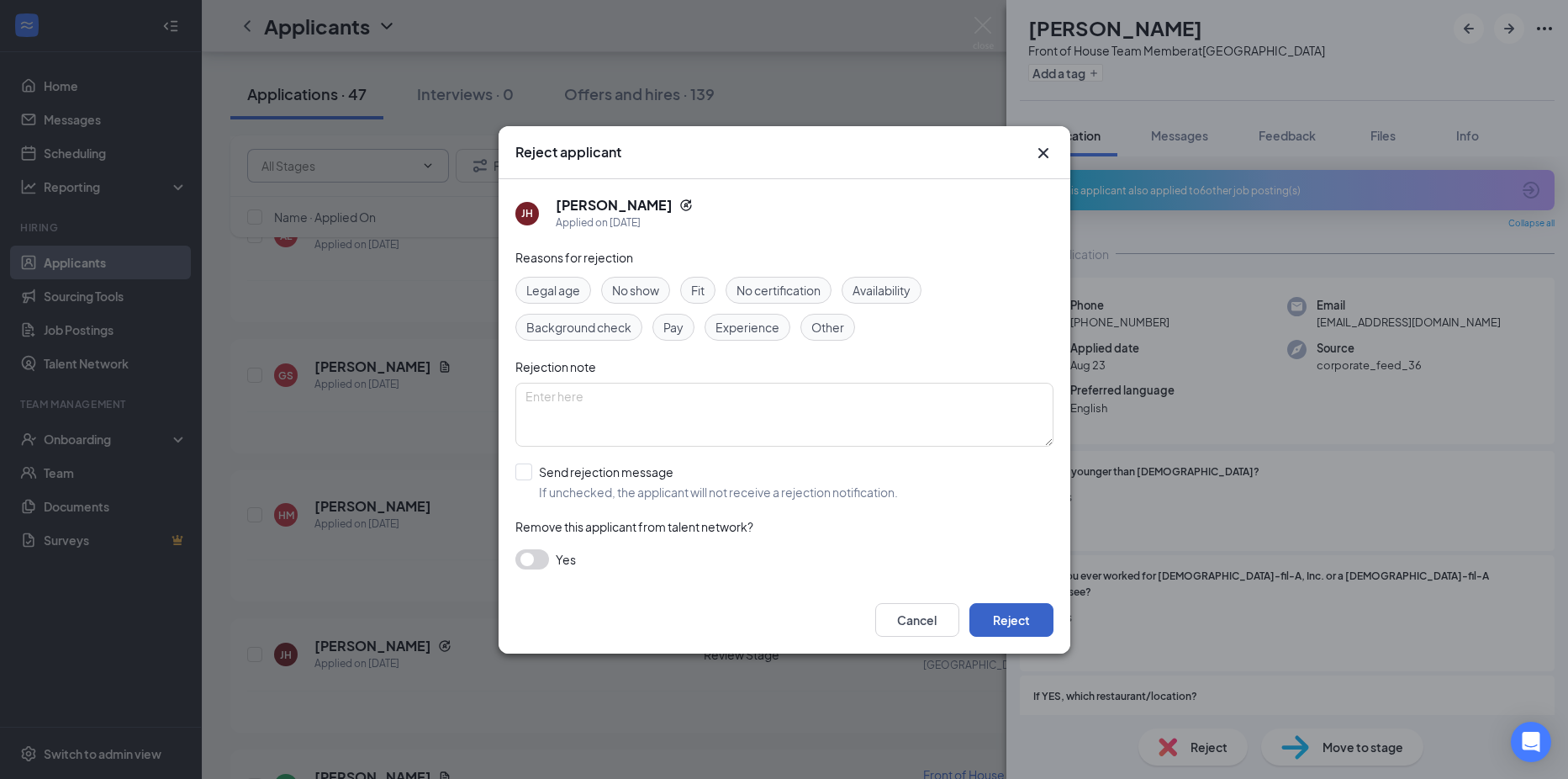
click at [984, 613] on button "Reject" at bounding box center [1011, 620] width 84 height 34
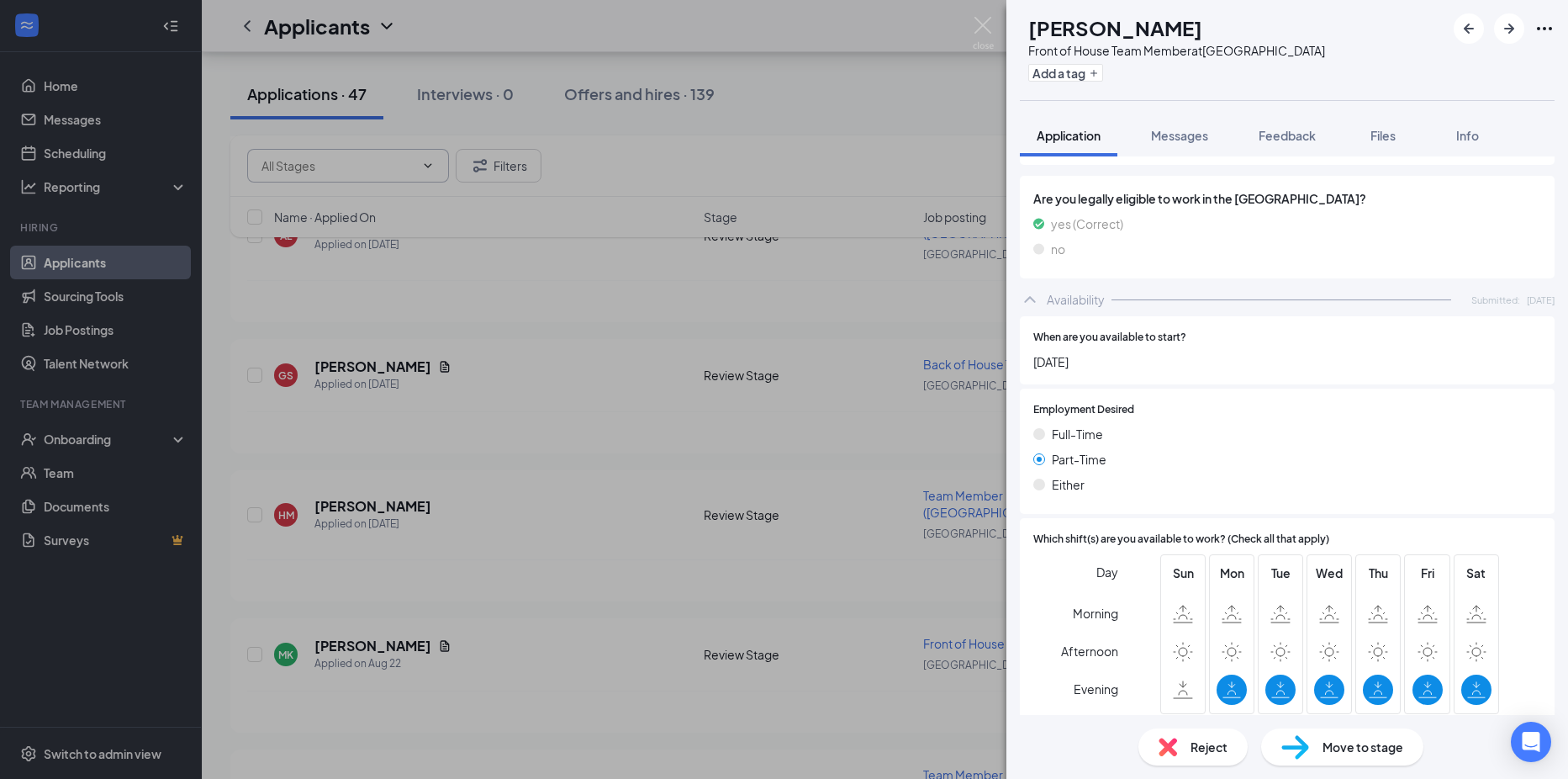
scroll to position [896, 0]
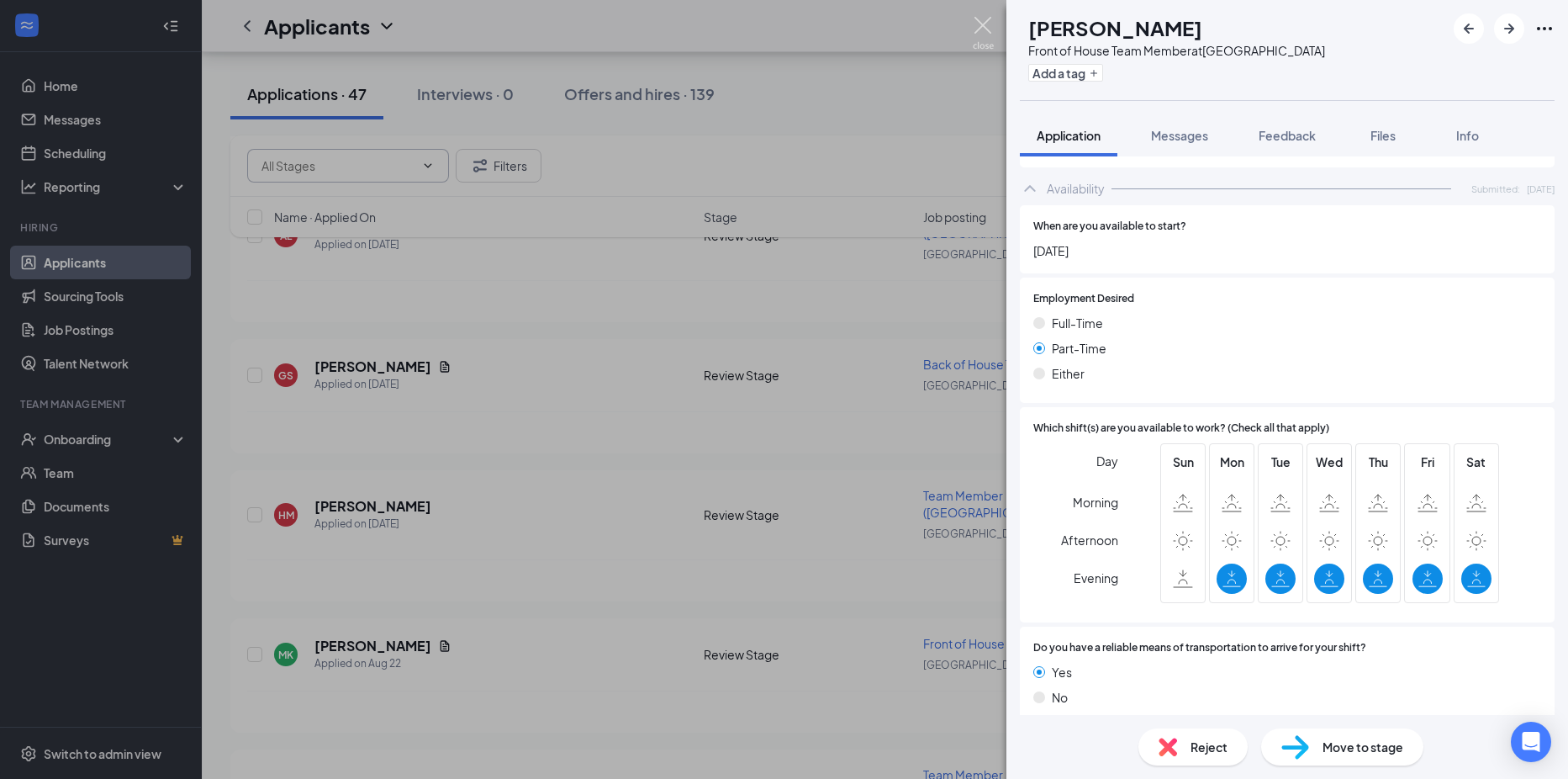
click at [987, 23] on img at bounding box center [983, 33] width 21 height 33
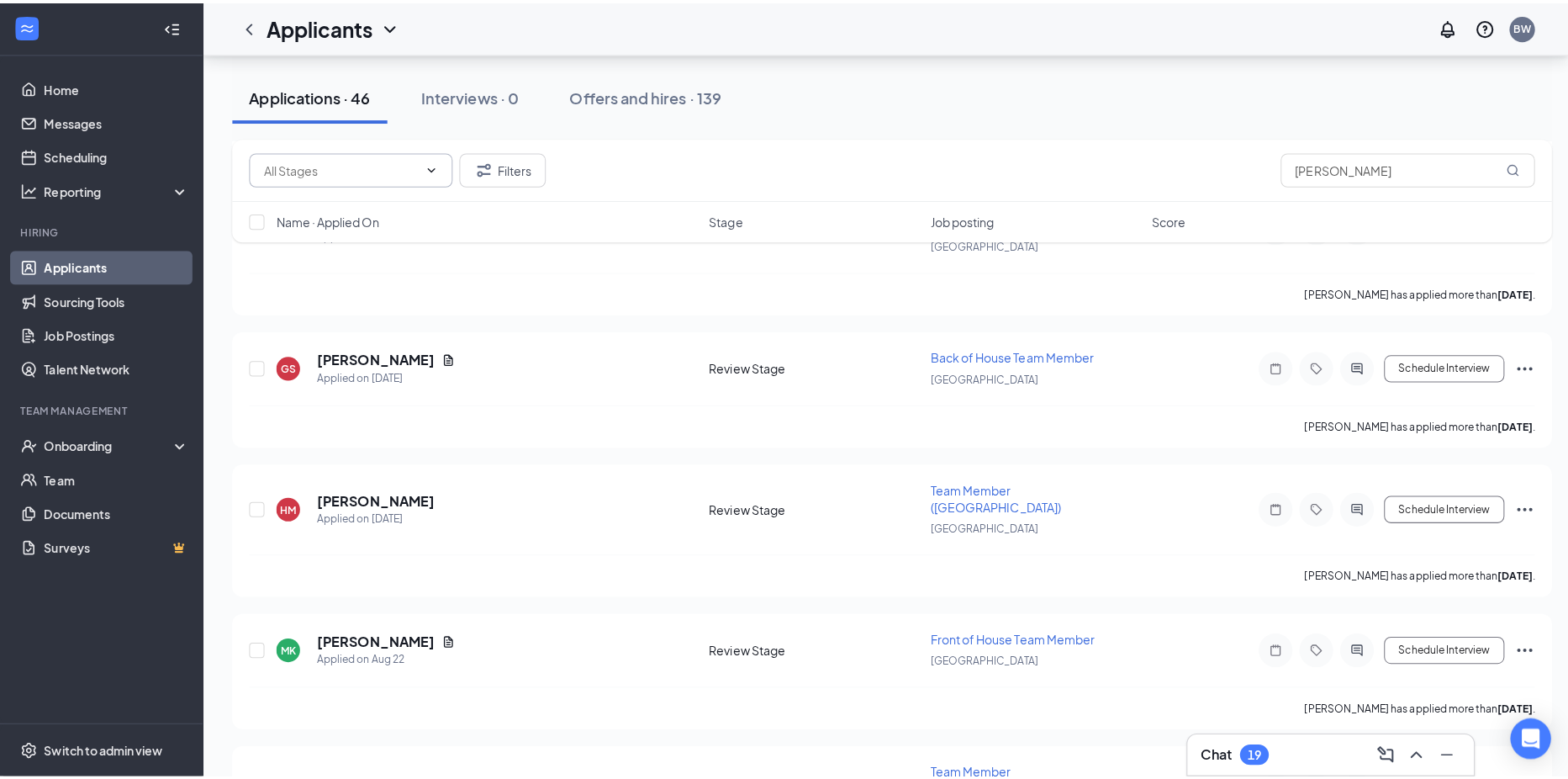
scroll to position [1766, 0]
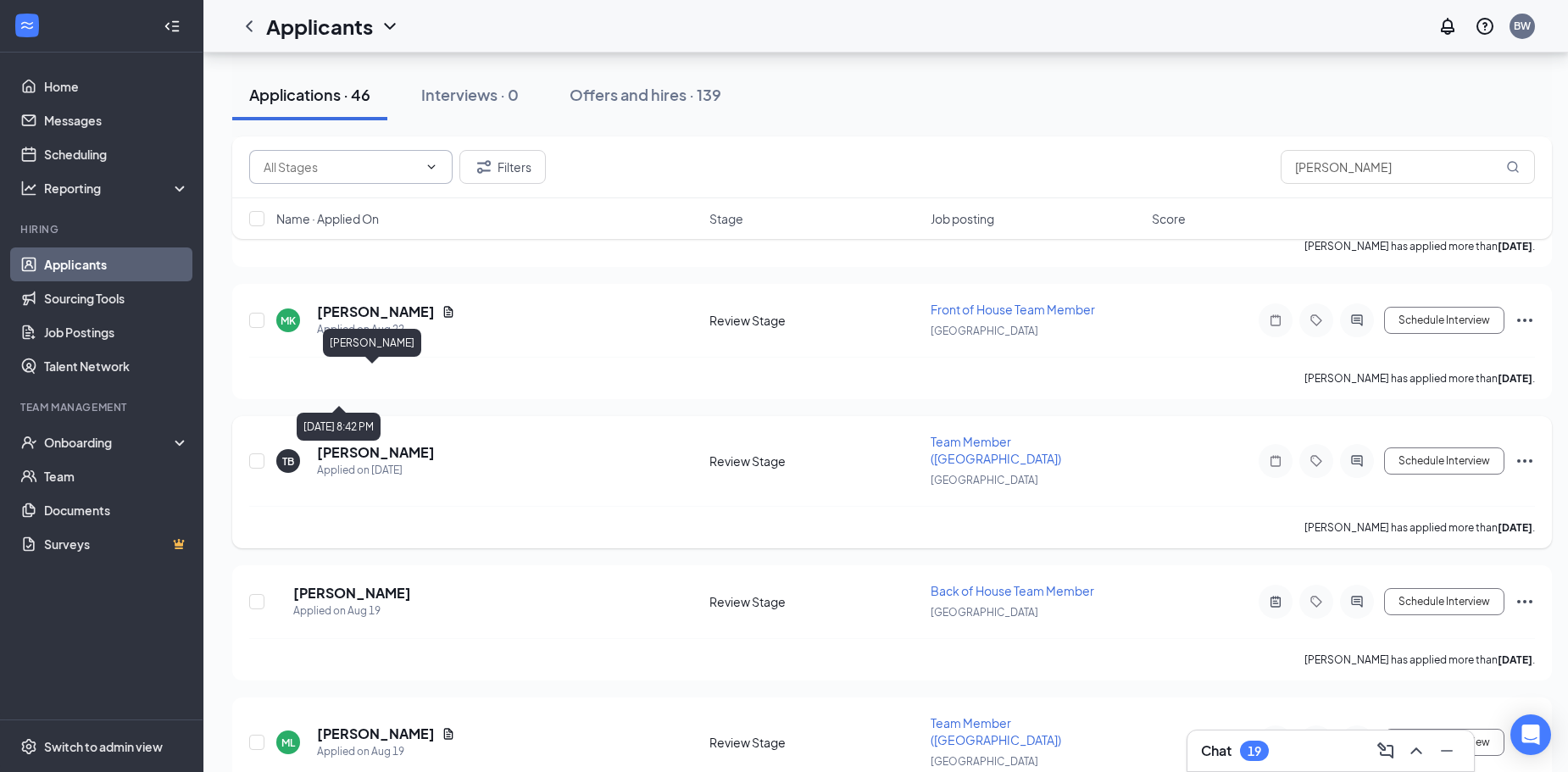
click at [355, 443] on h5 "[PERSON_NAME]" at bounding box center [376, 452] width 118 height 19
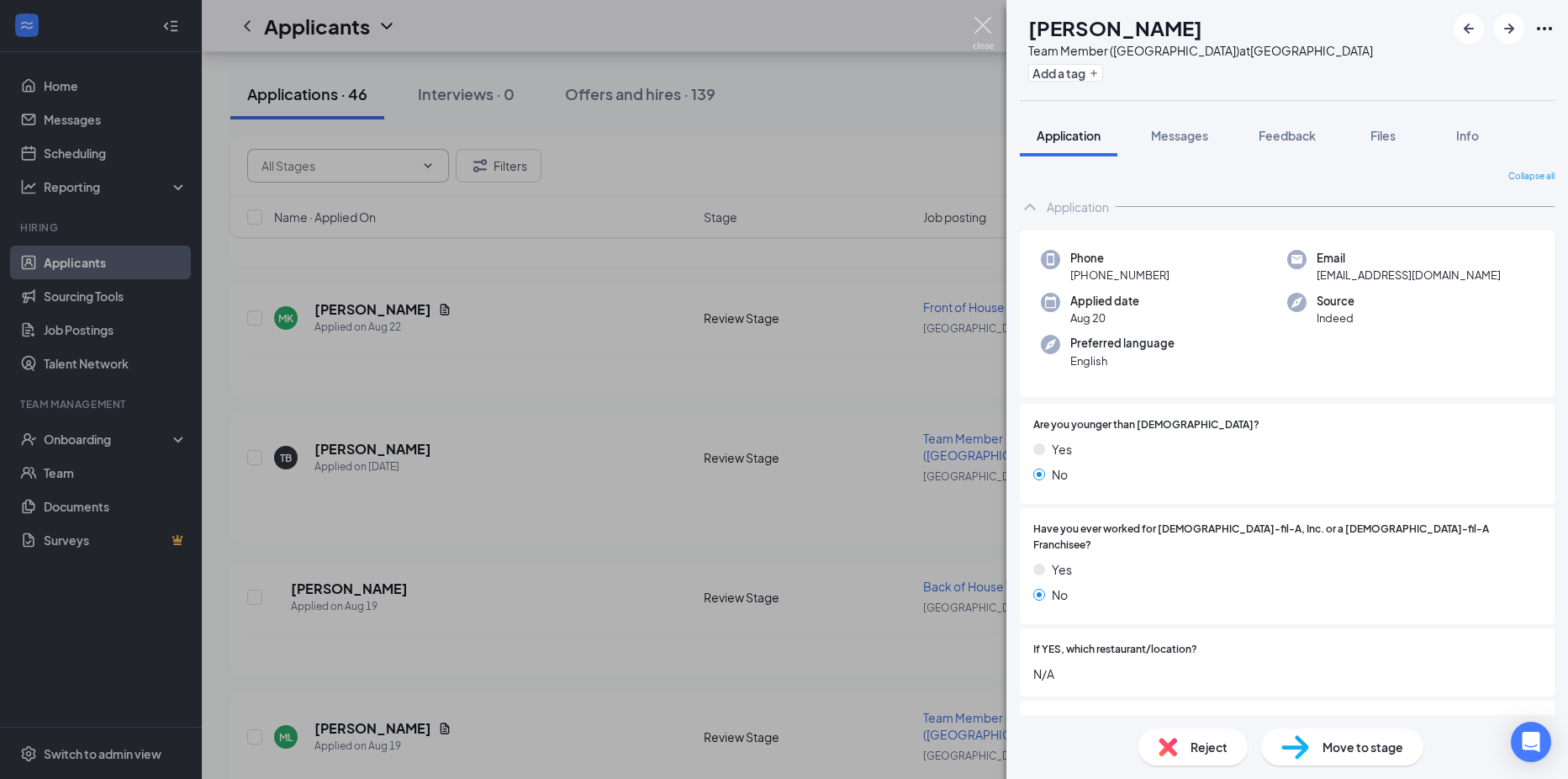
click at [985, 31] on img at bounding box center [983, 33] width 21 height 33
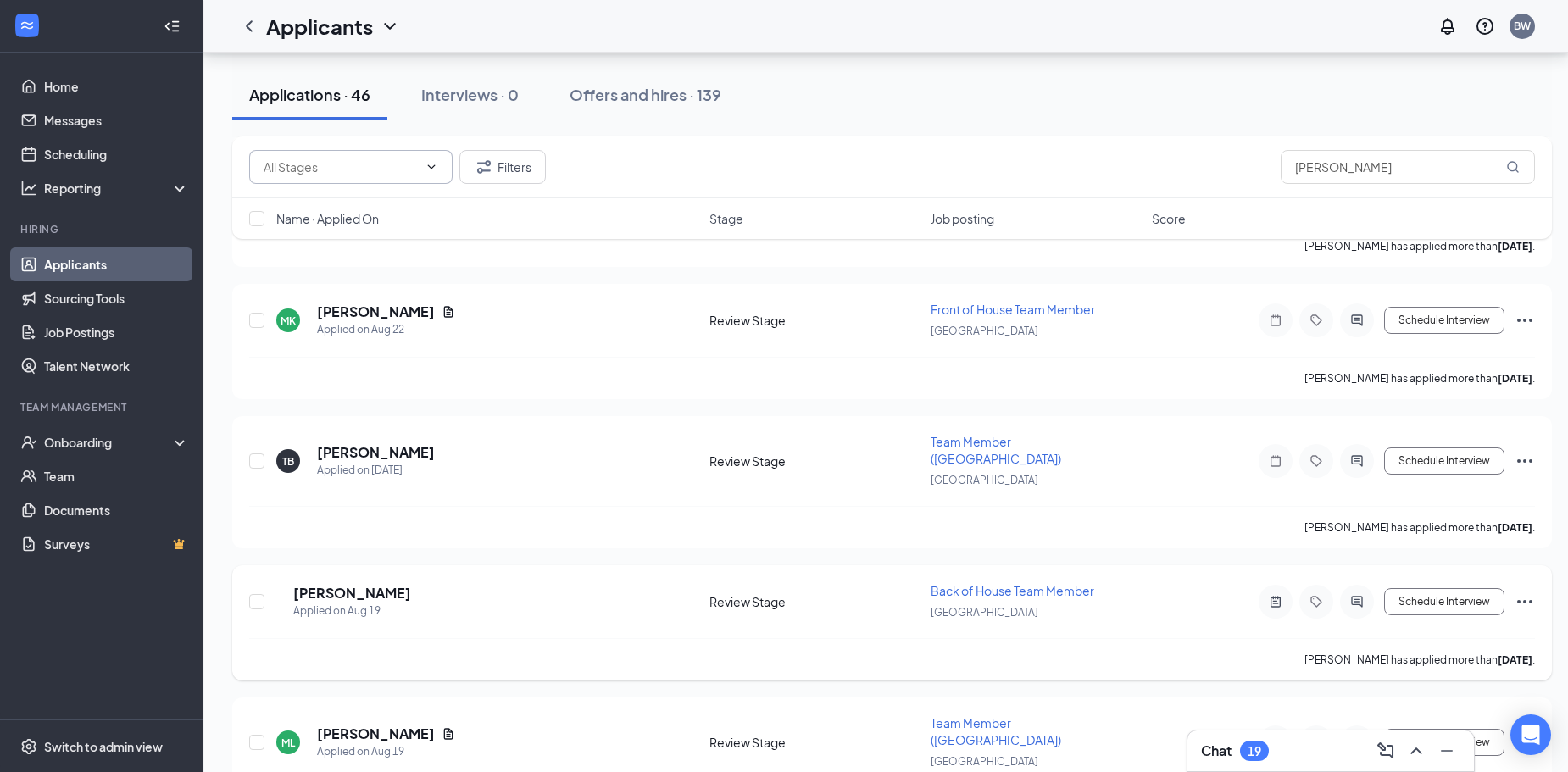
drag, startPoint x: 411, startPoint y: 517, endPoint x: 403, endPoint y: 513, distance: 8.9
click at [411, 584] on div "ND [PERSON_NAME] Applied on [DATE]" at bounding box center [487, 602] width 423 height 36
click at [400, 584] on h5 "[PERSON_NAME]" at bounding box center [352, 593] width 118 height 19
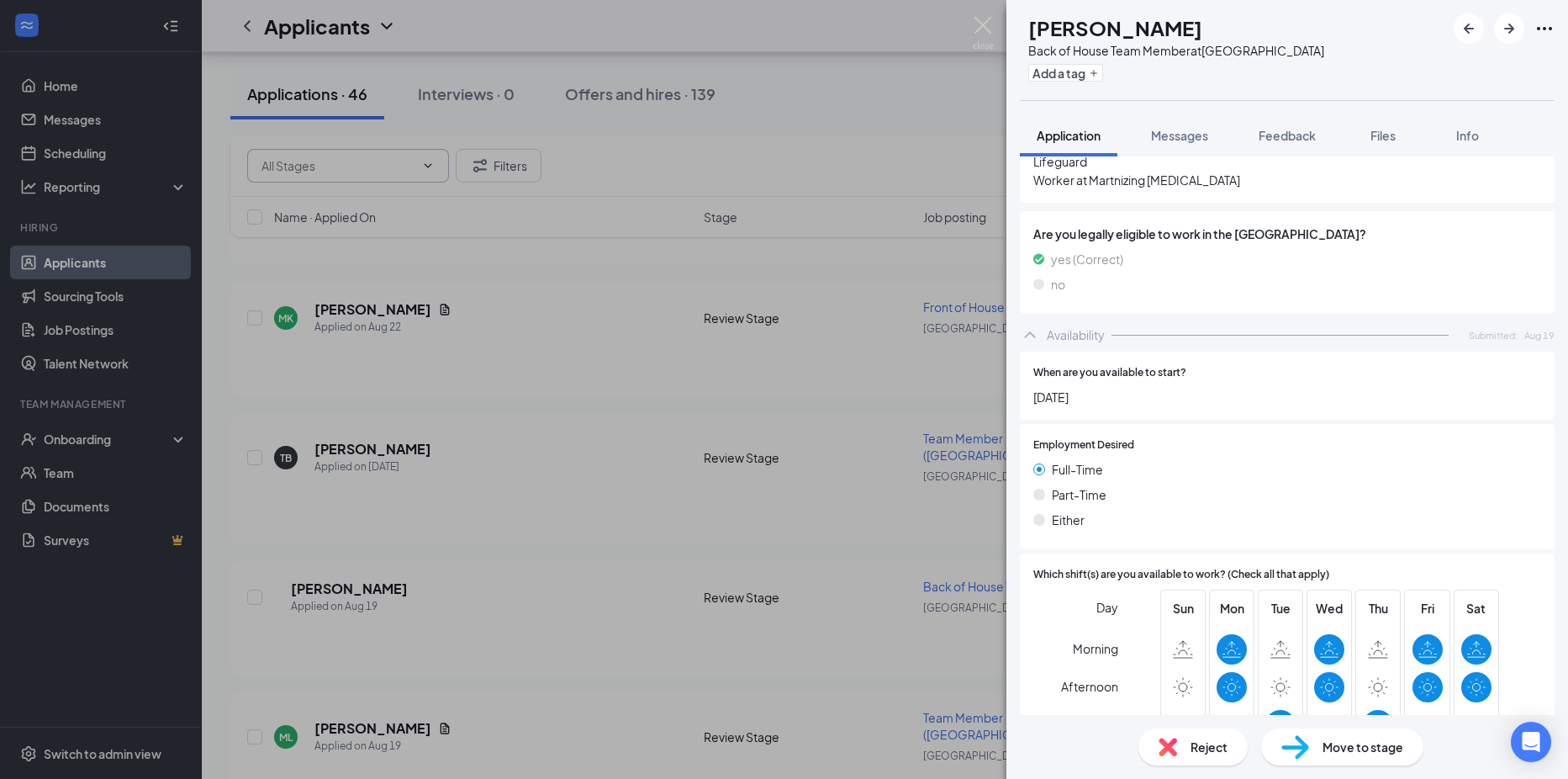
scroll to position [882, 0]
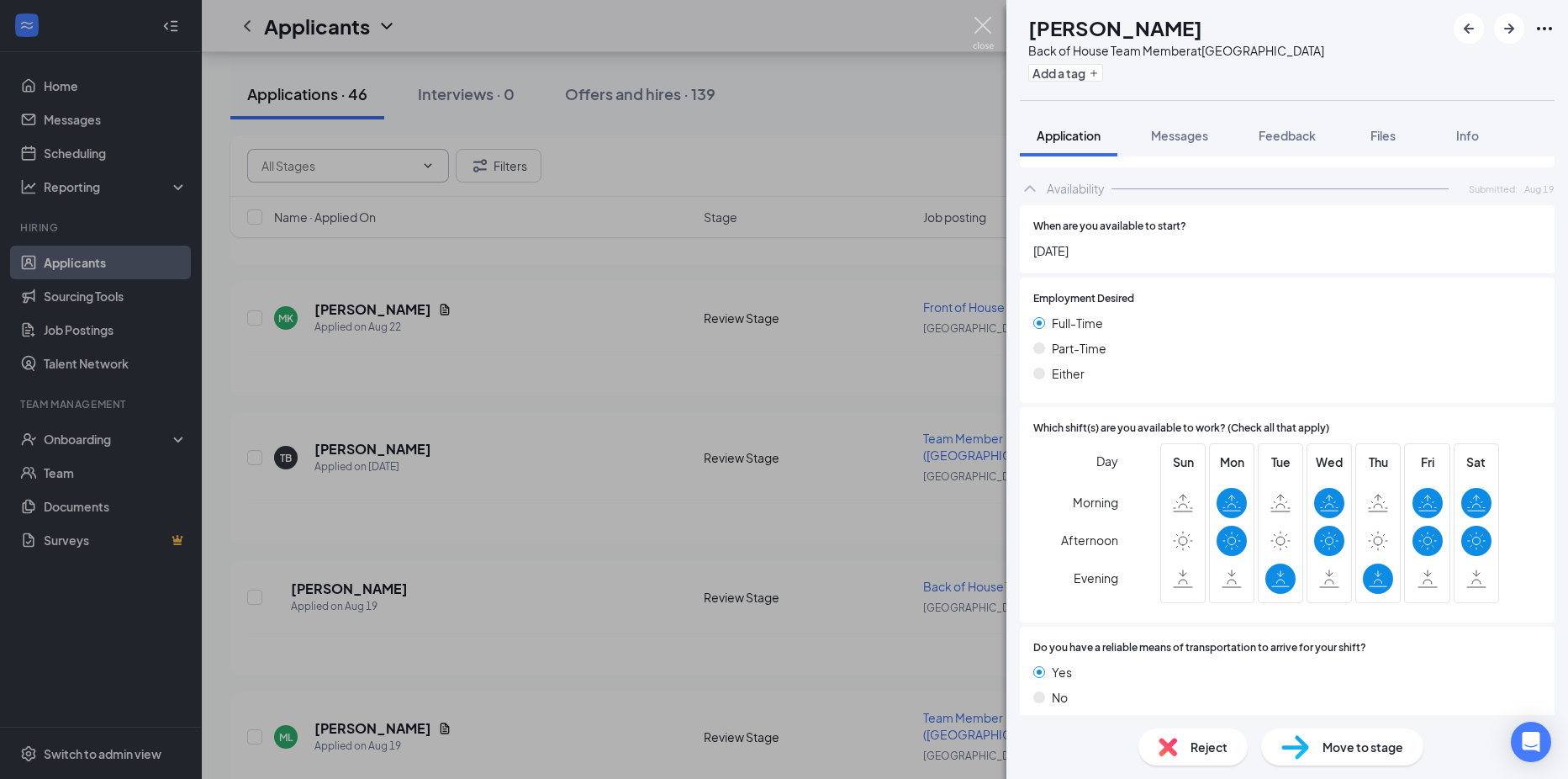
click at [984, 29] on img at bounding box center [983, 33] width 21 height 33
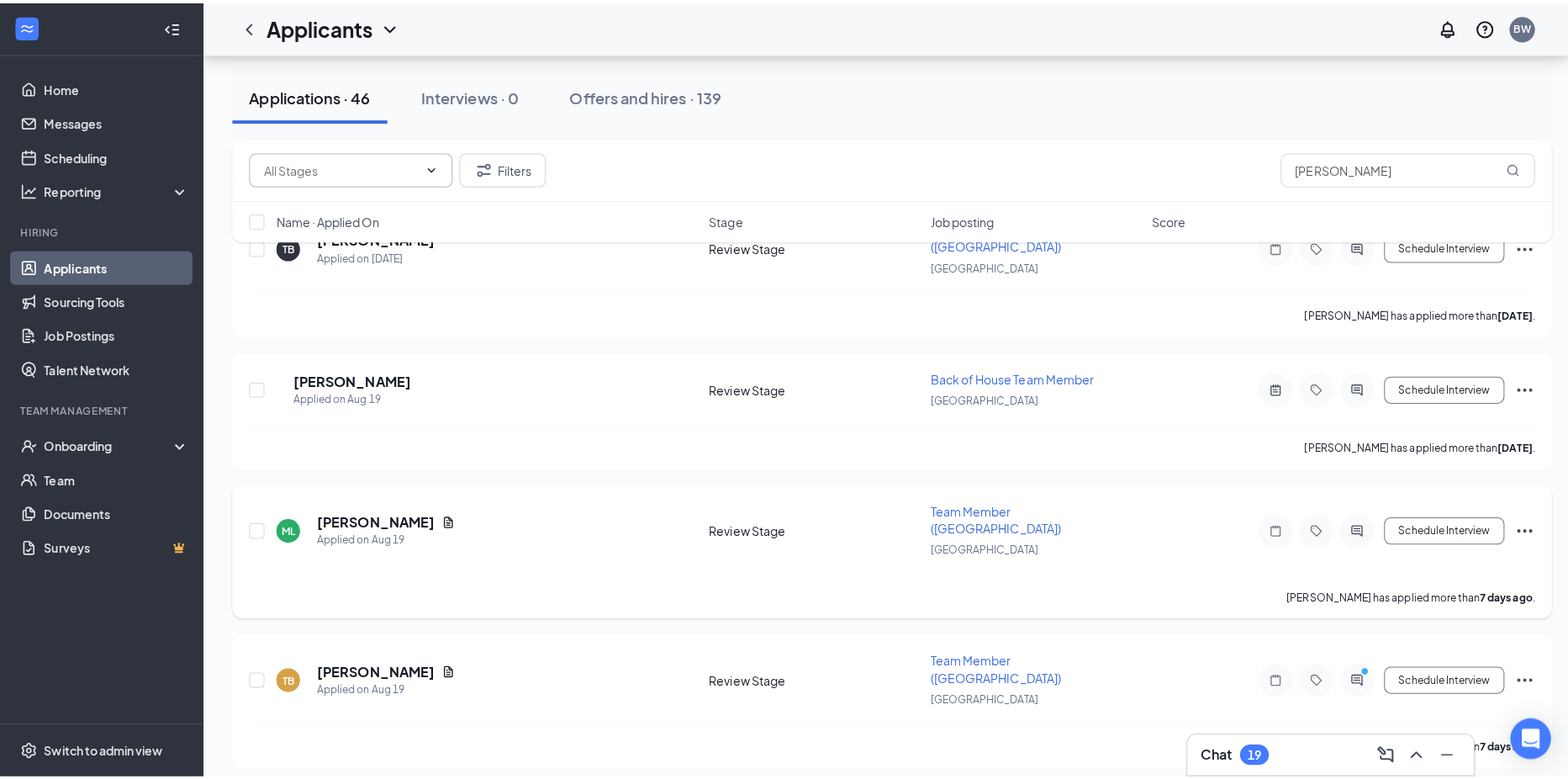
scroll to position [2019, 0]
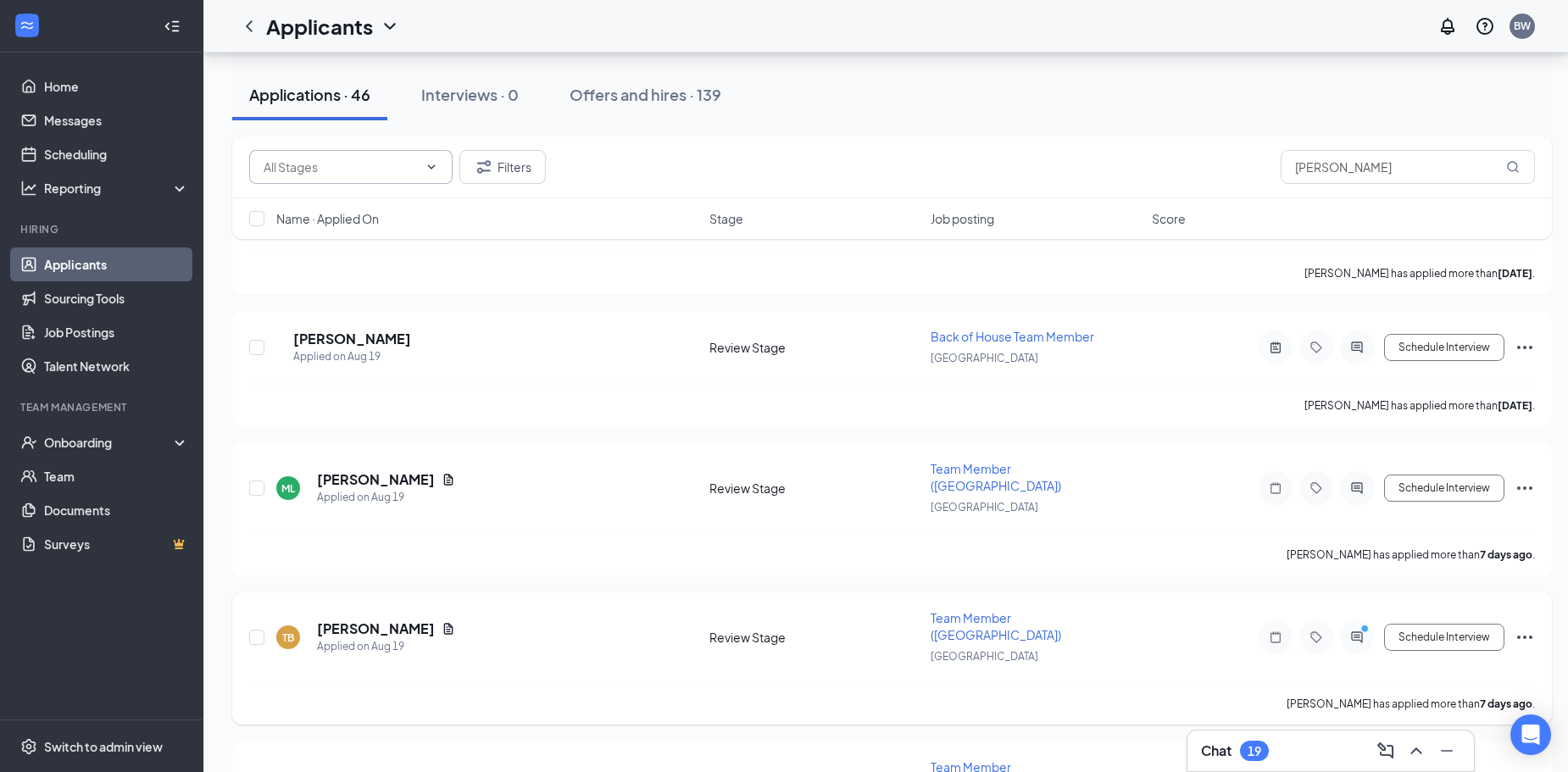
click at [383, 620] on h5 "[PERSON_NAME]" at bounding box center [376, 628] width 118 height 19
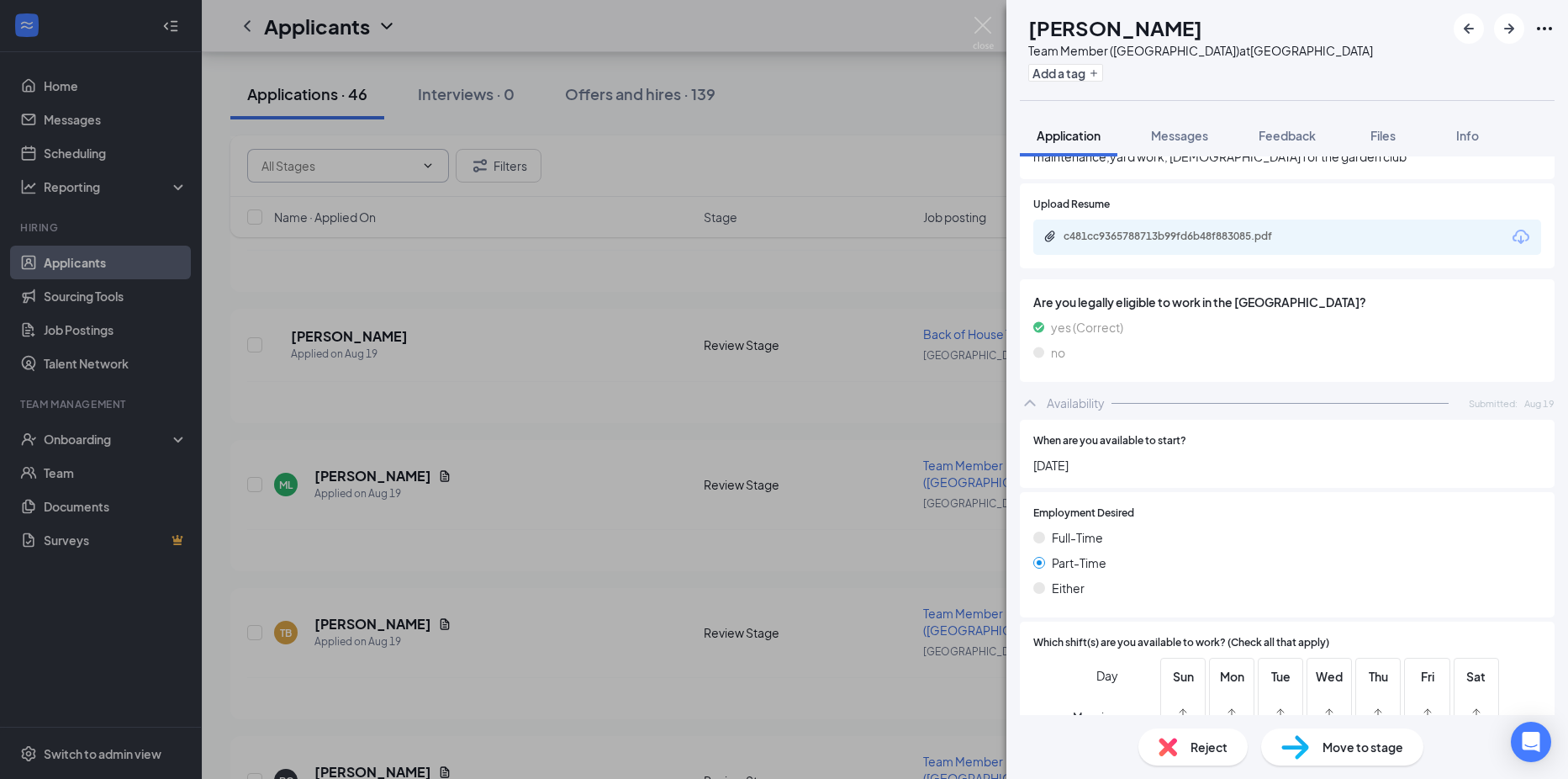
scroll to position [803, 0]
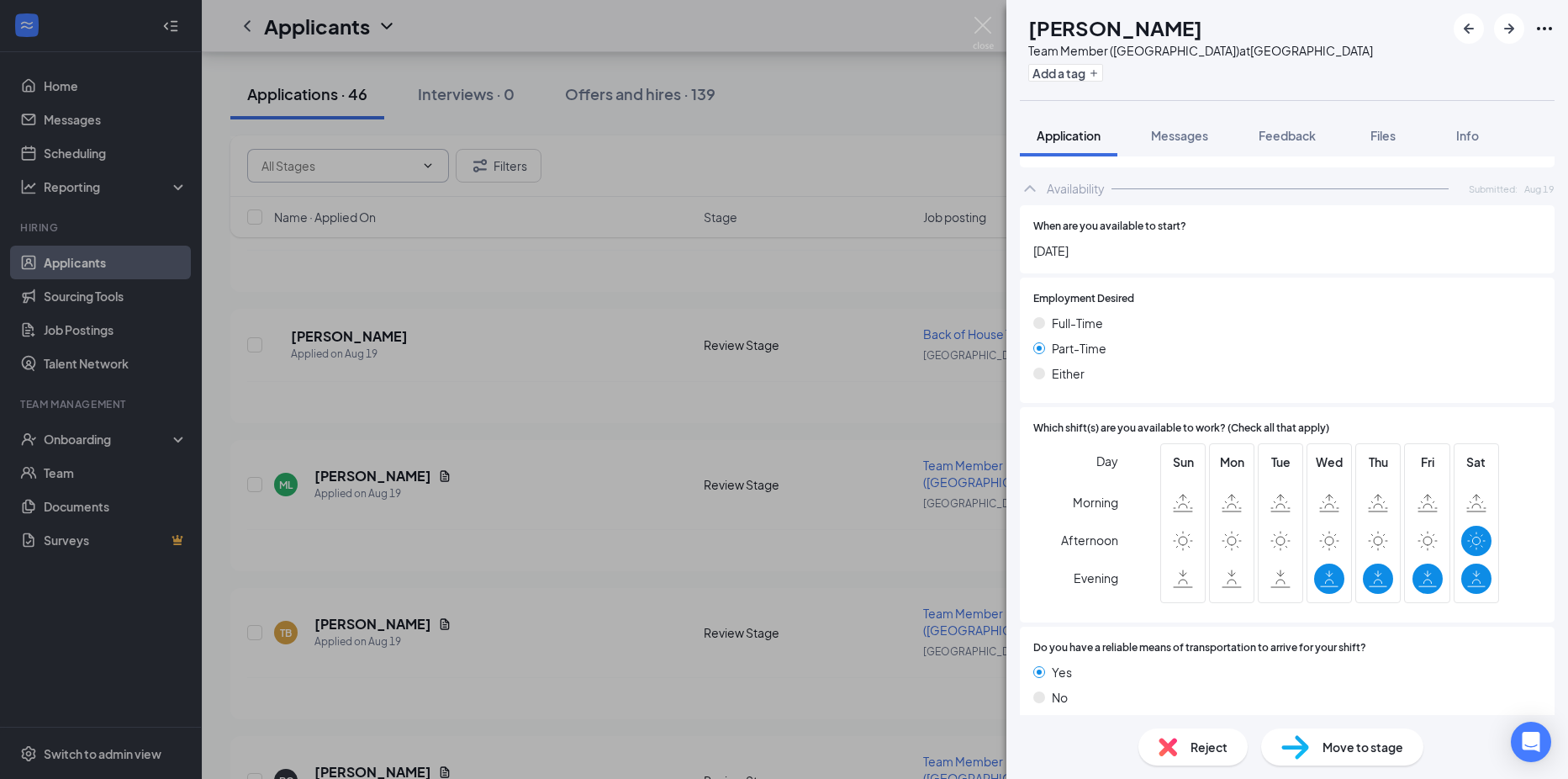
click at [1176, 739] on img at bounding box center [1168, 746] width 19 height 19
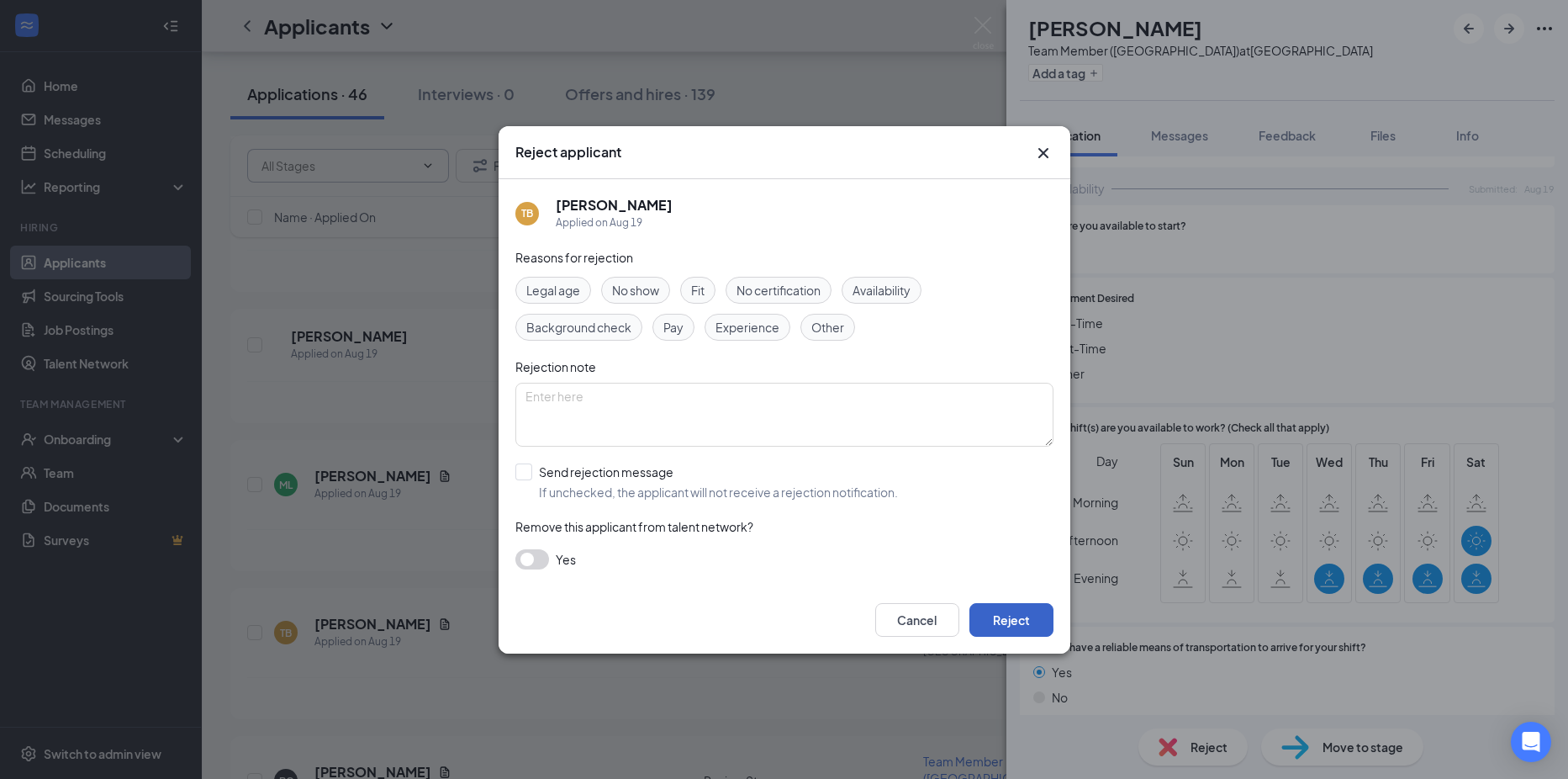
click at [1016, 623] on button "Reject" at bounding box center [1011, 620] width 84 height 34
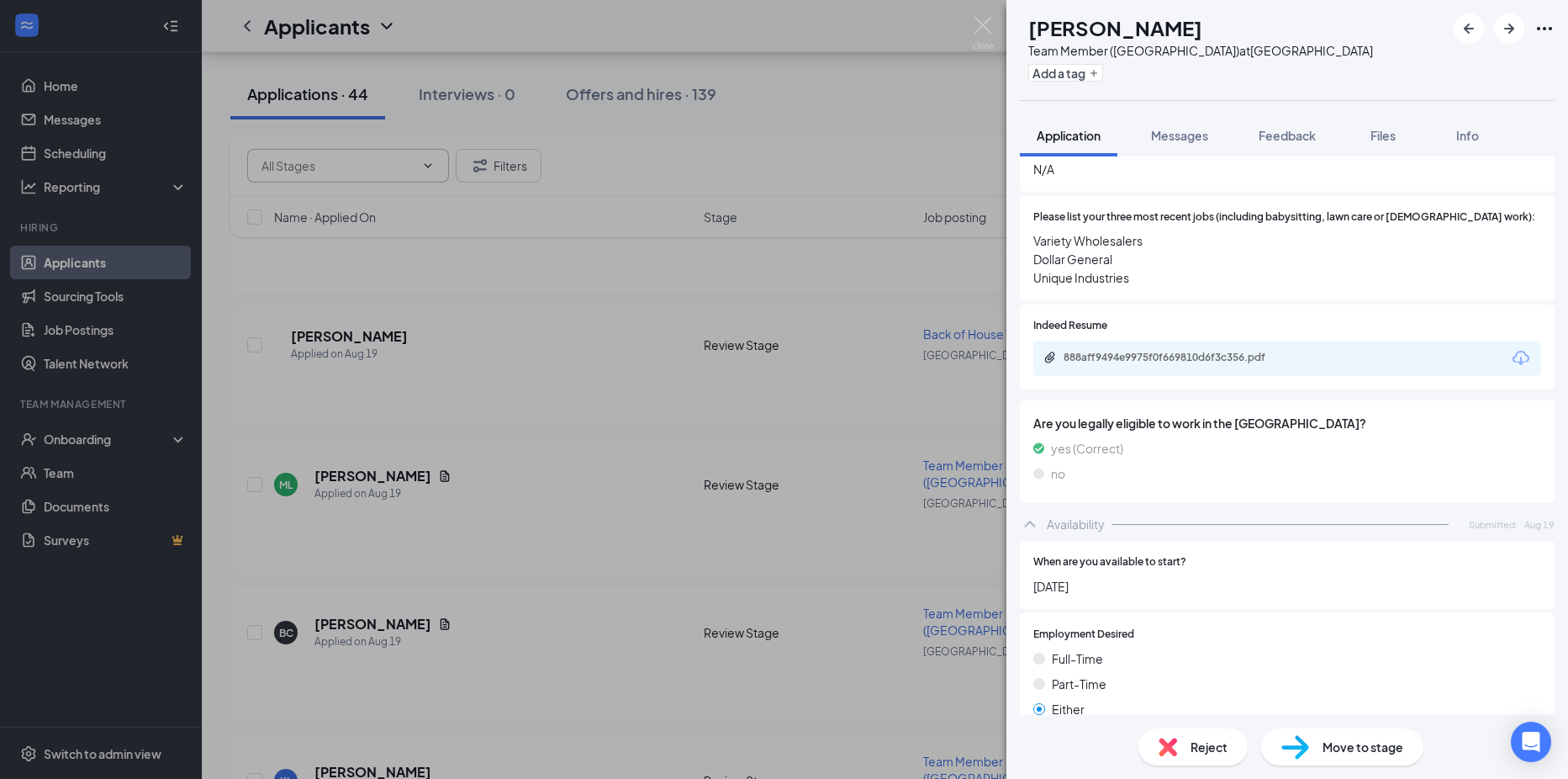
scroll to position [840, 0]
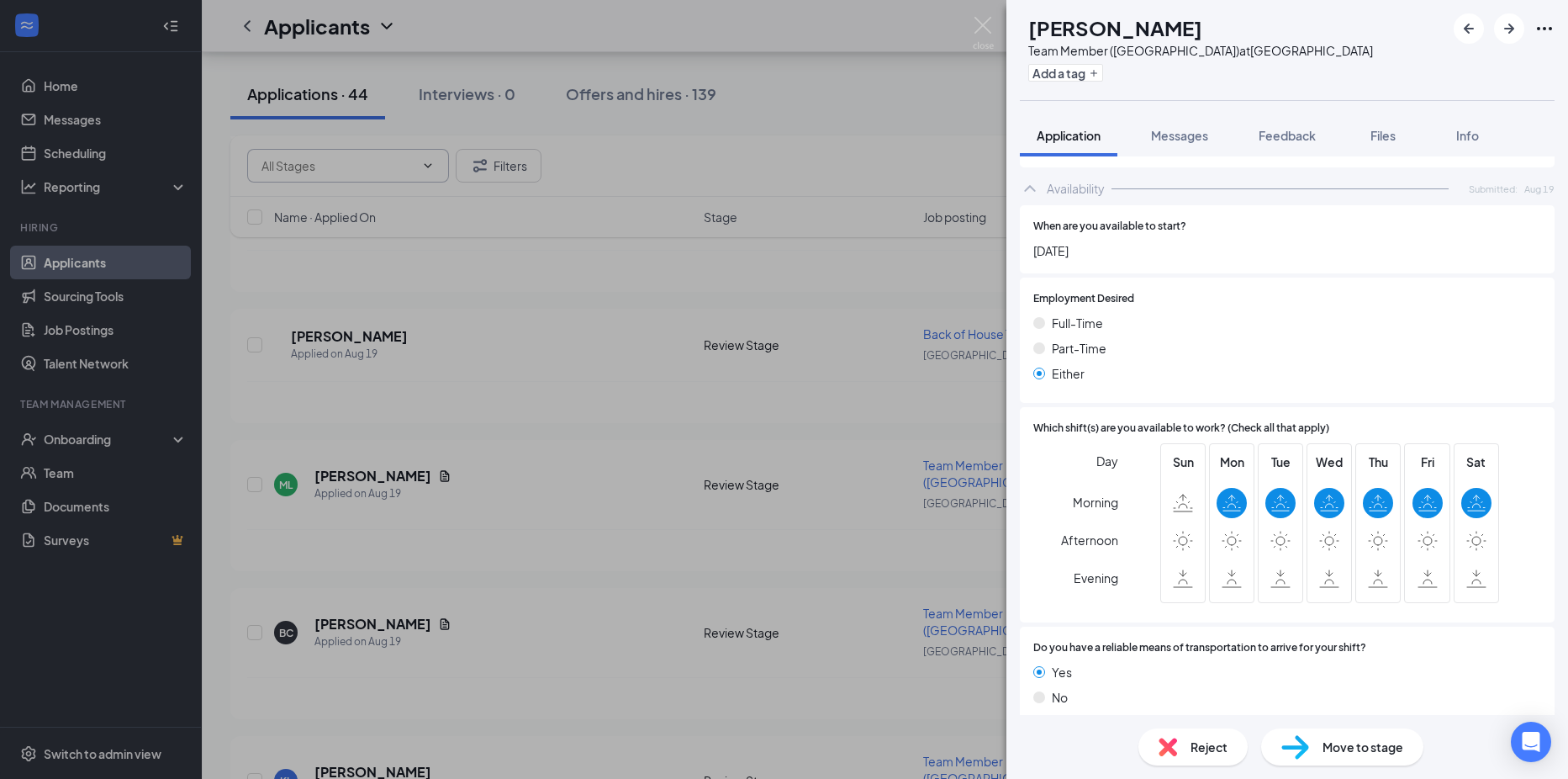
click at [1181, 744] on div "Reject" at bounding box center [1193, 747] width 110 height 37
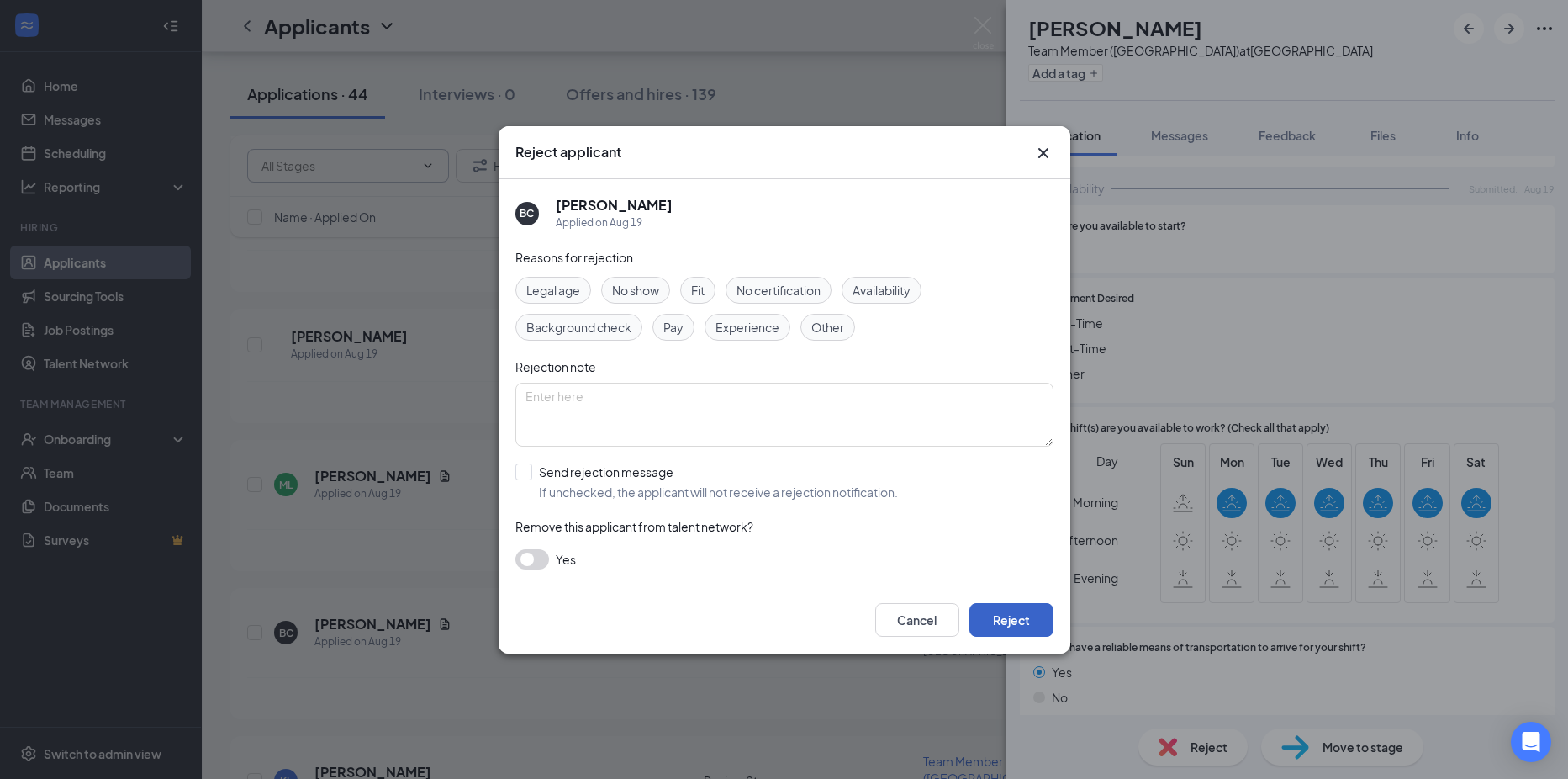
click at [989, 617] on button "Reject" at bounding box center [1011, 620] width 84 height 34
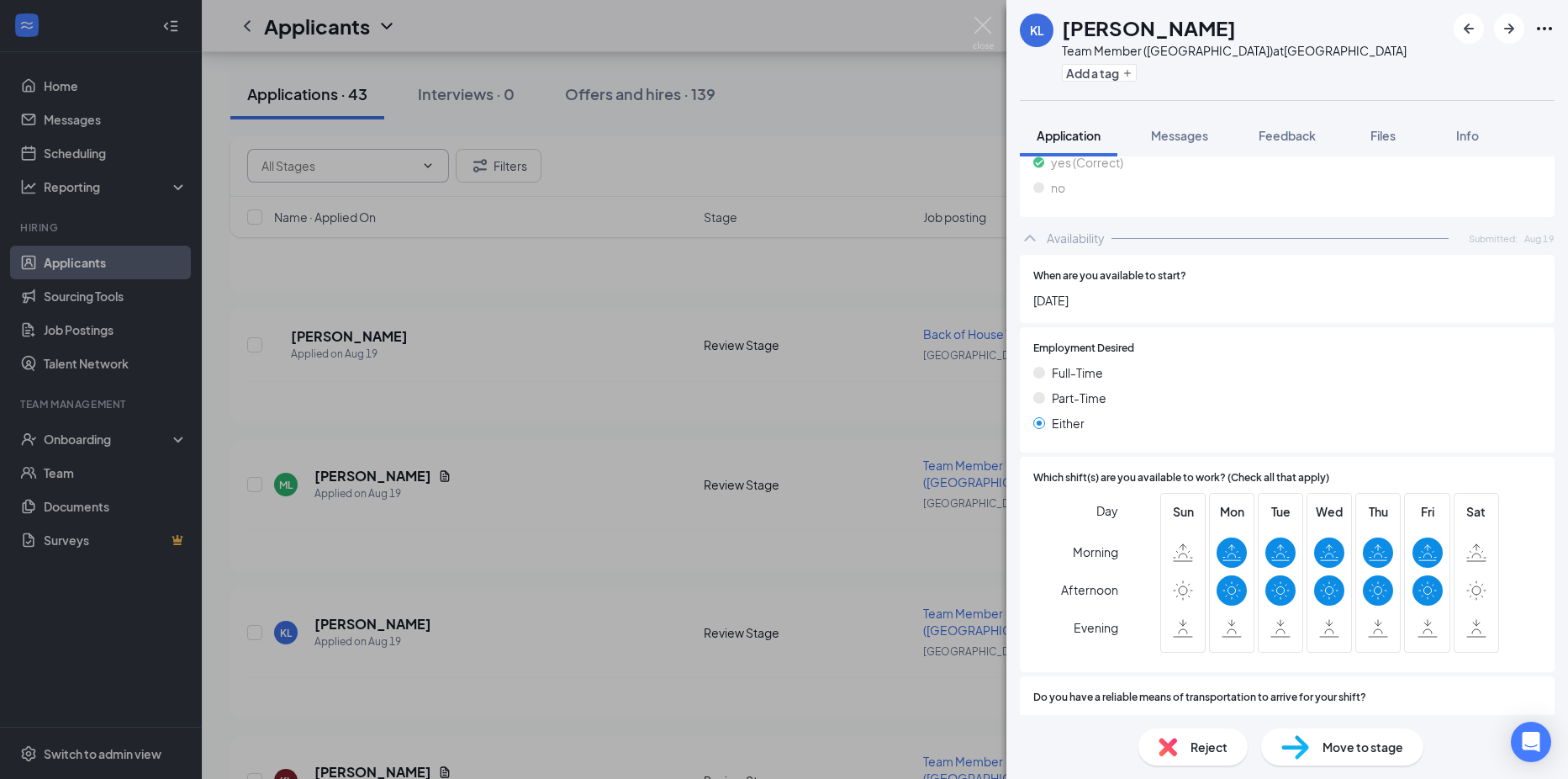
scroll to position [712, 0]
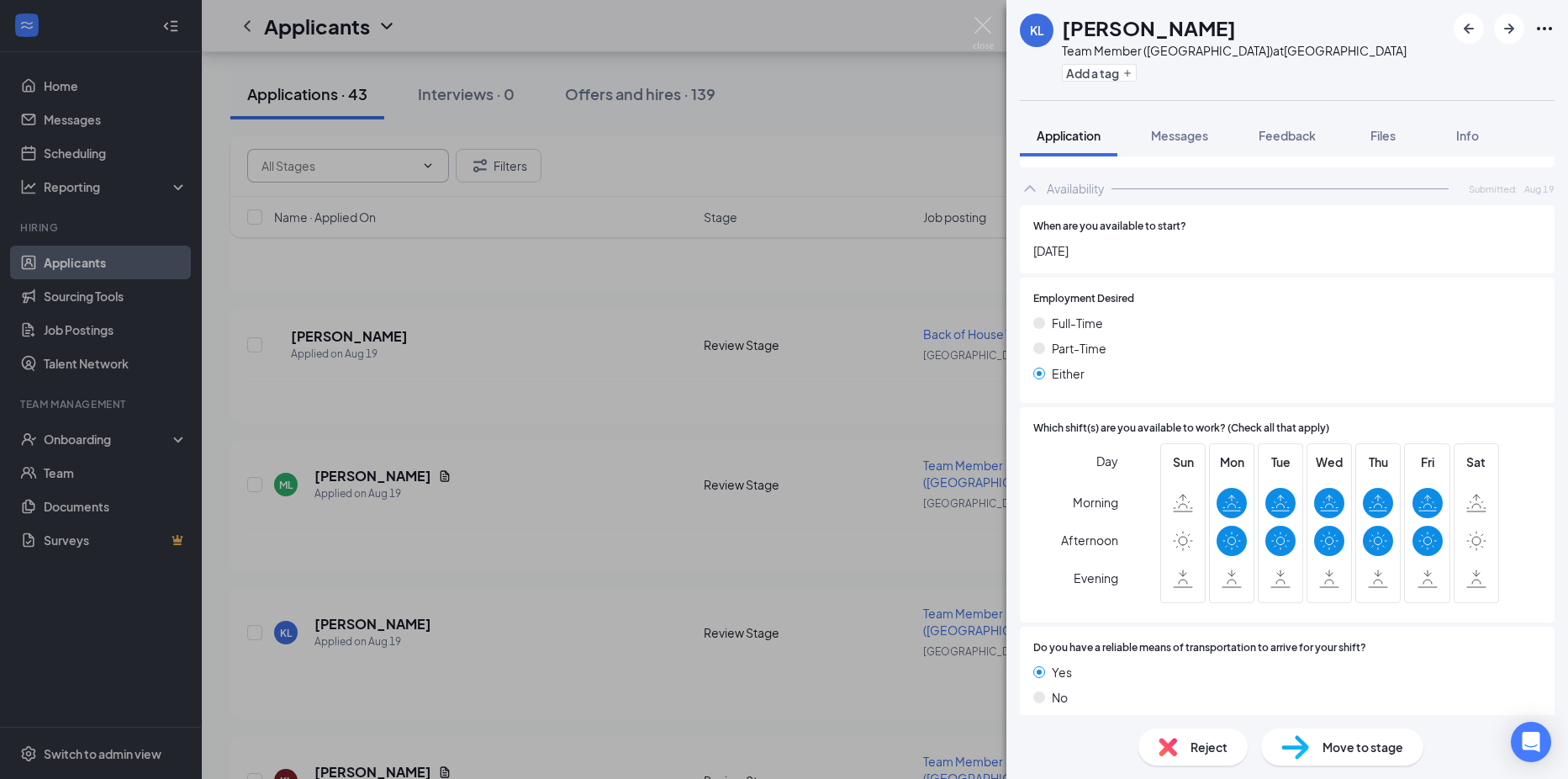
click at [1182, 755] on div "Reject" at bounding box center [1193, 747] width 110 height 37
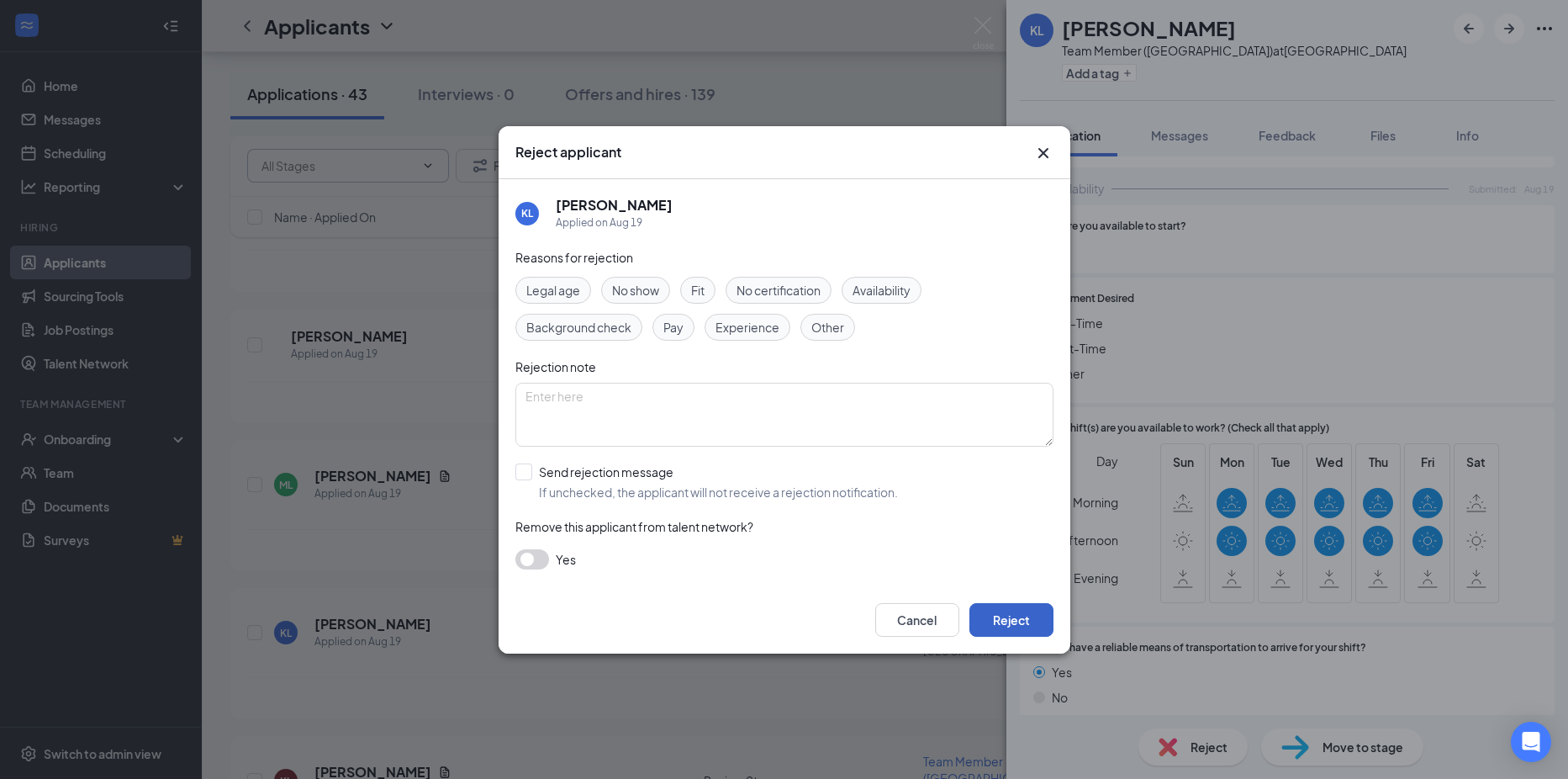
click at [986, 604] on button "Reject" at bounding box center [1011, 620] width 84 height 34
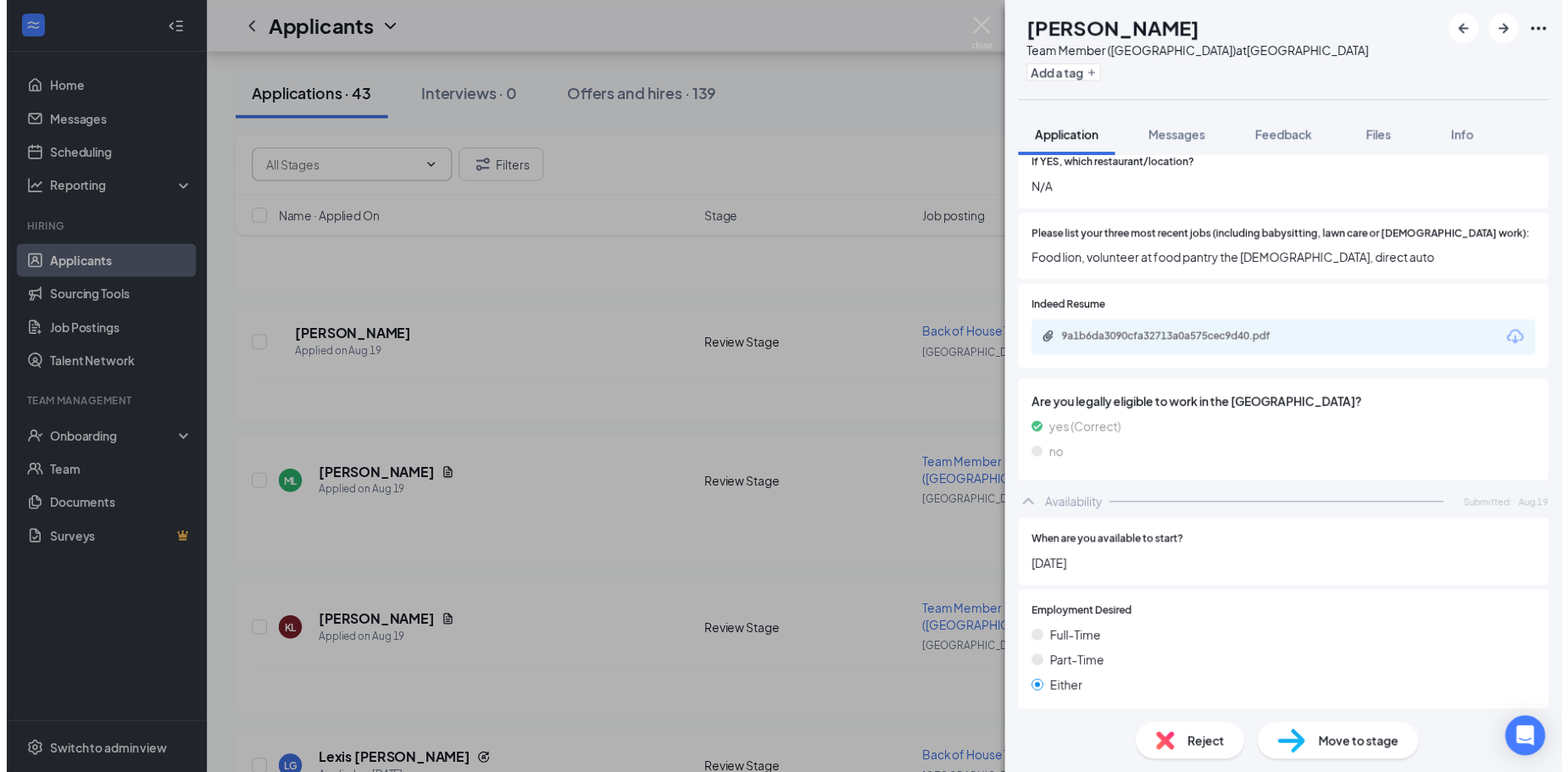
scroll to position [471, 0]
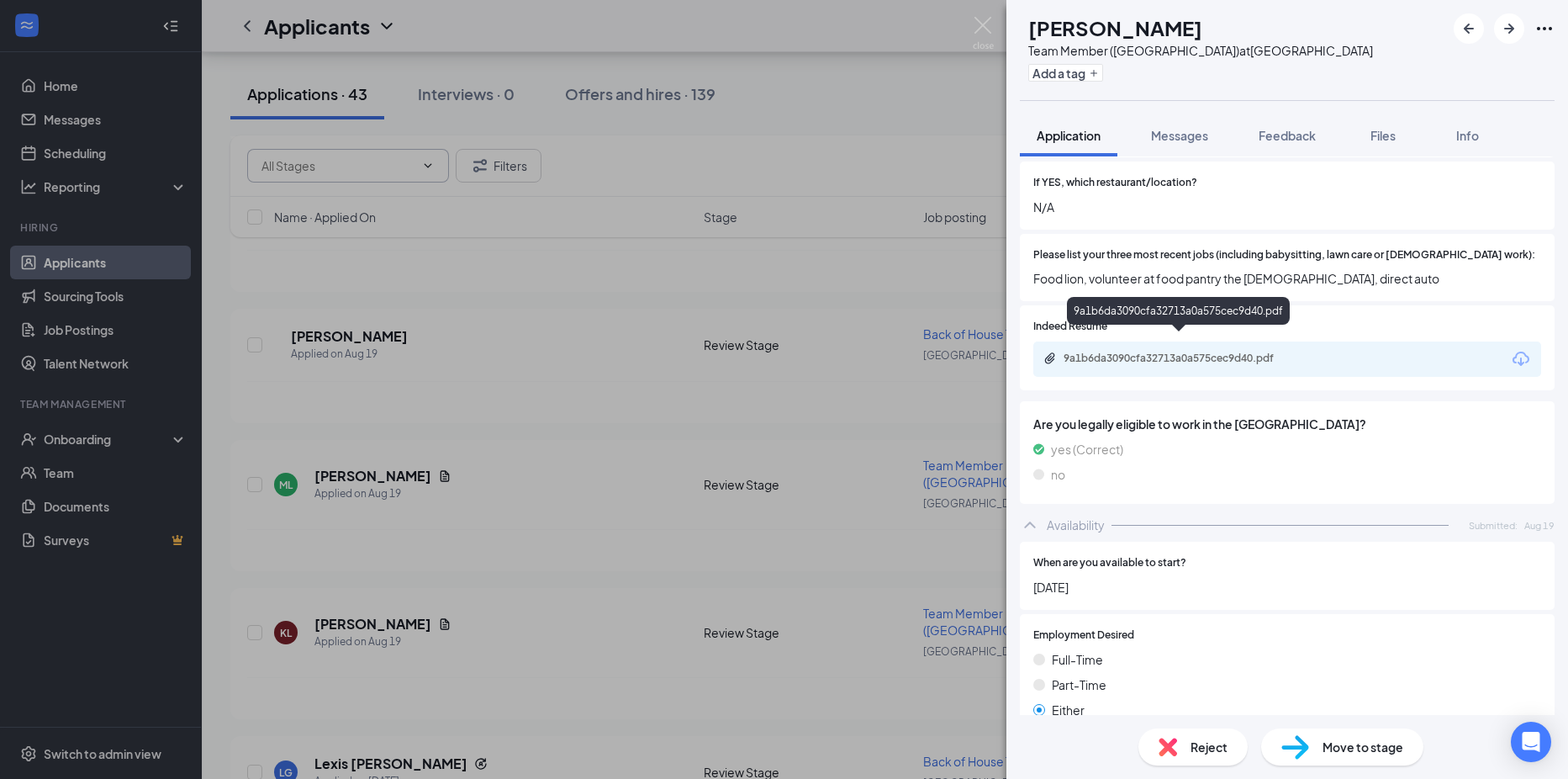
click at [1104, 352] on div "9a1b6da3090cfa32713a0a575cec9d40.pdf" at bounding box center [1181, 358] width 235 height 13
click at [632, 539] on div "[PERSON_NAME] Team Member ([GEOGRAPHIC_DATA]) at [GEOGRAPHIC_DATA] Add a tag Ap…" at bounding box center [784, 389] width 1568 height 779
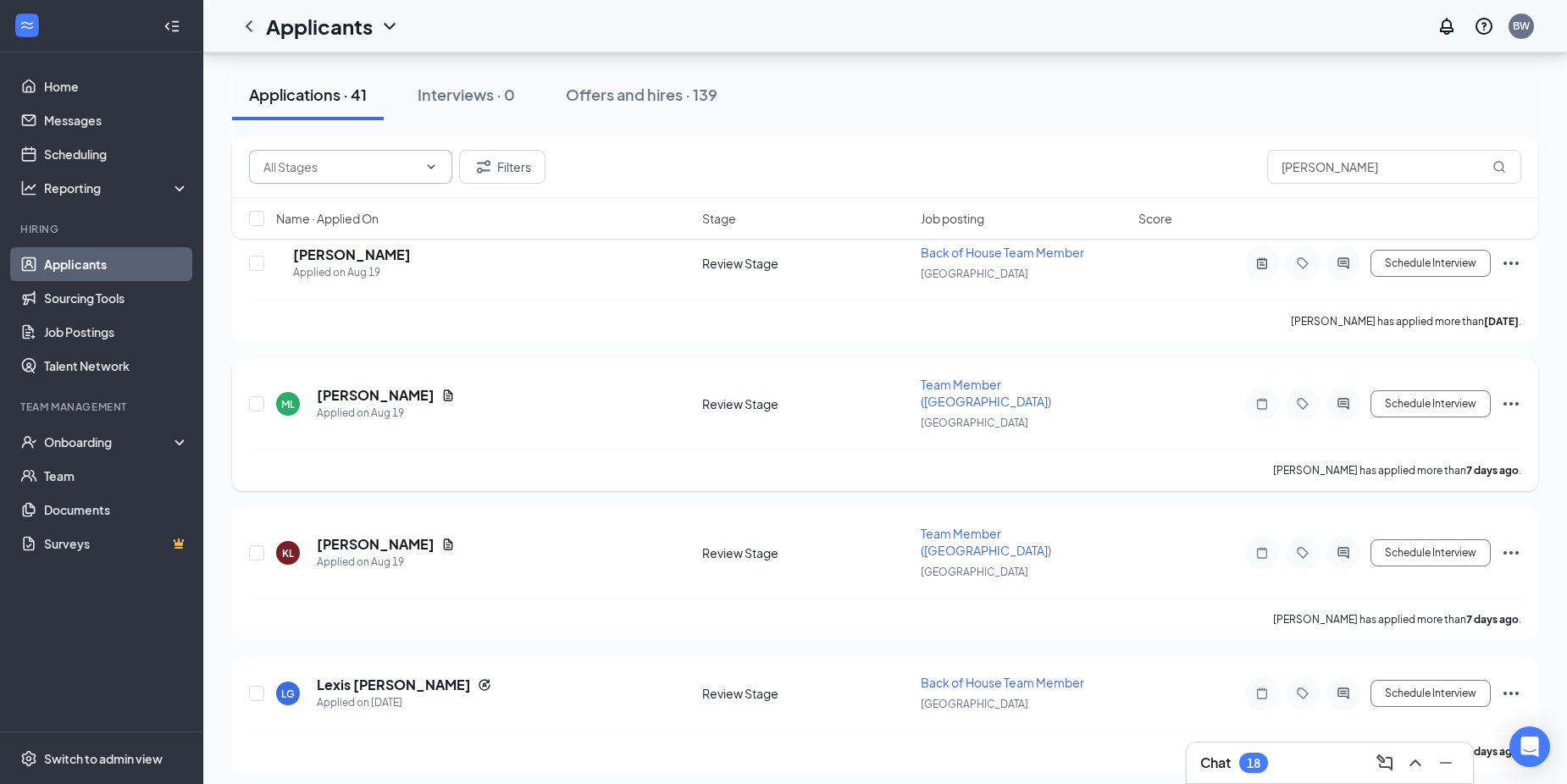
scroll to position [2116, 0]
click at [378, 673] on div "LG Lexis [PERSON_NAME] Applied on [DATE] Review Stage Back of House Team Member…" at bounding box center [885, 700] width 1272 height 56
click at [1513, 683] on icon "Ellipses" at bounding box center [1510, 692] width 20 height 20
click at [1514, 683] on icon "Ellipses" at bounding box center [1510, 692] width 20 height 20
click at [1506, 683] on icon "Ellipses" at bounding box center [1510, 692] width 20 height 20
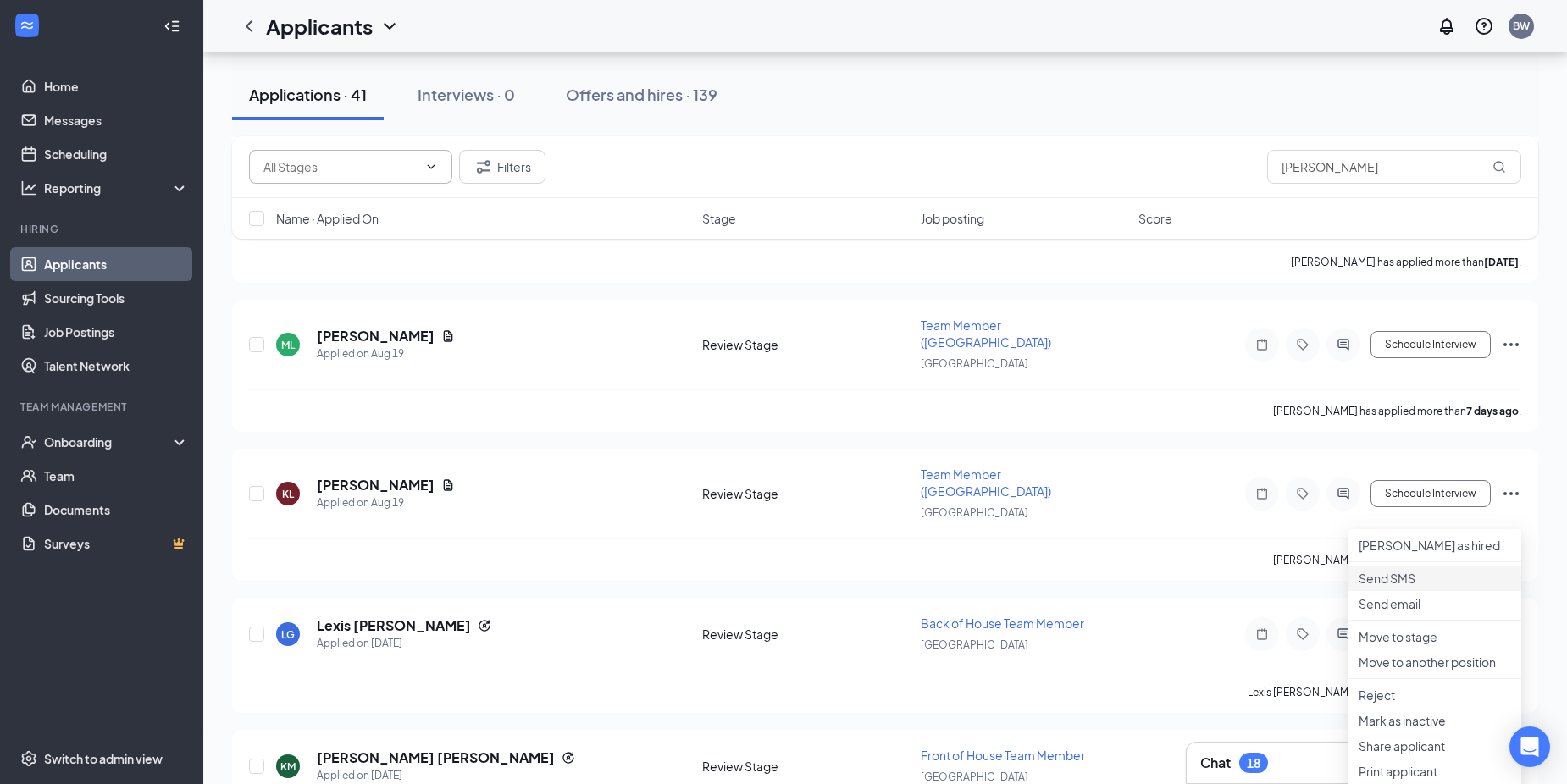
scroll to position [2370, 0]
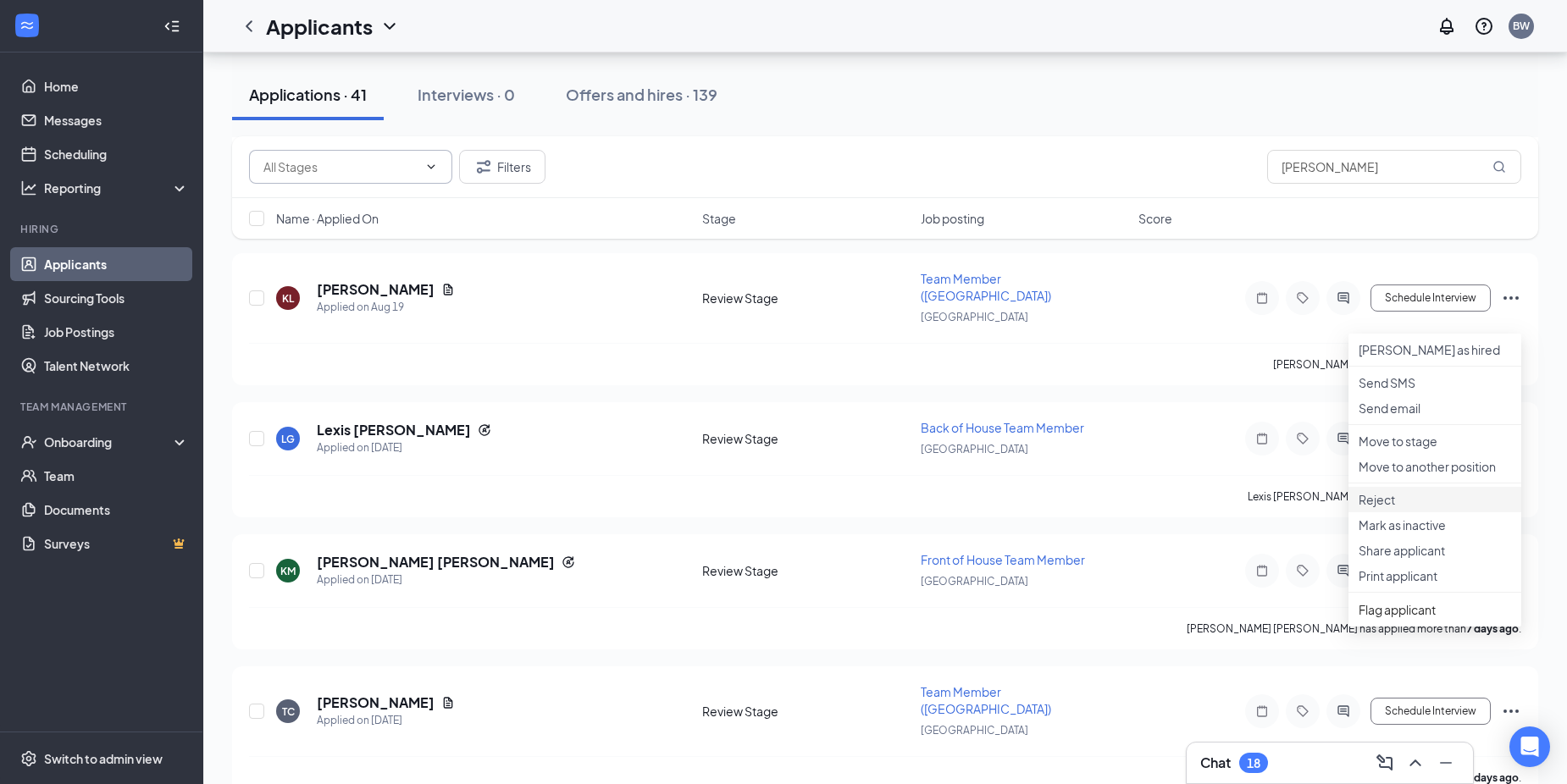
click at [1386, 508] on p "Reject" at bounding box center [1434, 499] width 152 height 17
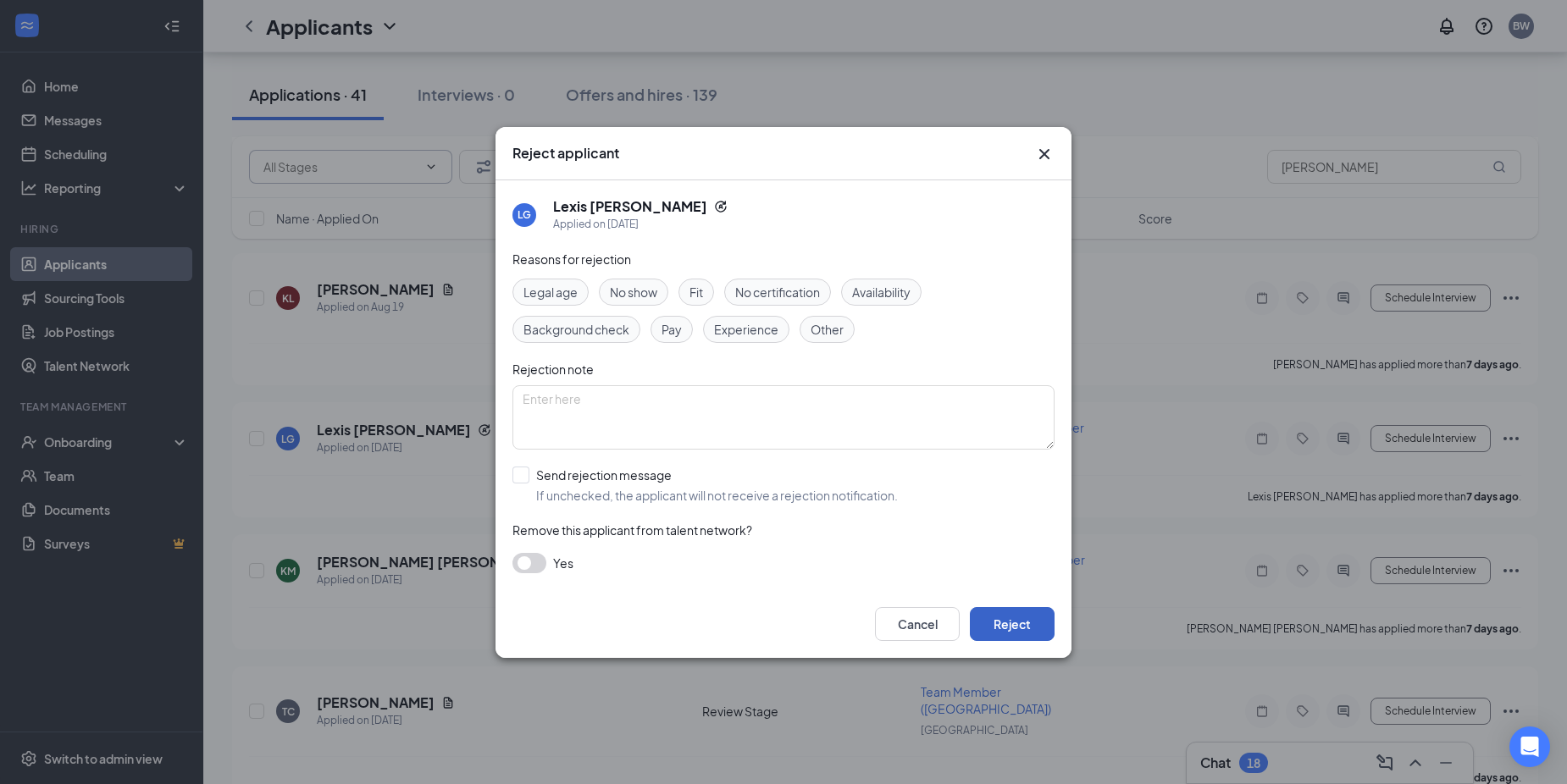
click at [1008, 613] on button "Reject" at bounding box center [1011, 624] width 85 height 34
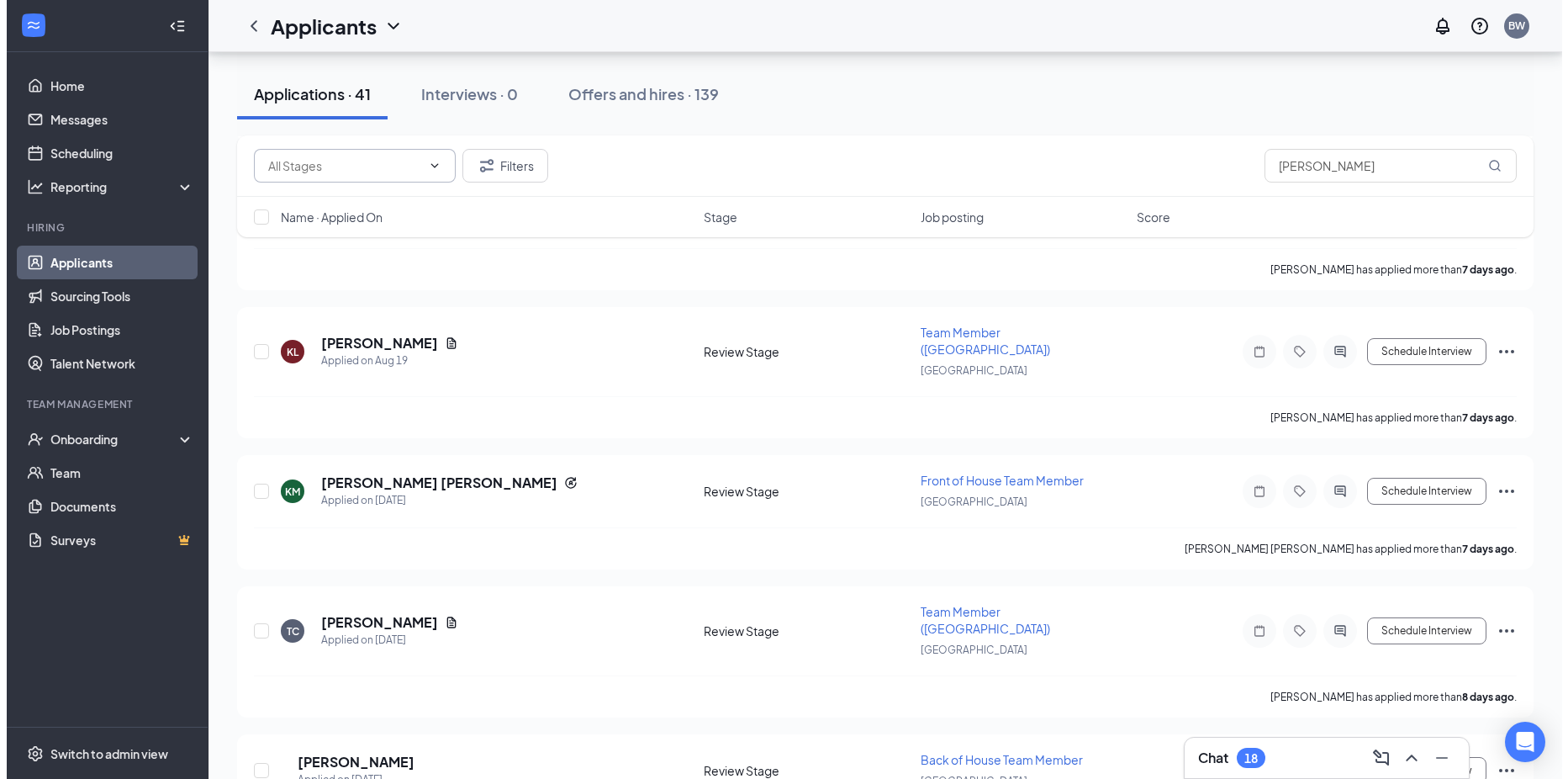
scroll to position [2271, 0]
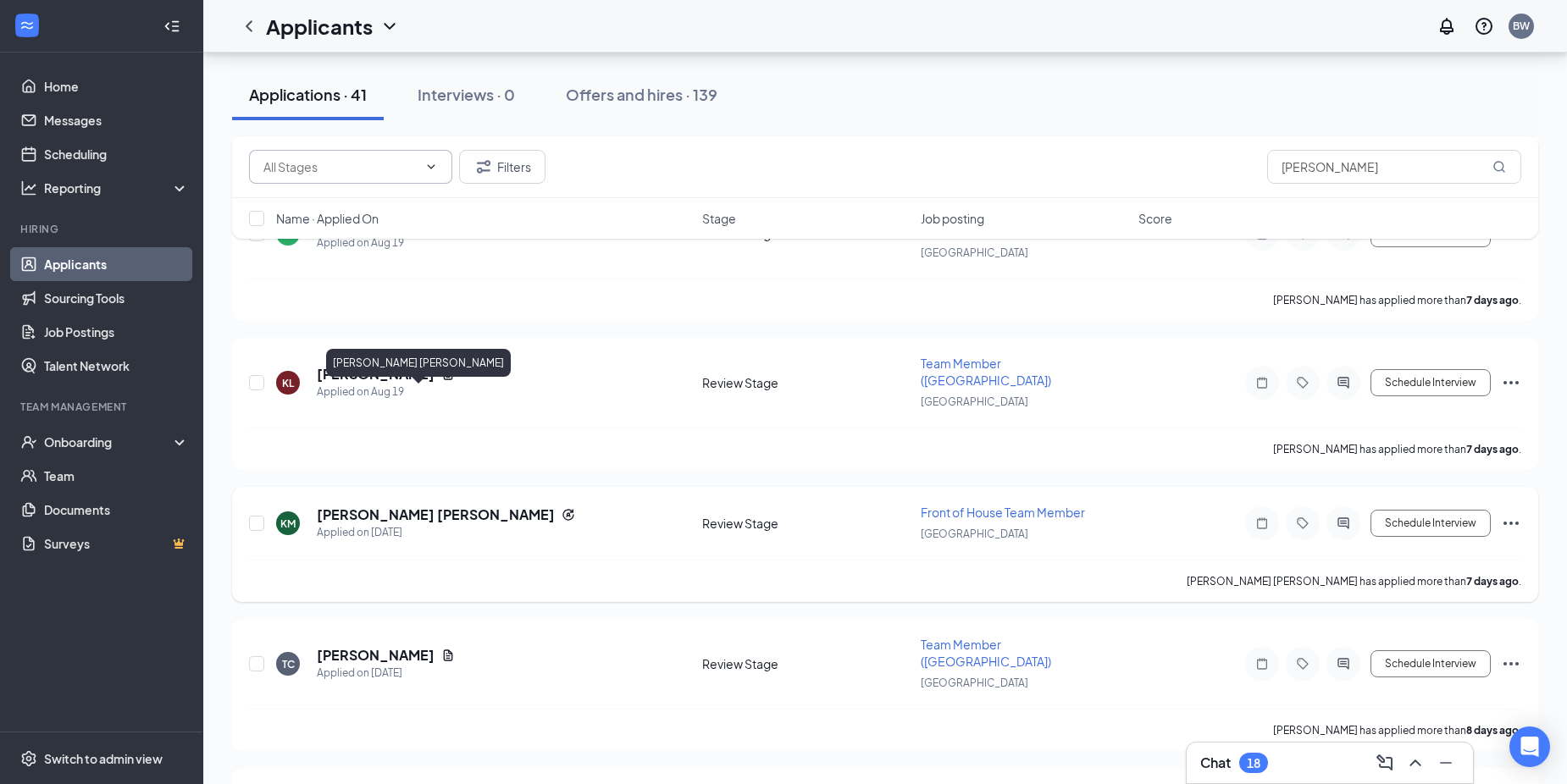
click at [406, 505] on h5 "[PERSON_NAME] [PERSON_NAME]" at bounding box center [435, 514] width 238 height 19
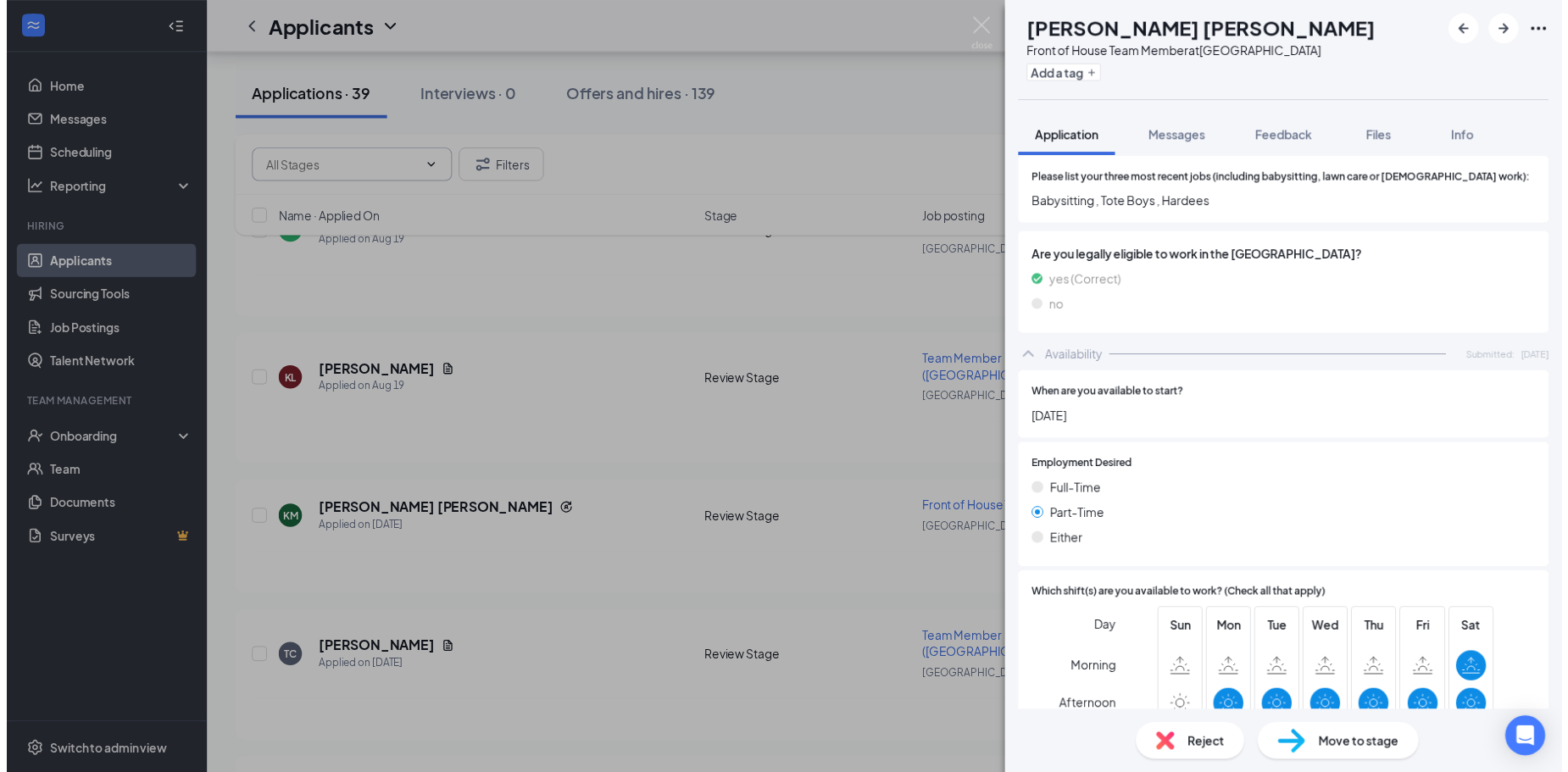
scroll to position [425, 0]
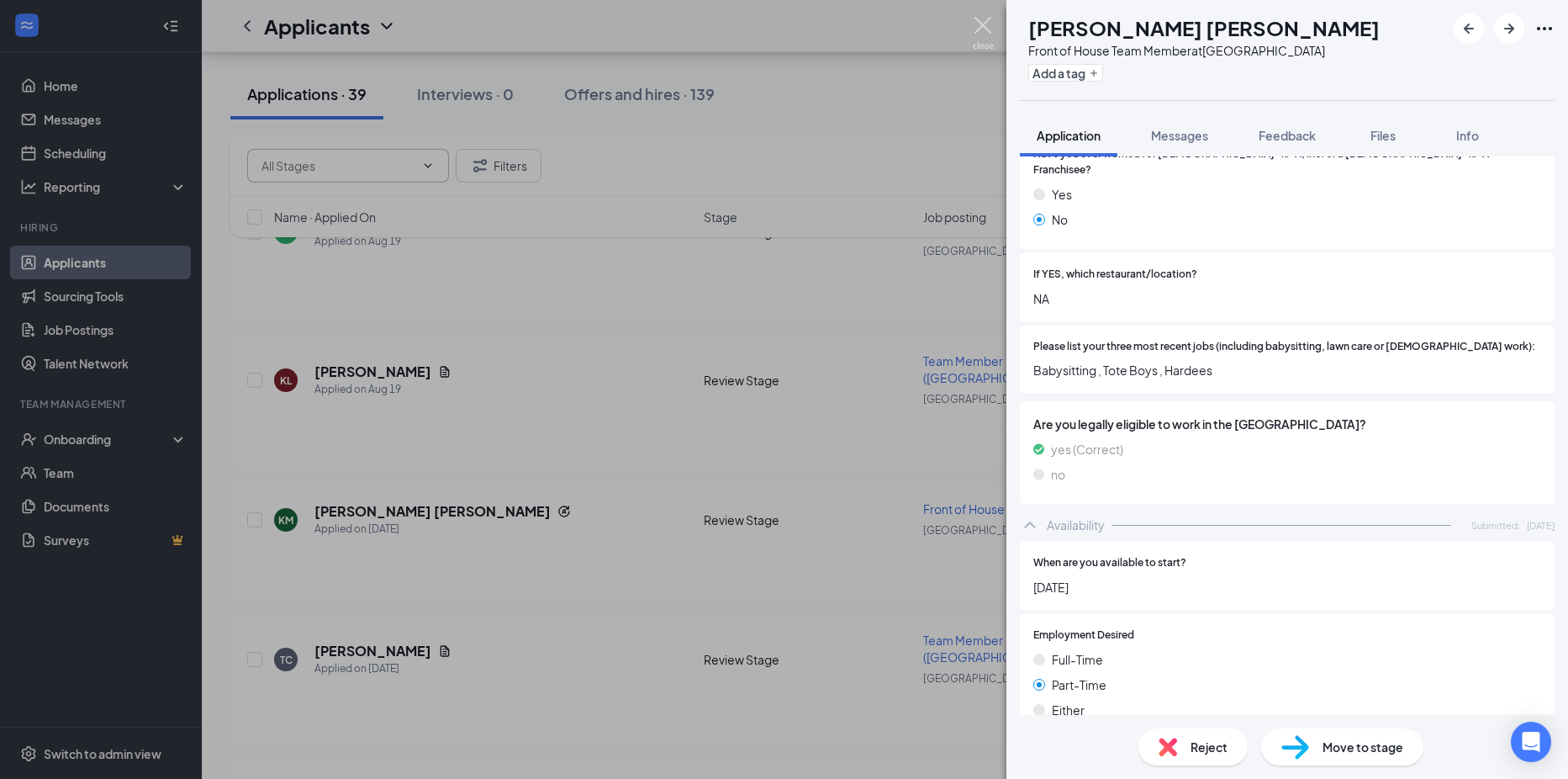
drag, startPoint x: 991, startPoint y: 24, endPoint x: 944, endPoint y: 452, distance: 430.6
click at [991, 25] on img at bounding box center [983, 33] width 21 height 33
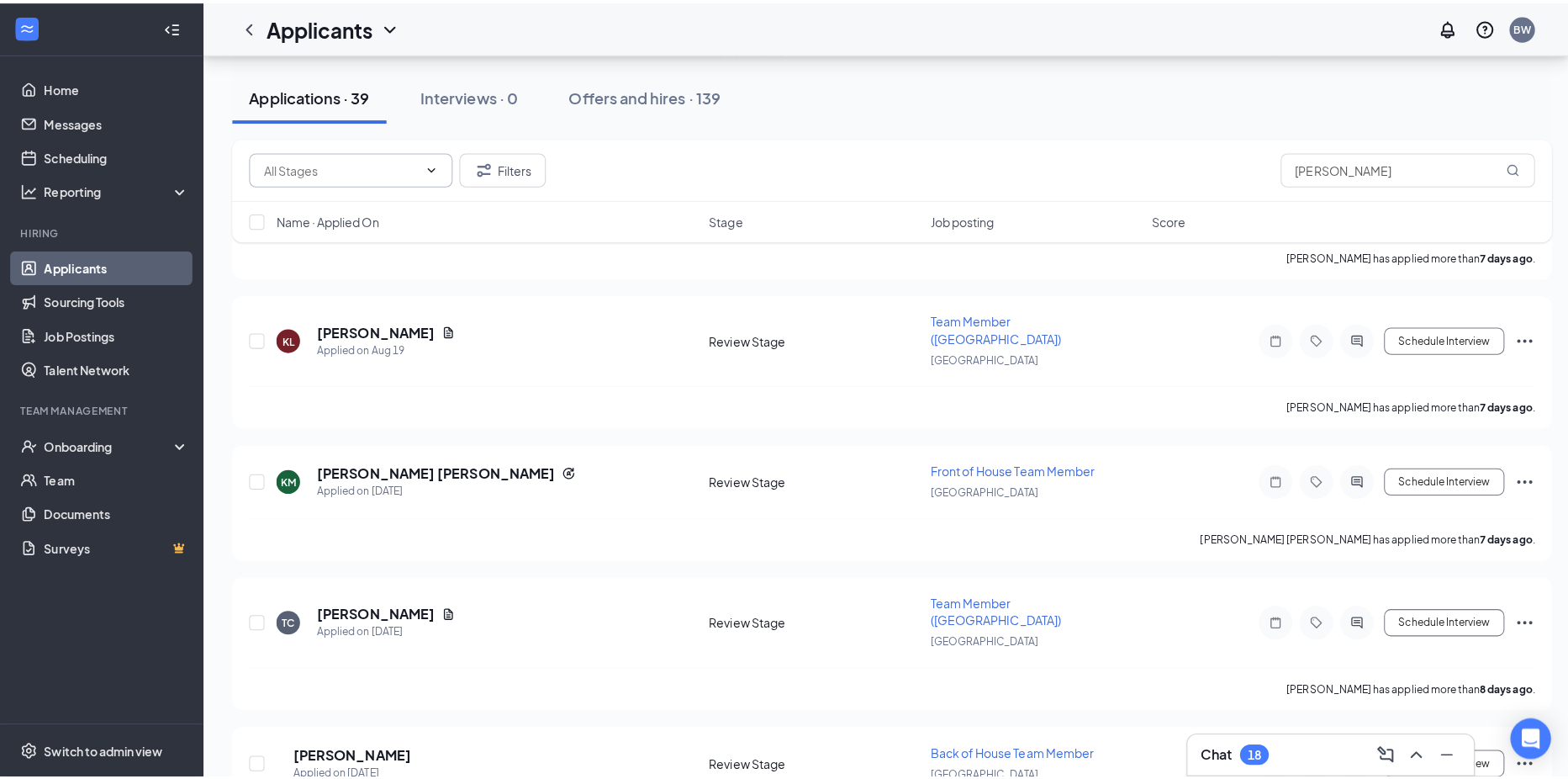
scroll to position [2355, 0]
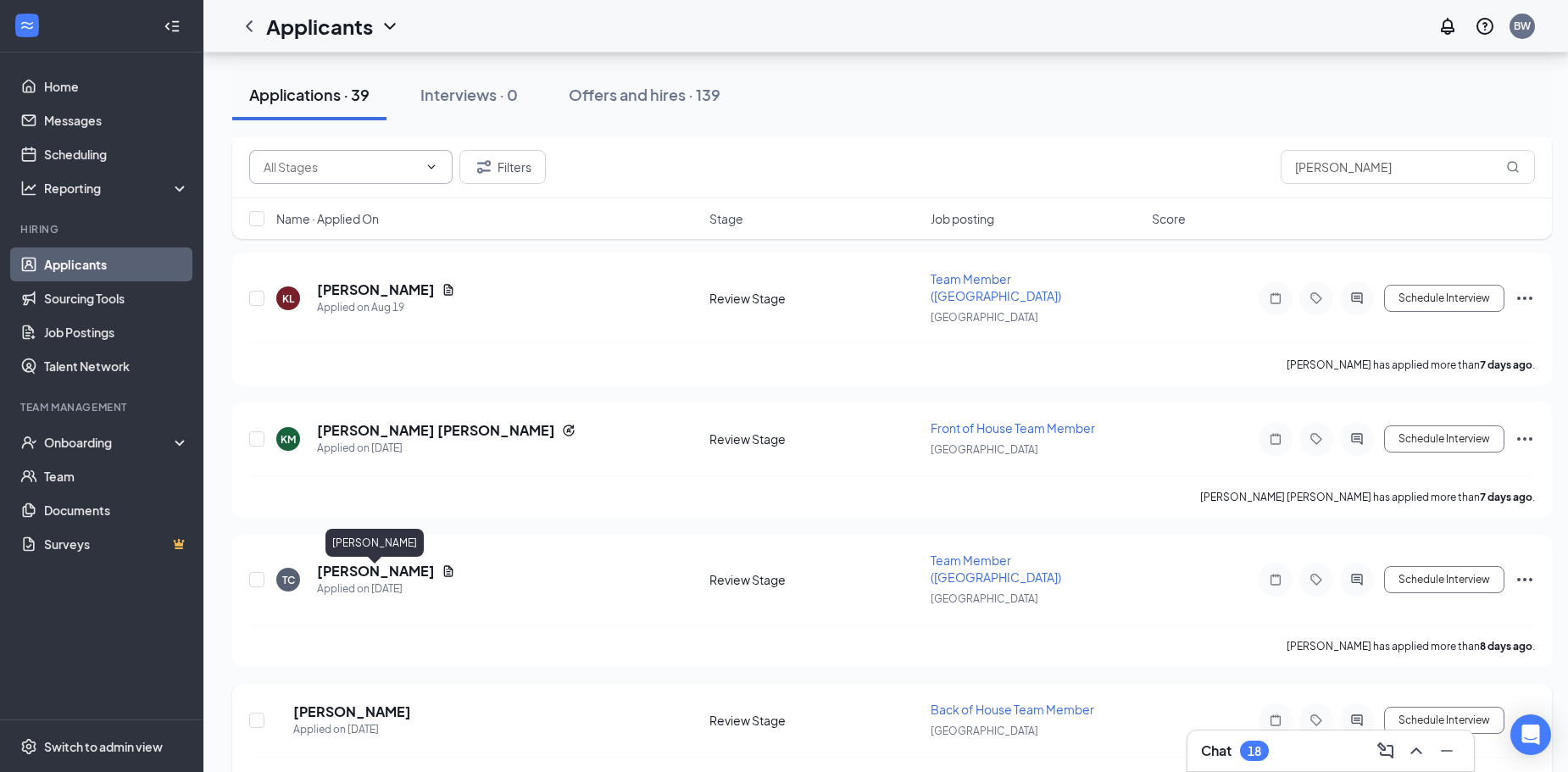
click at [363, 702] on h5 "[PERSON_NAME]" at bounding box center [352, 711] width 118 height 19
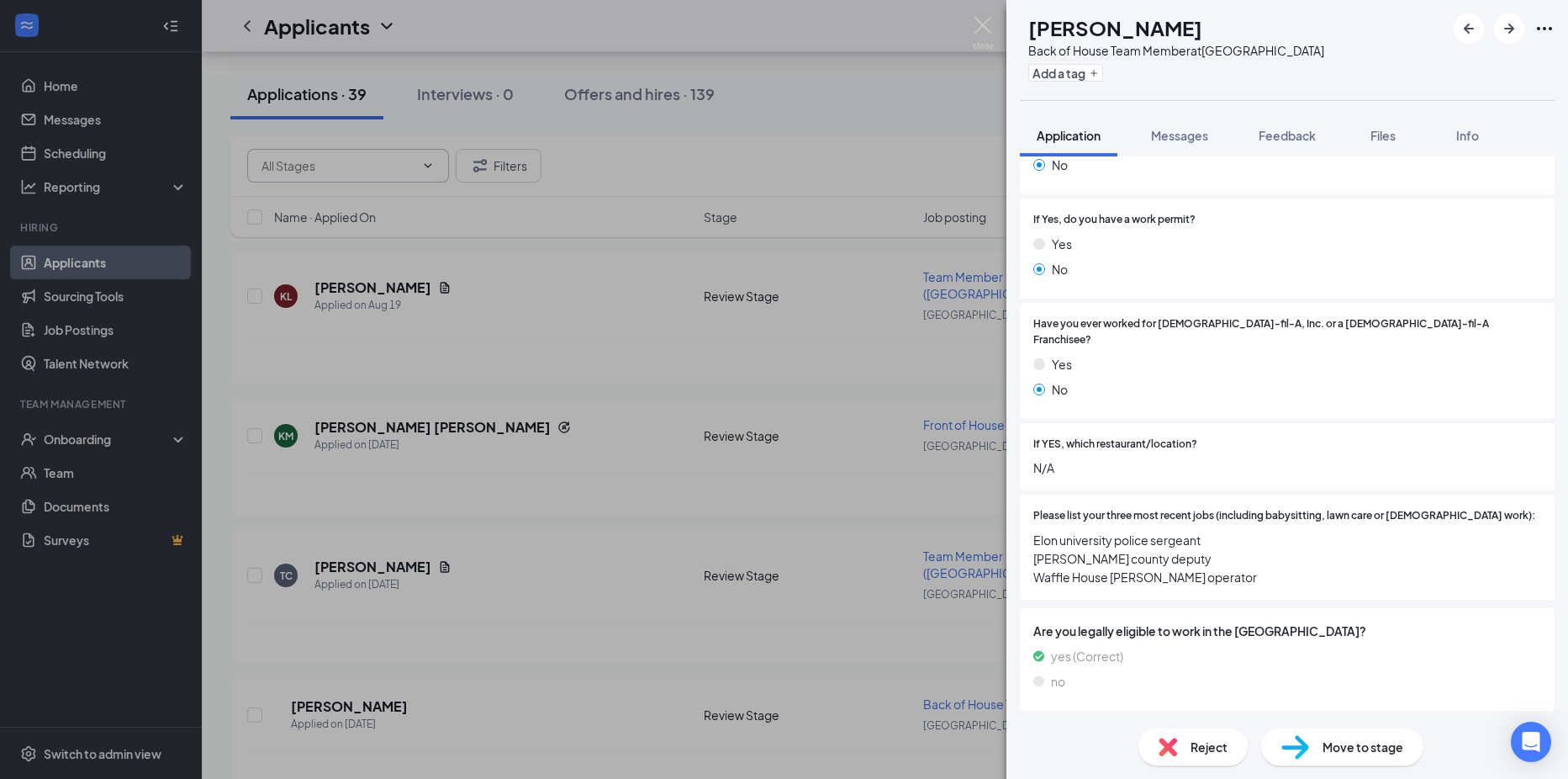
scroll to position [59, 0]
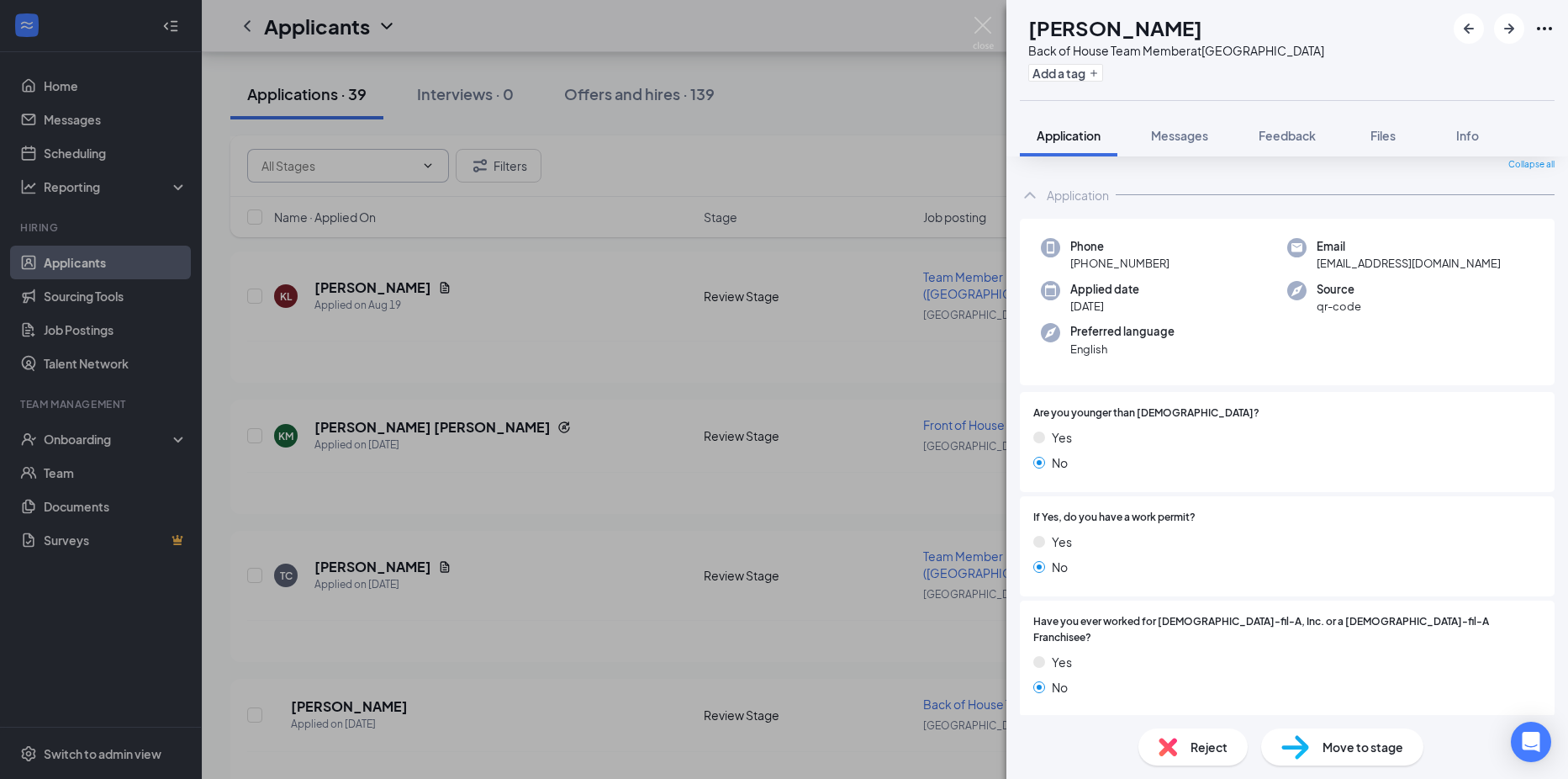
click at [1173, 736] on div "Reject" at bounding box center [1193, 747] width 110 height 37
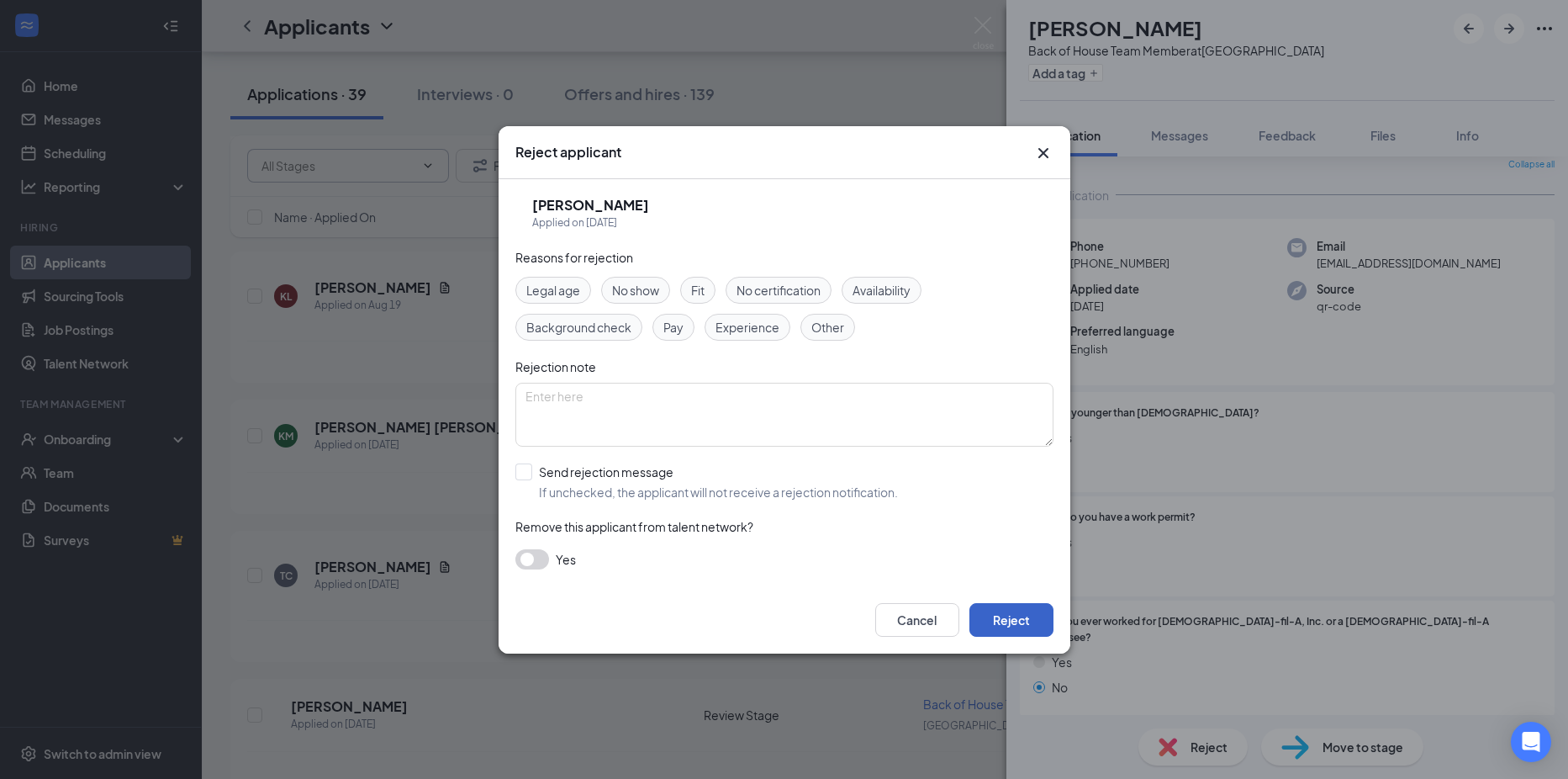
click at [1021, 626] on button "Reject" at bounding box center [1011, 620] width 84 height 34
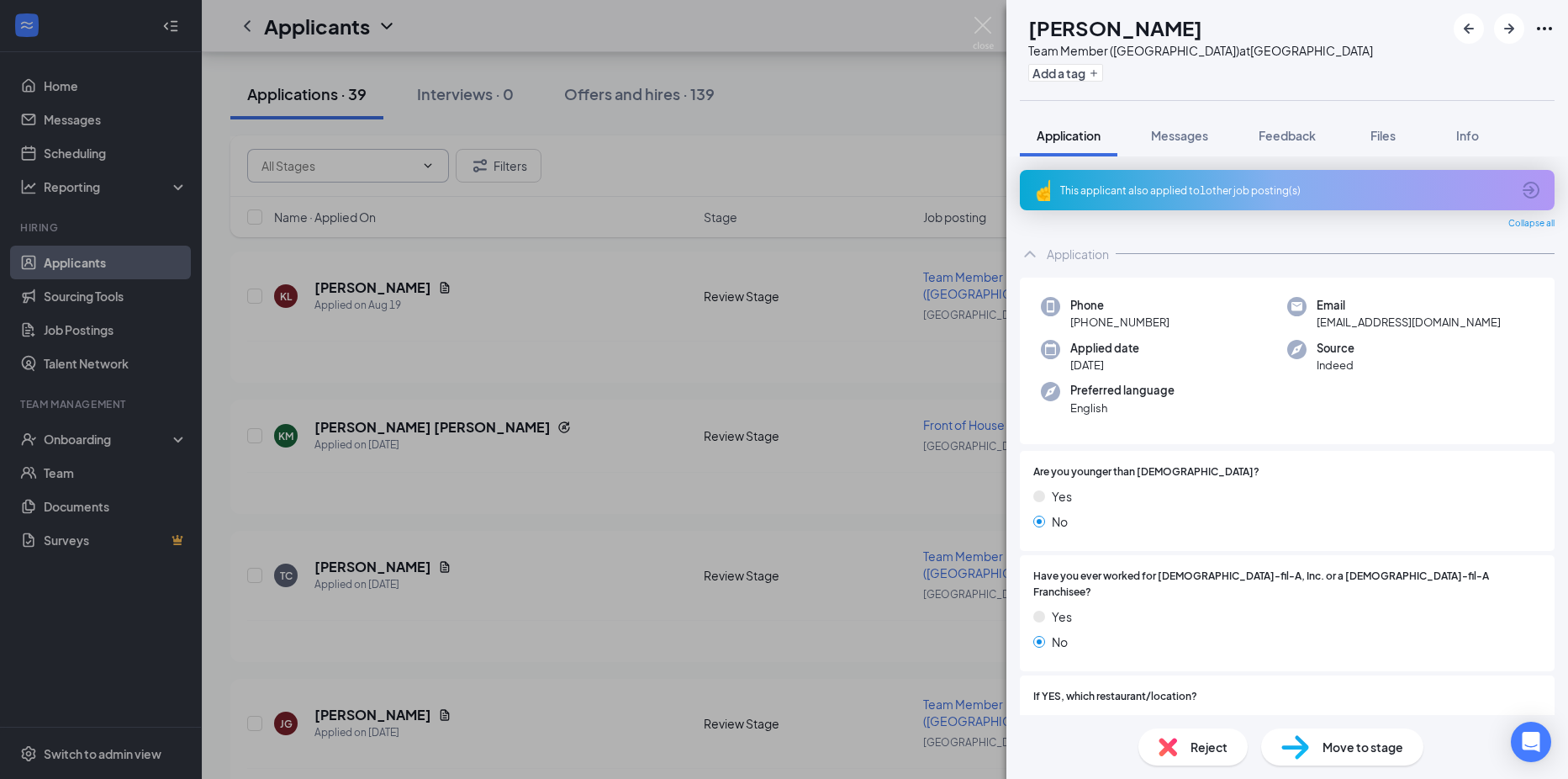
click at [1151, 745] on div "Reject" at bounding box center [1193, 747] width 110 height 37
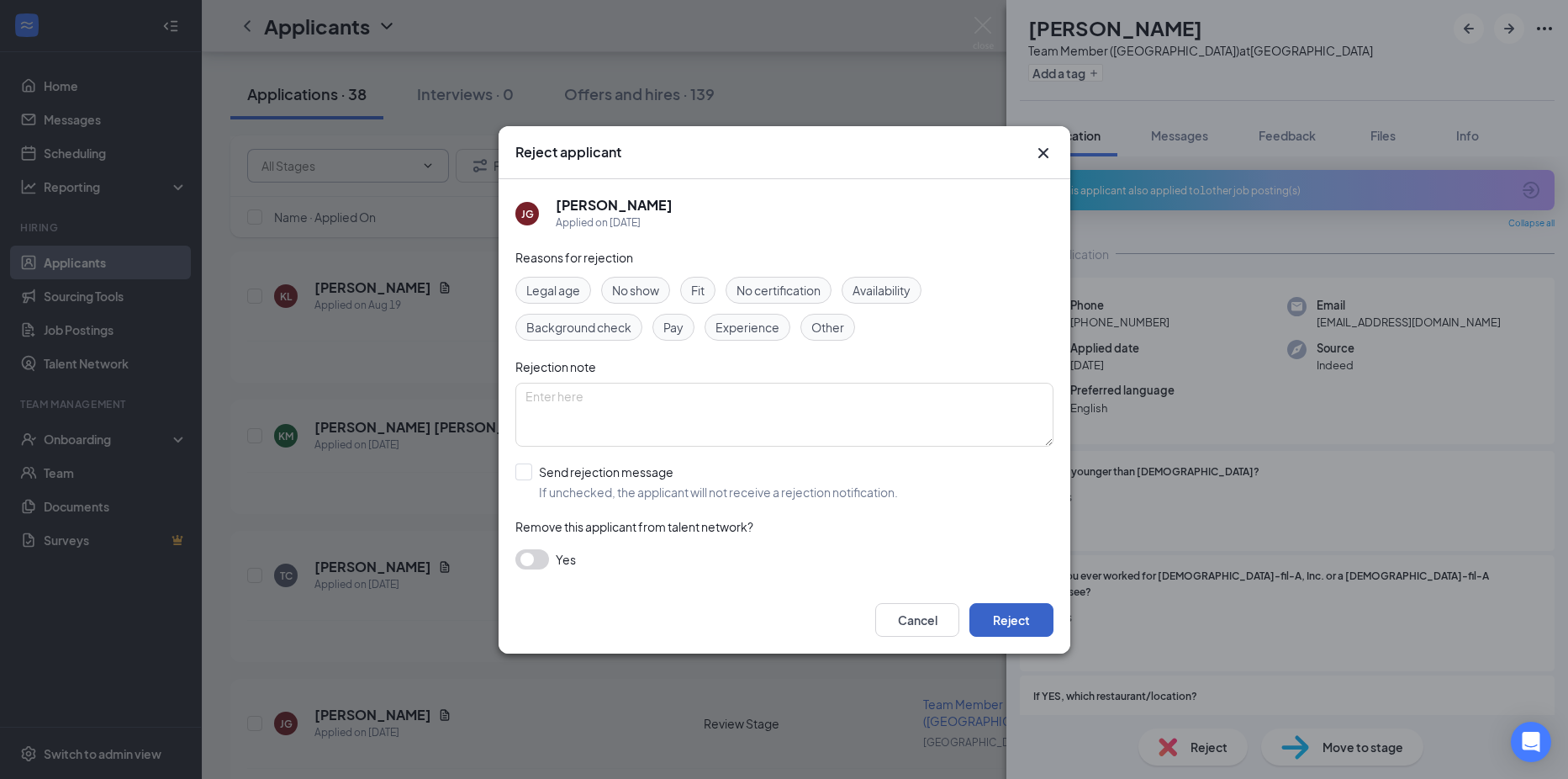
click at [998, 615] on button "Reject" at bounding box center [1011, 620] width 84 height 34
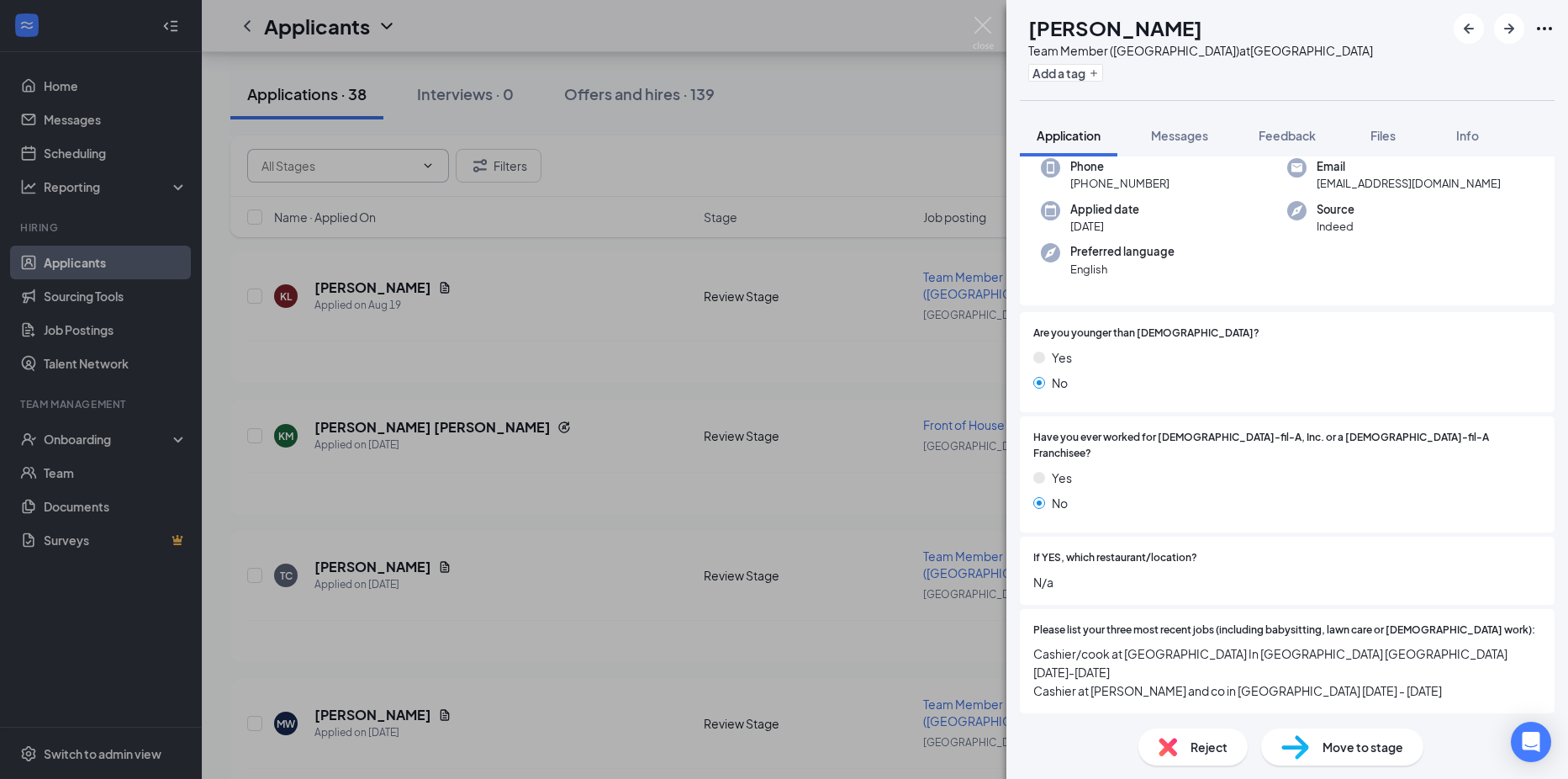
scroll to position [336, 0]
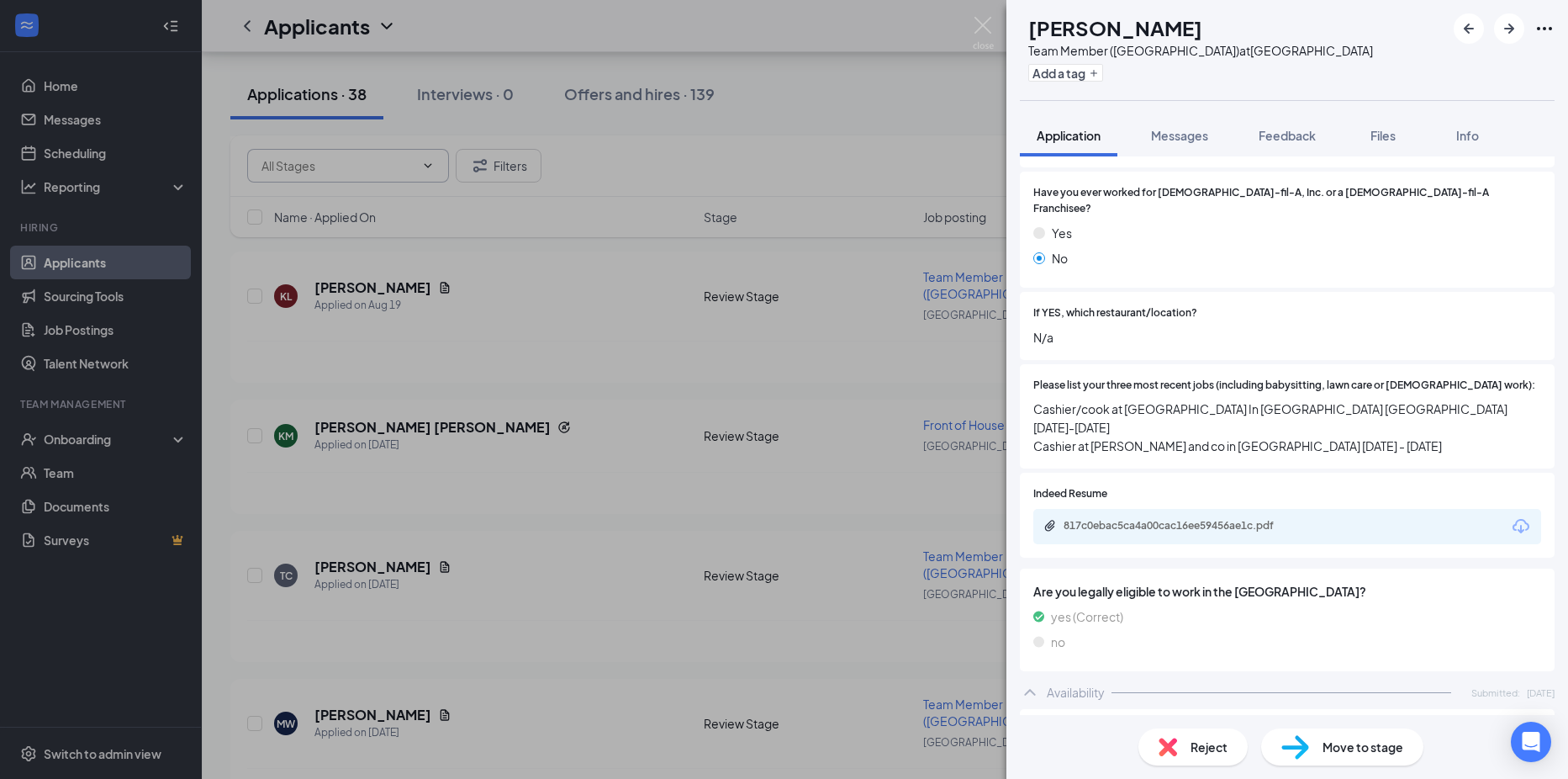
drag, startPoint x: 1248, startPoint y: 500, endPoint x: 1246, endPoint y: 488, distance: 12.2
click at [1248, 508] on div "817c0ebac5ca4a00cac16ee59456ae1c.pdf" at bounding box center [1287, 526] width 507 height 35
click at [1246, 519] on div "817c0ebac5ca4a00cac16ee59456ae1c.pdf" at bounding box center [1181, 525] width 235 height 13
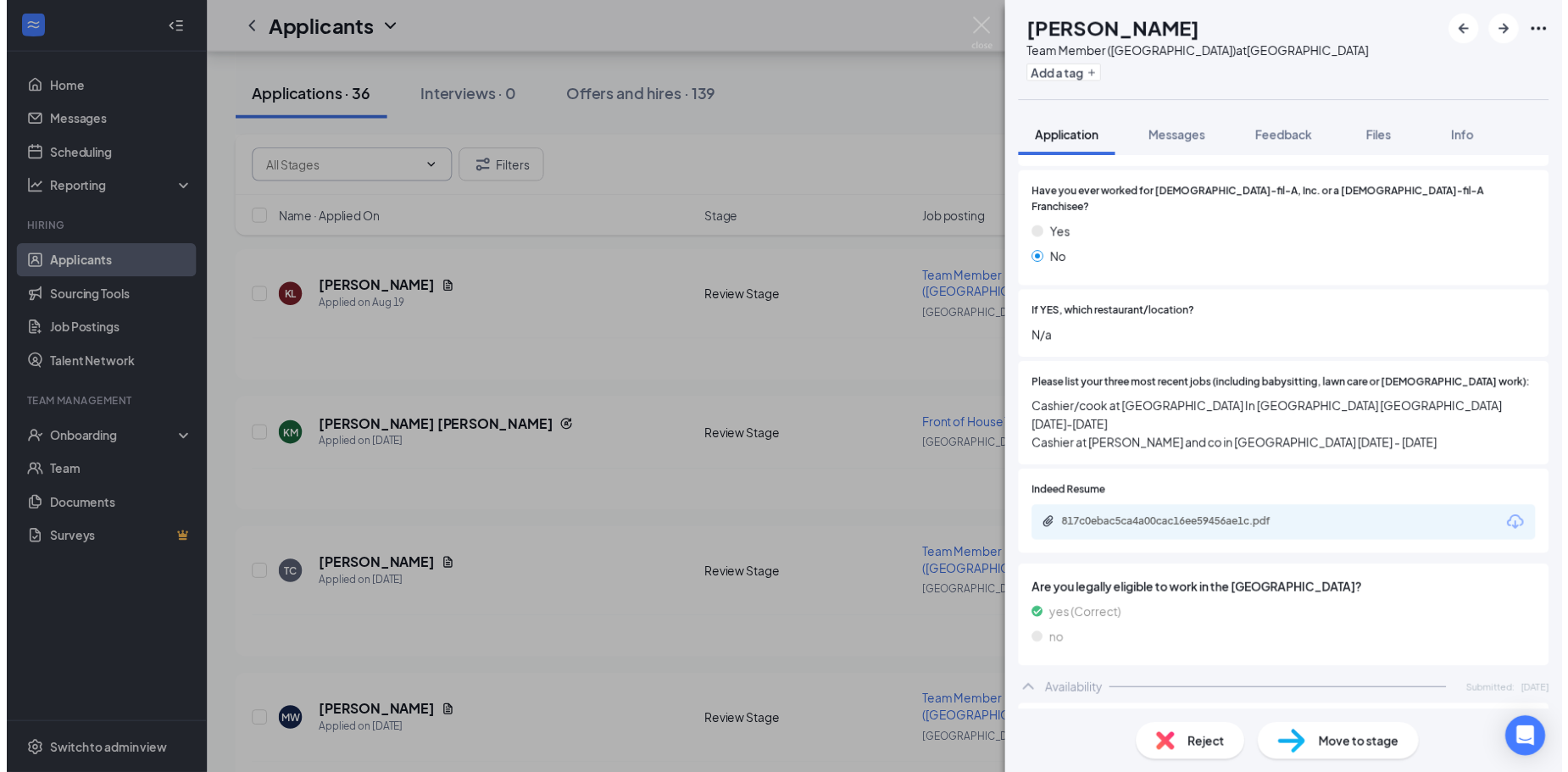
scroll to position [0, 0]
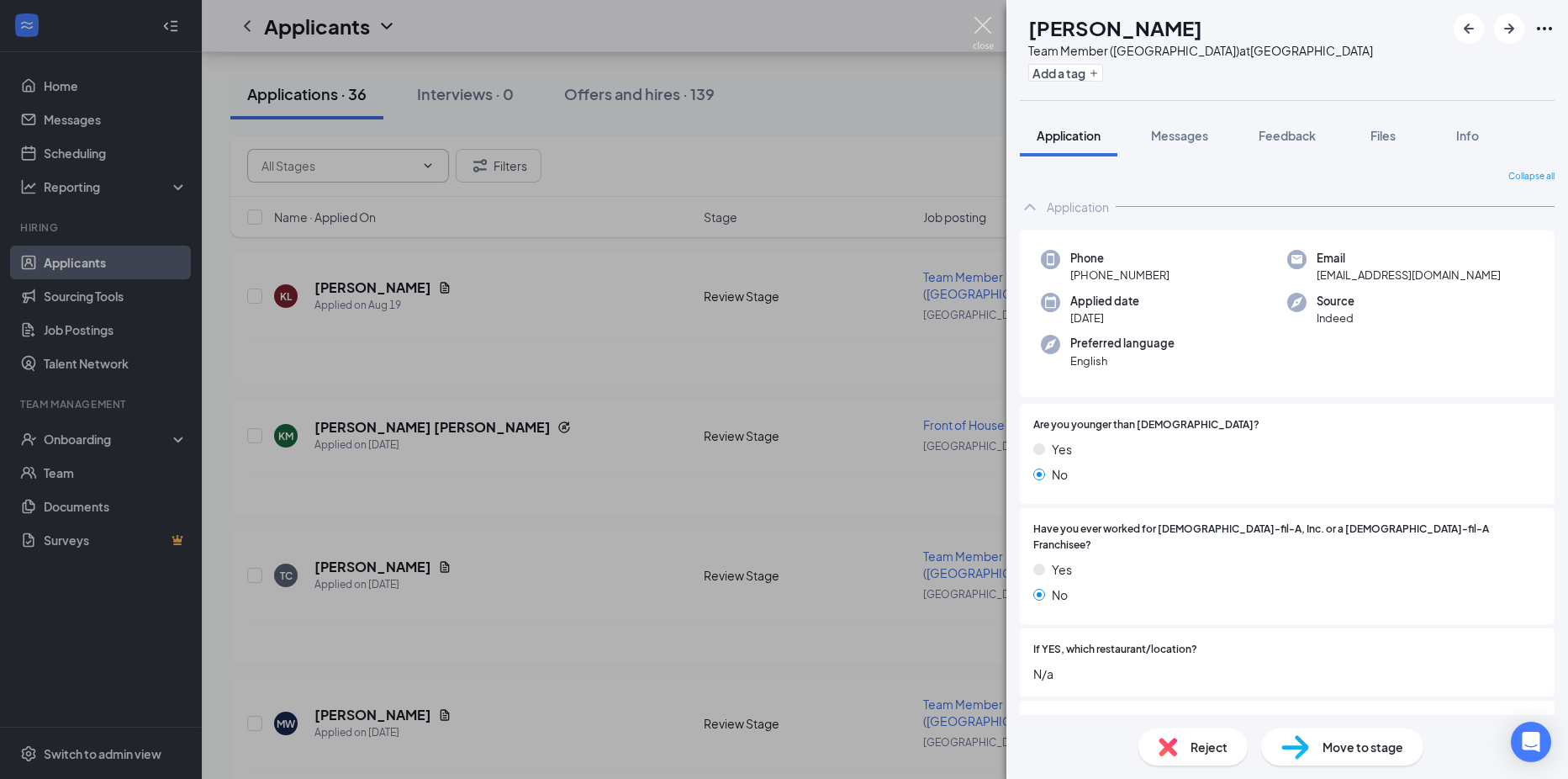
drag, startPoint x: 980, startPoint y: 20, endPoint x: 787, endPoint y: 580, distance: 592.3
click at [980, 20] on img at bounding box center [983, 33] width 21 height 33
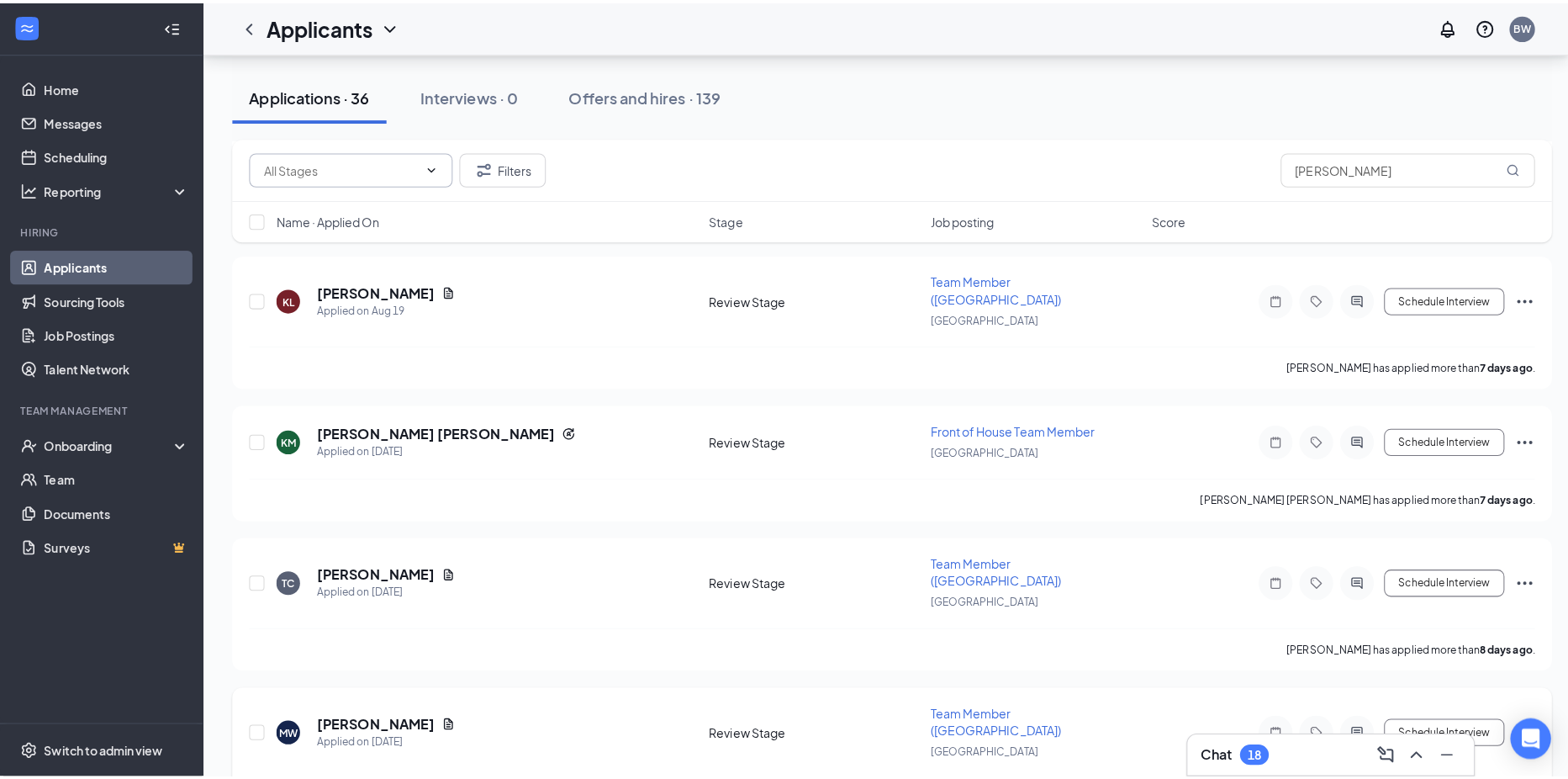
scroll to position [2607, 0]
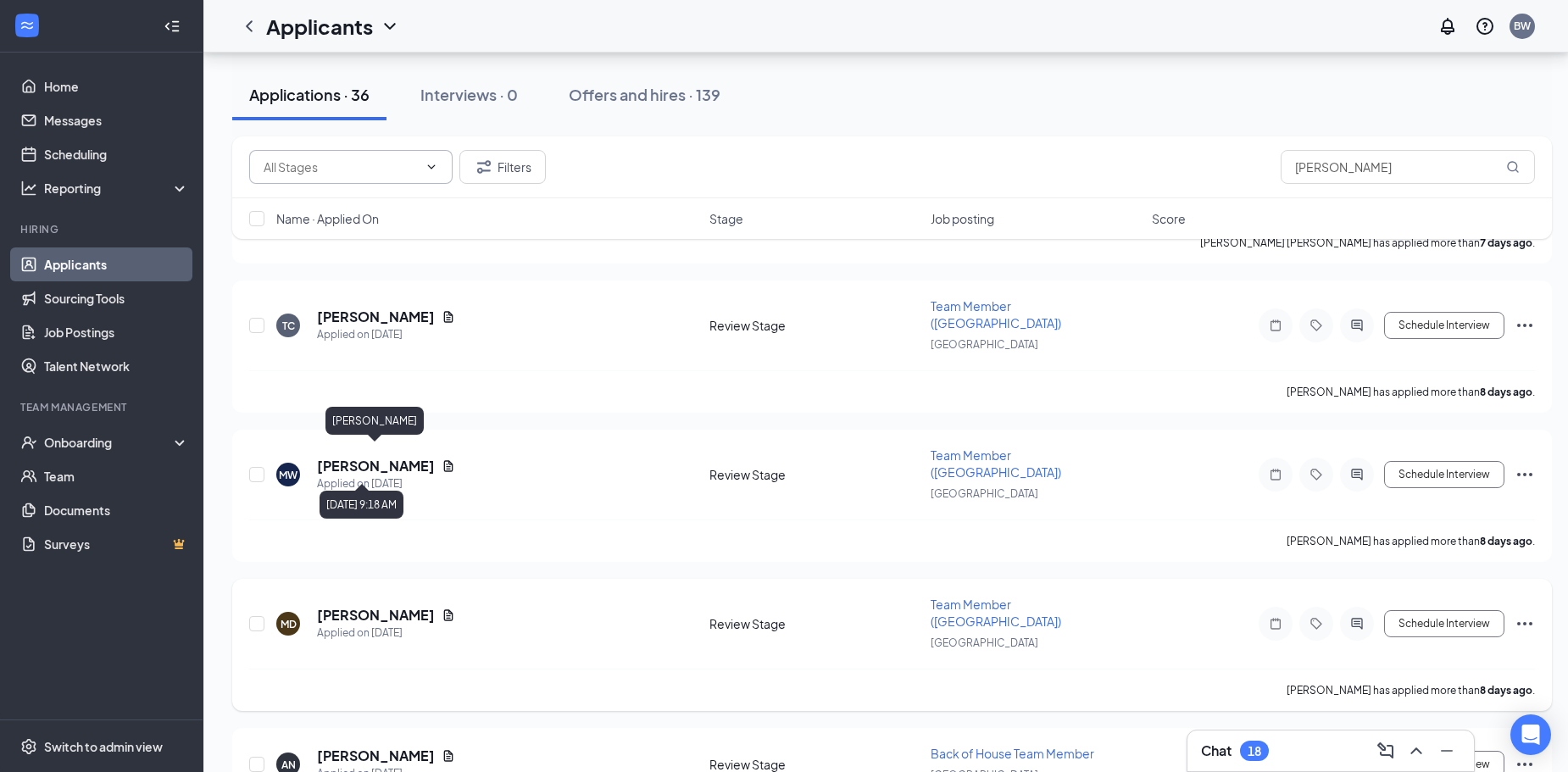
click at [346, 606] on h5 "[PERSON_NAME]" at bounding box center [376, 615] width 118 height 19
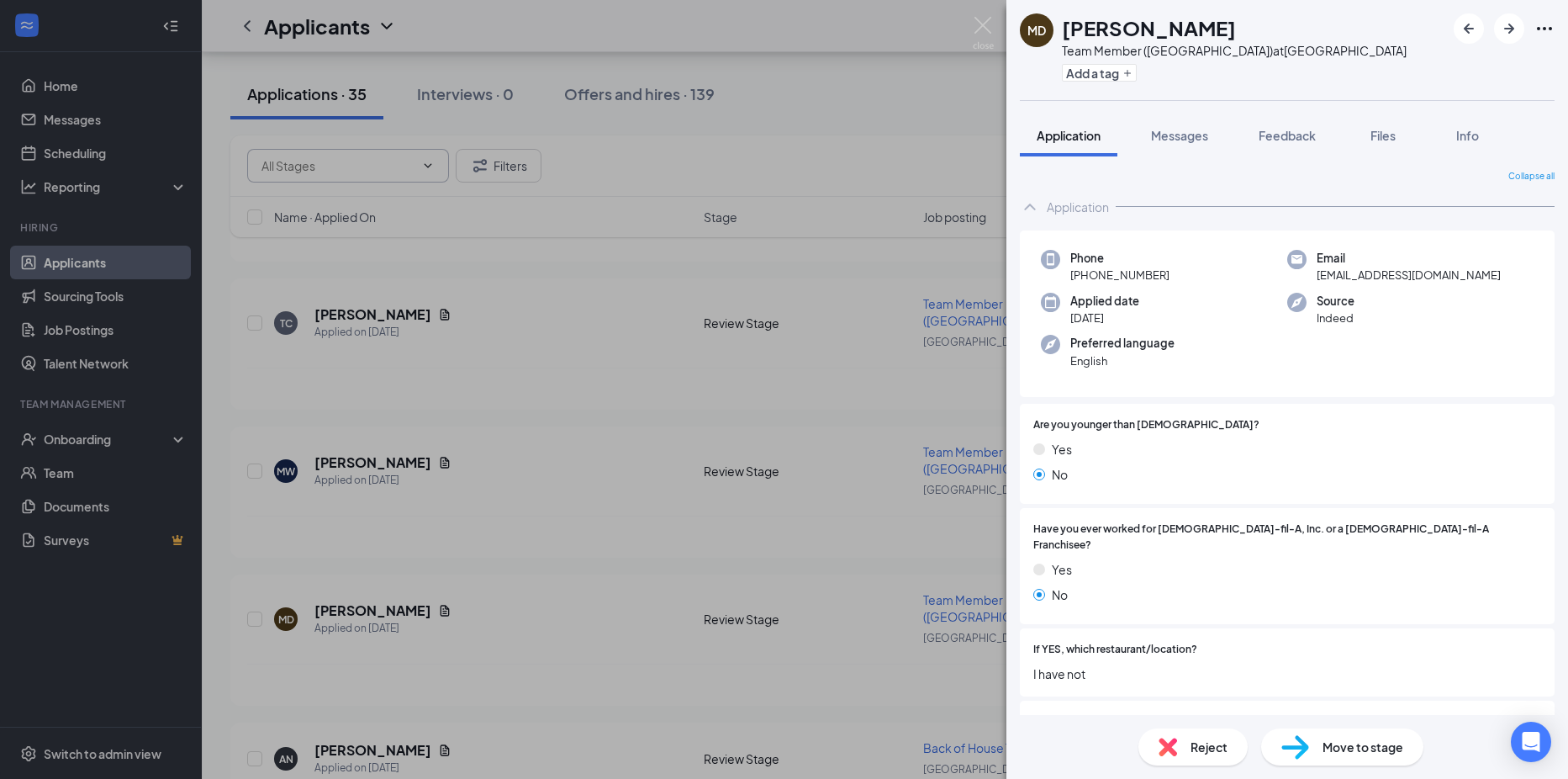
click at [1189, 753] on div "Reject" at bounding box center [1193, 747] width 110 height 37
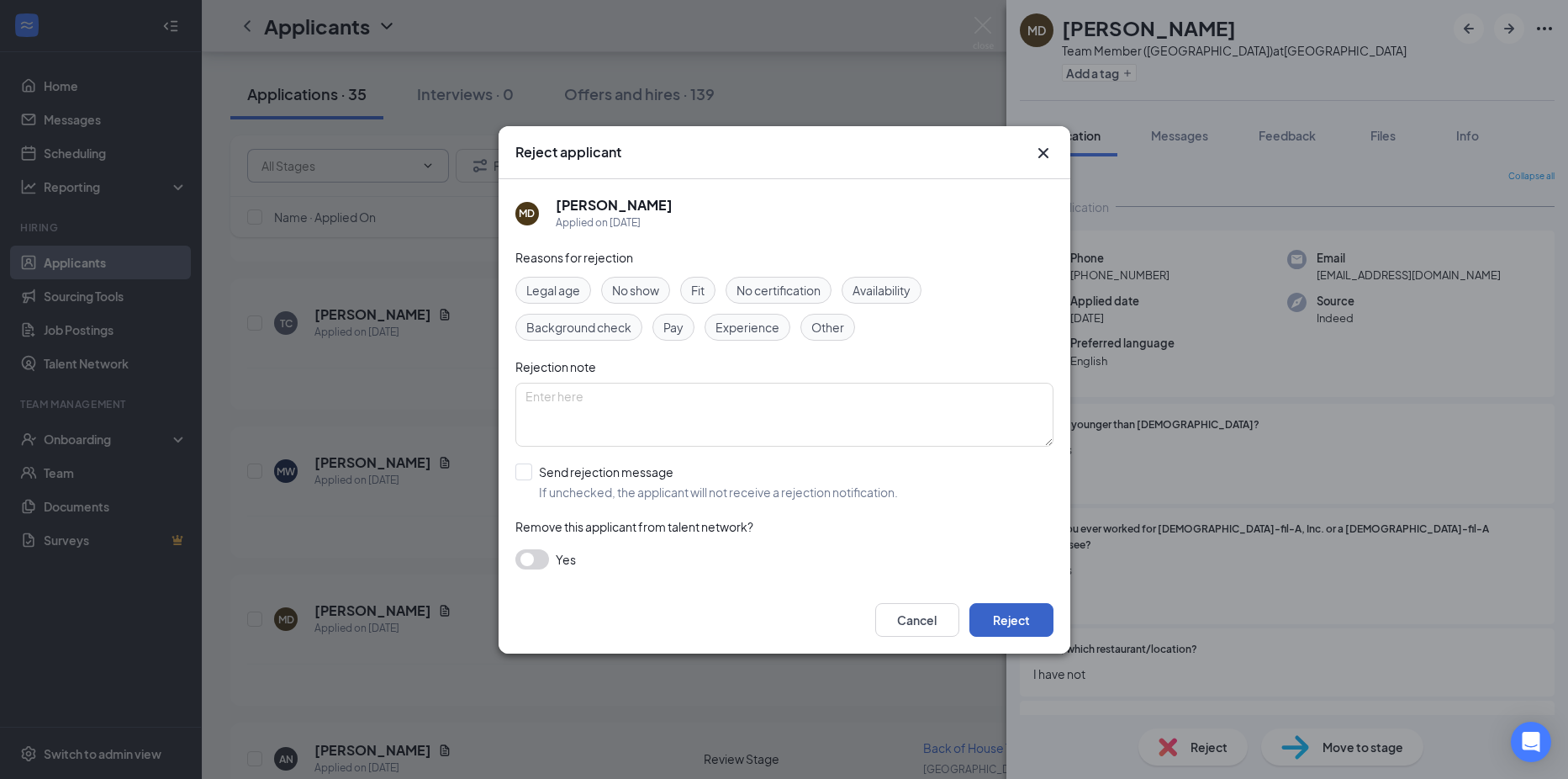
click at [1001, 625] on button "Reject" at bounding box center [1011, 620] width 84 height 34
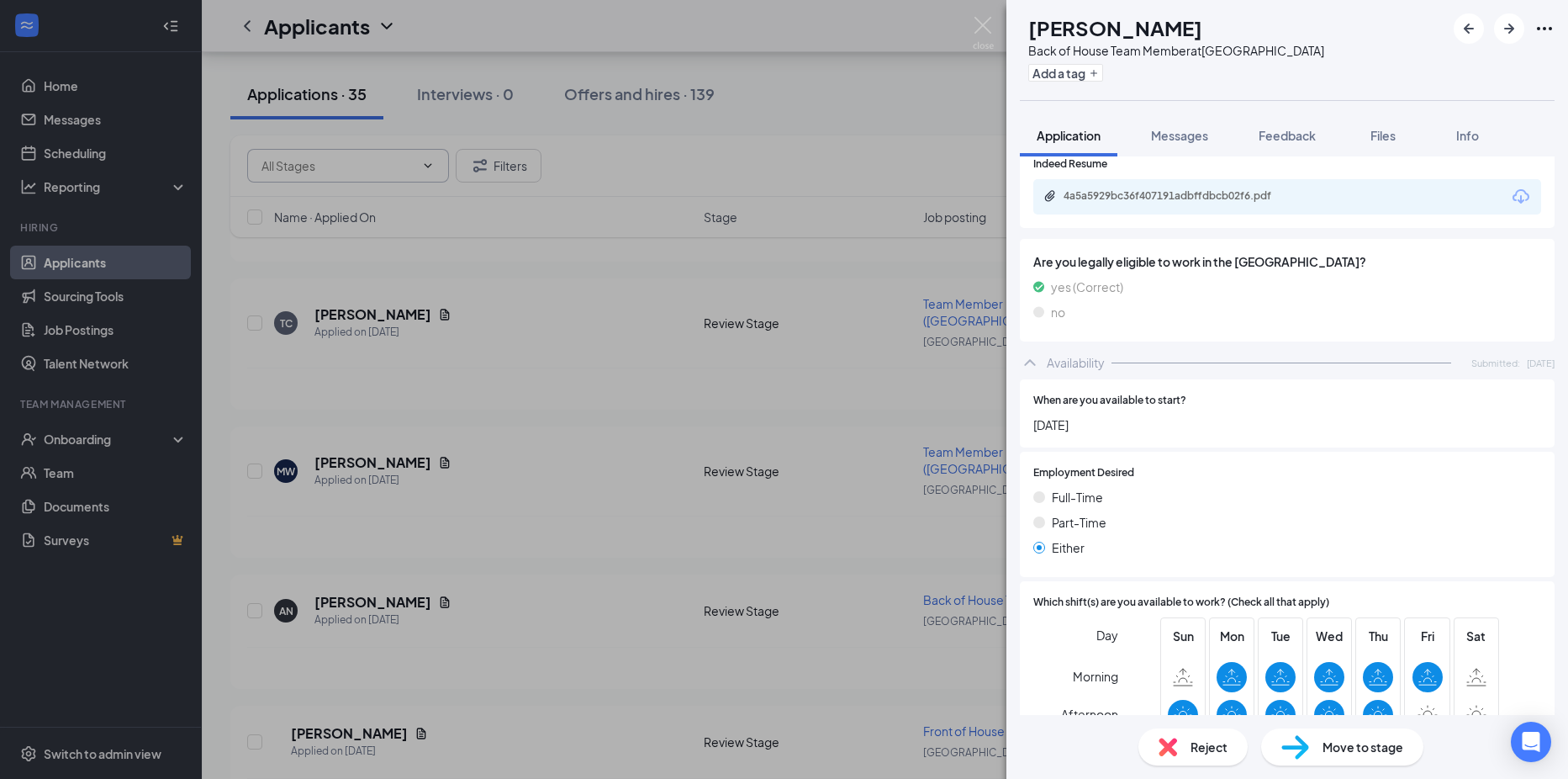
scroll to position [534, 0]
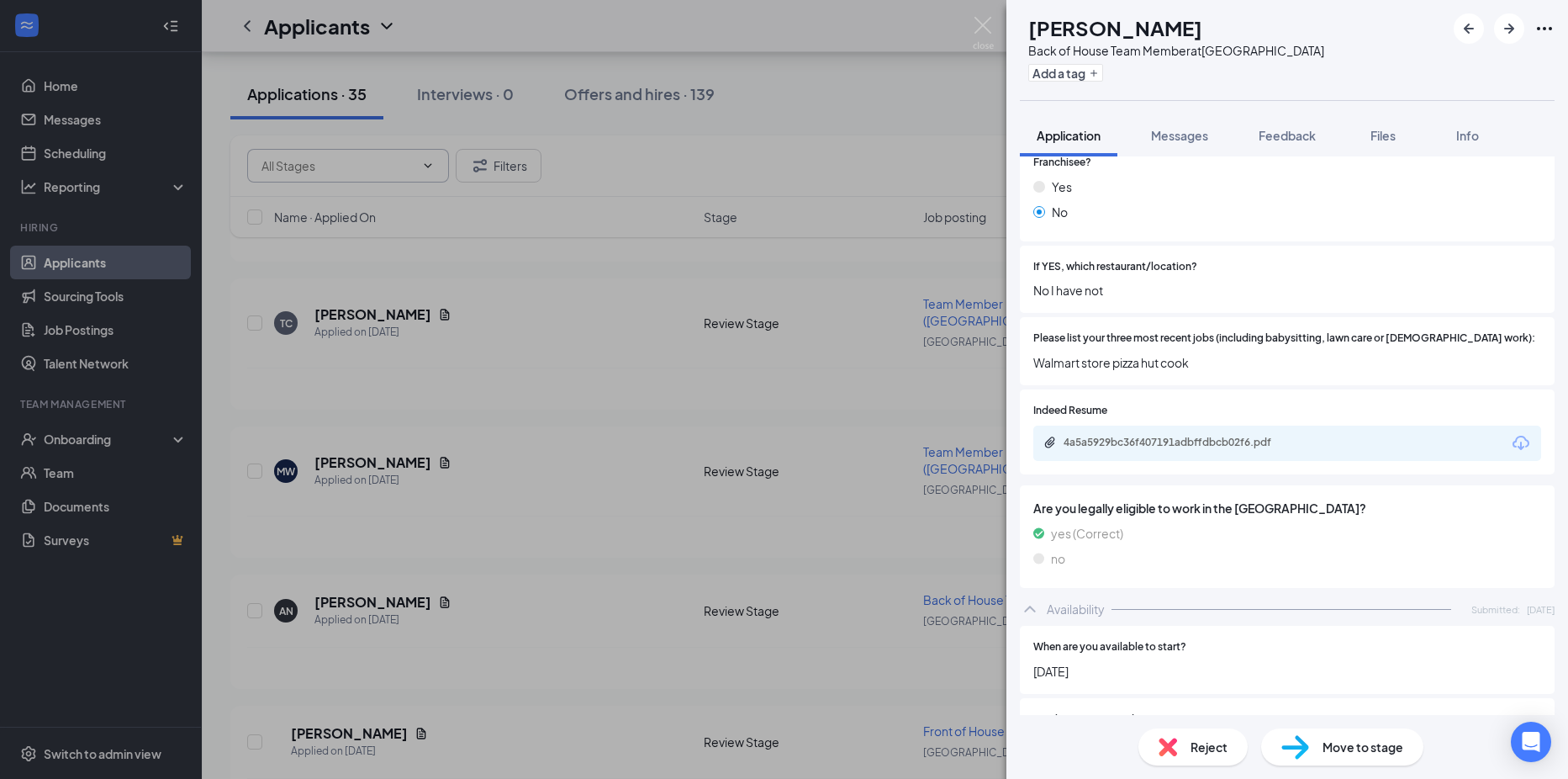
click at [1161, 738] on img at bounding box center [1168, 746] width 19 height 19
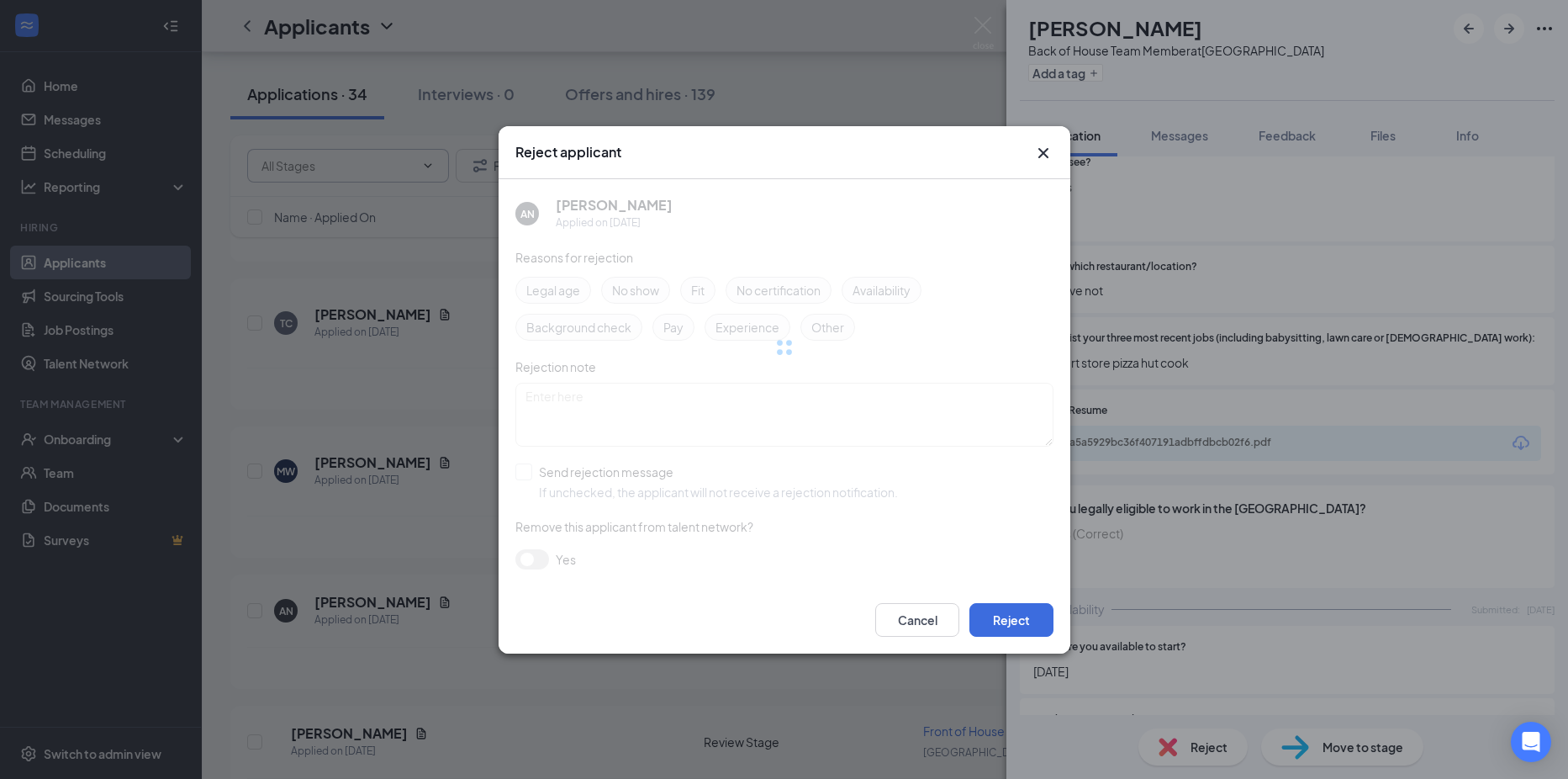
click at [1075, 622] on div "Reject applicant AN [PERSON_NAME] Applied on [DATE] Reasons for rejection Legal…" at bounding box center [784, 389] width 1568 height 779
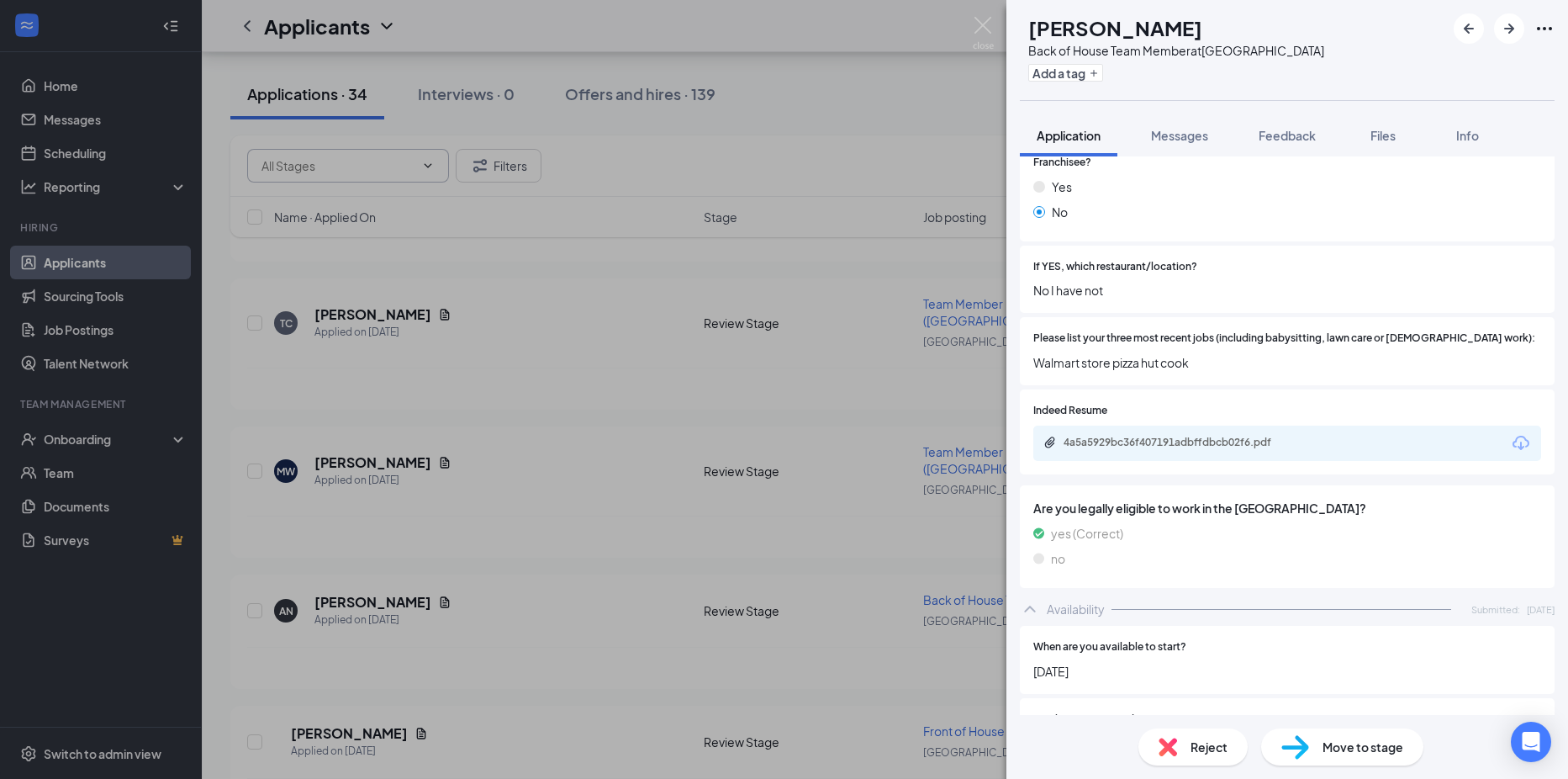
click at [1039, 626] on div "When are you available to start? [DATE]" at bounding box center [1287, 660] width 535 height 68
click at [1143, 754] on div "Reject" at bounding box center [1193, 747] width 110 height 37
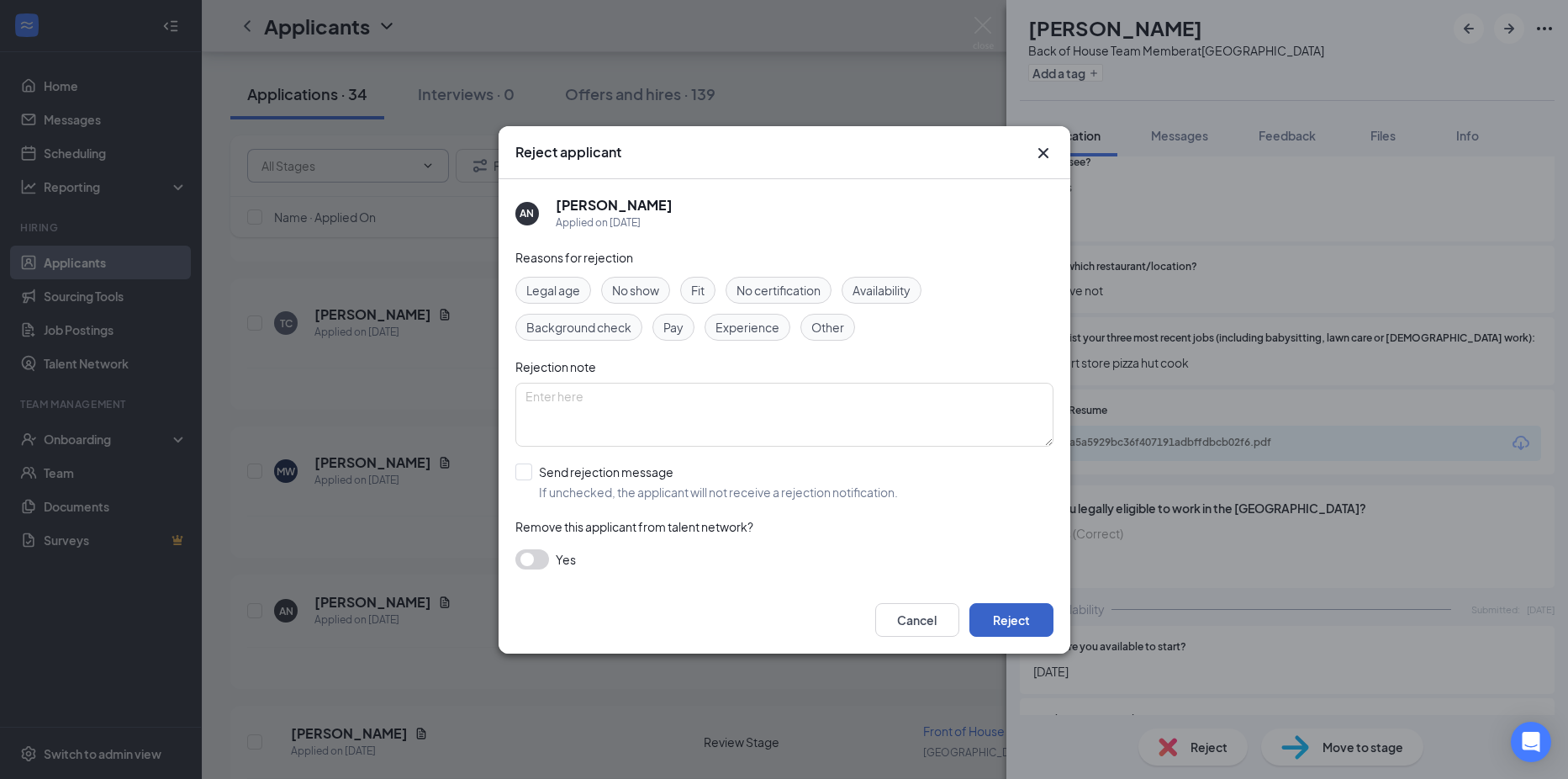
click at [1003, 613] on button "Reject" at bounding box center [1011, 620] width 84 height 34
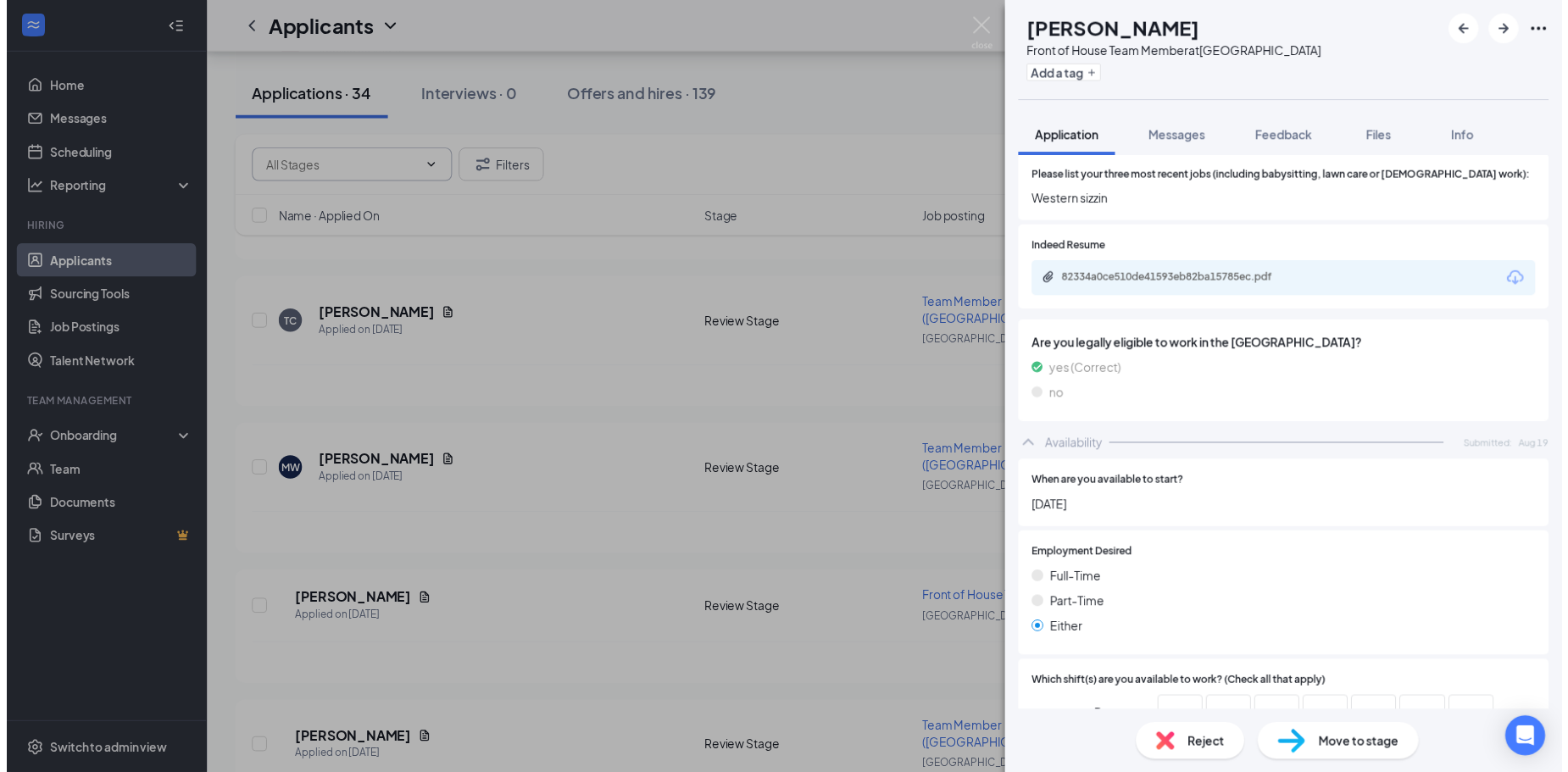
scroll to position [386, 0]
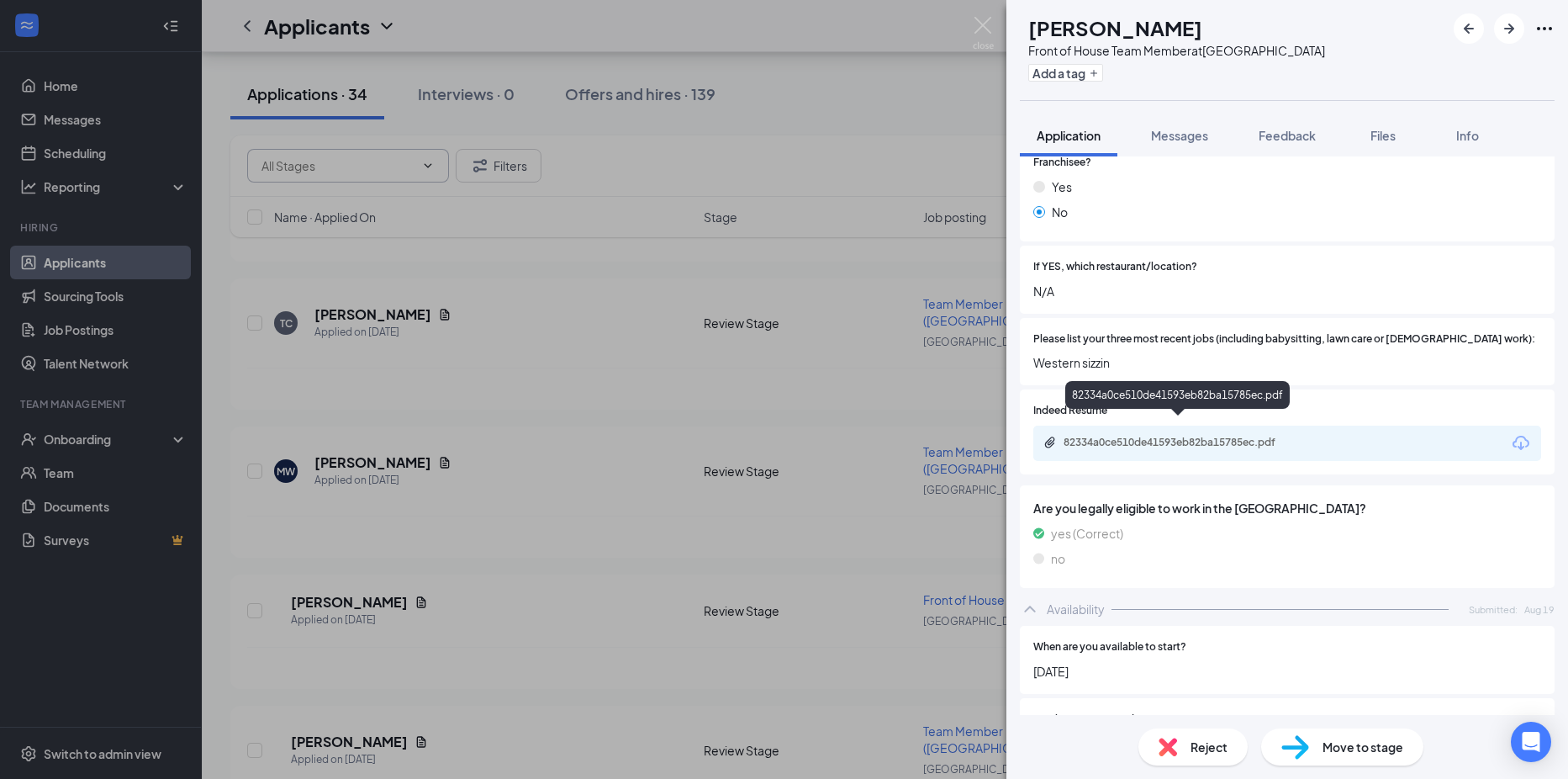
click at [1146, 436] on div "82334a0ce510de41593eb82ba15785ec.pdf" at bounding box center [1181, 442] width 235 height 13
click at [422, 456] on div "KG [PERSON_NAME] Front of House Team Member at [GEOGRAPHIC_DATA] Add a tag Appl…" at bounding box center [784, 389] width 1568 height 779
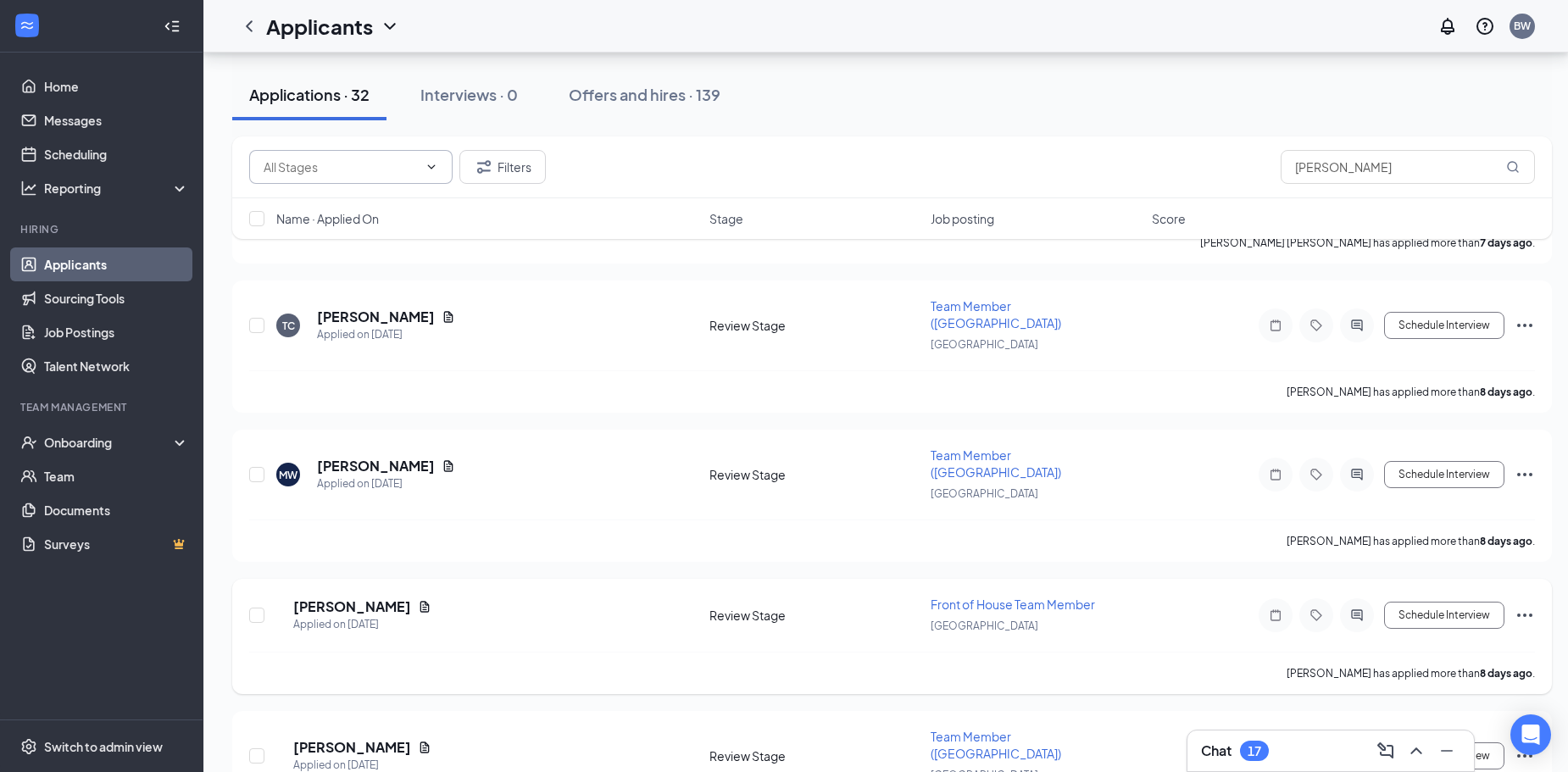
click at [1524, 614] on icon "Ellipses" at bounding box center [1524, 616] width 15 height 4
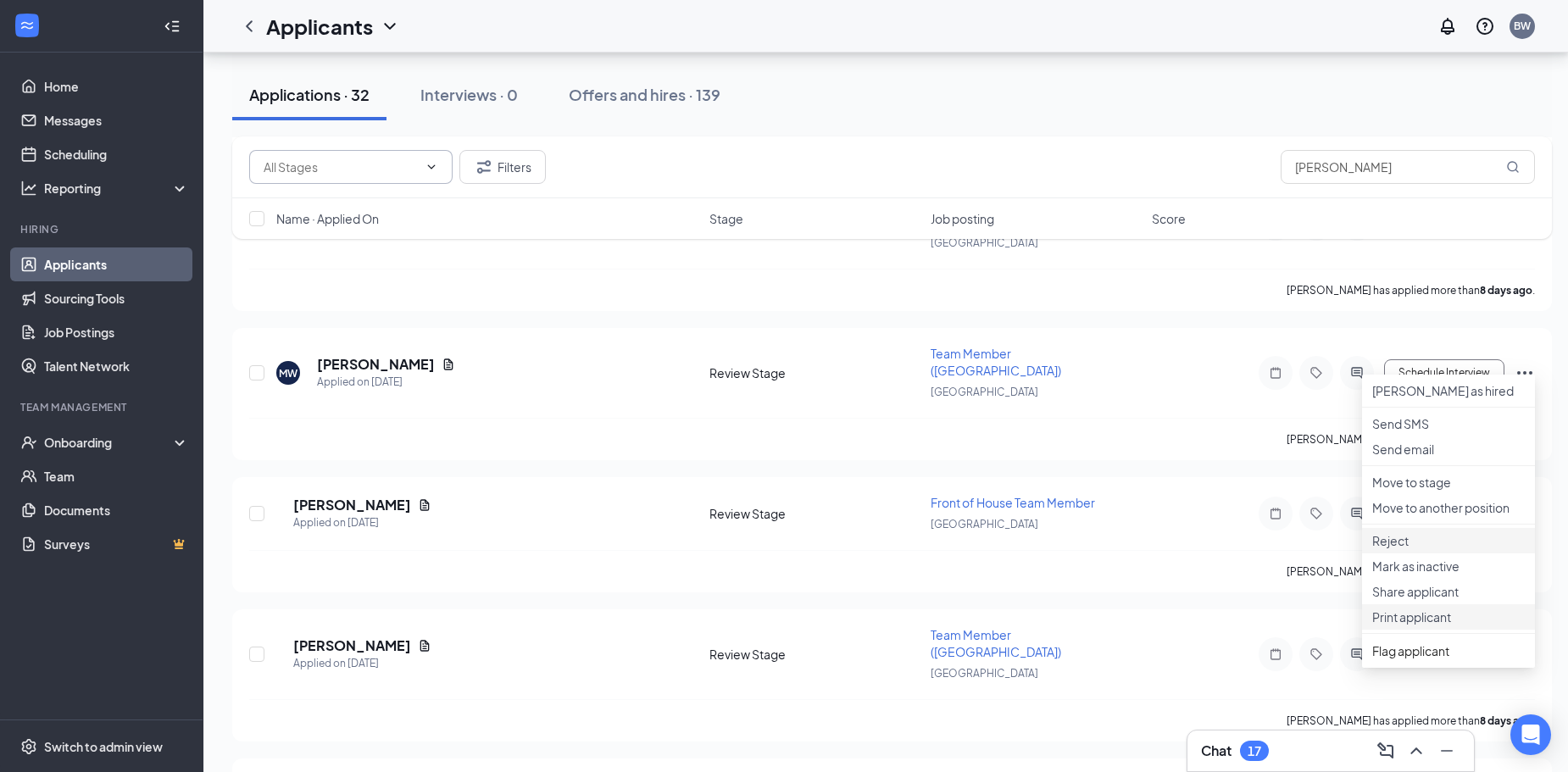
scroll to position [2883, 0]
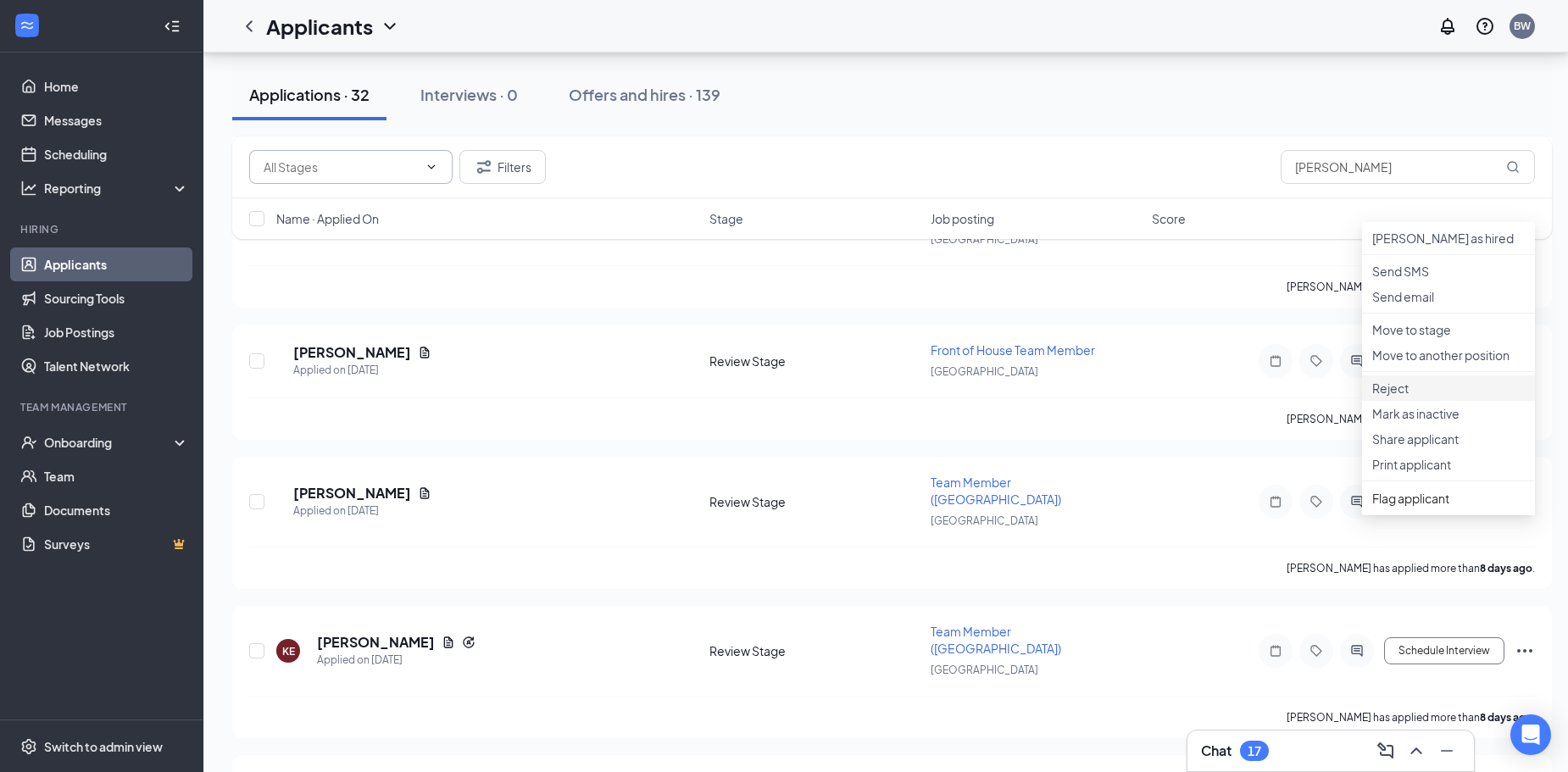
click at [1415, 397] on p "Reject" at bounding box center [1448, 388] width 152 height 17
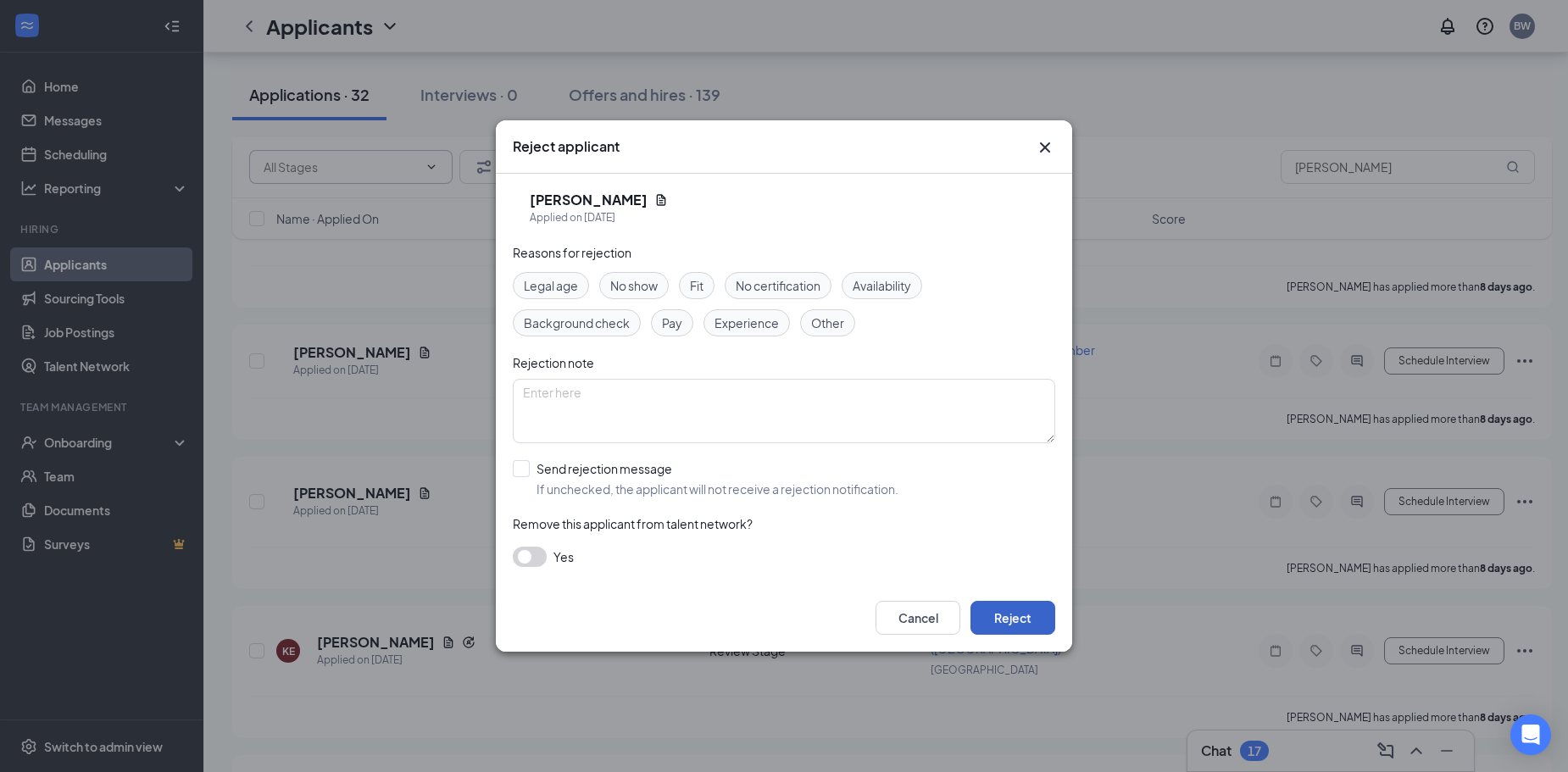
click at [1024, 613] on button "Reject" at bounding box center [1012, 618] width 85 height 34
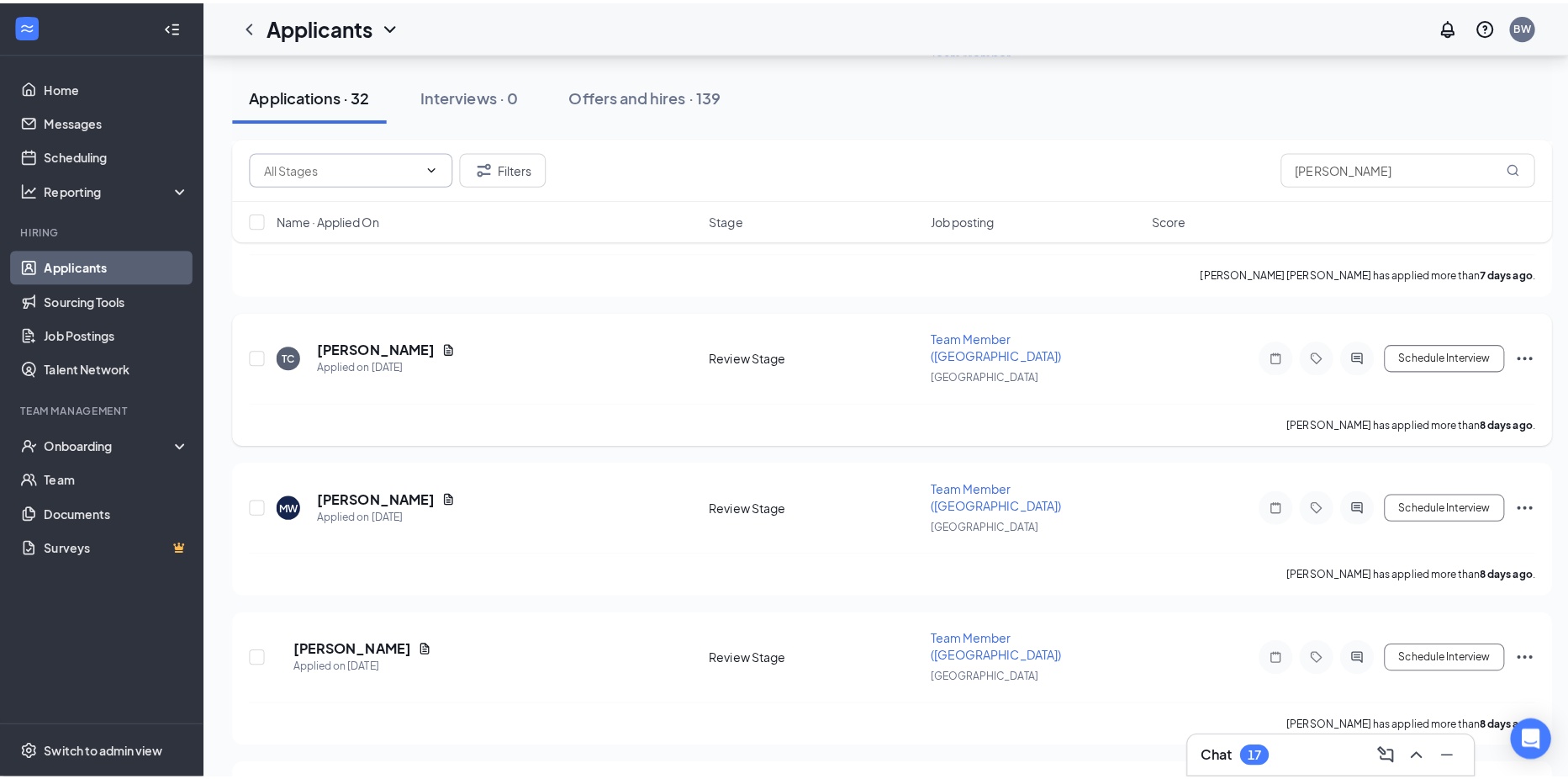
scroll to position [2607, 0]
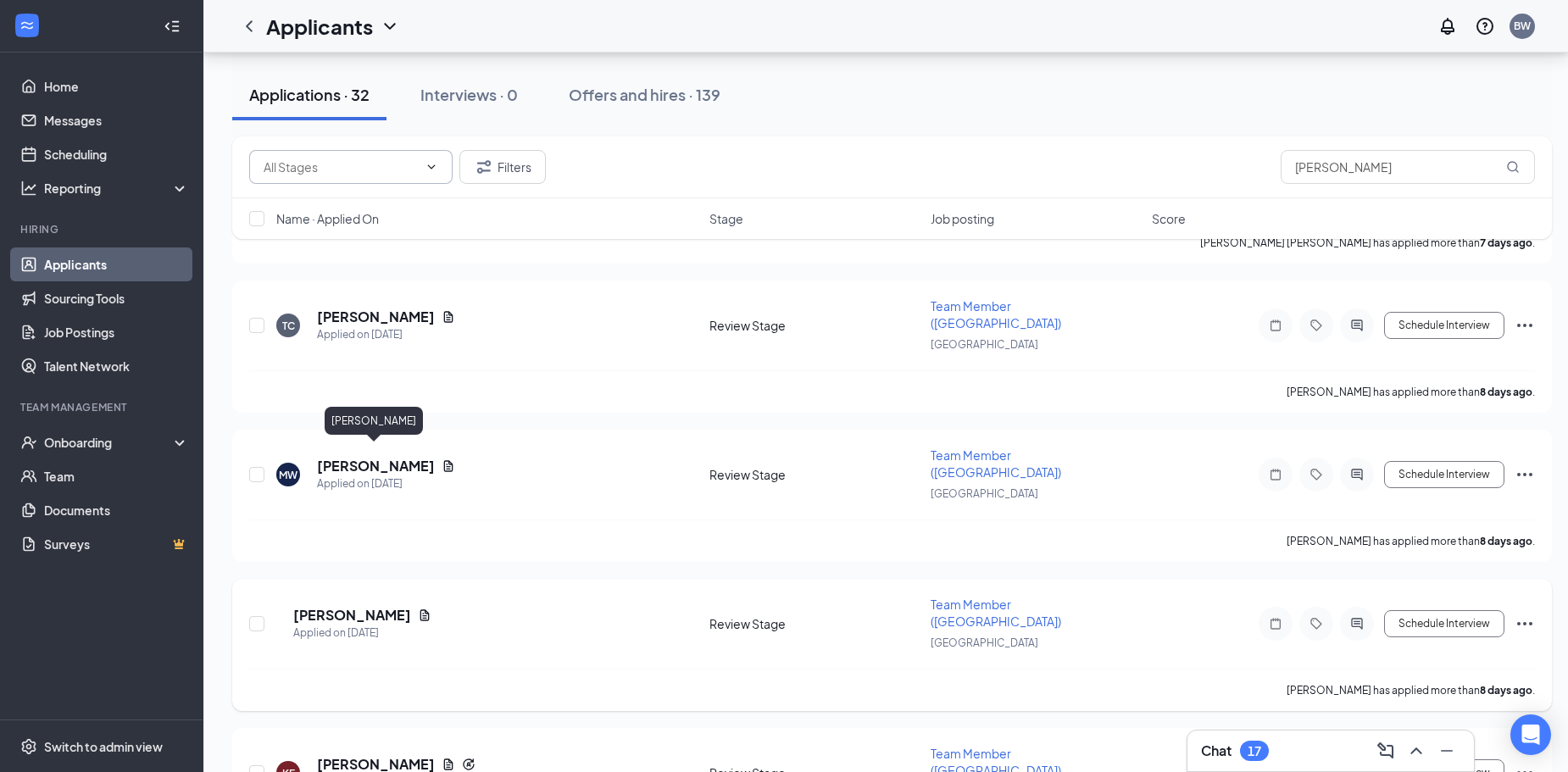
click at [388, 606] on h5 "[PERSON_NAME]" at bounding box center [352, 615] width 118 height 19
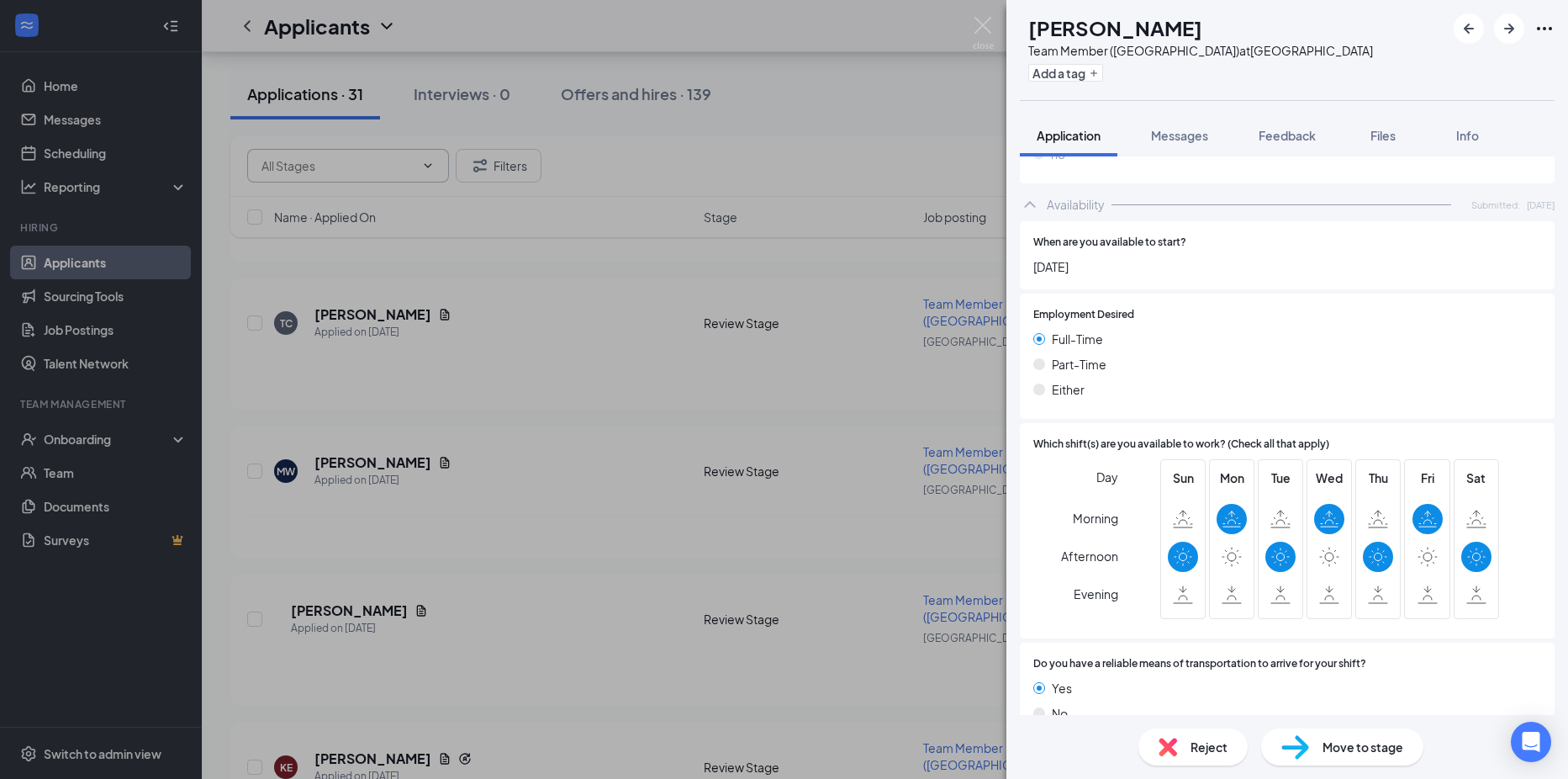
scroll to position [803, 0]
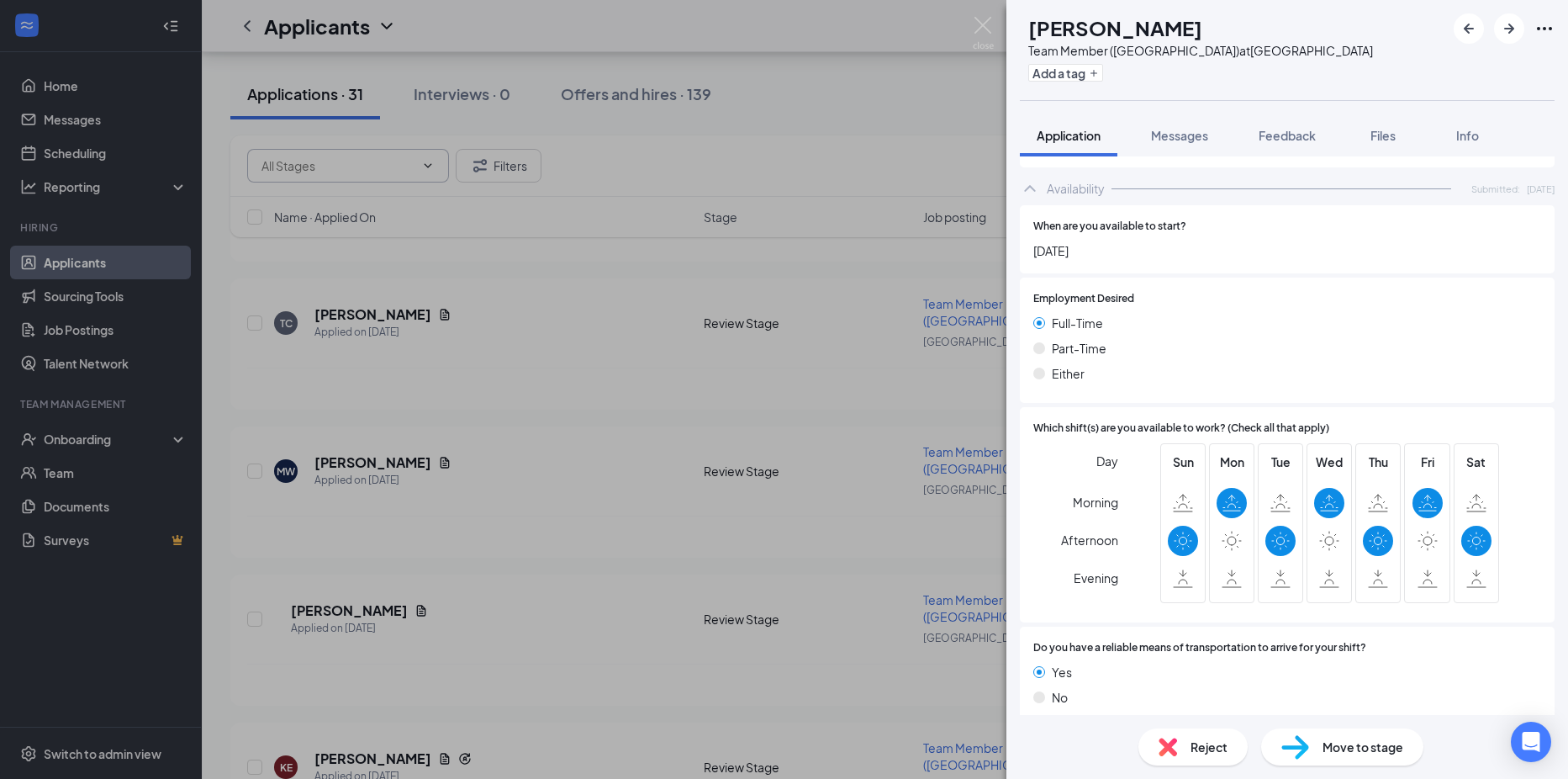
click at [1184, 737] on div "Reject" at bounding box center [1193, 747] width 110 height 37
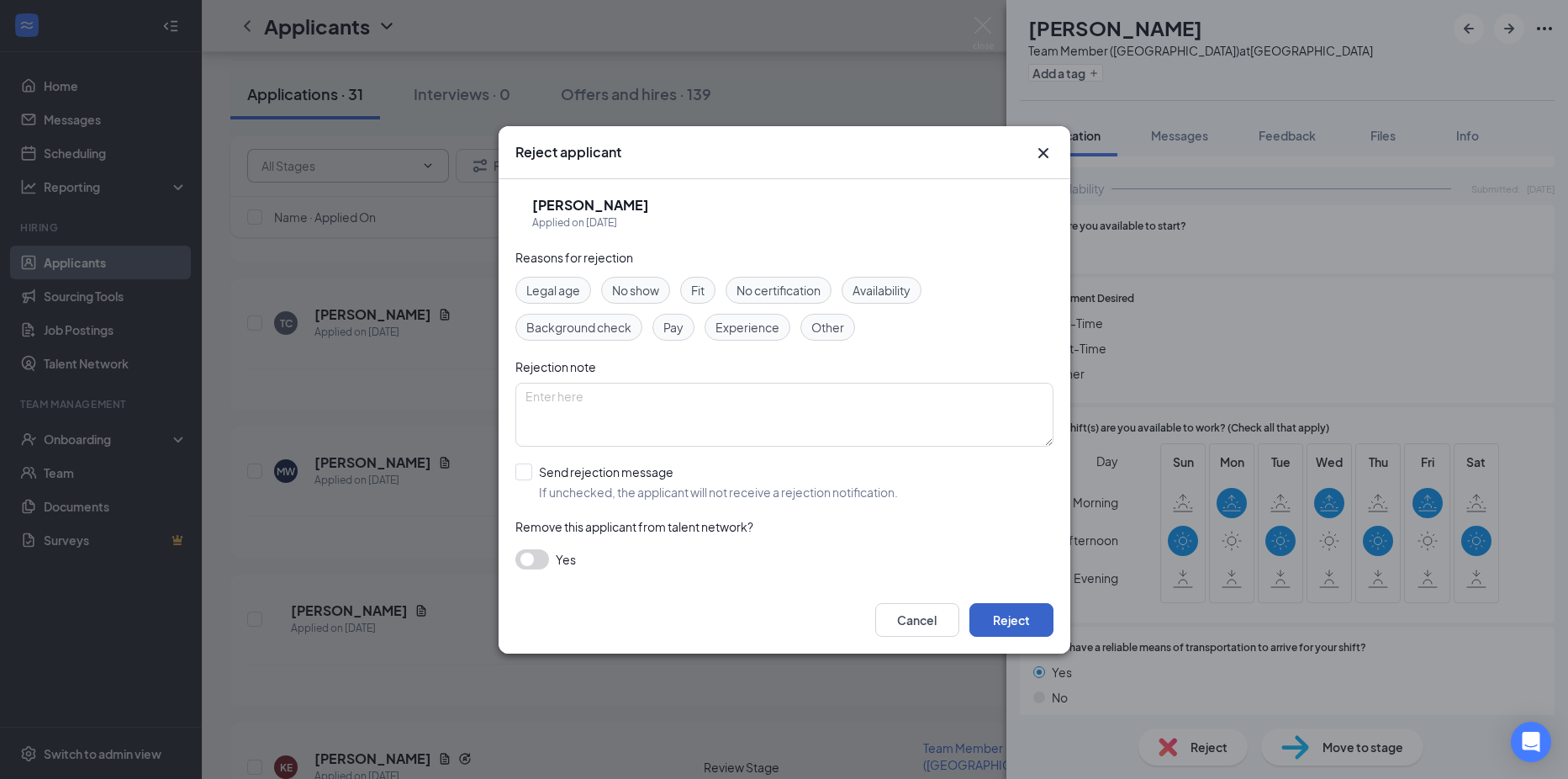
click at [1034, 626] on button "Reject" at bounding box center [1011, 620] width 84 height 34
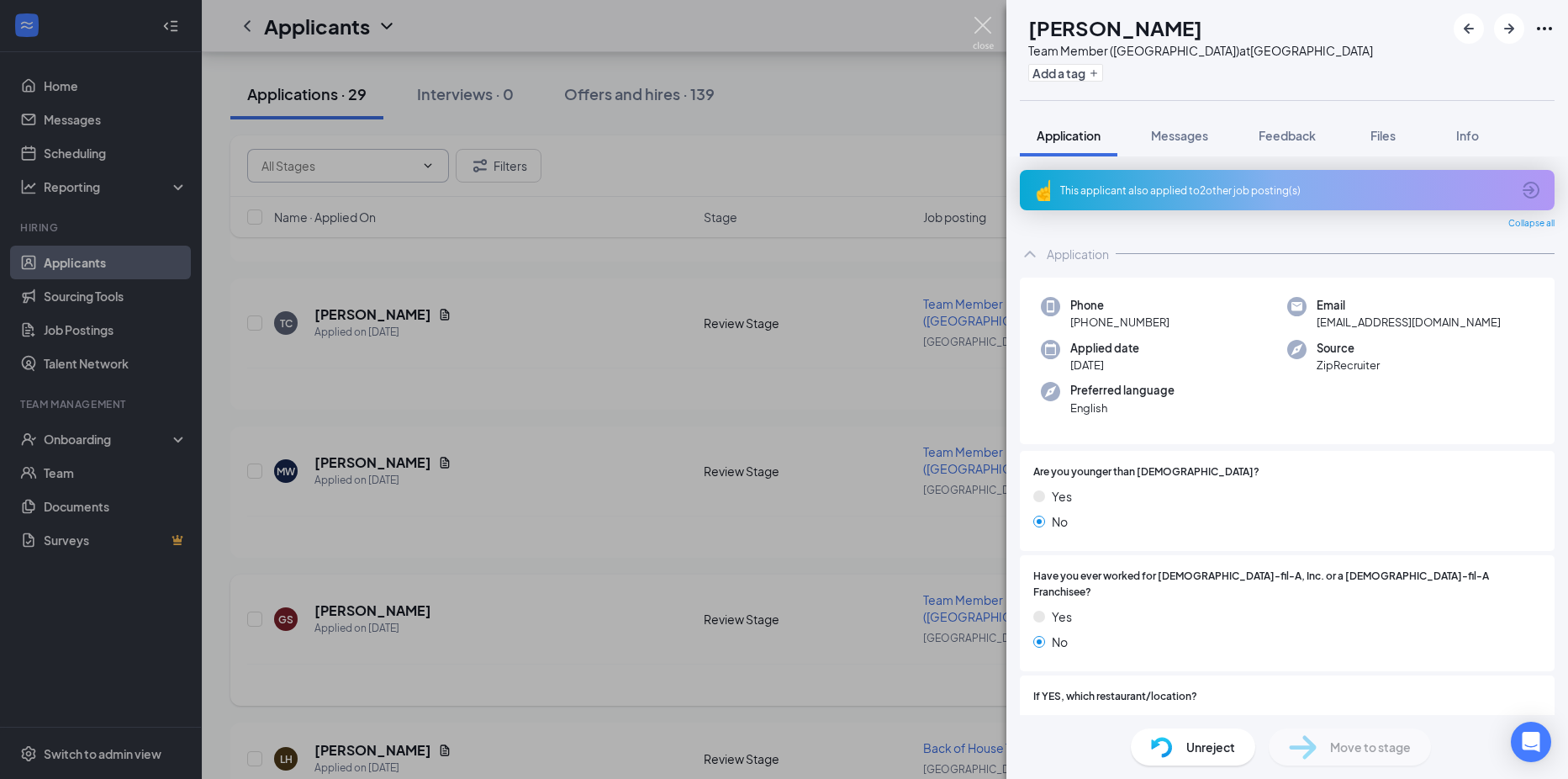
click at [979, 32] on img at bounding box center [983, 33] width 21 height 33
